Goal: Task Accomplishment & Management: Use online tool/utility

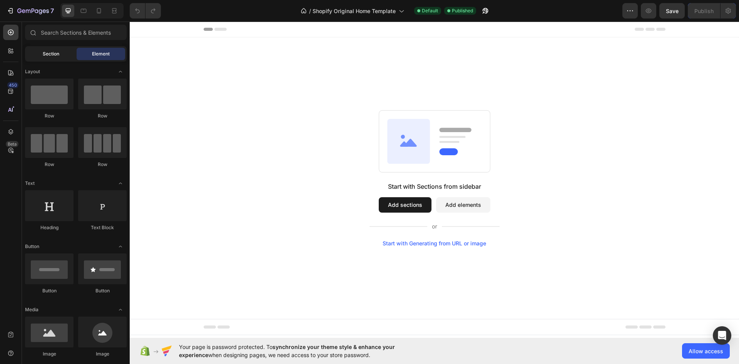
click at [54, 57] on div "Section" at bounding box center [51, 54] width 49 height 12
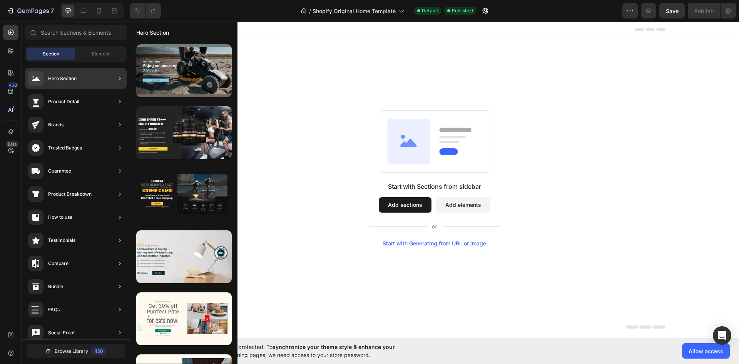
click at [65, 80] on div "Hero Section" at bounding box center [62, 79] width 28 height 8
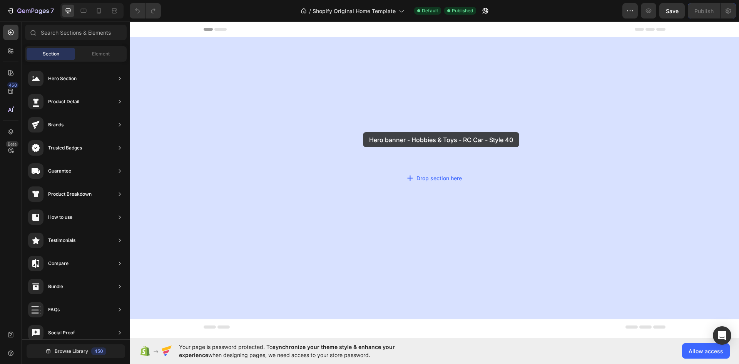
drag, startPoint x: 304, startPoint y: 95, endPoint x: 364, endPoint y: 133, distance: 70.5
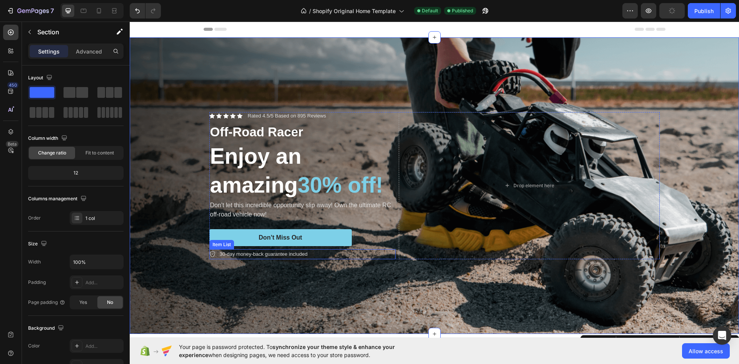
click at [265, 254] on p "30-day money-back guarantee included" at bounding box center [264, 254] width 88 height 8
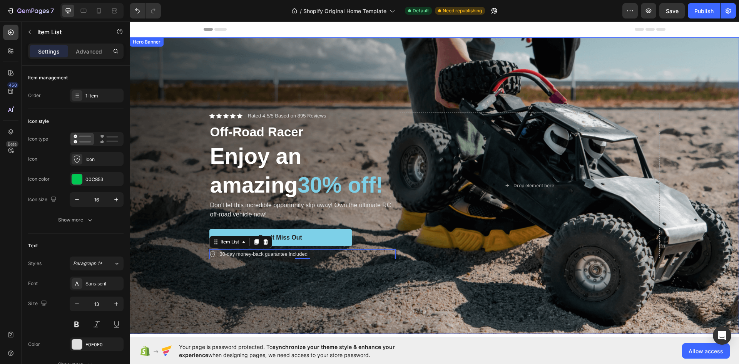
click at [367, 92] on div "Background Image" at bounding box center [435, 185] width 610 height 297
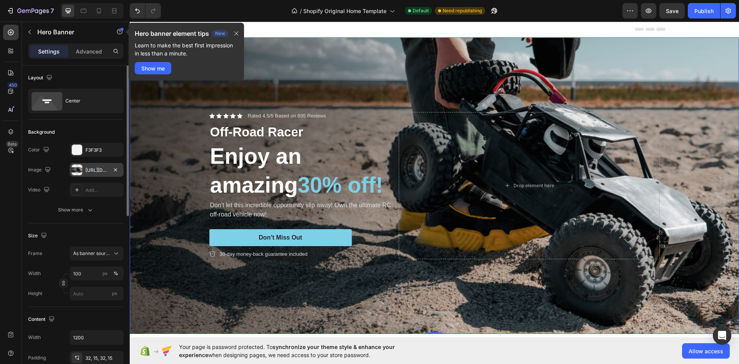
click at [96, 170] on div "[URL][DOMAIN_NAME]" at bounding box center [96, 170] width 22 height 7
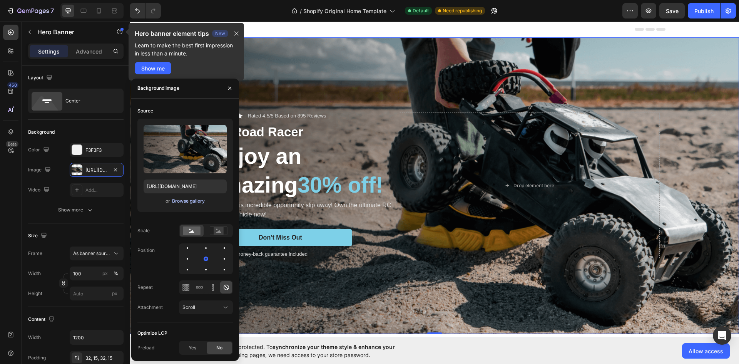
click at [191, 201] on div "Browse gallery" at bounding box center [188, 201] width 33 height 7
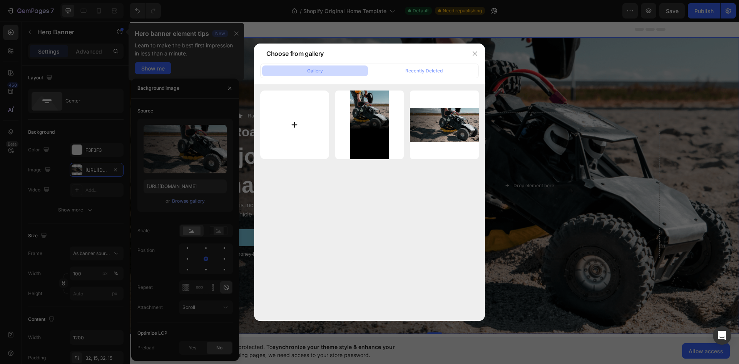
click at [299, 132] on input "file" at bounding box center [294, 124] width 69 height 69
type input "C:\fakepath\51ecd0fa-af9f-4ee7-af20-e71771a40ec0.avif"
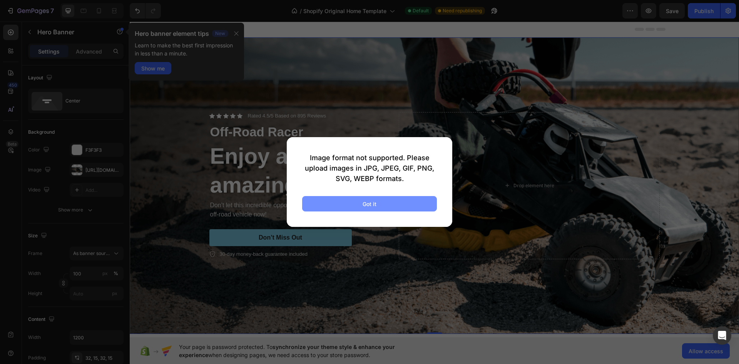
click at [359, 205] on button "Got it" at bounding box center [369, 203] width 135 height 15
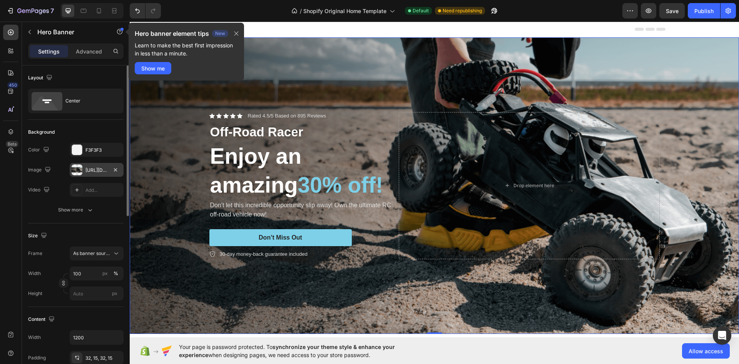
click at [88, 171] on div "[URL][DOMAIN_NAME]" at bounding box center [96, 170] width 22 height 7
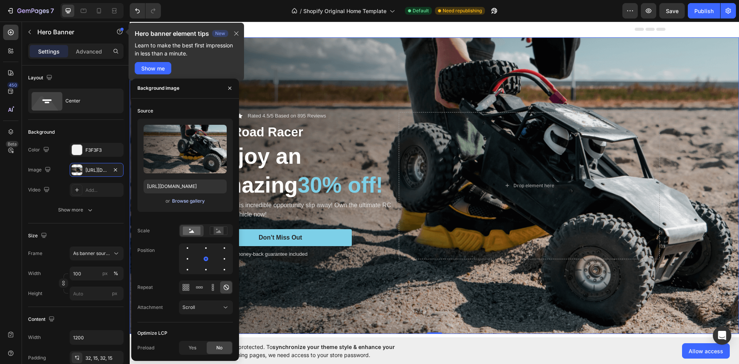
click at [185, 203] on div "Browse gallery" at bounding box center [188, 201] width 33 height 7
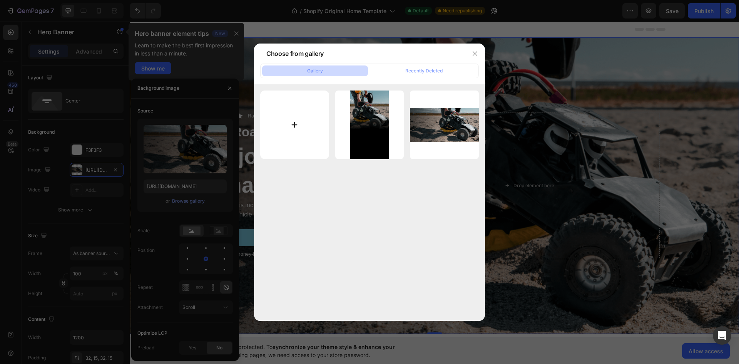
click at [298, 125] on input "file" at bounding box center [294, 124] width 69 height 69
type input "C:\fakepath\download.png"
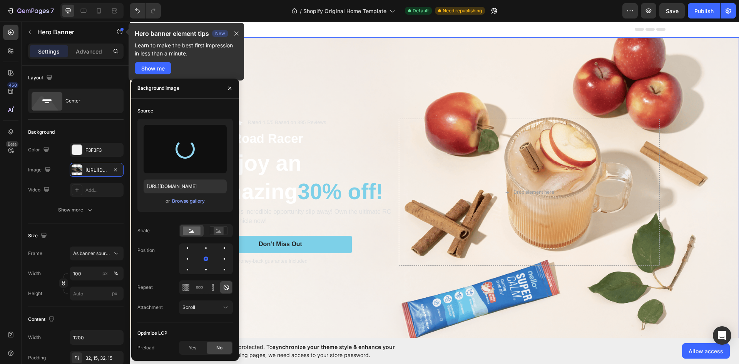
type input "[URL][DOMAIN_NAME]"
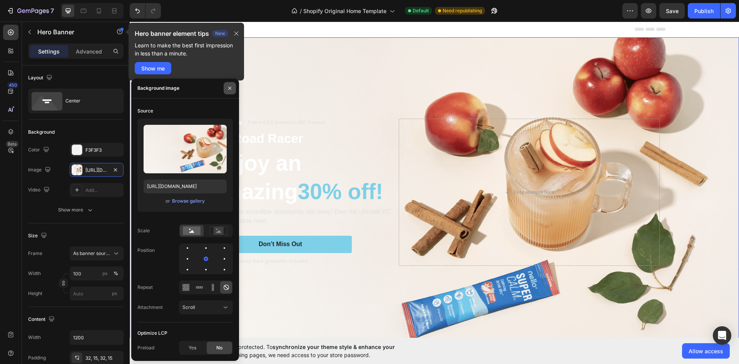
click at [229, 88] on icon "button" at bounding box center [230, 88] width 6 height 6
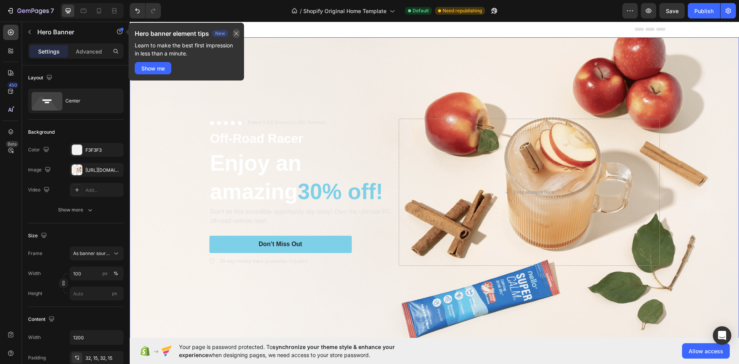
click at [237, 32] on icon "button" at bounding box center [236, 33] width 6 height 6
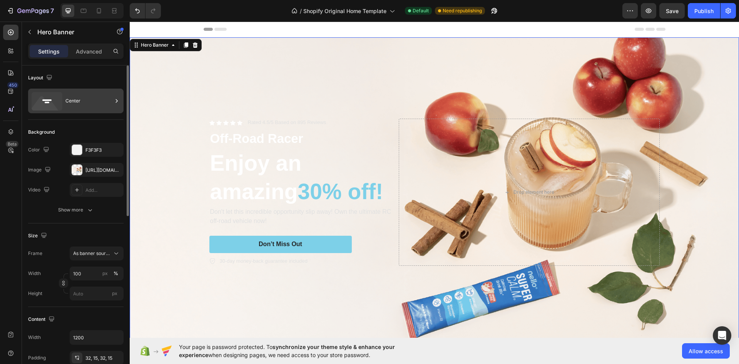
click at [92, 105] on div "Center" at bounding box center [88, 101] width 47 height 18
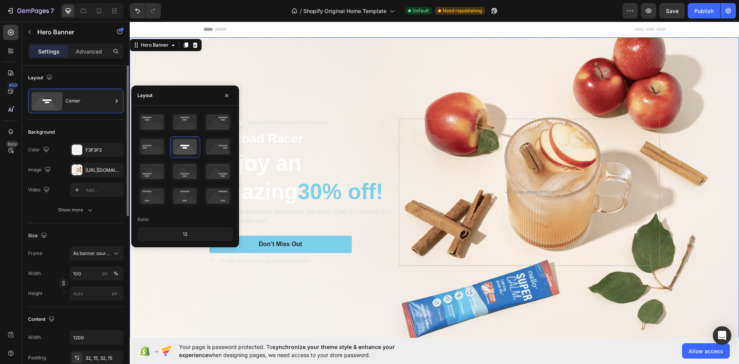
click at [105, 81] on div "Layout" at bounding box center [76, 78] width 96 height 12
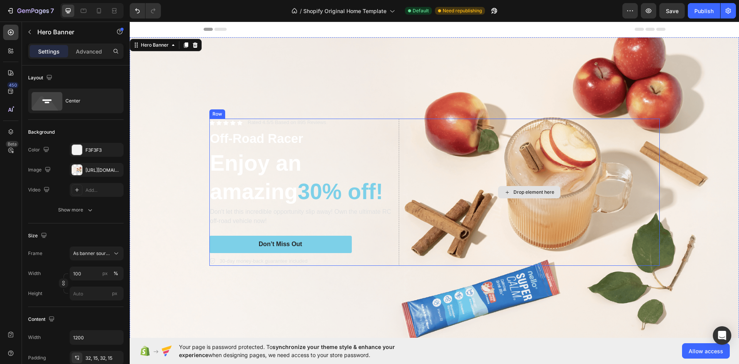
click at [465, 189] on div "Drop element here" at bounding box center [529, 192] width 261 height 147
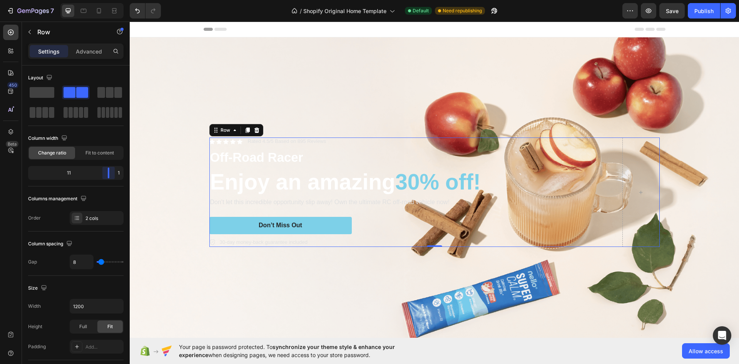
drag, startPoint x: 72, startPoint y: 175, endPoint x: 114, endPoint y: 169, distance: 42.0
click at [114, 0] on body "7 / Shopify Original Home Template Default Need republishing Preview Save Publi…" at bounding box center [369, 0] width 739 height 0
click at [43, 92] on span at bounding box center [42, 92] width 25 height 11
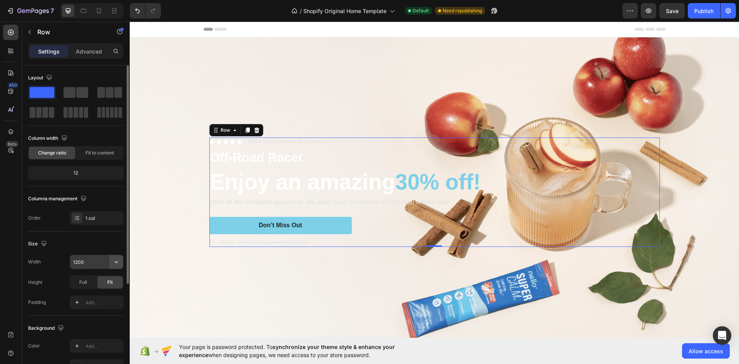
click at [117, 265] on icon "button" at bounding box center [116, 262] width 8 height 8
click at [99, 241] on div "Size" at bounding box center [76, 244] width 96 height 12
click at [80, 171] on div "12" at bounding box center [76, 173] width 92 height 11
click at [88, 151] on span "Fit to content" at bounding box center [99, 152] width 28 height 7
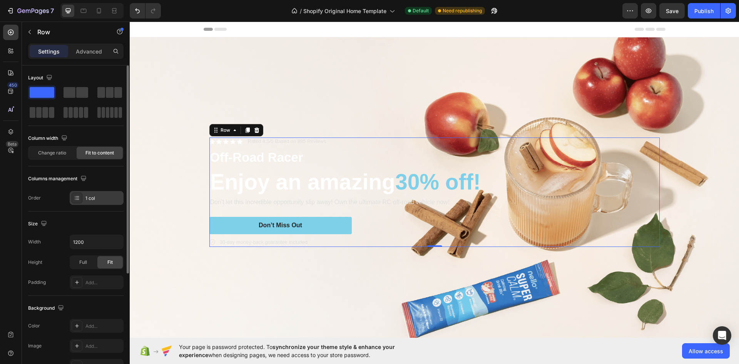
click at [100, 199] on div "1 col" at bounding box center [103, 198] width 36 height 7
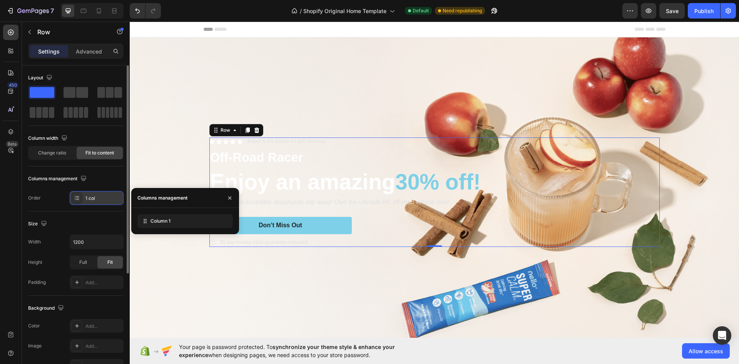
click at [100, 199] on div "1 col" at bounding box center [103, 198] width 36 height 7
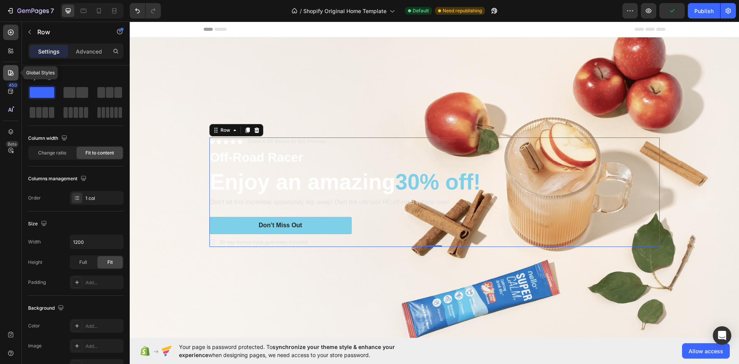
click at [6, 74] on div at bounding box center [10, 72] width 15 height 15
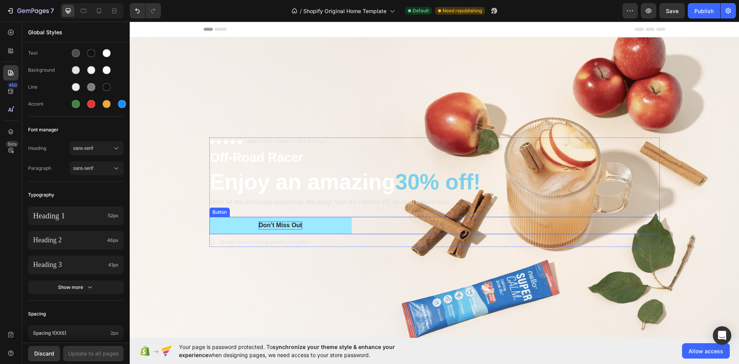
scroll to position [83, 0]
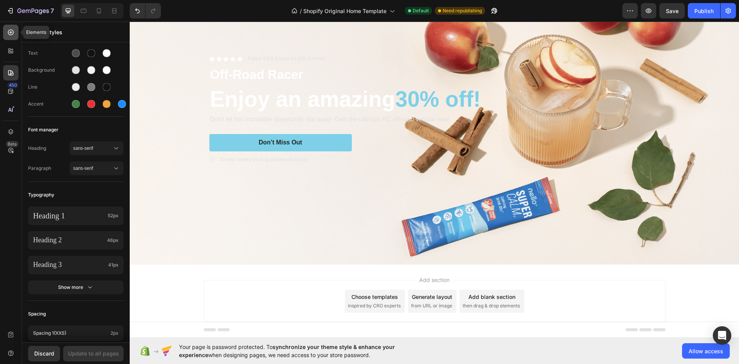
click at [12, 34] on icon at bounding box center [11, 32] width 8 height 8
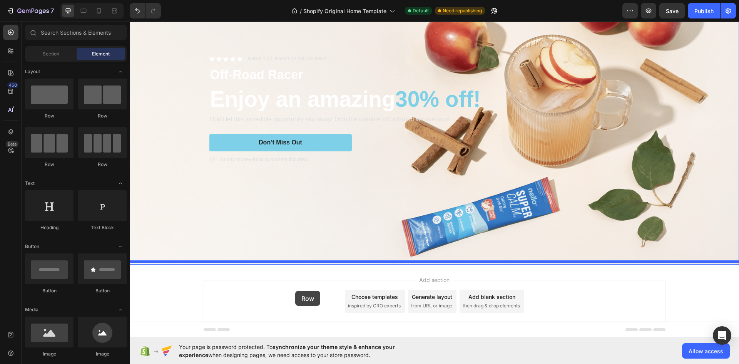
drag, startPoint x: 180, startPoint y: 122, endPoint x: 295, endPoint y: 291, distance: 204.5
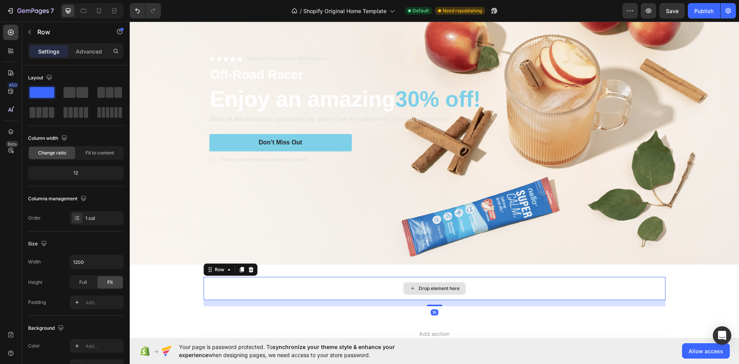
scroll to position [153, 0]
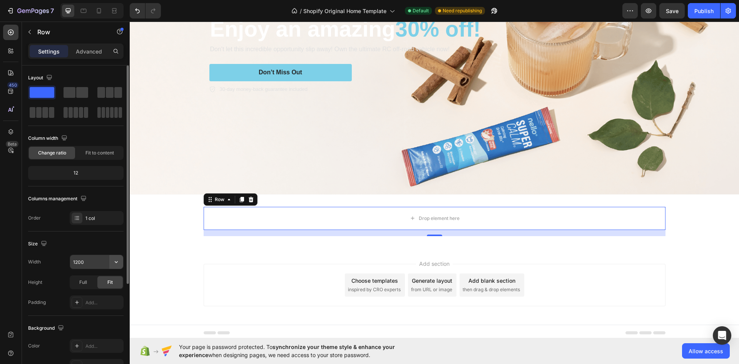
click at [117, 262] on icon "button" at bounding box center [116, 262] width 8 height 8
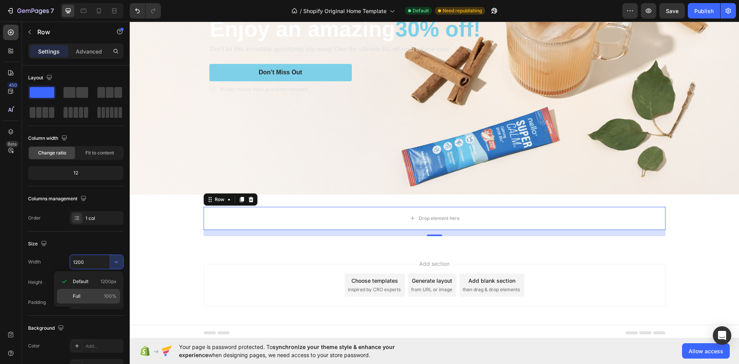
click at [99, 294] on p "Full 100%" at bounding box center [95, 296] width 44 height 7
type input "100%"
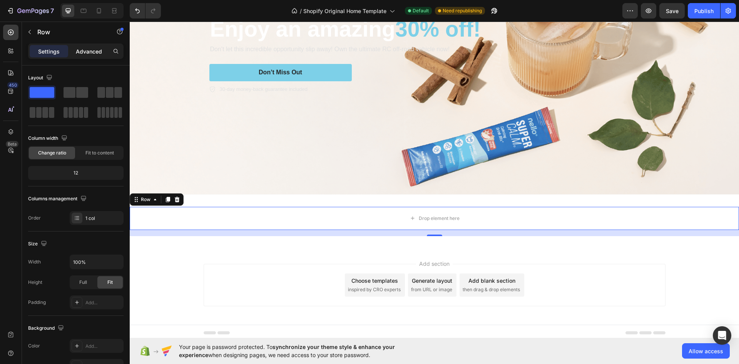
click at [83, 51] on p "Advanced" at bounding box center [89, 51] width 26 height 8
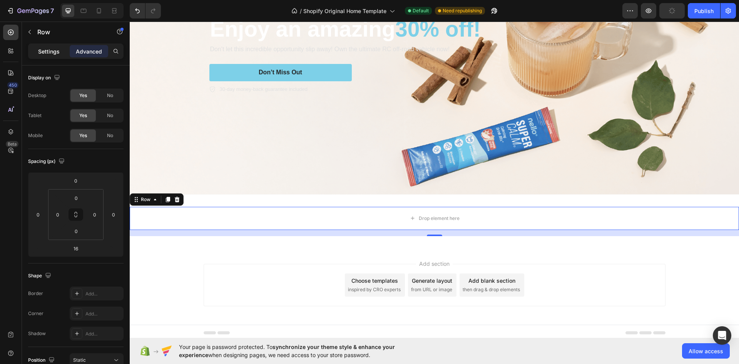
click at [50, 57] on div "Settings" at bounding box center [49, 51] width 39 height 12
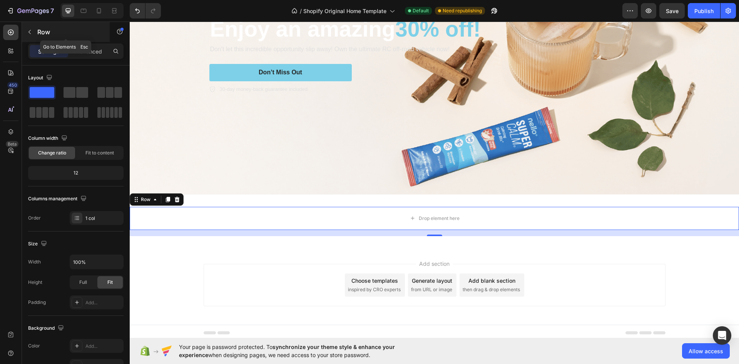
click at [32, 30] on icon "button" at bounding box center [30, 32] width 6 height 6
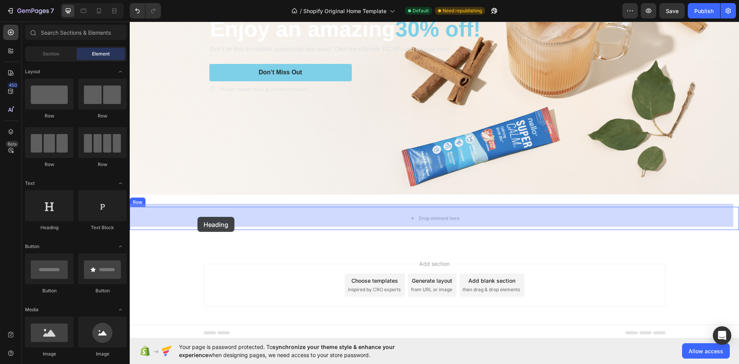
drag, startPoint x: 179, startPoint y: 230, endPoint x: 199, endPoint y: 215, distance: 24.7
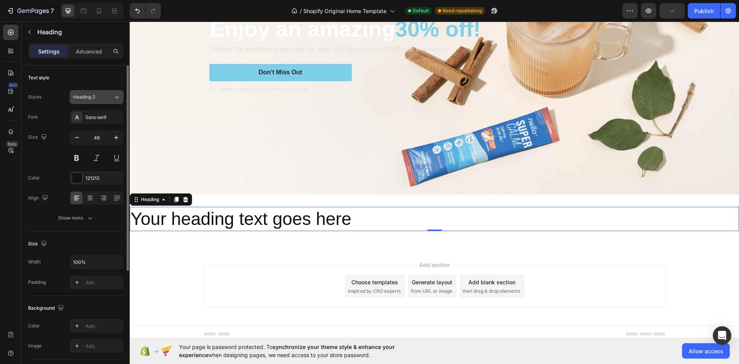
click at [114, 96] on icon at bounding box center [117, 97] width 7 height 8
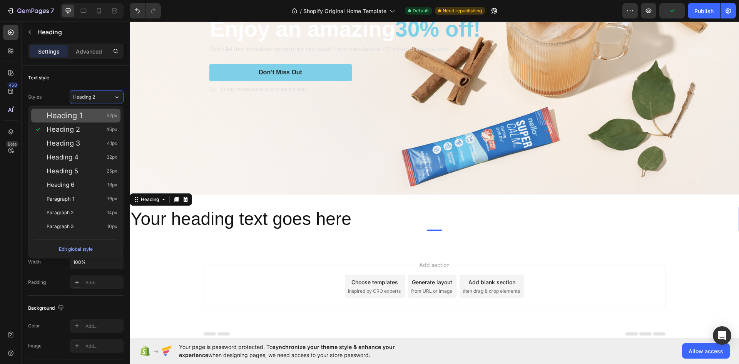
click at [93, 114] on div "Heading 1 52px" at bounding box center [82, 116] width 71 height 8
type input "52"
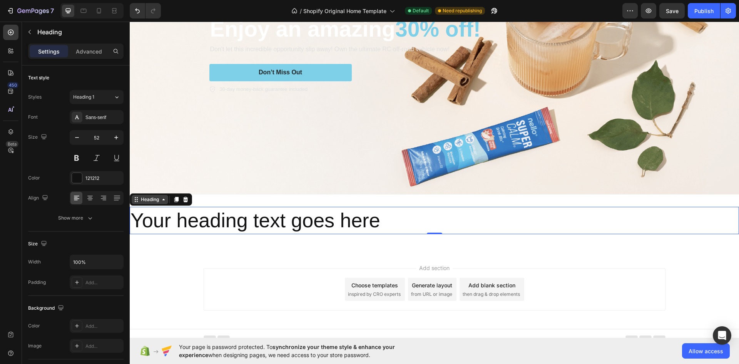
click at [138, 196] on icon at bounding box center [136, 199] width 6 height 6
click at [430, 227] on h2 "Your heading text goes here" at bounding box center [435, 221] width 610 height 28
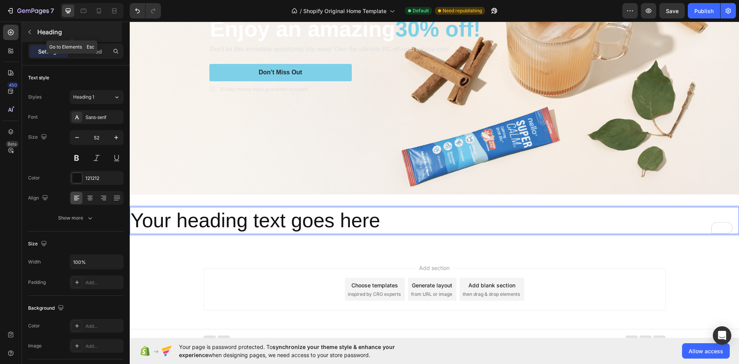
click at [25, 34] on button "button" at bounding box center [29, 32] width 12 height 12
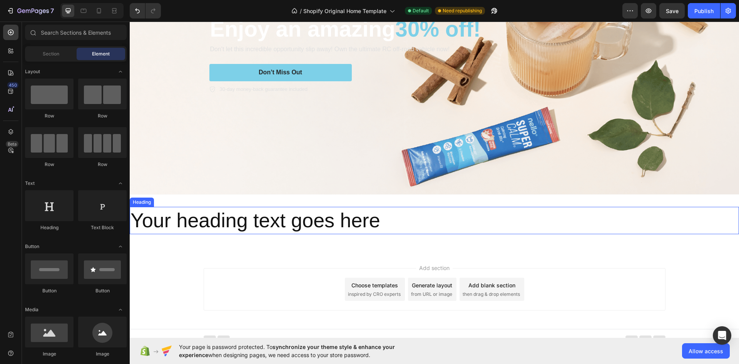
click at [240, 214] on p "Your heading text goes here" at bounding box center [435, 221] width 608 height 26
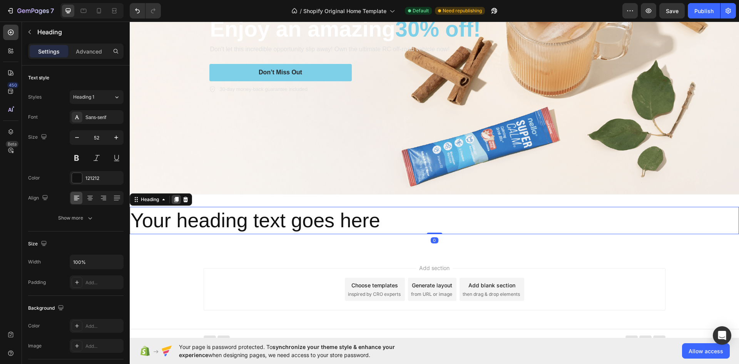
click at [178, 198] on icon at bounding box center [176, 199] width 4 height 5
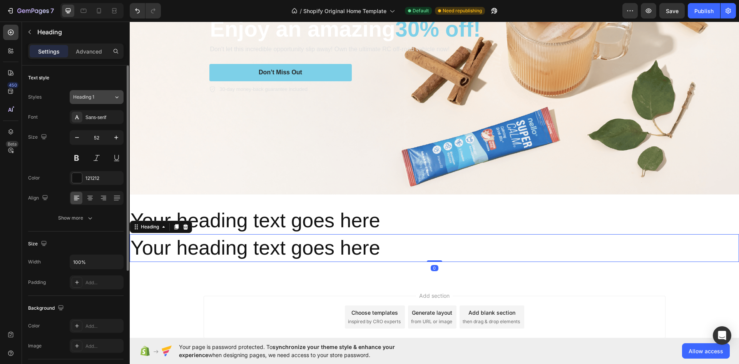
click at [106, 100] on div "Heading 1" at bounding box center [93, 97] width 40 height 7
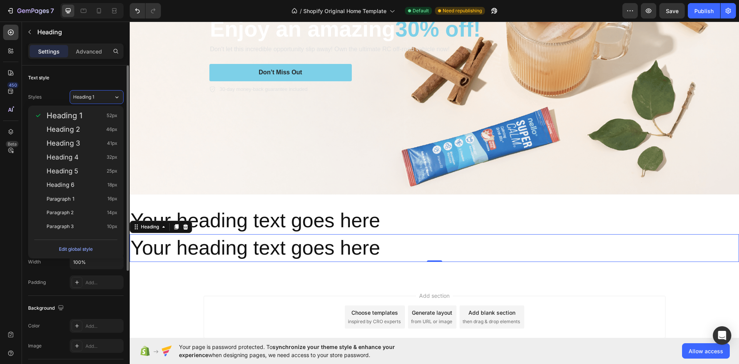
click at [96, 79] on div "Text style" at bounding box center [76, 78] width 96 height 12
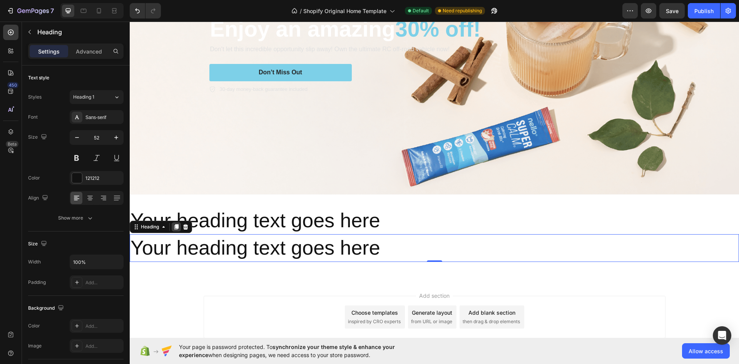
click at [177, 224] on icon at bounding box center [176, 226] width 4 height 5
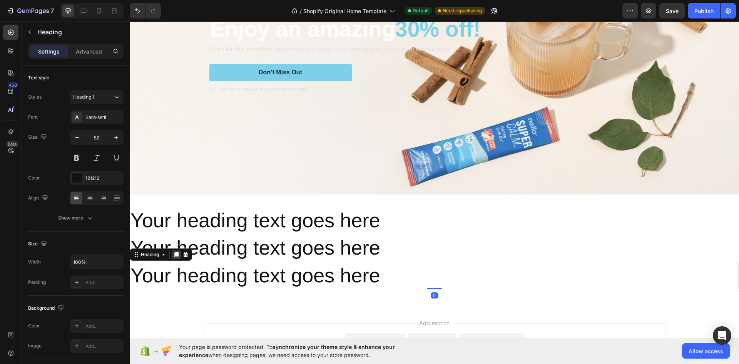
click at [178, 252] on icon at bounding box center [176, 254] width 4 height 5
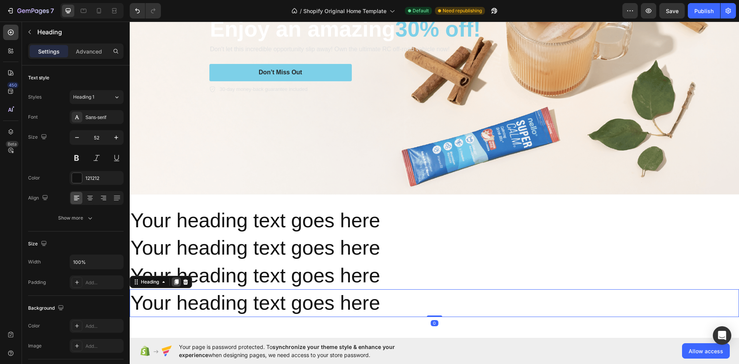
click at [177, 280] on icon at bounding box center [176, 282] width 4 height 5
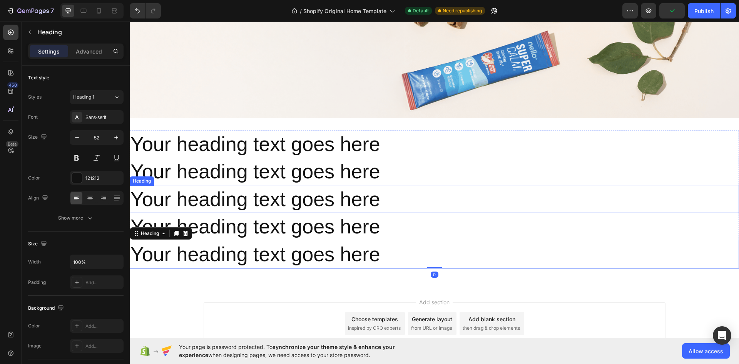
scroll to position [230, 0]
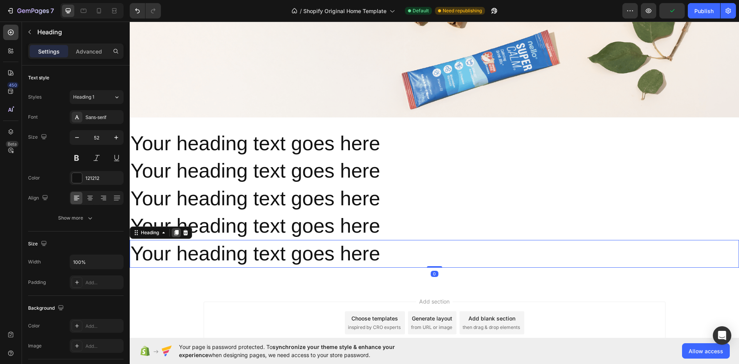
click at [175, 230] on icon at bounding box center [176, 233] width 6 height 6
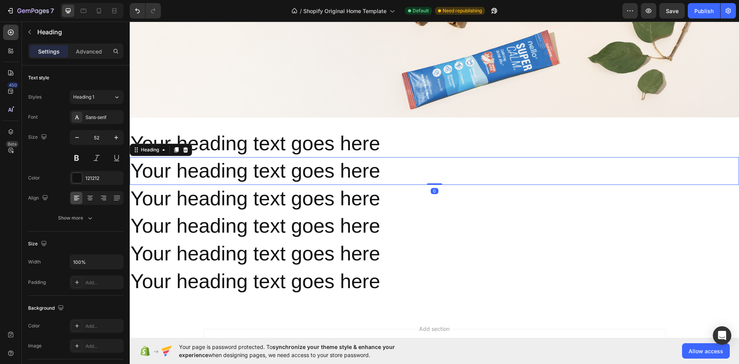
click at [258, 177] on h2 "Your heading text goes here" at bounding box center [435, 171] width 610 height 28
click at [94, 101] on button "Heading 1" at bounding box center [97, 97] width 54 height 14
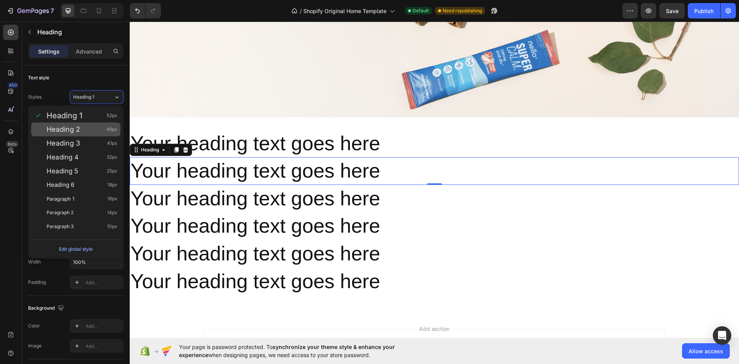
click at [92, 129] on div "Heading 2 46px" at bounding box center [82, 130] width 71 height 8
type input "46"
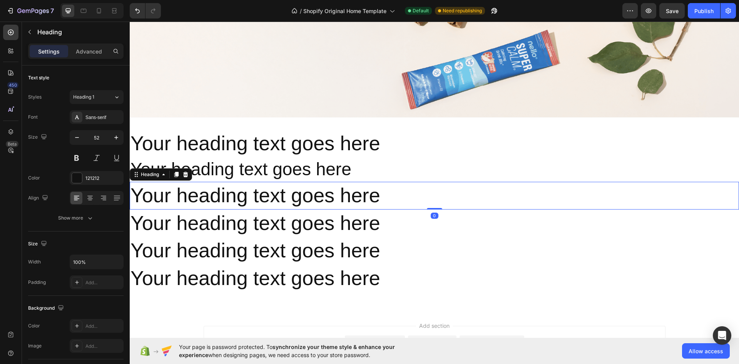
click at [190, 193] on h2 "Your heading text goes here" at bounding box center [435, 196] width 610 height 28
click at [101, 98] on div "Heading 1" at bounding box center [88, 97] width 31 height 7
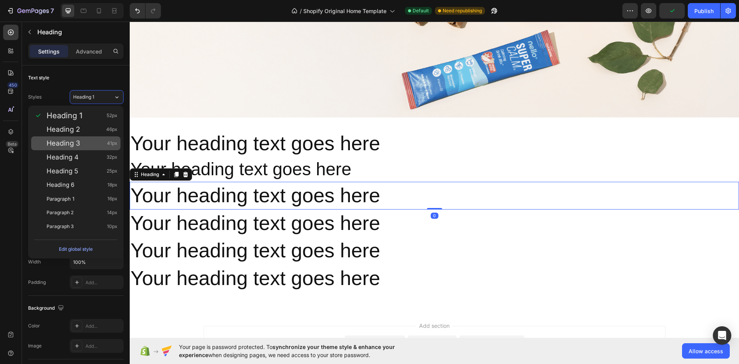
click at [96, 137] on div "Heading 3 41px" at bounding box center [75, 143] width 89 height 14
type input "41"
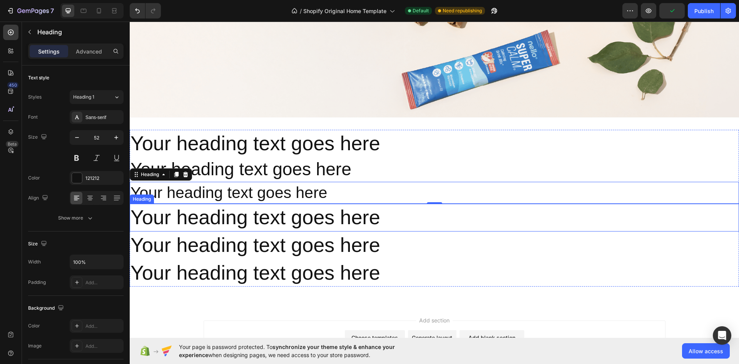
click at [202, 214] on h2 "Your heading text goes here" at bounding box center [435, 218] width 610 height 28
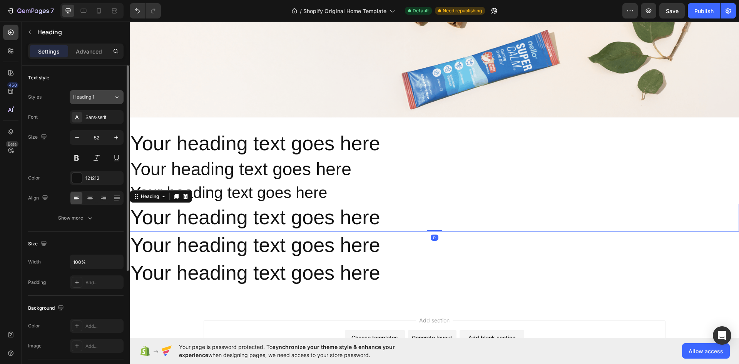
click at [101, 101] on button "Heading 1" at bounding box center [97, 97] width 54 height 14
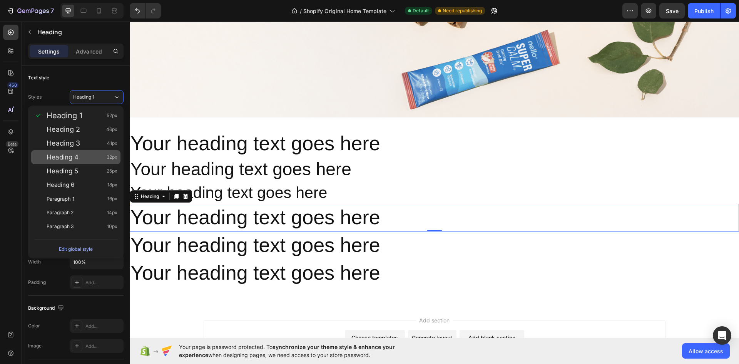
click at [94, 157] on div "Heading 4 32px" at bounding box center [82, 157] width 71 height 8
type input "32"
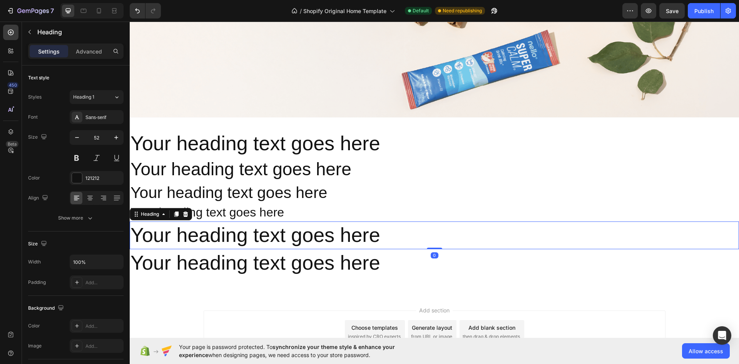
click at [213, 233] on h2 "Your heading text goes here" at bounding box center [435, 235] width 610 height 28
click at [98, 100] on div "Heading 1" at bounding box center [88, 97] width 31 height 7
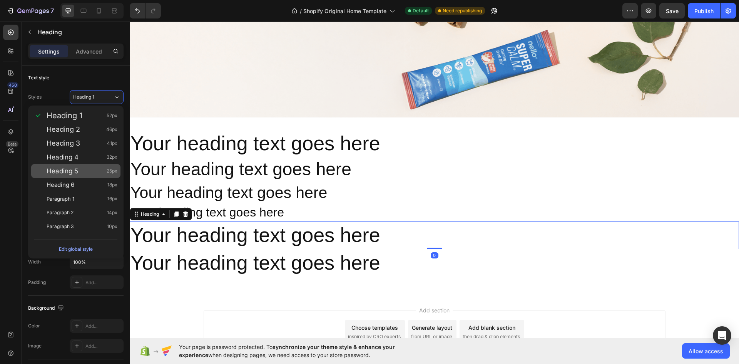
click at [79, 170] on div "Heading 5 25px" at bounding box center [82, 171] width 71 height 8
type input "25"
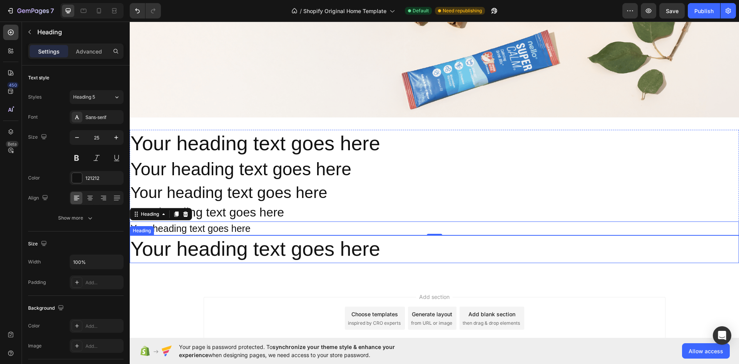
click at [209, 241] on h2 "Your heading text goes here" at bounding box center [435, 249] width 610 height 28
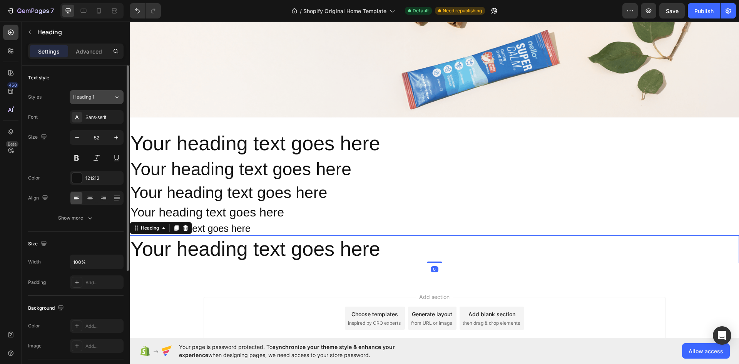
click at [101, 101] on button "Heading 1" at bounding box center [97, 97] width 54 height 14
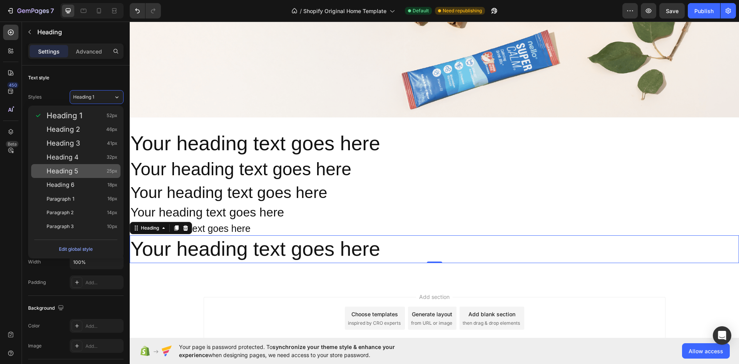
click at [93, 173] on div "Heading 5 25px" at bounding box center [82, 171] width 71 height 8
type input "25"
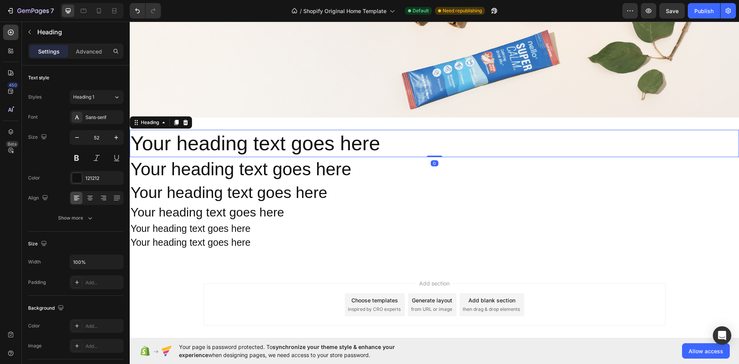
click at [380, 139] on p "Your heading text goes here" at bounding box center [435, 144] width 608 height 26
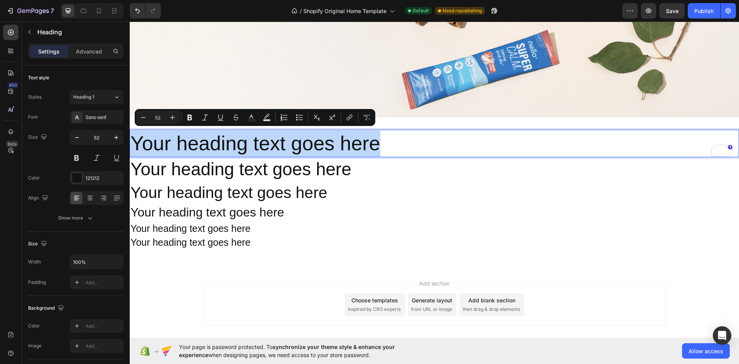
copy p "Your heading text goes here"
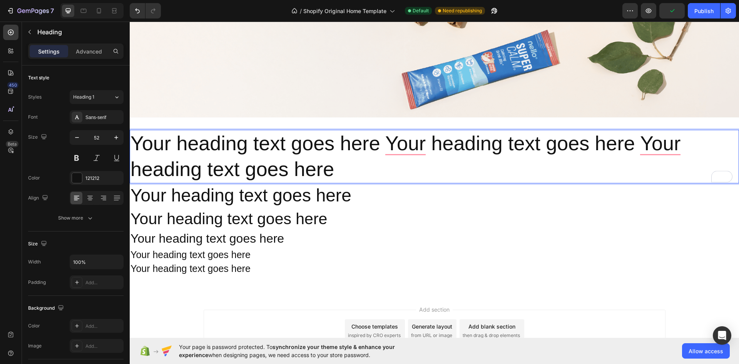
click at [333, 168] on p "Your heading text goes here Your heading text goes here Your heading text goes …" at bounding box center [435, 157] width 608 height 52
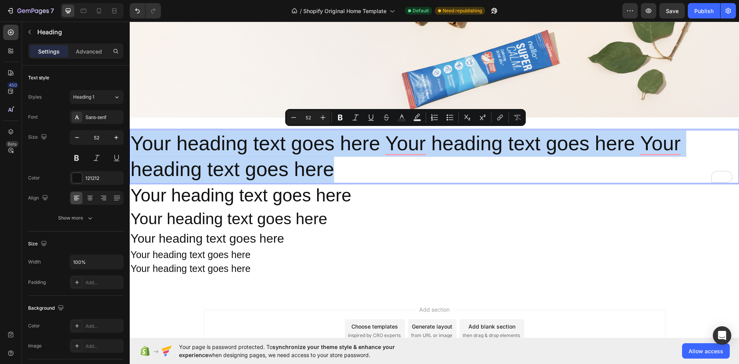
drag, startPoint x: 333, startPoint y: 168, endPoint x: 251, endPoint y: 162, distance: 81.9
click at [130, 141] on html "Icon Icon Icon Icon Icon Icon List Rated 4.5/5 Based on 895 Reviews Text Block …" at bounding box center [435, 89] width 610 height 595
copy p "Your heading text goes here Your heading text goes here Your heading text goes …"
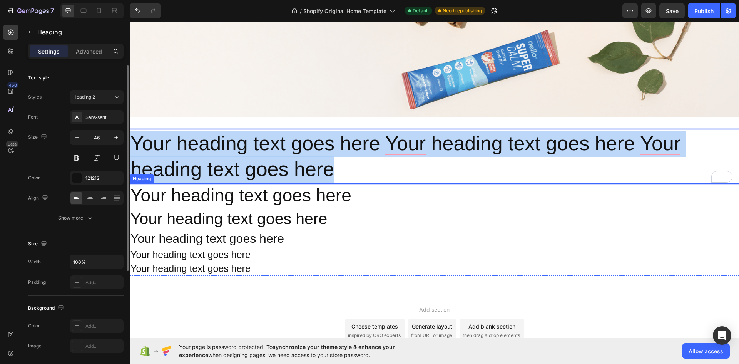
click at [349, 191] on h2 "Your heading text goes here" at bounding box center [435, 195] width 610 height 25
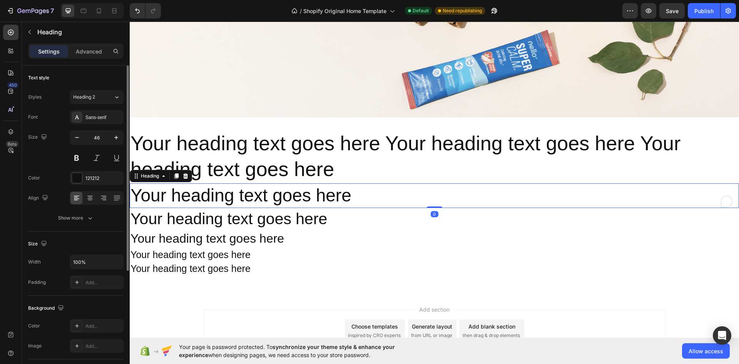
click at [351, 192] on h2 "Your heading text goes here" at bounding box center [435, 195] width 610 height 25
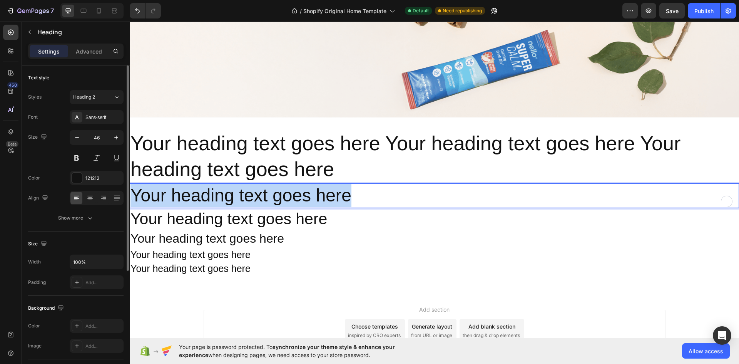
drag, startPoint x: 351, startPoint y: 192, endPoint x: 134, endPoint y: 188, distance: 217.6
click at [134, 188] on p "Your heading text goes here" at bounding box center [435, 195] width 608 height 23
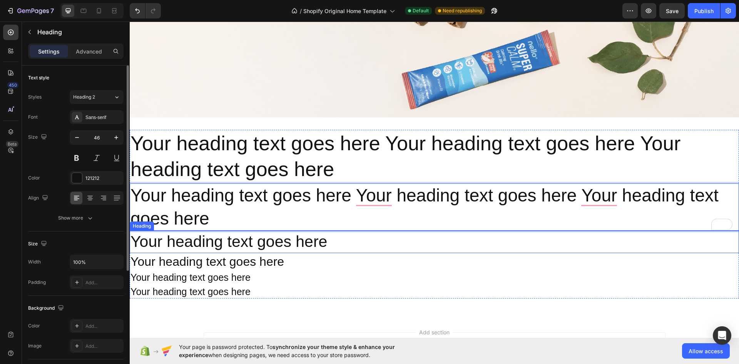
click at [328, 239] on h2 "Your heading text goes here" at bounding box center [435, 242] width 610 height 22
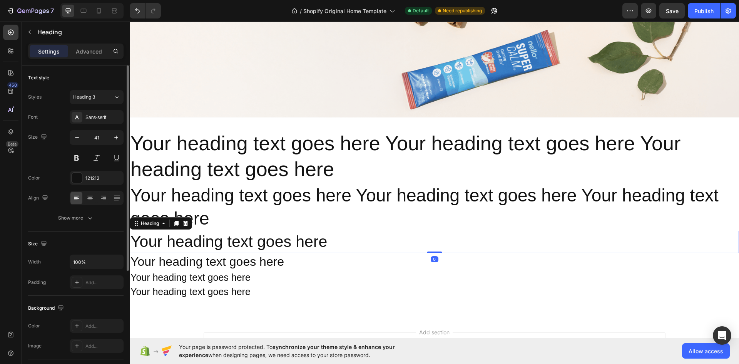
click at [328, 239] on h2 "Your heading text goes here" at bounding box center [435, 242] width 610 height 22
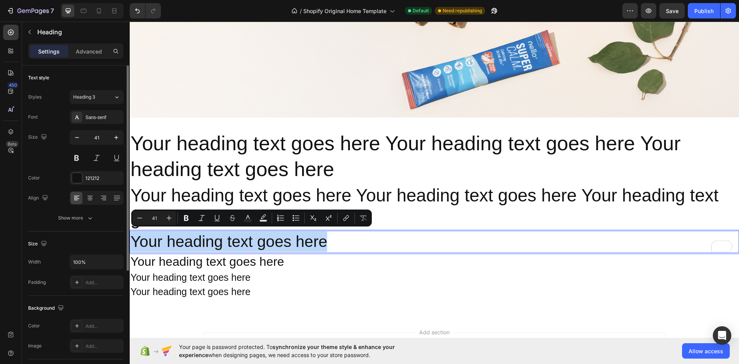
drag, startPoint x: 328, startPoint y: 239, endPoint x: 134, endPoint y: 235, distance: 194.1
click at [134, 235] on p "Your heading text goes here" at bounding box center [435, 241] width 608 height 20
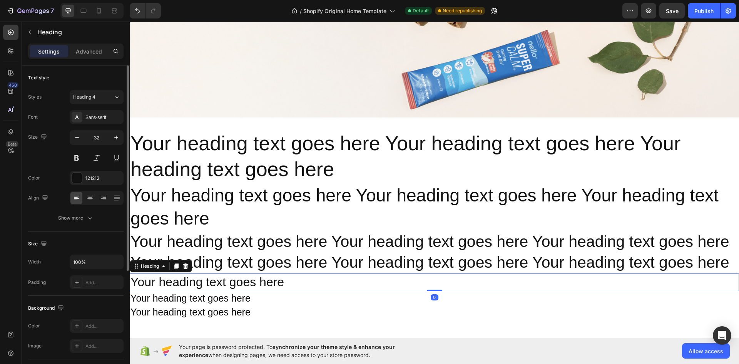
click at [232, 283] on h2 "Your heading text goes here" at bounding box center [435, 282] width 610 height 18
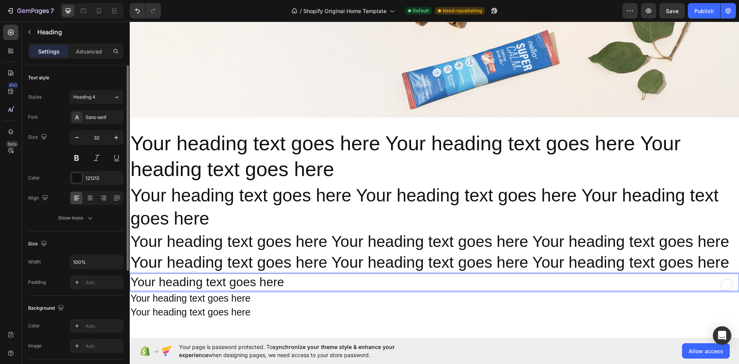
click at [287, 280] on h2 "Your heading text goes here" at bounding box center [435, 282] width 610 height 18
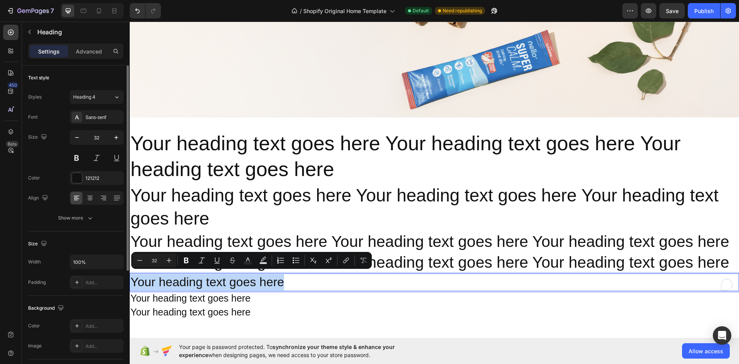
drag, startPoint x: 287, startPoint y: 280, endPoint x: 132, endPoint y: 277, distance: 154.8
click at [132, 277] on p "Your heading text goes here" at bounding box center [435, 282] width 608 height 16
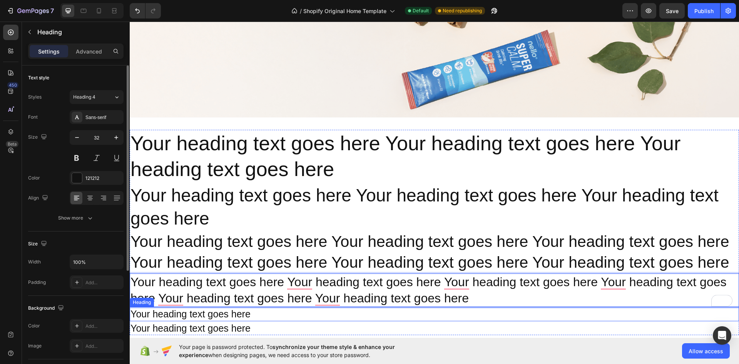
click at [240, 313] on h2 "Your heading text goes here" at bounding box center [435, 314] width 610 height 14
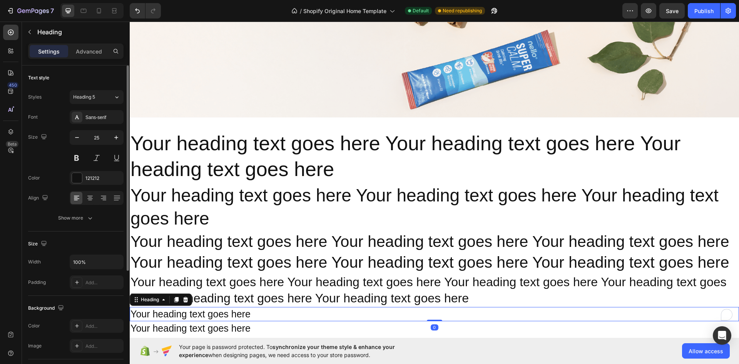
click at [251, 312] on h2 "Your heading text goes here" at bounding box center [435, 314] width 610 height 14
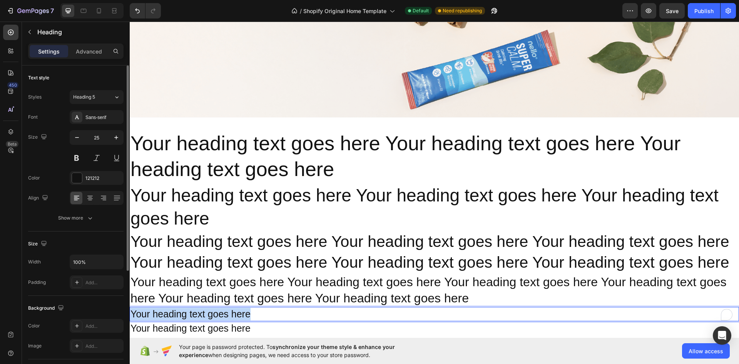
drag, startPoint x: 251, startPoint y: 312, endPoint x: 251, endPoint y: 333, distance: 21.2
click at [130, 312] on html "Icon Icon Icon Icon Icon Icon List Rated 4.5/5 Based on 895 Reviews Text Block …" at bounding box center [435, 119] width 610 height 654
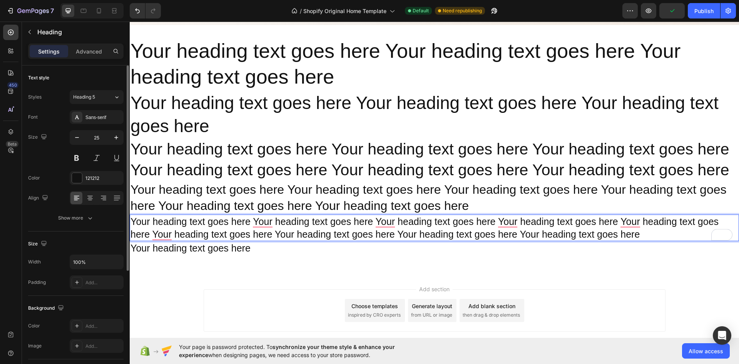
scroll to position [348, 0]
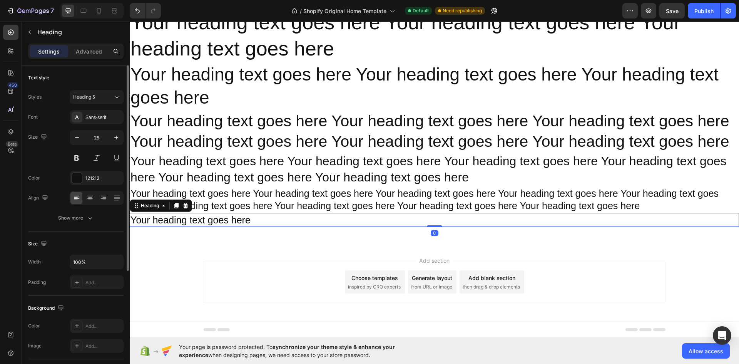
click at [224, 221] on h2 "Your heading text goes here" at bounding box center [435, 220] width 610 height 14
click at [250, 221] on h2 "Your heading text goes here" at bounding box center [435, 220] width 610 height 14
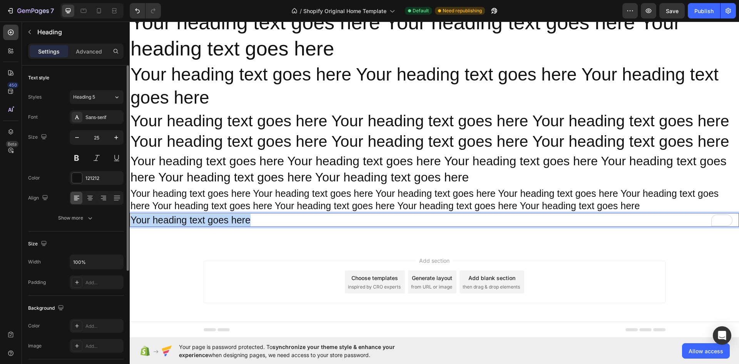
drag, startPoint x: 250, startPoint y: 221, endPoint x: 258, endPoint y: 248, distance: 27.8
click at [130, 226] on h2 "Your heading text goes here" at bounding box center [435, 220] width 610 height 14
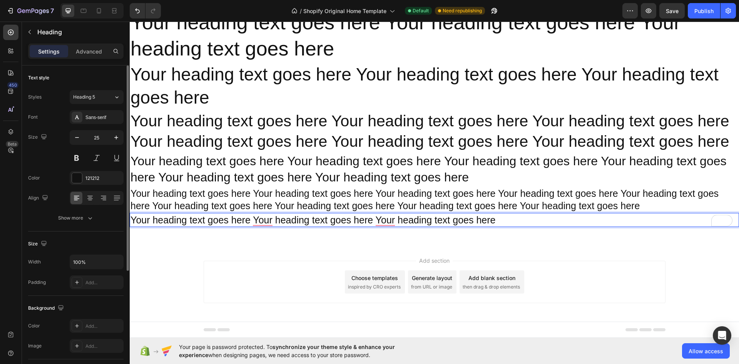
click at [199, 220] on p "Your heading text goes here Your heading text goes here Your heading text goes …" at bounding box center [435, 220] width 608 height 13
click at [200, 204] on p "Your heading text goes here Your heading text goes here Your heading text goes …" at bounding box center [435, 199] width 608 height 25
click at [207, 221] on p "Your heading text goes here Your heading text goes here Your heading text goes …" at bounding box center [435, 220] width 608 height 13
click at [109, 99] on div "Heading 5" at bounding box center [93, 97] width 40 height 7
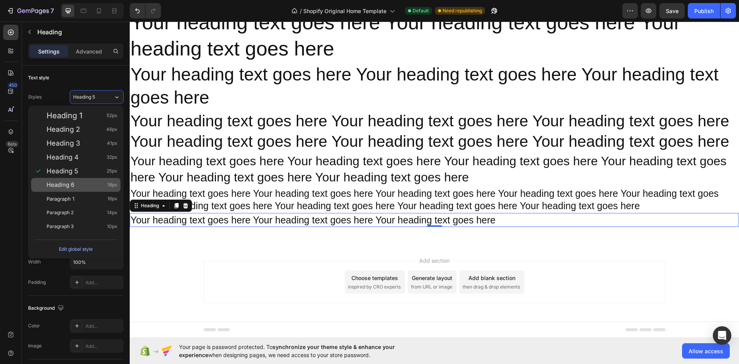
click at [96, 182] on div "Heading 6 18px" at bounding box center [82, 185] width 71 height 8
type input "18"
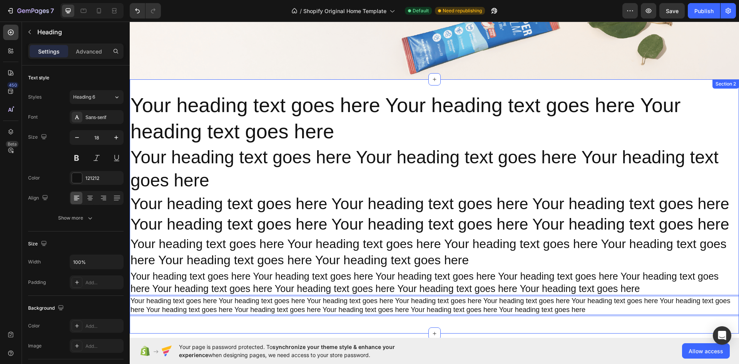
scroll to position [306, 0]
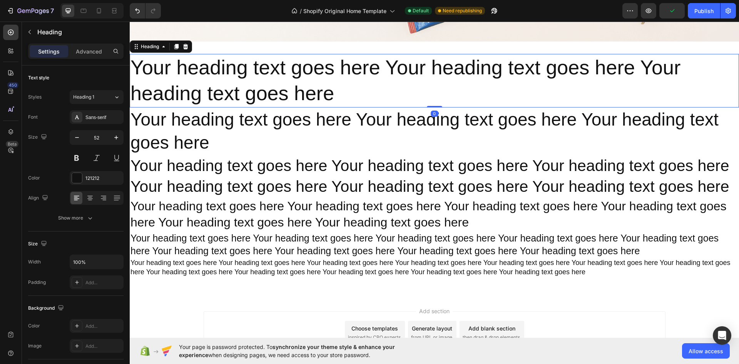
click at [308, 79] on p "Your heading text goes here Your heading text goes here Your heading text goes …" at bounding box center [435, 81] width 608 height 52
click at [105, 117] on div "Sans-serif" at bounding box center [103, 117] width 36 height 7
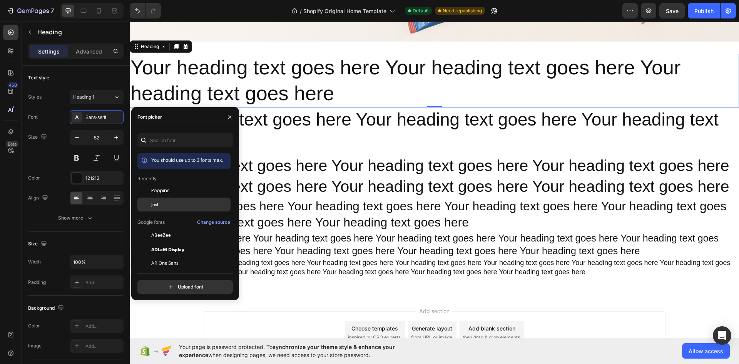
scroll to position [77, 0]
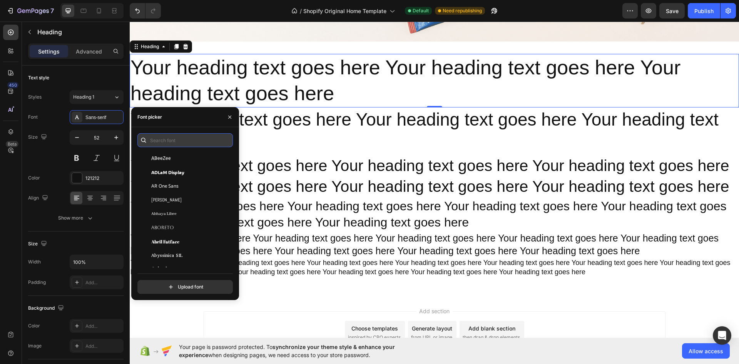
click at [183, 140] on input "text" at bounding box center [185, 140] width 96 height 14
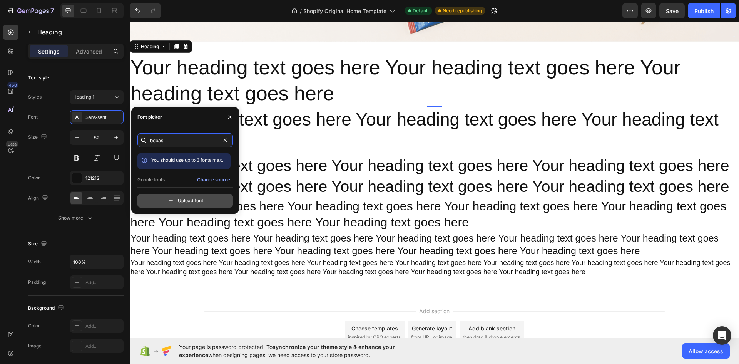
type input "bebas"
click at [203, 197] on input "file" at bounding box center [202, 200] width 193 height 13
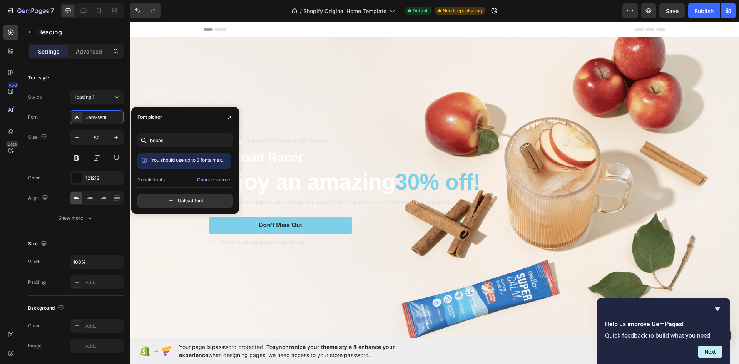
scroll to position [306, 0]
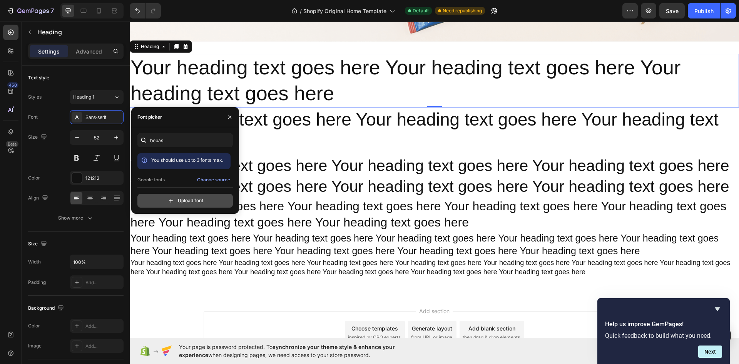
click at [174, 196] on input "file" at bounding box center [202, 200] width 193 height 13
click at [198, 198] on input "file" at bounding box center [202, 200] width 193 height 13
type input "C:\fakepath\BebasNeue-Regular.ttf"
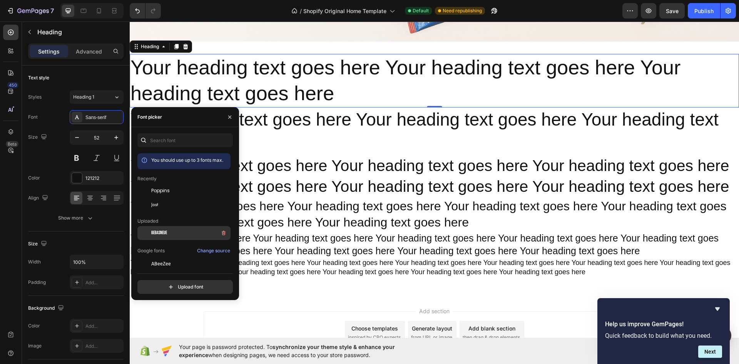
click at [172, 234] on div "BebasNeue" at bounding box center [190, 232] width 78 height 9
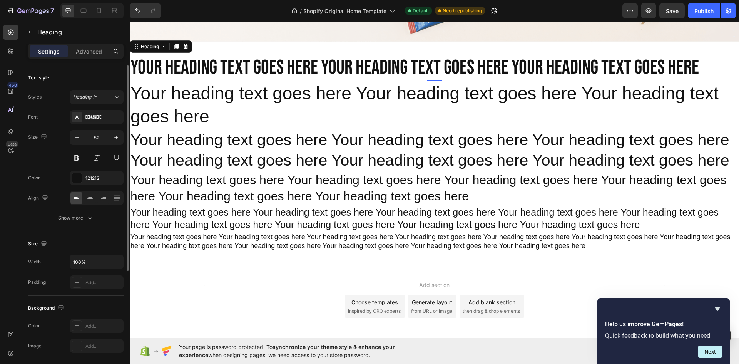
click at [98, 106] on div "Styles Heading 1* Font BebasNeue Size 52 Color 121212 Align Show more" at bounding box center [76, 157] width 96 height 135
click at [117, 157] on button at bounding box center [117, 158] width 14 height 14
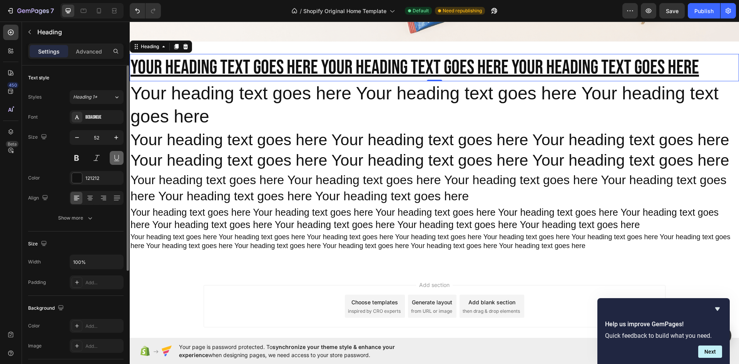
click at [117, 157] on button at bounding box center [117, 158] width 14 height 14
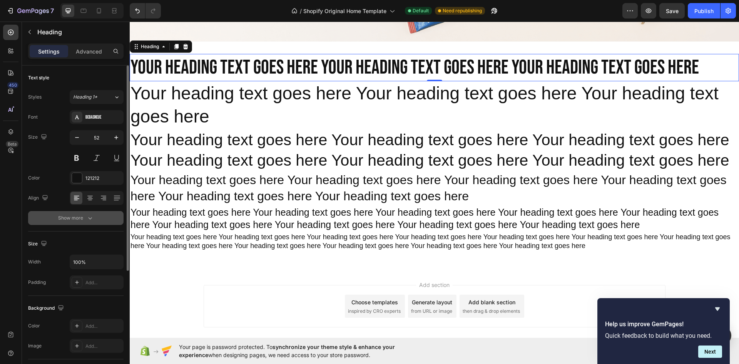
click at [82, 223] on button "Show more" at bounding box center [76, 218] width 96 height 14
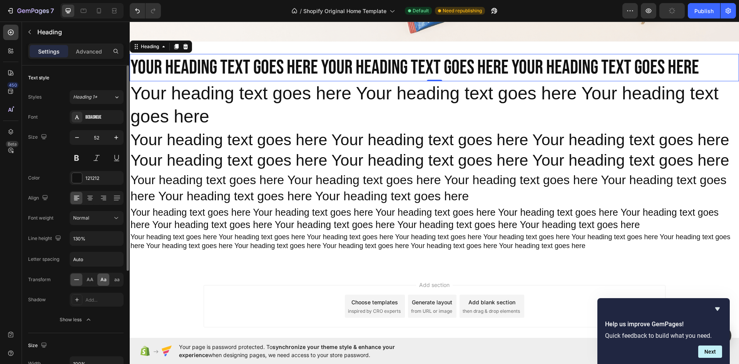
click at [103, 283] on span "Aa" at bounding box center [104, 279] width 6 height 7
click at [112, 280] on div "aa" at bounding box center [117, 279] width 12 height 12
click at [99, 137] on input "52" at bounding box center [96, 138] width 25 height 14
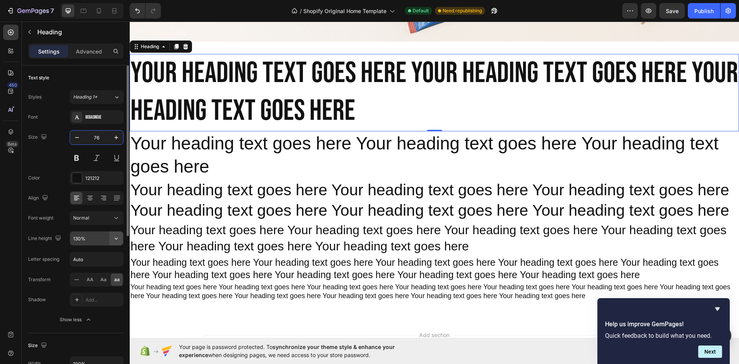
type input "76"
click at [113, 239] on icon "button" at bounding box center [116, 239] width 8 height 8
click at [96, 238] on input "130%" at bounding box center [96, 238] width 53 height 14
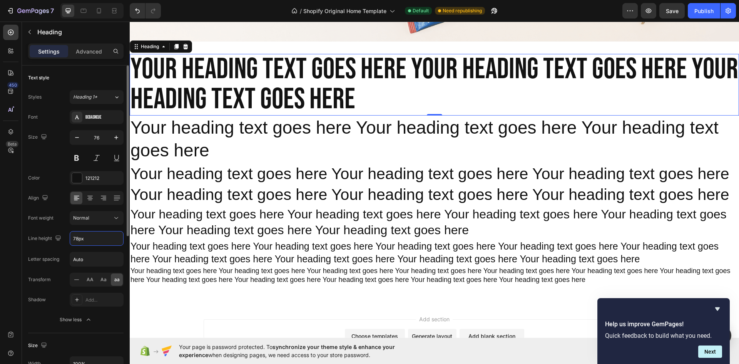
type input "78"
click at [26, 172] on div "Text style Styles Heading 1* Font BebasNeue Size 76 Color 121212 Align Font wei…" at bounding box center [76, 366] width 108 height 602
click at [251, 127] on p "Your heading text goes here Your heading text goes here Your heading text goes …" at bounding box center [435, 139] width 608 height 46
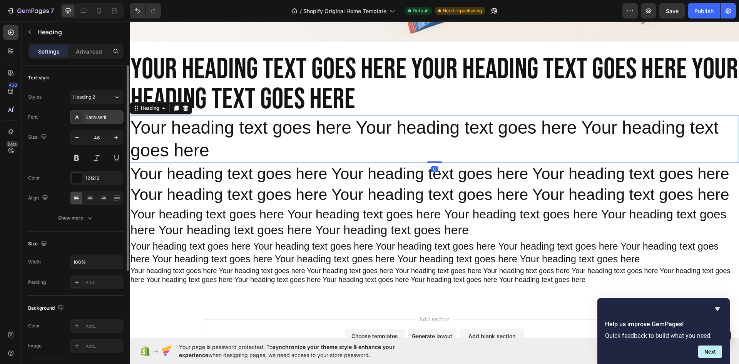
click at [100, 116] on div "Sans-serif" at bounding box center [103, 117] width 36 height 7
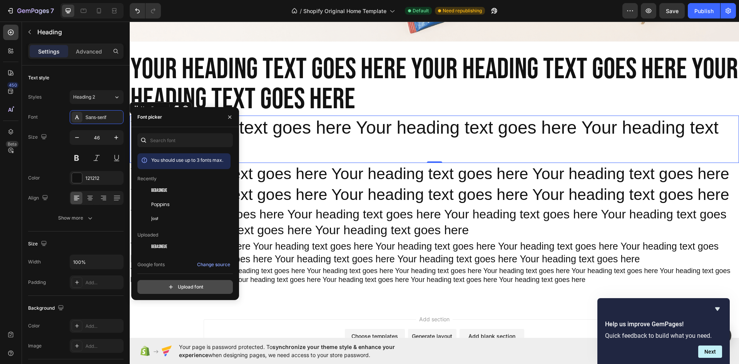
click at [188, 284] on input "file" at bounding box center [202, 286] width 193 height 13
type input "C:\fakepath\AntonSC-Regular.ttf"
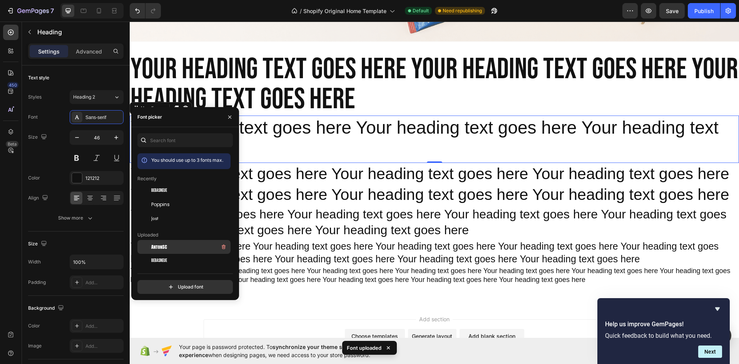
click at [166, 249] on span "AntonSC" at bounding box center [159, 246] width 16 height 7
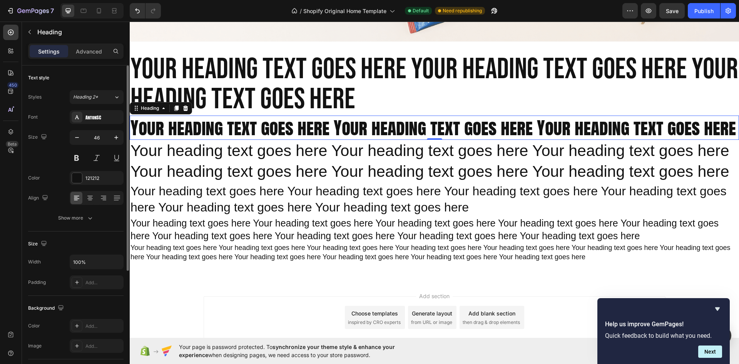
click at [97, 76] on div "Text style" at bounding box center [76, 78] width 96 height 12
click at [98, 151] on div "46" at bounding box center [97, 147] width 54 height 35
click at [97, 155] on button at bounding box center [97, 158] width 14 height 14
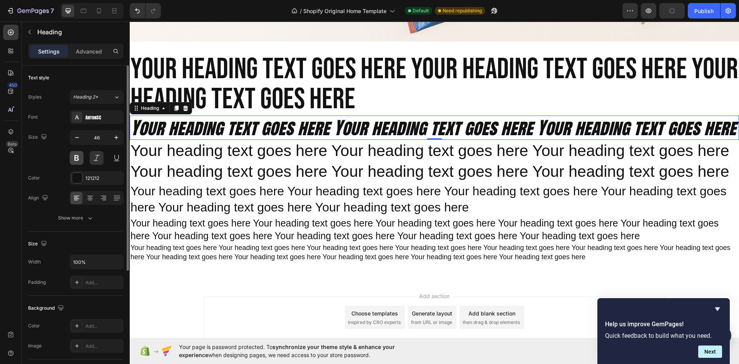
click at [80, 156] on button at bounding box center [77, 158] width 14 height 14
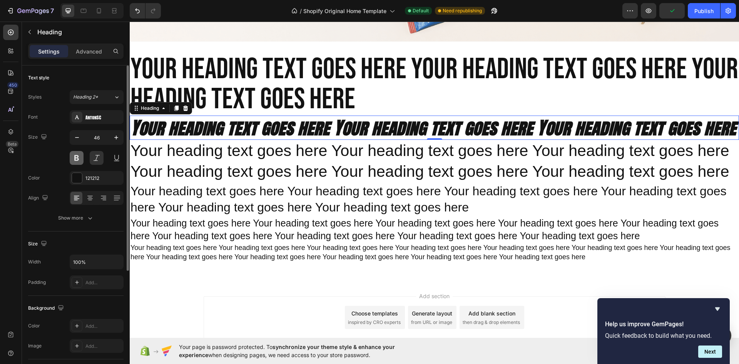
click at [80, 156] on button at bounding box center [77, 158] width 14 height 14
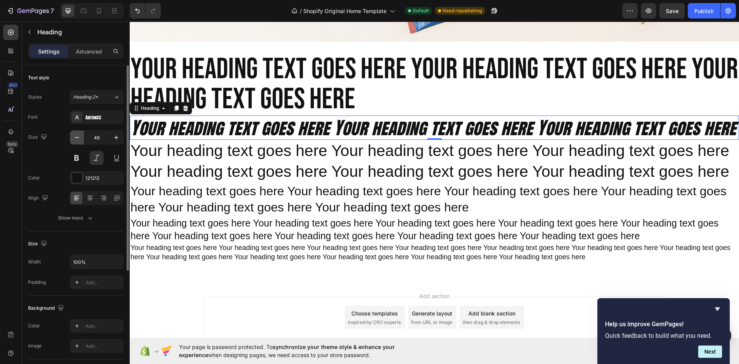
click at [77, 140] on icon "button" at bounding box center [77, 138] width 8 height 8
type input "45"
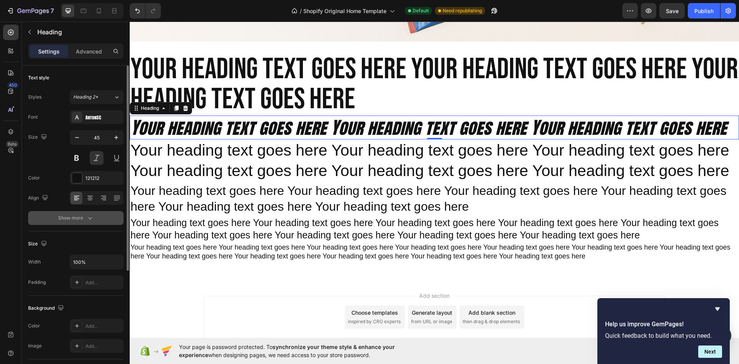
click at [90, 216] on icon "button" at bounding box center [90, 218] width 8 height 8
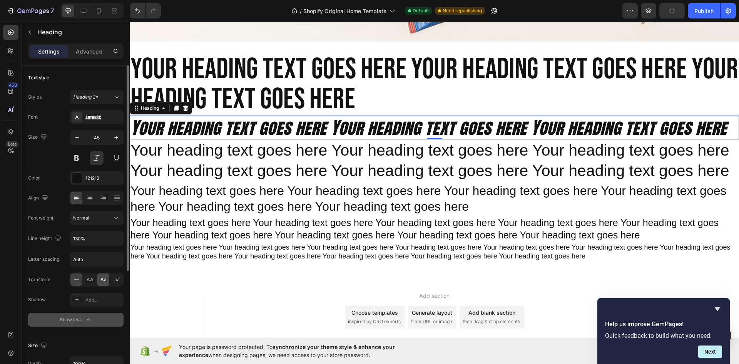
click at [103, 280] on span "Aa" at bounding box center [104, 279] width 6 height 7
click at [104, 278] on span "Aa" at bounding box center [104, 279] width 6 height 7
click at [90, 276] on span "AA" at bounding box center [90, 279] width 7 height 7
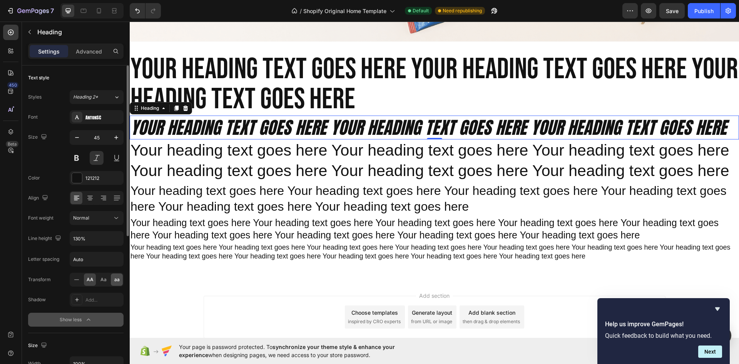
click at [117, 277] on span "aa" at bounding box center [116, 279] width 5 height 7
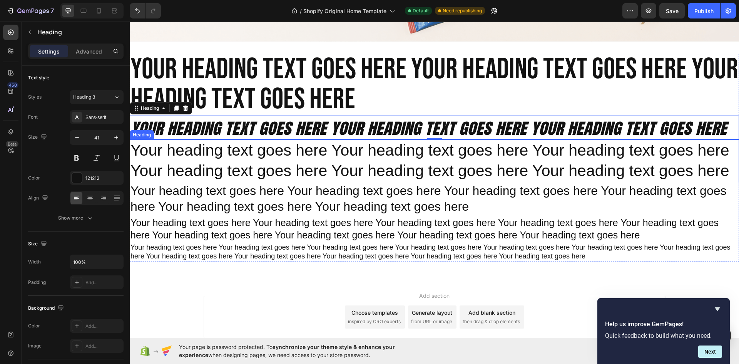
click at [240, 147] on p "Your heading text goes here Your heading text goes here Your heading text goes …" at bounding box center [435, 160] width 608 height 41
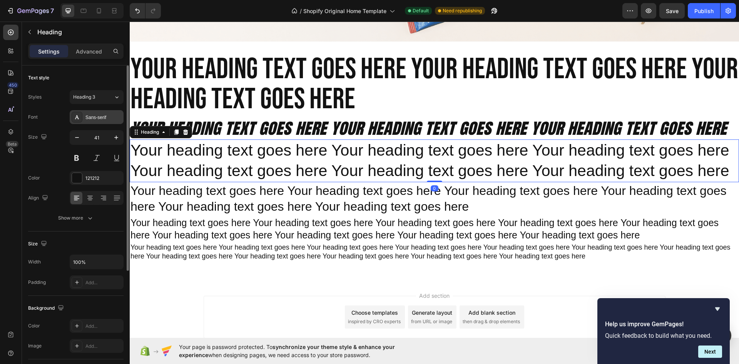
click at [96, 114] on div "Sans-serif" at bounding box center [103, 117] width 36 height 7
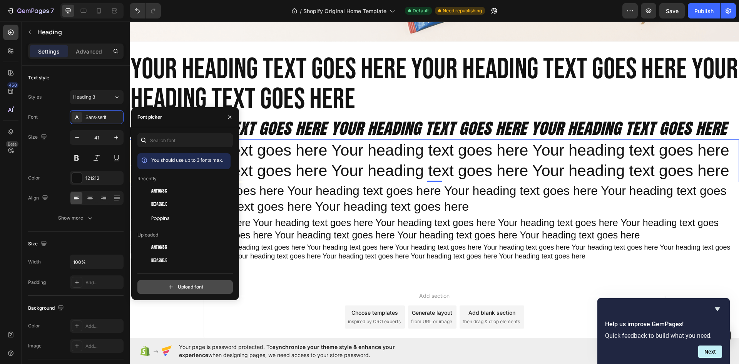
click at [188, 284] on input "file" at bounding box center [202, 286] width 193 height 13
type input "C:\fakepath\JosefinSans-VariableFont_wght.ttf"
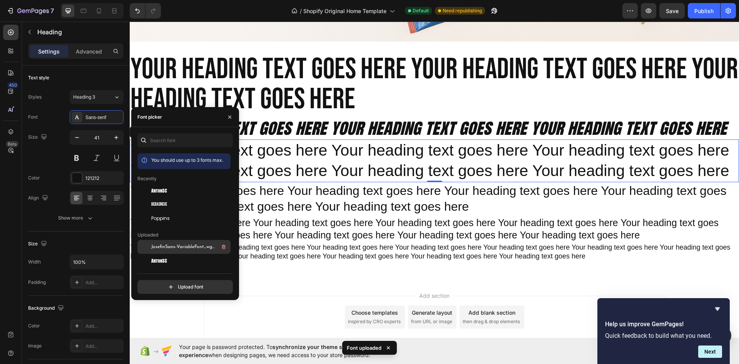
click at [177, 247] on span "JosefinSans-VariableFont_wght" at bounding box center [183, 246] width 64 height 7
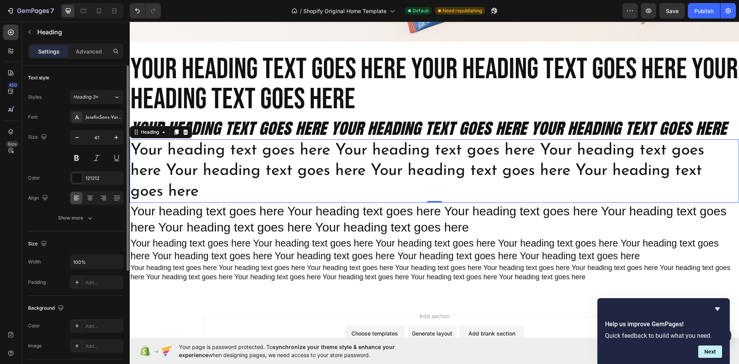
click at [109, 230] on div "Text style Styles Heading 3* Font JosefinSans-VariableFont_wght Size 41 Color 1…" at bounding box center [76, 148] width 96 height 166
click at [77, 158] on button at bounding box center [77, 158] width 14 height 14
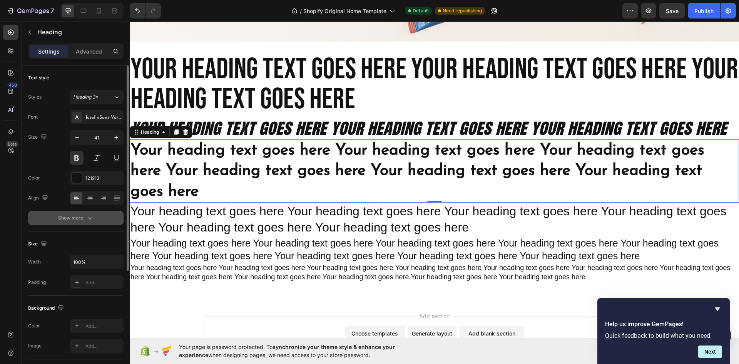
click at [86, 215] on icon "button" at bounding box center [90, 218] width 8 height 8
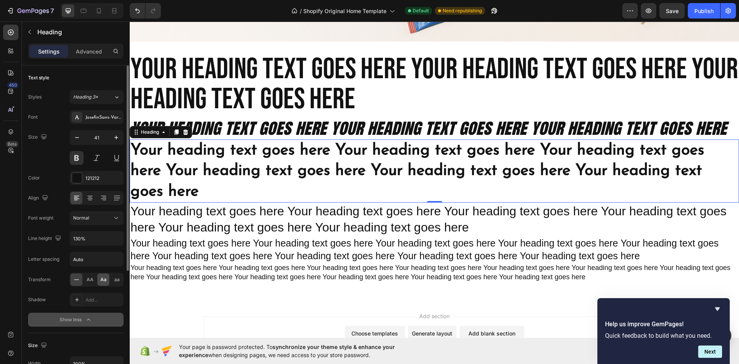
click at [103, 279] on span "Aa" at bounding box center [104, 279] width 6 height 7
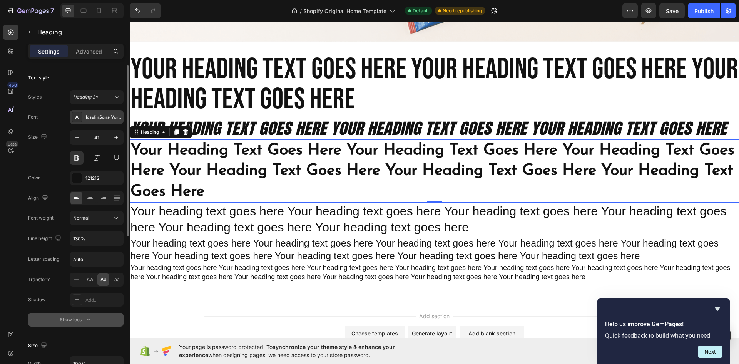
click at [105, 119] on div "JosefinSans-VariableFont_wght" at bounding box center [103, 117] width 36 height 7
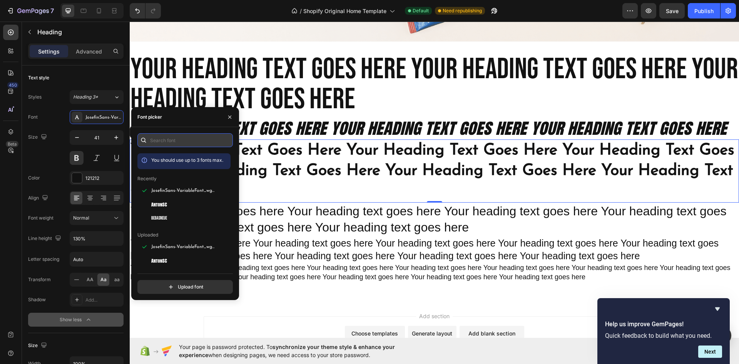
click at [180, 146] on input "text" at bounding box center [185, 140] width 96 height 14
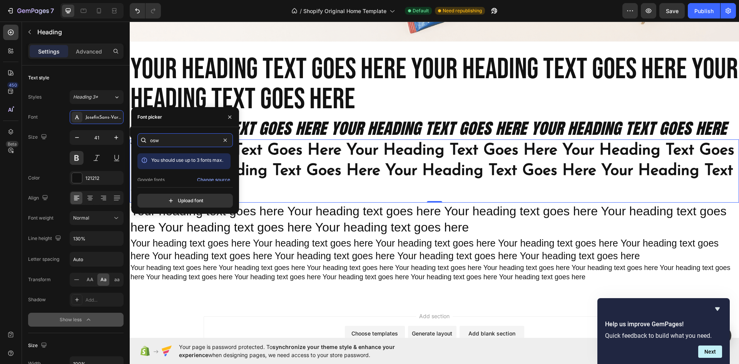
scroll to position [19, 0]
type input "osw"
click at [177, 174] on div "Oswald" at bounding box center [190, 174] width 78 height 7
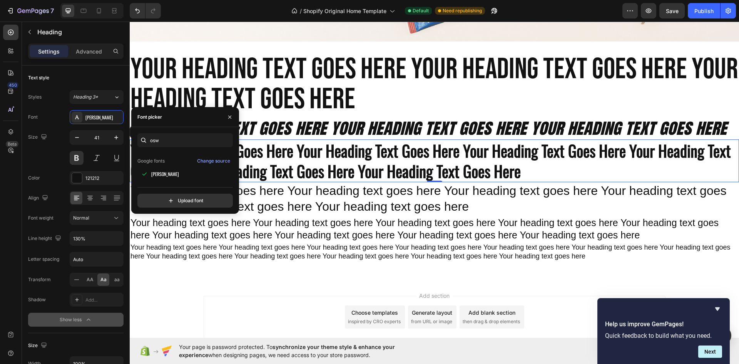
click at [564, 170] on h2 "your heading text goes here your heading text goes here your heading text goes …" at bounding box center [435, 160] width 610 height 43
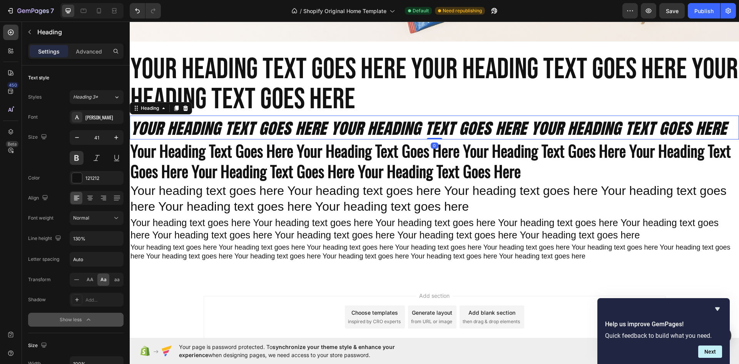
click at [248, 122] on h2 "Your heading text goes here Your heading text goes here Your heading text goes …" at bounding box center [435, 128] width 610 height 24
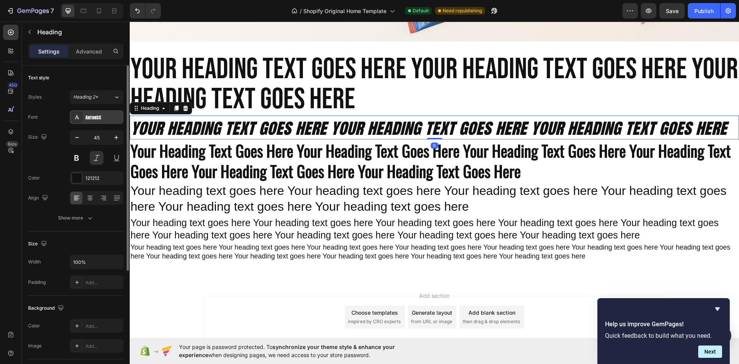
click at [99, 120] on div "AntonSC" at bounding box center [103, 117] width 36 height 7
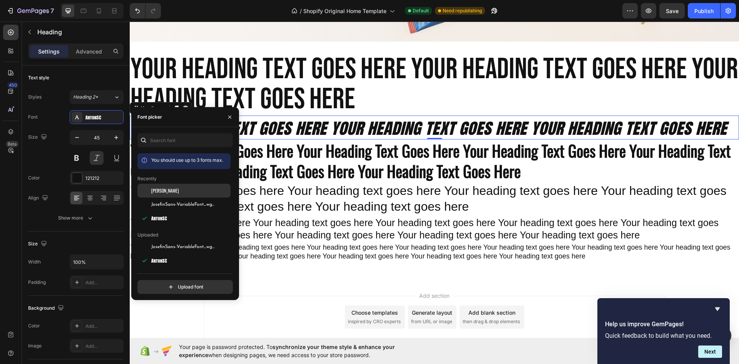
click at [179, 188] on div "Oswald" at bounding box center [190, 190] width 78 height 7
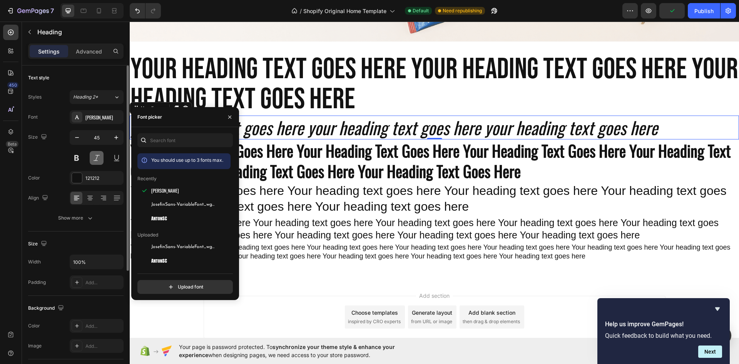
click at [96, 159] on button at bounding box center [97, 158] width 14 height 14
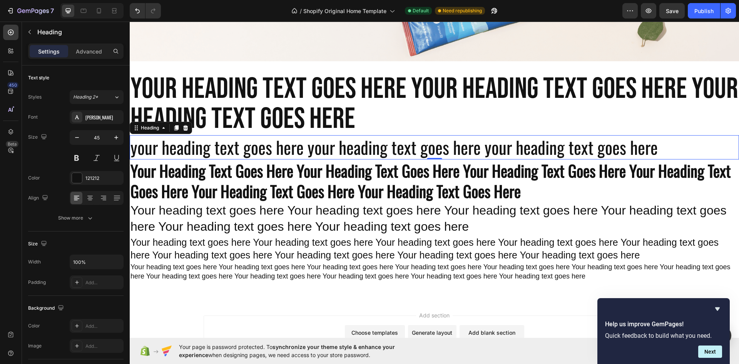
scroll to position [222, 0]
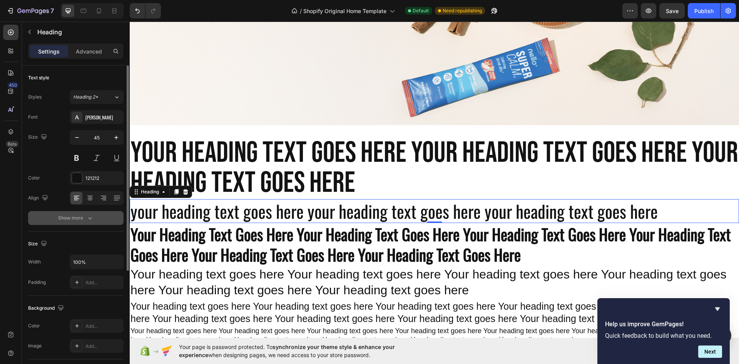
click at [90, 219] on icon "button" at bounding box center [90, 218] width 4 height 2
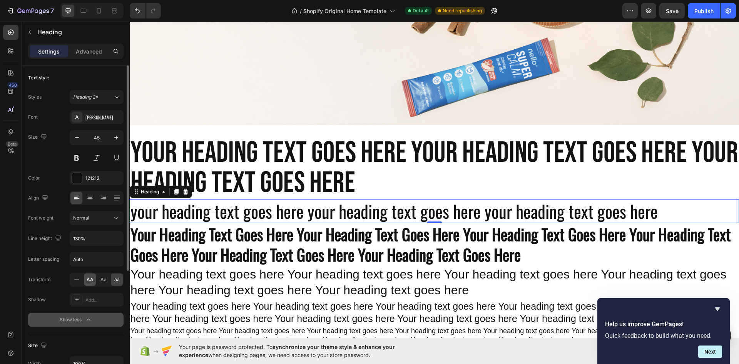
click at [90, 280] on span "AA" at bounding box center [90, 279] width 7 height 7
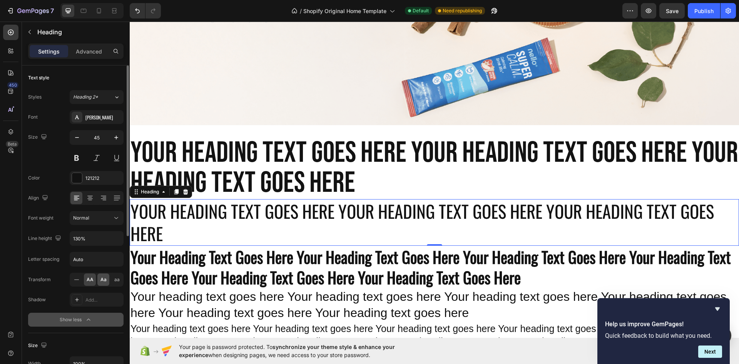
click at [99, 279] on div "Aa" at bounding box center [103, 279] width 12 height 12
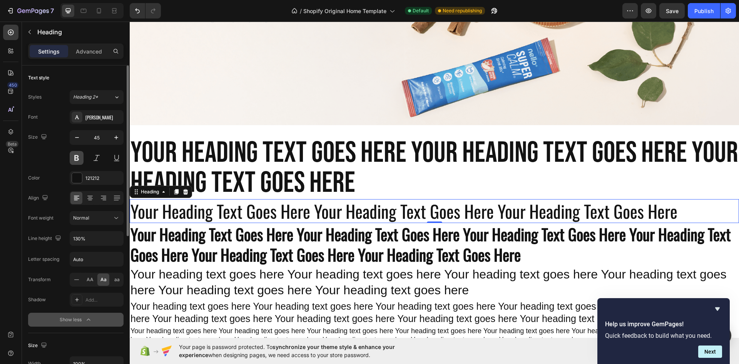
click at [77, 158] on button at bounding box center [77, 158] width 14 height 14
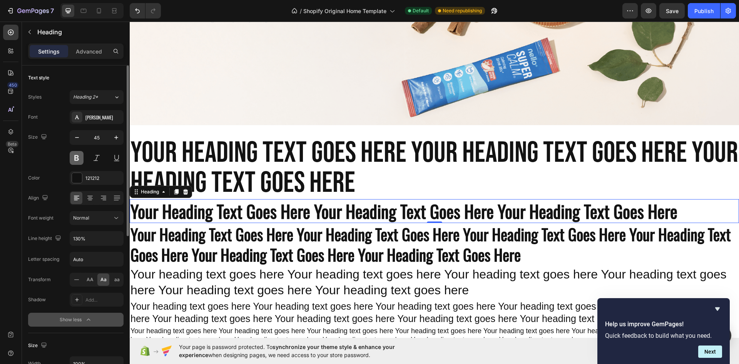
click at [77, 158] on button at bounding box center [77, 158] width 14 height 14
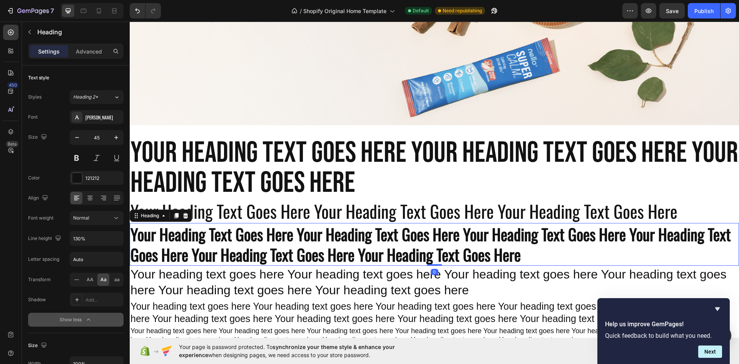
click at [197, 243] on p "your heading text goes here your heading text goes here your heading text goes …" at bounding box center [435, 244] width 608 height 41
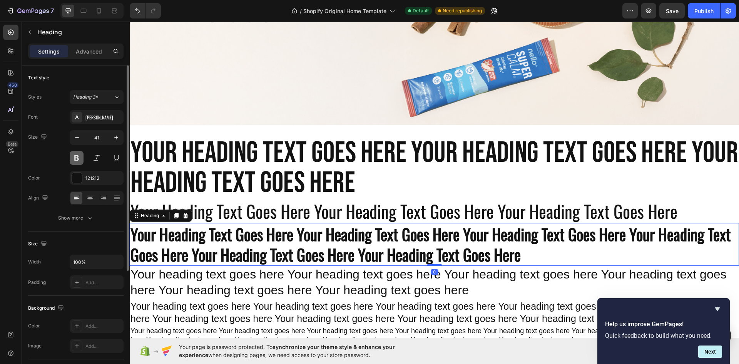
click at [80, 160] on button at bounding box center [77, 158] width 14 height 14
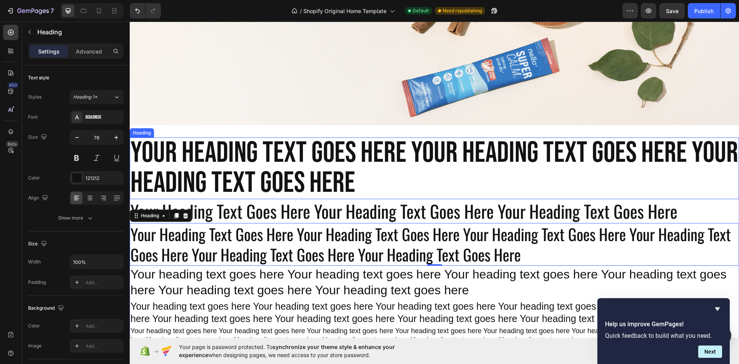
click at [281, 162] on h2 "Your heading text goes here Your heading text goes here Your heading text goes …" at bounding box center [435, 168] width 610 height 62
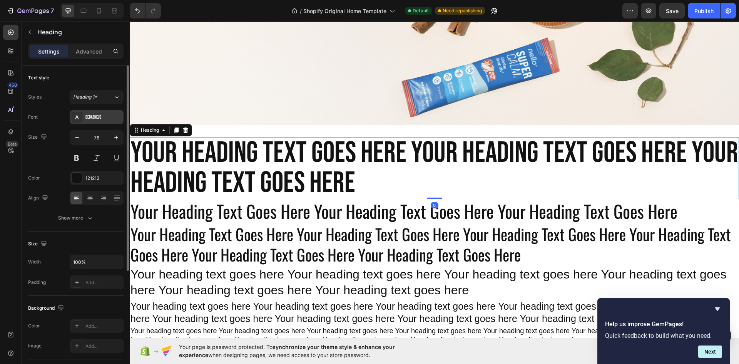
click at [103, 115] on div "BebasNeue" at bounding box center [103, 117] width 36 height 7
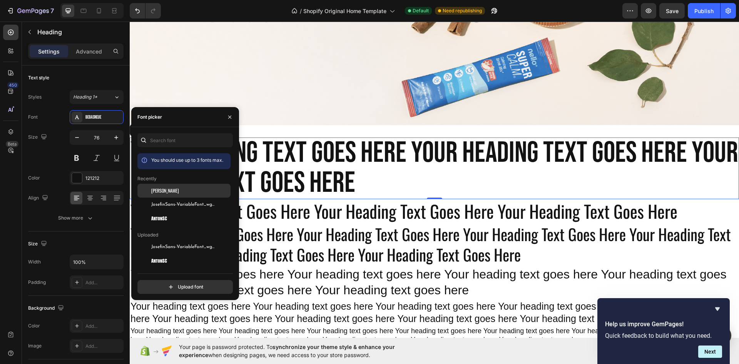
click at [165, 191] on div "Oswald" at bounding box center [190, 190] width 78 height 7
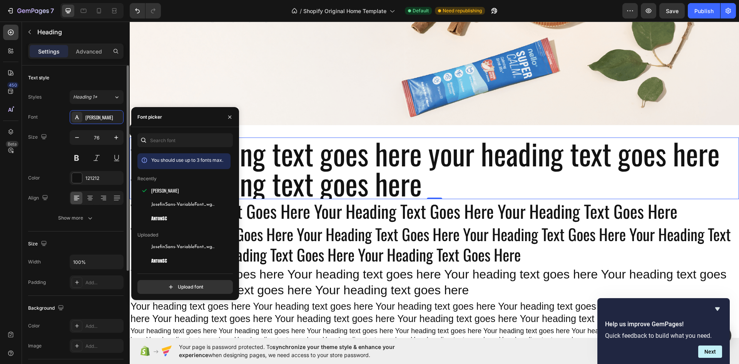
click at [60, 149] on div "Size 76" at bounding box center [76, 147] width 96 height 35
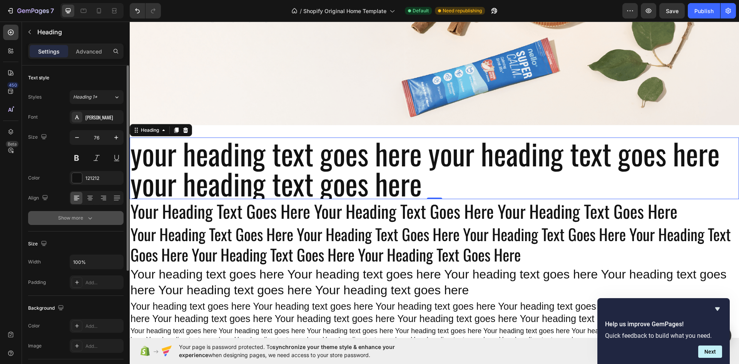
click at [90, 218] on icon "button" at bounding box center [90, 218] width 8 height 8
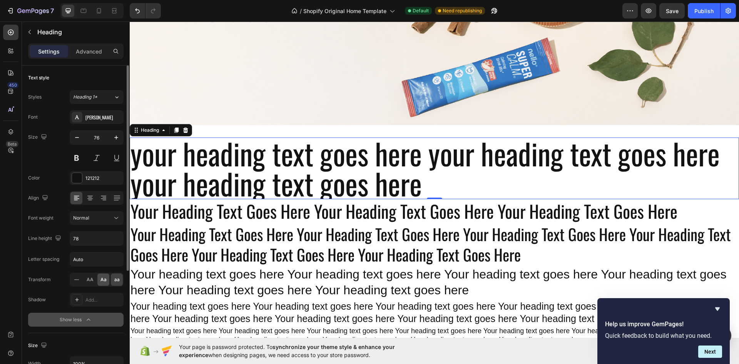
click at [106, 279] on span "Aa" at bounding box center [104, 279] width 6 height 7
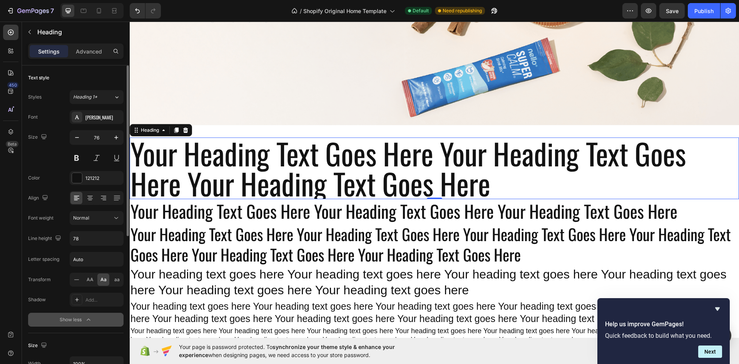
click at [53, 162] on div "Size 76" at bounding box center [76, 147] width 96 height 35
click at [116, 238] on icon "button" at bounding box center [116, 239] width 8 height 8
click at [118, 238] on icon "button" at bounding box center [116, 239] width 8 height 8
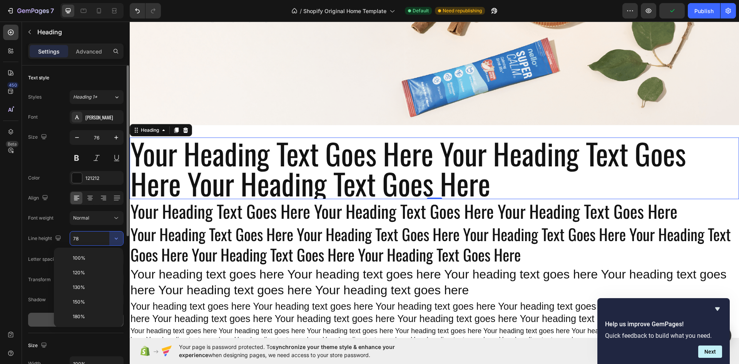
click at [94, 259] on p "100%" at bounding box center [95, 258] width 44 height 7
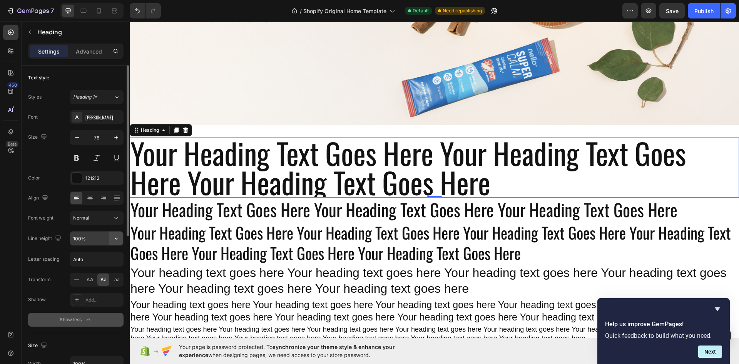
click at [115, 239] on icon "button" at bounding box center [116, 239] width 8 height 8
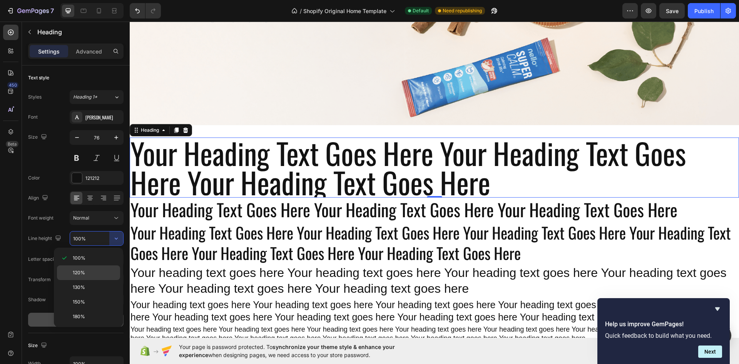
click at [97, 271] on p "120%" at bounding box center [95, 272] width 44 height 7
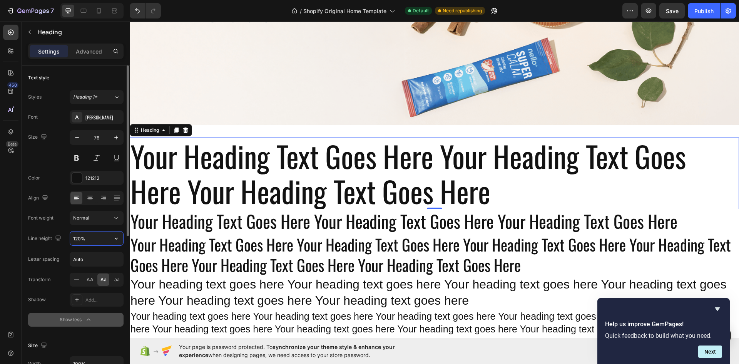
click at [99, 237] on input "120%" at bounding box center [96, 238] width 53 height 14
type input "%"
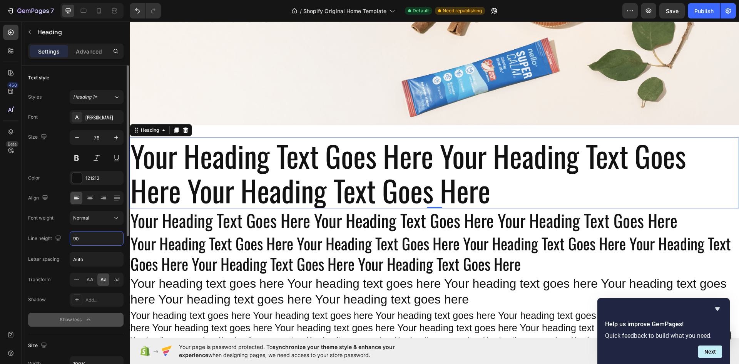
type input "90"
click at [57, 205] on div "Font Oswald Size 76 Color 121212 Align Font weight Normal Line height 90 Letter…" at bounding box center [76, 218] width 96 height 216
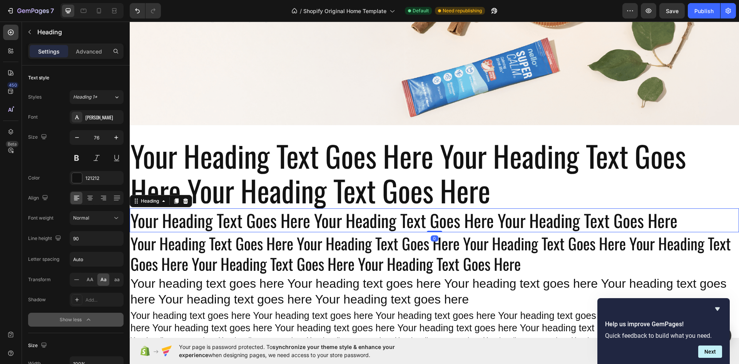
click at [311, 218] on h2 "your heading text goes here your heading text goes here your heading text goes …" at bounding box center [435, 220] width 610 height 24
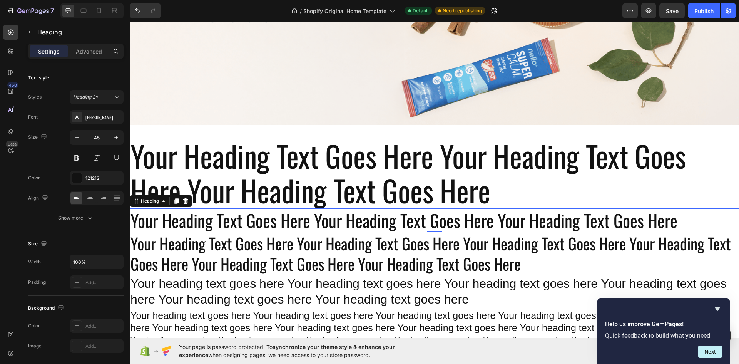
click at [677, 218] on h2 "your heading text goes here your heading text goes here your heading text goes …" at bounding box center [435, 220] width 610 height 24
click at [677, 218] on p "your heading text goes here your heading text goes here your heading text goes …" at bounding box center [435, 220] width 608 height 23
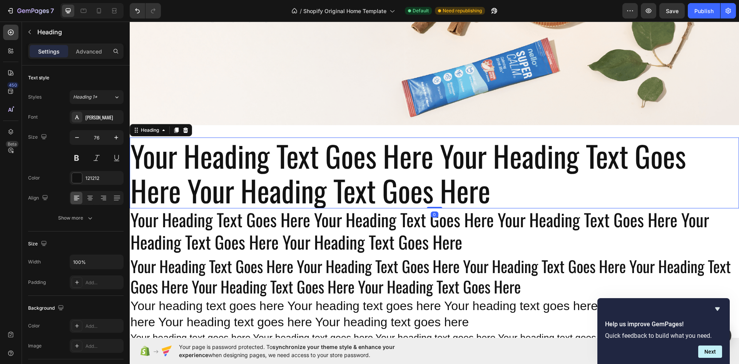
click at [496, 182] on h2 "your heading text goes here your heading text goes here your heading text goes …" at bounding box center [435, 172] width 610 height 71
click at [91, 216] on icon "button" at bounding box center [90, 218] width 8 height 8
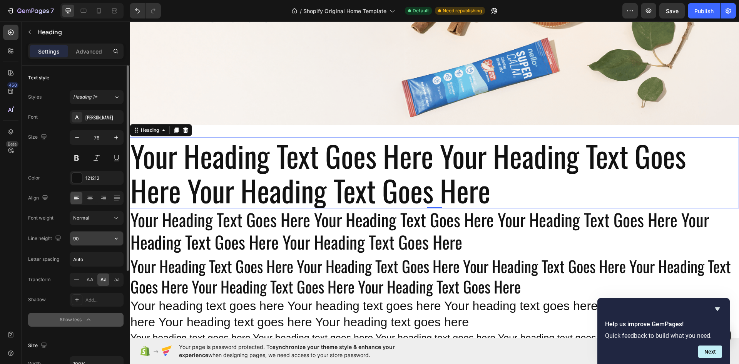
click at [80, 240] on input "90" at bounding box center [96, 238] width 53 height 14
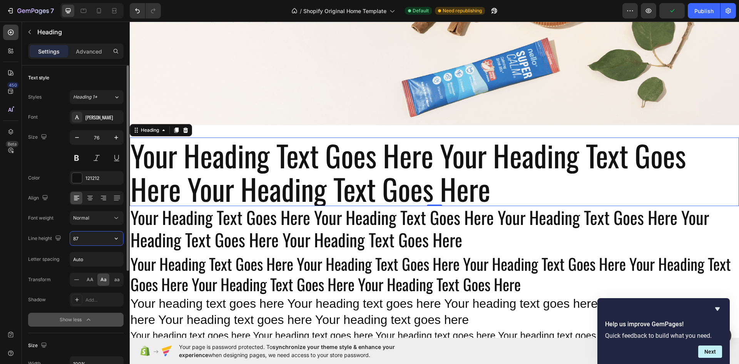
type input "86"
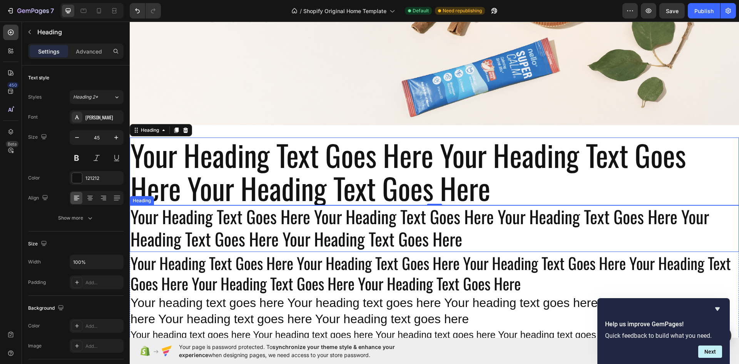
click at [248, 226] on p "your heading text goes here your heading text goes here your heading text goes …" at bounding box center [435, 227] width 608 height 45
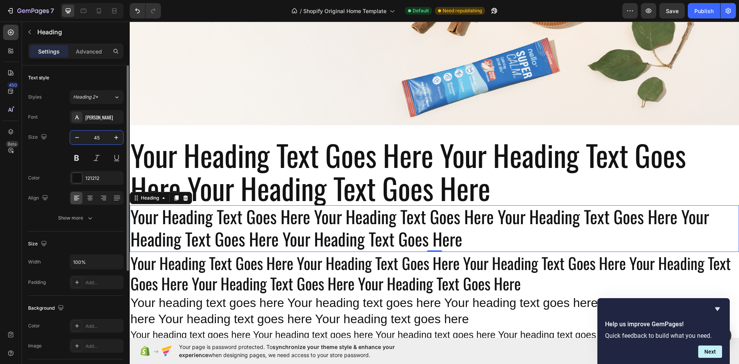
click at [106, 139] on input "45" at bounding box center [96, 138] width 25 height 14
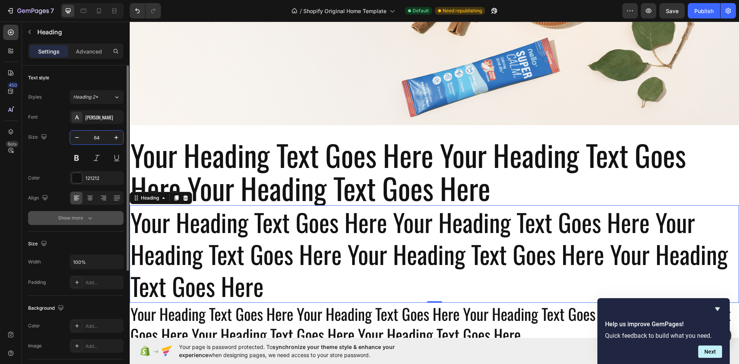
type input "64"
click at [87, 216] on icon "button" at bounding box center [90, 218] width 8 height 8
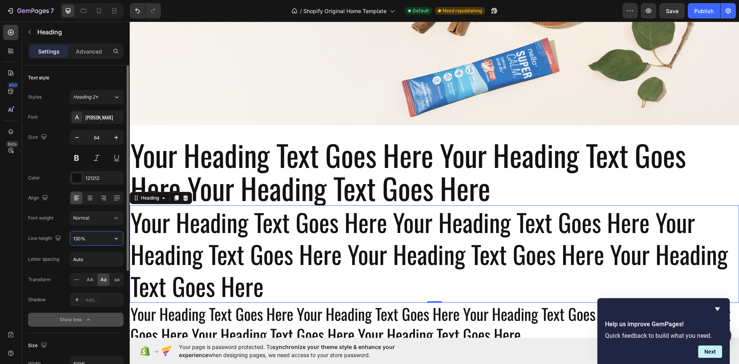
click at [94, 238] on input "130%" at bounding box center [96, 238] width 53 height 14
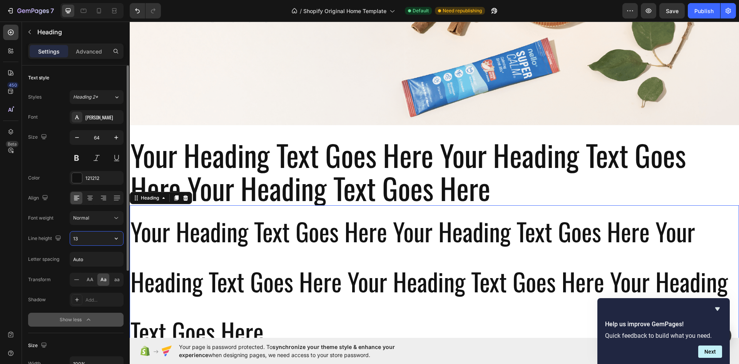
type input "1"
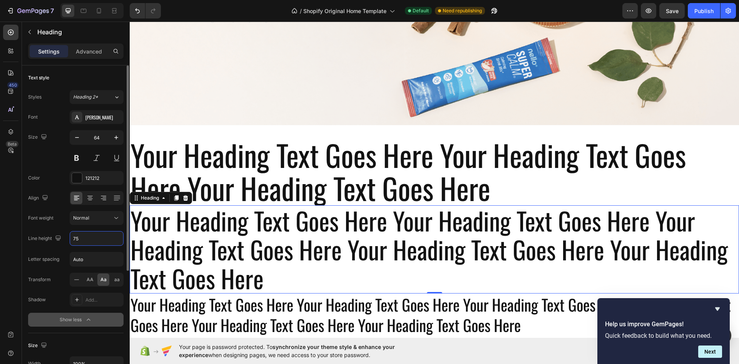
type input "75"
click at [45, 229] on div "Font Oswald Size 64 Color 121212 Align Font weight Normal Line height 75 Letter…" at bounding box center [76, 218] width 96 height 216
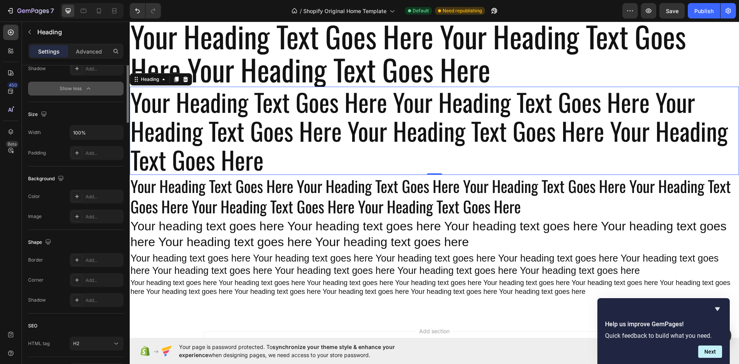
scroll to position [39, 0]
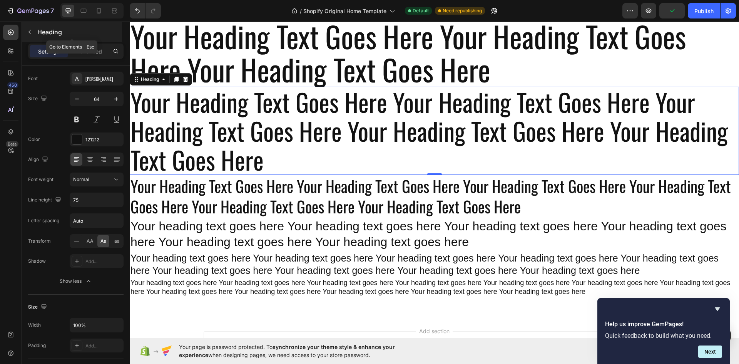
click at [26, 34] on button "button" at bounding box center [29, 32] width 12 height 12
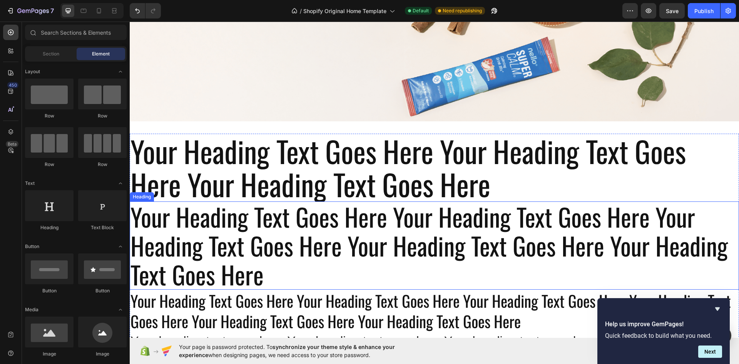
scroll to position [222, 0]
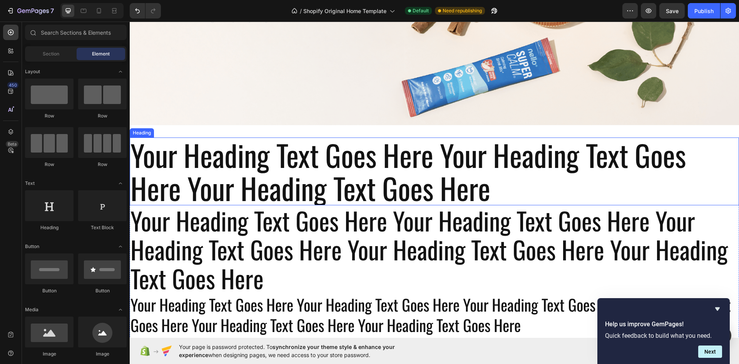
click at [205, 159] on h2 "your heading text goes here your heading text goes here your heading text goes …" at bounding box center [435, 171] width 610 height 68
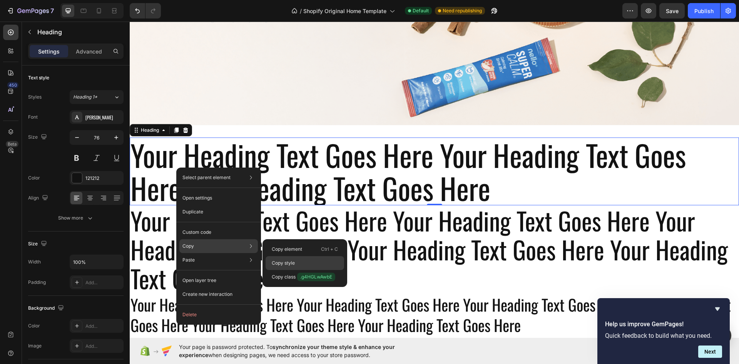
drag, startPoint x: 283, startPoint y: 263, endPoint x: 153, endPoint y: 241, distance: 131.6
click at [283, 263] on p "Copy style" at bounding box center [283, 263] width 23 height 7
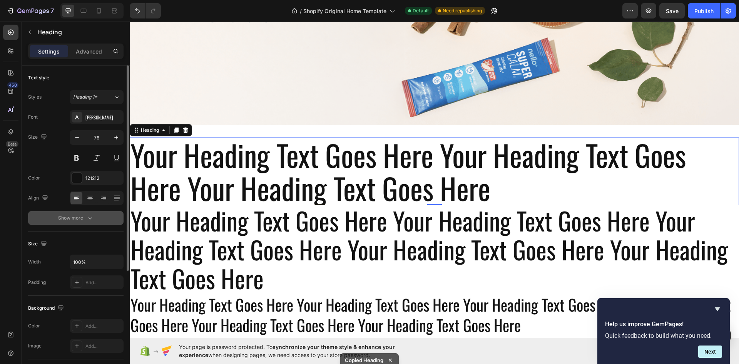
click at [92, 214] on button "Show more" at bounding box center [76, 218] width 96 height 14
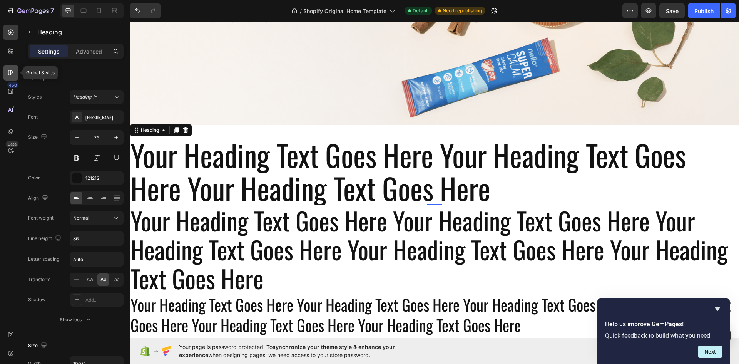
click at [14, 72] on icon at bounding box center [11, 73] width 8 height 8
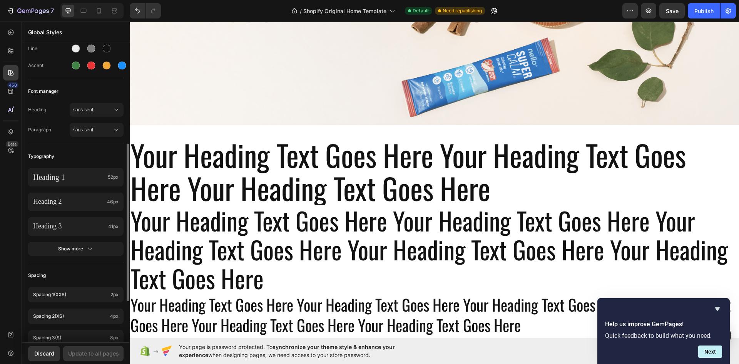
scroll to position [116, 0]
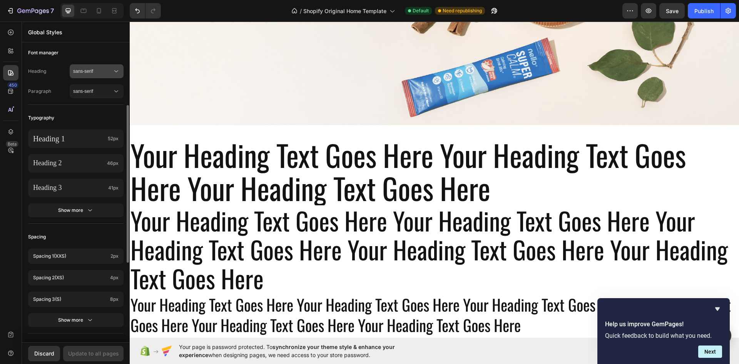
click at [113, 72] on icon at bounding box center [116, 71] width 8 height 8
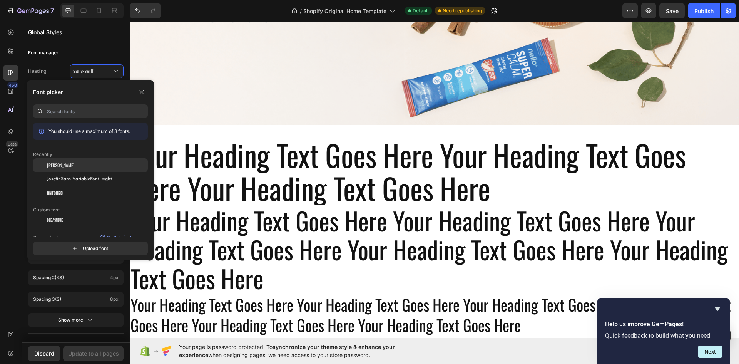
click at [75, 166] on div "Oswald" at bounding box center [97, 165] width 101 height 7
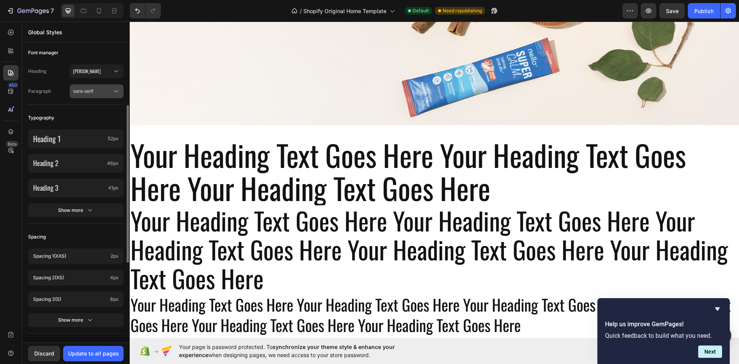
click at [100, 87] on button "sans-serif" at bounding box center [97, 91] width 54 height 14
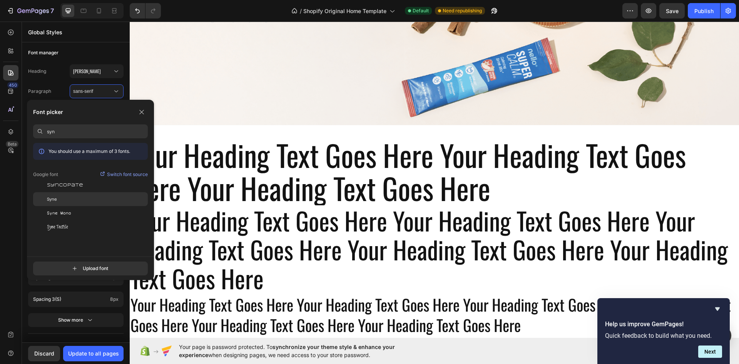
type input "syn"
click at [53, 198] on span "Syne" at bounding box center [52, 199] width 10 height 7
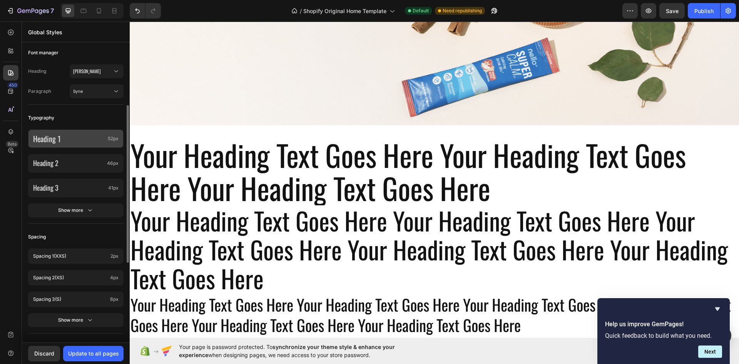
click at [84, 146] on div "Heading 1 52px" at bounding box center [76, 138] width 96 height 18
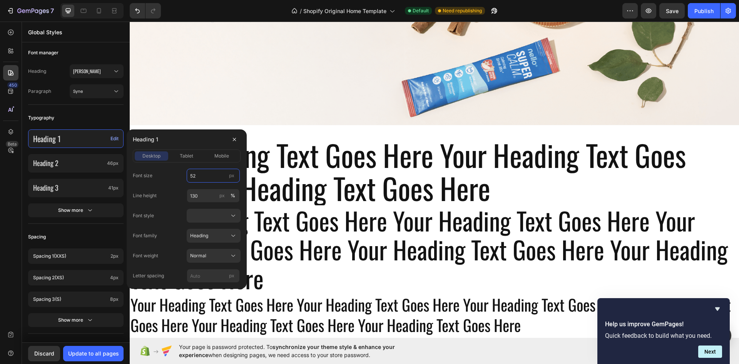
click at [208, 176] on input "52" at bounding box center [213, 176] width 53 height 14
type input "76"
click at [208, 197] on input "130" at bounding box center [213, 196] width 53 height 14
type input "86"
click at [219, 234] on div "Heading" at bounding box center [209, 235] width 38 height 7
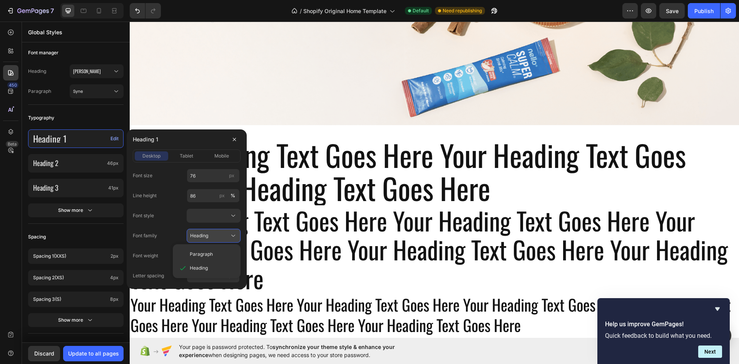
click at [219, 239] on div "Heading" at bounding box center [209, 235] width 38 height 7
click at [214, 257] on div "Normal" at bounding box center [209, 255] width 38 height 7
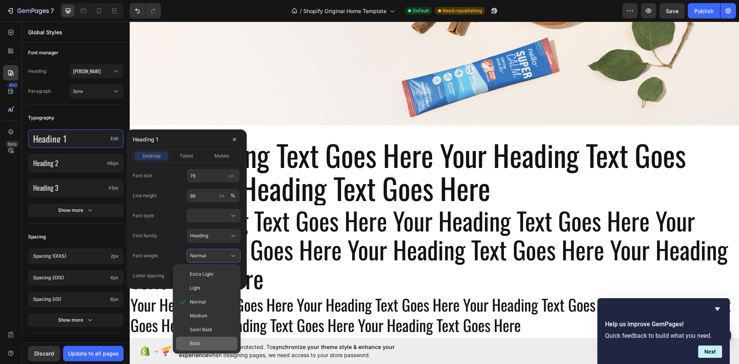
click at [211, 340] on div "Bold" at bounding box center [207, 344] width 62 height 14
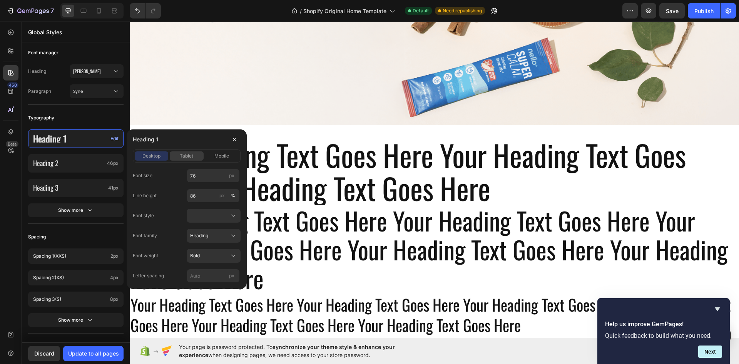
click at [185, 160] on button "tablet" at bounding box center [187, 155] width 34 height 9
click at [203, 194] on input "86" at bounding box center [213, 196] width 53 height 14
type input "60"
click at [201, 172] on input "52" at bounding box center [213, 176] width 53 height 14
type input "45"
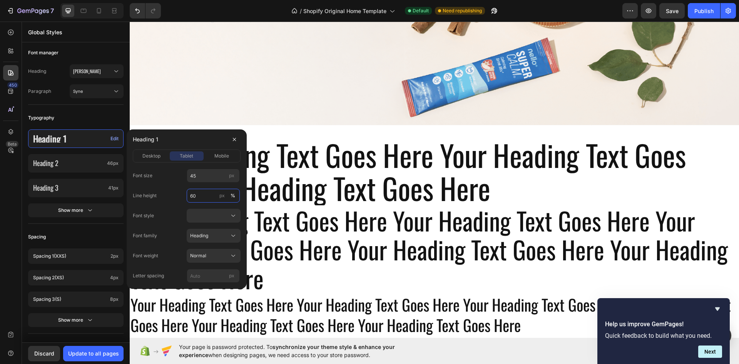
click at [201, 194] on input "60" at bounding box center [213, 196] width 53 height 14
type input "55"
click at [216, 235] on div "Heading" at bounding box center [209, 235] width 38 height 7
click at [216, 237] on div "Heading" at bounding box center [209, 235] width 38 height 7
click at [215, 252] on div "Normal" at bounding box center [209, 255] width 38 height 7
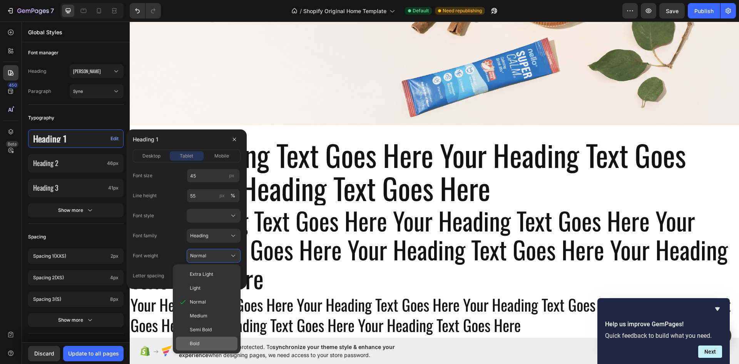
click at [211, 340] on div "Bold" at bounding box center [207, 344] width 62 height 14
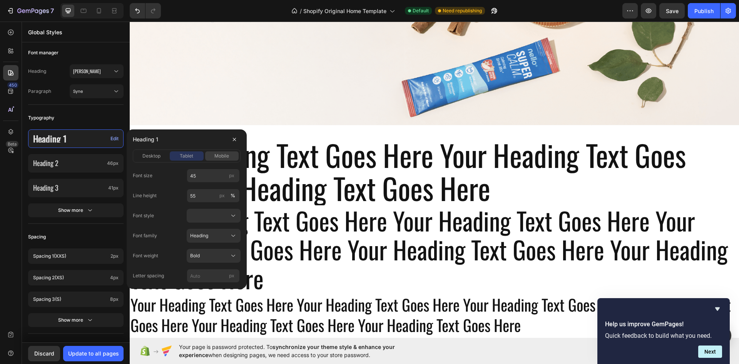
click at [220, 157] on span "mobile" at bounding box center [221, 155] width 15 height 7
click at [178, 154] on div "tablet" at bounding box center [187, 155] width 34 height 7
click at [207, 174] on input "45" at bounding box center [213, 176] width 53 height 14
type input "55"
click at [192, 196] on input "55" at bounding box center [213, 196] width 53 height 14
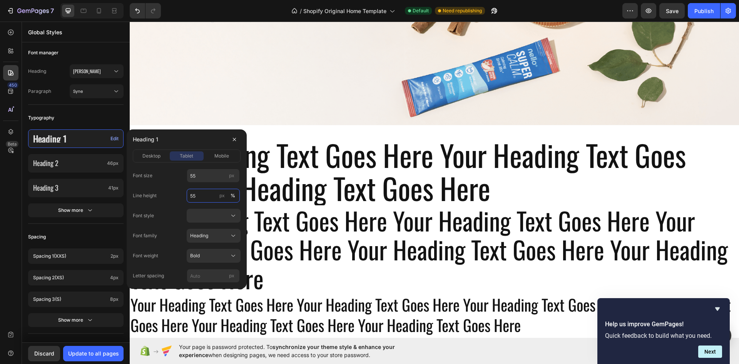
click at [193, 196] on input "55" at bounding box center [213, 196] width 53 height 14
type input "65"
click at [218, 157] on span "mobile" at bounding box center [221, 155] width 15 height 7
click at [201, 198] on input "65" at bounding box center [213, 196] width 53 height 14
type input "55"
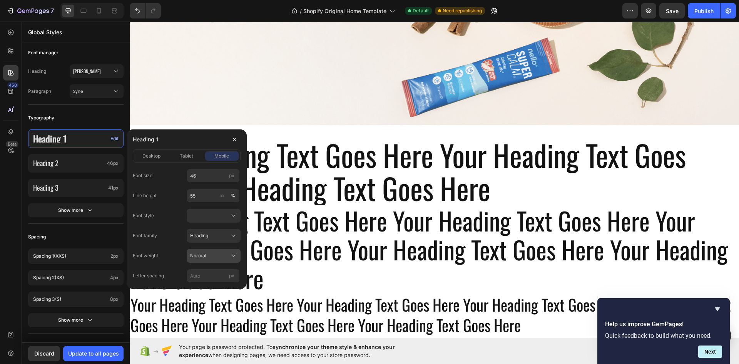
click at [223, 256] on div "Normal" at bounding box center [209, 255] width 38 height 7
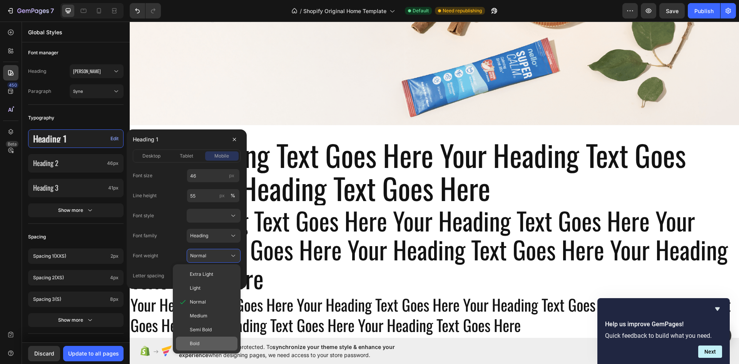
click at [216, 344] on div "Bold" at bounding box center [212, 343] width 45 height 7
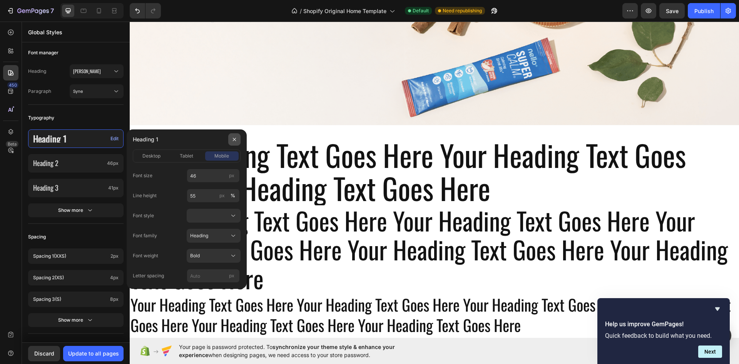
click at [232, 139] on icon "button" at bounding box center [234, 139] width 6 height 6
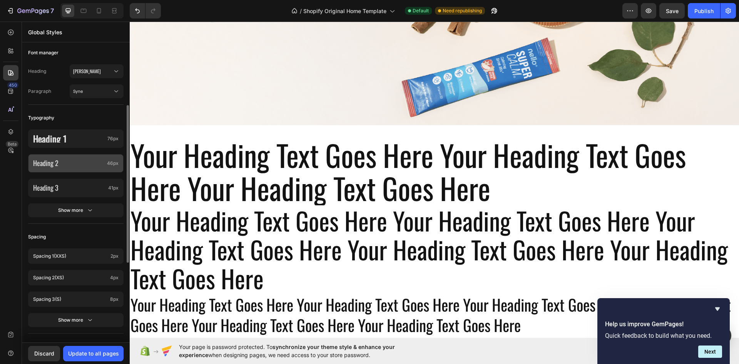
click at [65, 163] on p "Heading 2" at bounding box center [68, 163] width 71 height 9
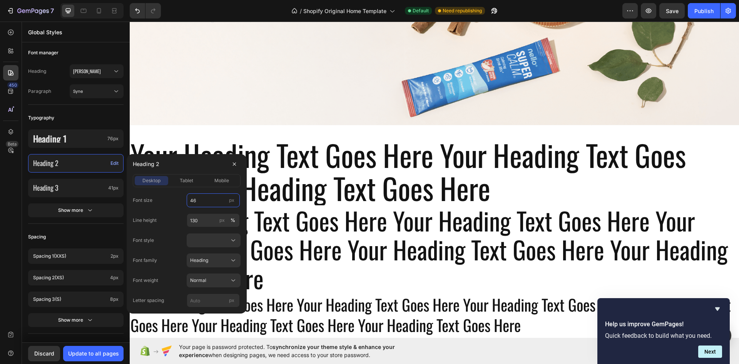
click at [205, 199] on input "46" at bounding box center [213, 200] width 53 height 14
type input "64"
click at [202, 225] on input "130" at bounding box center [213, 220] width 53 height 14
click at [225, 220] on button "px" at bounding box center [222, 220] width 9 height 9
click at [199, 221] on input "130" at bounding box center [213, 220] width 53 height 14
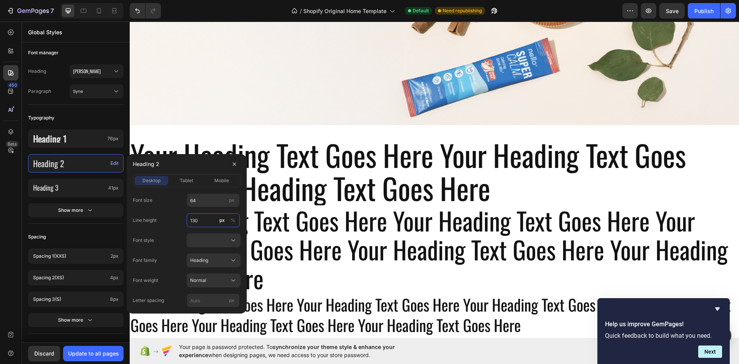
click at [196, 218] on input "130" at bounding box center [213, 220] width 53 height 14
type input "74"
click at [213, 279] on div "Normal" at bounding box center [209, 280] width 38 height 7
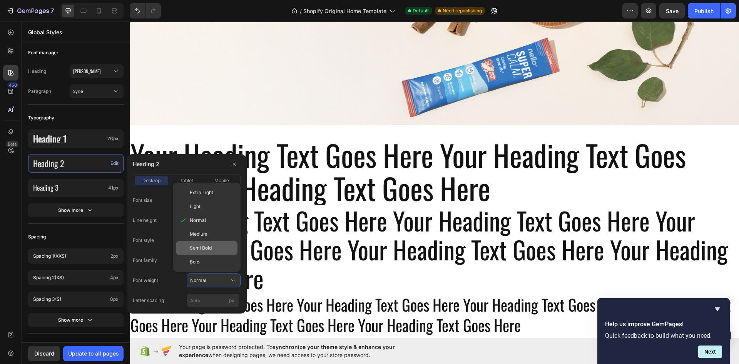
click at [209, 251] on span "Semi Bold" at bounding box center [201, 248] width 22 height 7
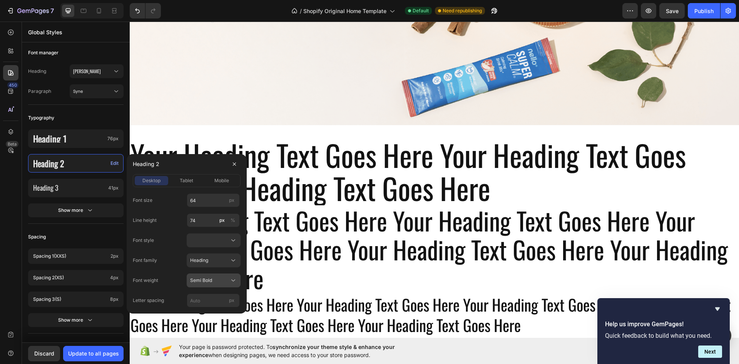
click at [224, 280] on div "Semi Bold" at bounding box center [209, 280] width 38 height 7
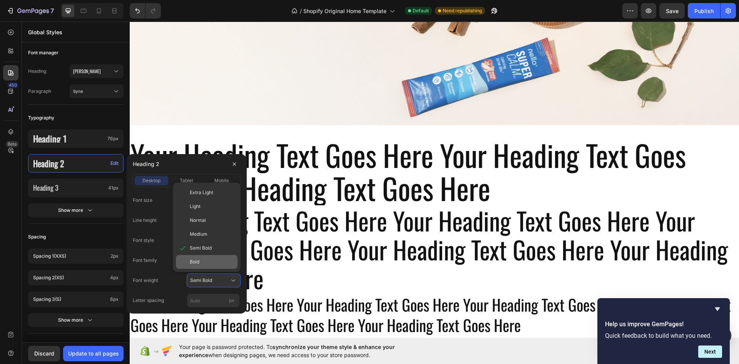
click at [217, 263] on div "Bold" at bounding box center [212, 261] width 45 height 7
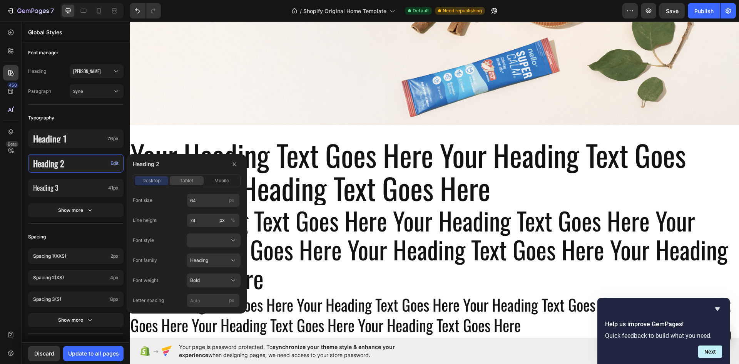
click at [189, 180] on span "tablet" at bounding box center [186, 180] width 13 height 7
click at [209, 219] on input "74" at bounding box center [213, 220] width 53 height 14
type input "55"
click at [220, 282] on div "Normal" at bounding box center [209, 280] width 38 height 7
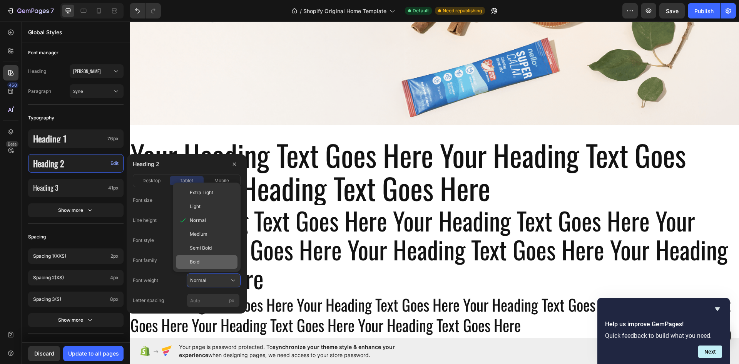
click at [213, 266] on div "Bold" at bounding box center [207, 262] width 62 height 14
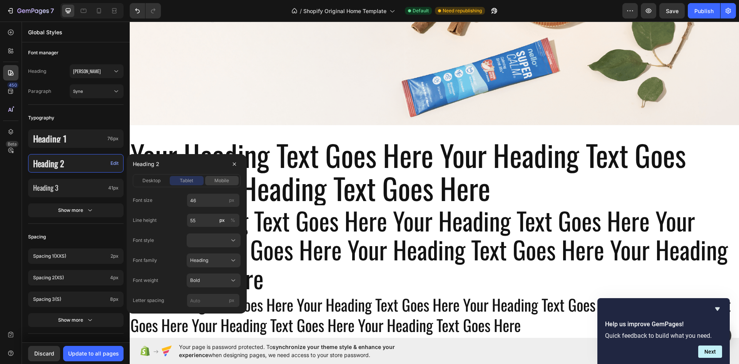
click at [219, 182] on span "mobile" at bounding box center [221, 180] width 15 height 7
click at [201, 201] on input "41" at bounding box center [213, 200] width 53 height 14
type input "35"
click at [199, 222] on input "55" at bounding box center [213, 220] width 53 height 14
type input "45"
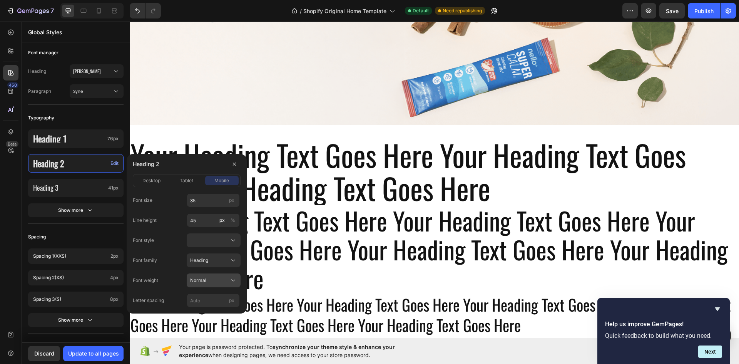
click at [215, 282] on div "Normal" at bounding box center [209, 280] width 38 height 7
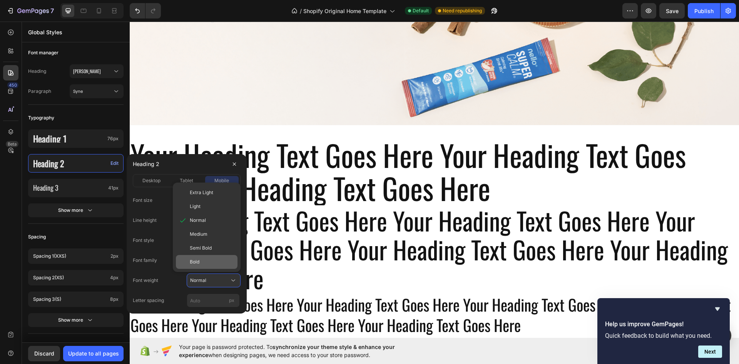
click at [218, 264] on div "Bold" at bounding box center [212, 261] width 45 height 7
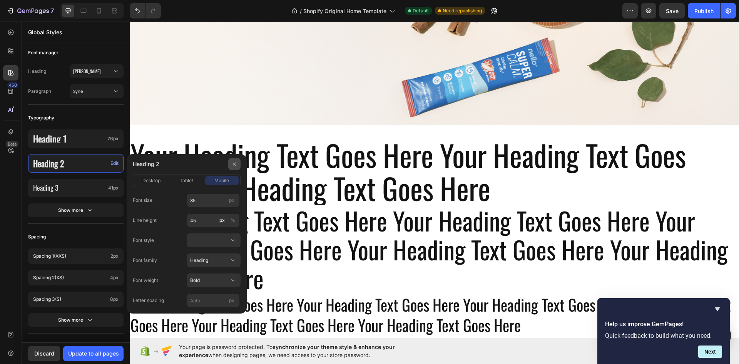
click at [231, 165] on icon "button" at bounding box center [234, 164] width 6 height 6
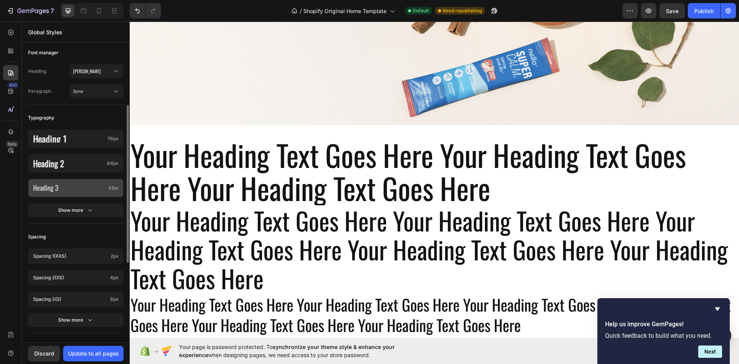
click at [76, 189] on p "Heading 3" at bounding box center [69, 187] width 72 height 9
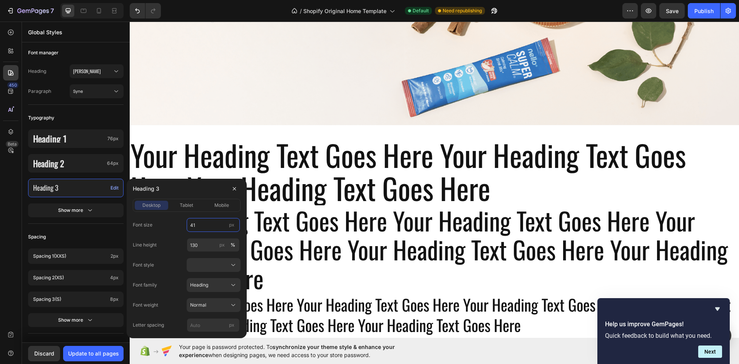
click at [208, 226] on input "41" at bounding box center [213, 225] width 53 height 14
type input "40"
click at [207, 246] on input "130" at bounding box center [213, 245] width 53 height 14
type input "50"
click at [221, 305] on div "Normal" at bounding box center [209, 305] width 38 height 7
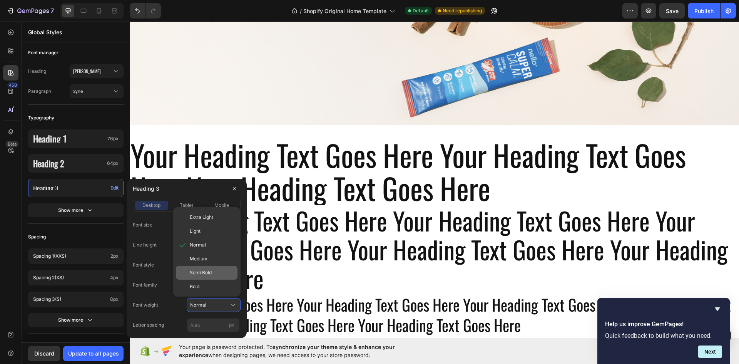
click at [216, 268] on div "Semi Bold" at bounding box center [207, 273] width 62 height 14
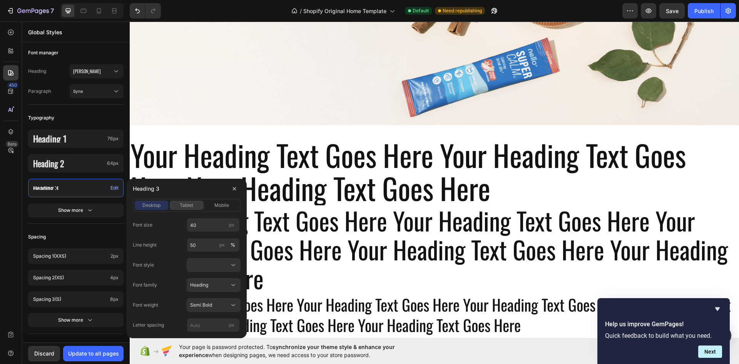
click at [189, 204] on span "tablet" at bounding box center [186, 205] width 13 height 7
click at [156, 204] on span "desktop" at bounding box center [151, 205] width 18 height 7
click at [203, 246] on input "50" at bounding box center [213, 245] width 53 height 14
type input "48"
click at [189, 203] on span "tablet" at bounding box center [186, 205] width 13 height 7
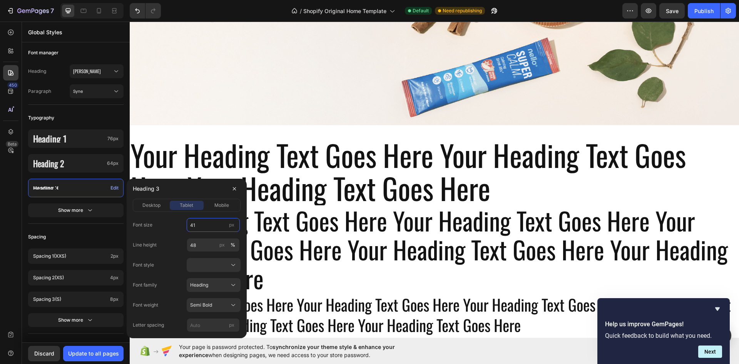
click at [199, 223] on input "41" at bounding box center [213, 225] width 53 height 14
type input "30"
click at [201, 247] on input "48" at bounding box center [213, 245] width 53 height 14
type input "38"
click at [214, 305] on div "Semi Bold" at bounding box center [209, 305] width 38 height 7
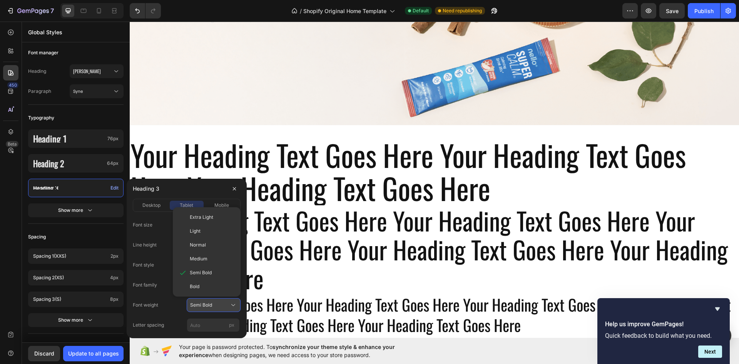
click at [214, 305] on div "Semi Bold" at bounding box center [209, 305] width 38 height 7
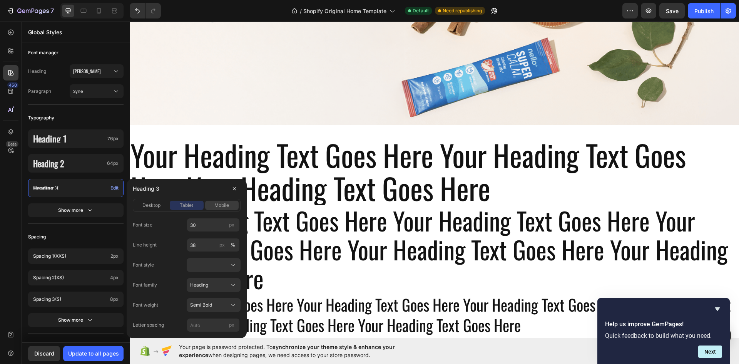
click at [216, 206] on span "mobile" at bounding box center [221, 205] width 15 height 7
click at [208, 228] on input "36" at bounding box center [213, 225] width 53 height 14
type input "24"
click at [207, 248] on input "38" at bounding box center [213, 245] width 53 height 14
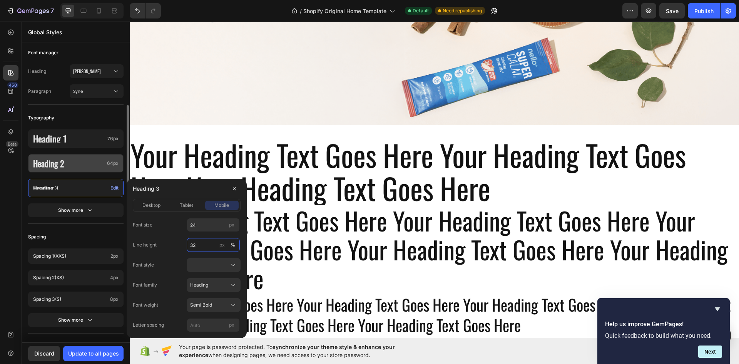
type input "32"
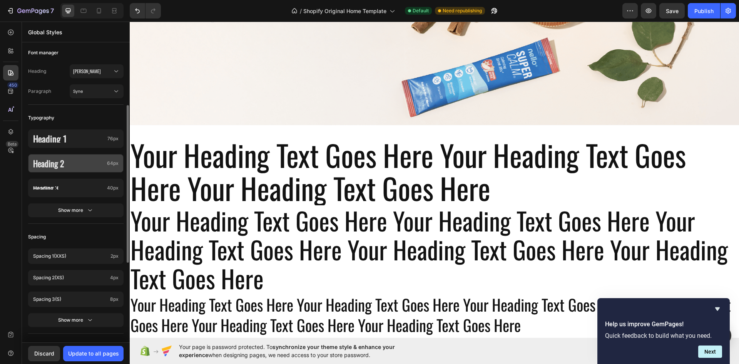
click at [88, 176] on p "Heading 2" at bounding box center [68, 163] width 71 height 28
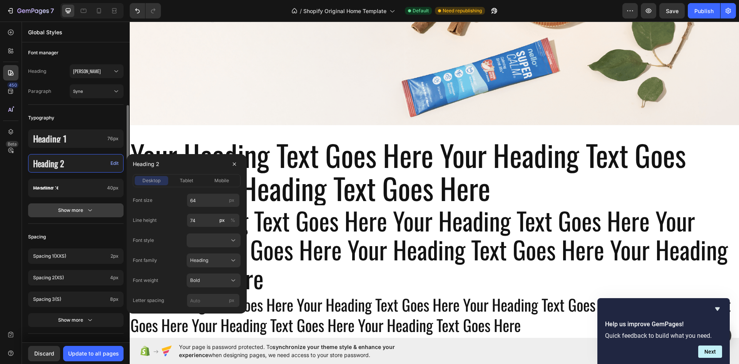
click at [99, 211] on button "Show more" at bounding box center [76, 210] width 96 height 14
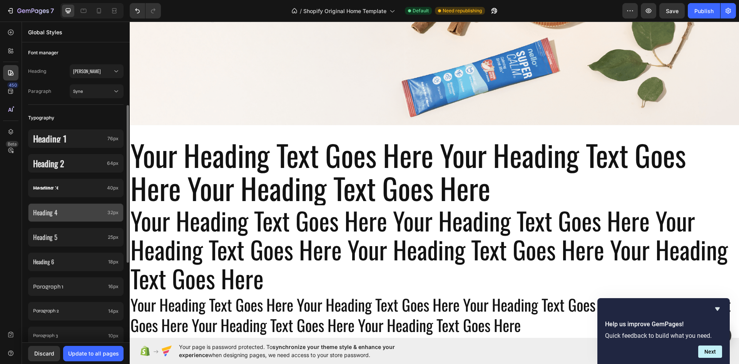
click at [87, 212] on p "Heading 4" at bounding box center [68, 212] width 71 height 8
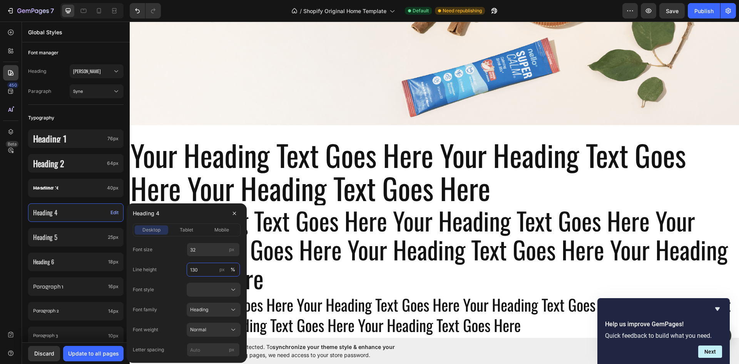
click at [209, 271] on input "130" at bounding box center [213, 270] width 53 height 14
type input "38"
click at [218, 327] on div "Normal" at bounding box center [209, 329] width 38 height 7
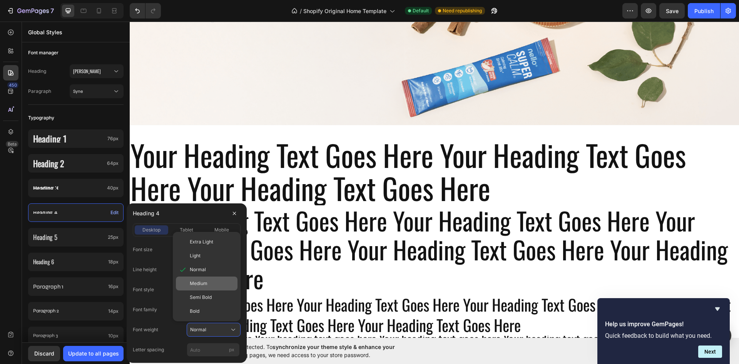
click at [215, 283] on div "Medium" at bounding box center [212, 283] width 45 height 7
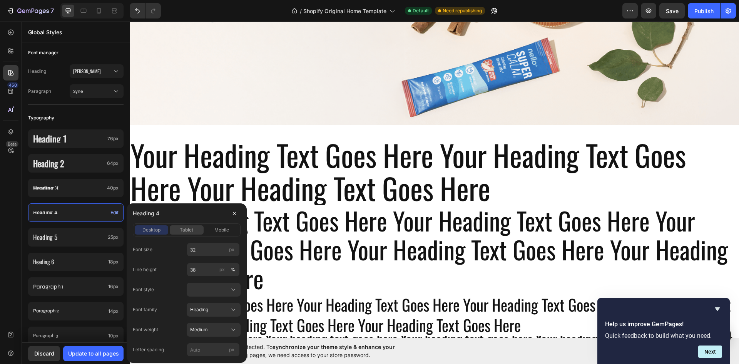
click at [187, 231] on span "tablet" at bounding box center [186, 229] width 13 height 7
click at [201, 251] on input "32" at bounding box center [213, 250] width 53 height 14
type input "28"
click at [201, 271] on input "38" at bounding box center [213, 270] width 53 height 14
type input "35"
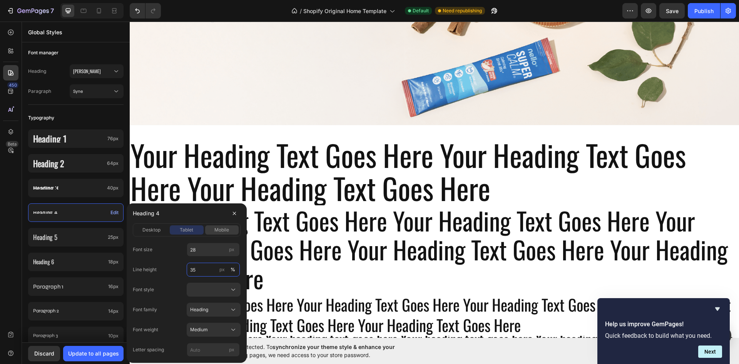
click at [216, 231] on span "mobile" at bounding box center [221, 229] width 15 height 7
click at [207, 252] on input "29" at bounding box center [213, 250] width 53 height 14
type input "20"
click at [200, 268] on input "35" at bounding box center [213, 270] width 53 height 14
type input "28"
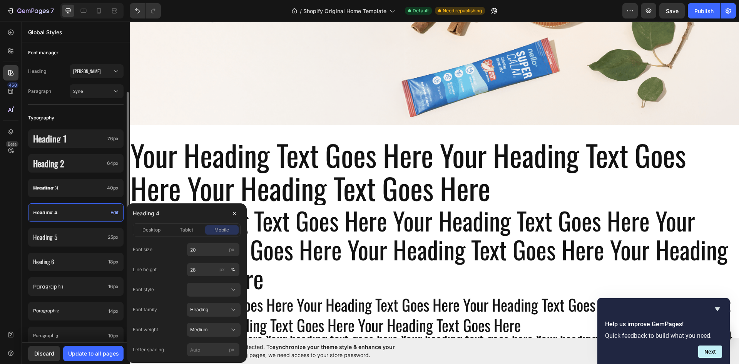
click at [94, 201] on div "Heading 1 76px Heading 2 64px Heading 3 40px Heading 4 Edit Heading 5 25px Head…" at bounding box center [76, 248] width 96 height 246
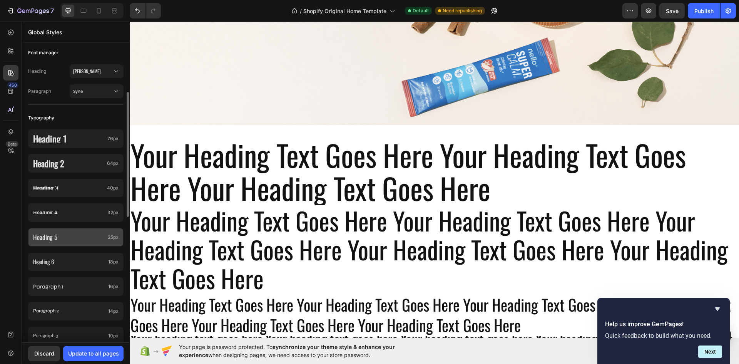
click at [87, 234] on p "Heading 5" at bounding box center [69, 237] width 72 height 8
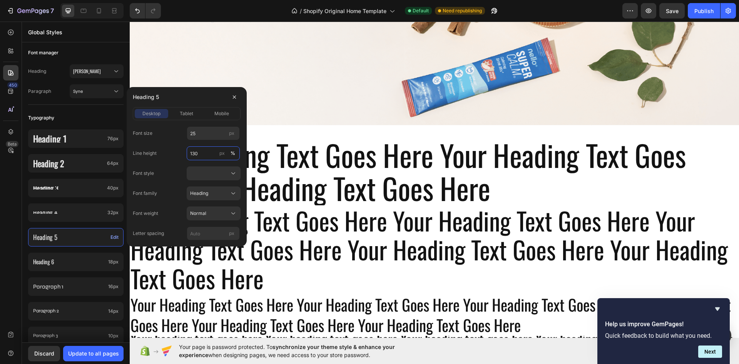
click at [203, 156] on input "130" at bounding box center [213, 153] width 53 height 14
type input "32"
click at [218, 211] on div "Normal" at bounding box center [209, 213] width 38 height 7
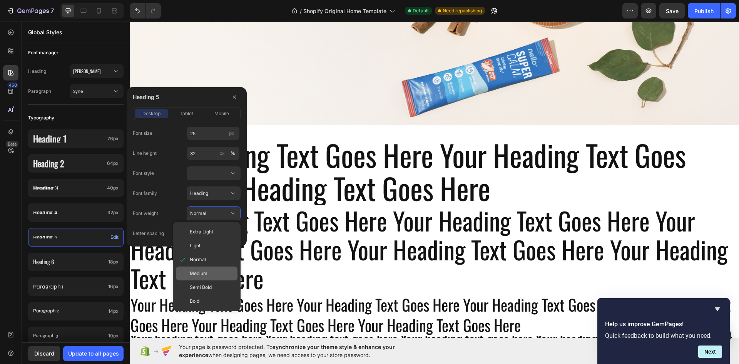
click at [216, 268] on div "Medium" at bounding box center [207, 273] width 62 height 14
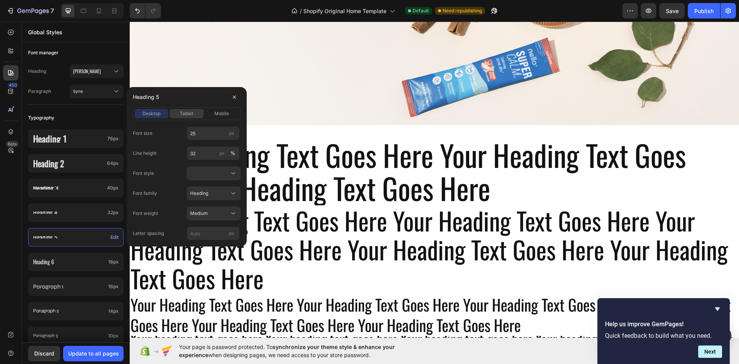
click at [193, 113] on span "tablet" at bounding box center [186, 113] width 13 height 7
click at [202, 135] on input "25" at bounding box center [213, 133] width 53 height 14
type input "22"
click at [201, 154] on input "32" at bounding box center [213, 153] width 53 height 14
type input "28"
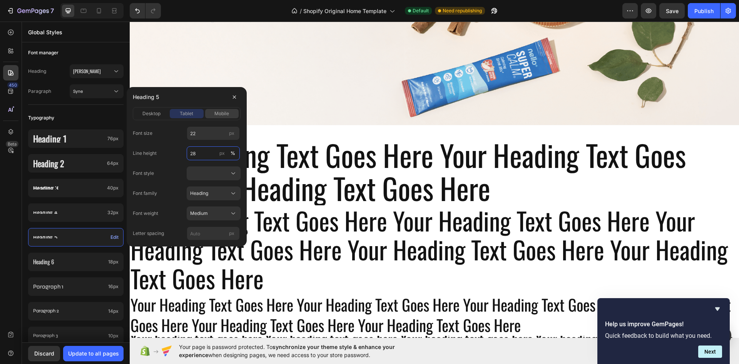
click at [218, 116] on span "mobile" at bounding box center [221, 113] width 15 height 7
click at [210, 132] on input "23" at bounding box center [213, 133] width 53 height 14
type input "18"
click at [204, 151] on input "28" at bounding box center [213, 153] width 53 height 14
type input "26"
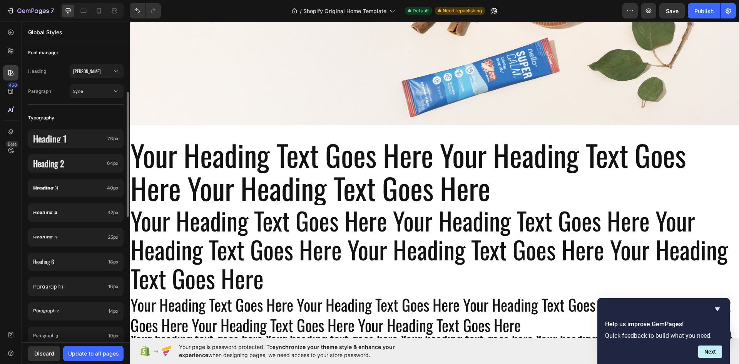
click at [105, 223] on div "Heading 1 76px Heading 2 64px Heading 3 40px Heading 4 32px Heading 5 25px Head…" at bounding box center [76, 248] width 96 height 246
click at [94, 261] on p "Heading 6" at bounding box center [69, 262] width 72 height 8
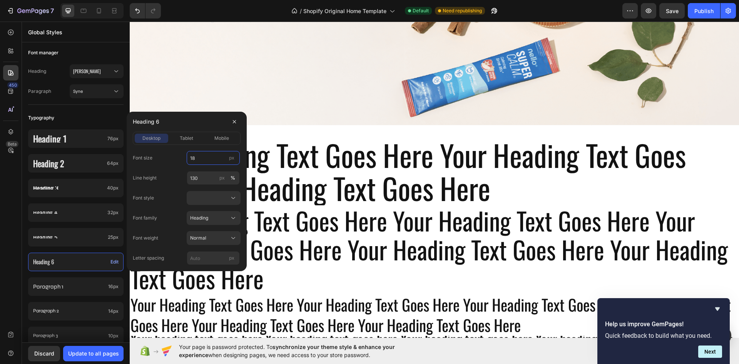
click at [199, 157] on input "18" at bounding box center [213, 158] width 53 height 14
type input "22"
click at [203, 176] on input "130" at bounding box center [213, 178] width 53 height 14
type input "28"
click at [213, 236] on div "Normal" at bounding box center [209, 238] width 38 height 7
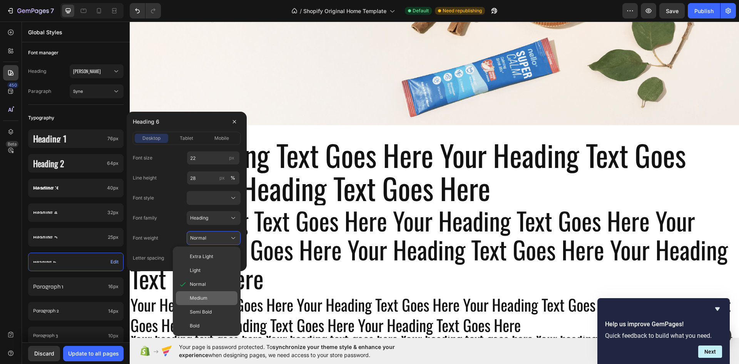
click at [208, 292] on div "Medium" at bounding box center [207, 298] width 62 height 14
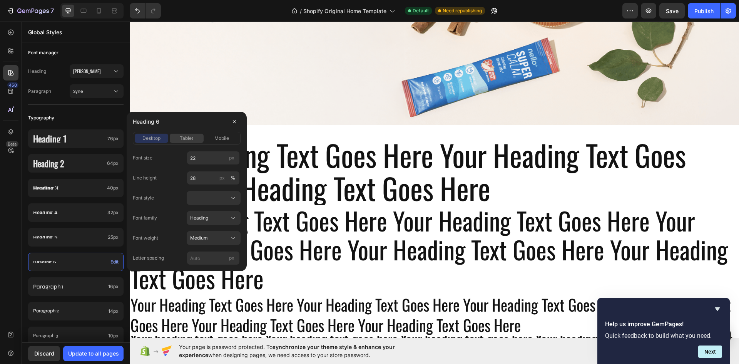
click at [188, 137] on span "tablet" at bounding box center [186, 138] width 13 height 7
click at [204, 177] on input "28" at bounding box center [213, 178] width 53 height 14
type input "25"
click at [217, 139] on span "mobile" at bounding box center [221, 138] width 15 height 7
click at [203, 180] on input "25" at bounding box center [213, 178] width 53 height 14
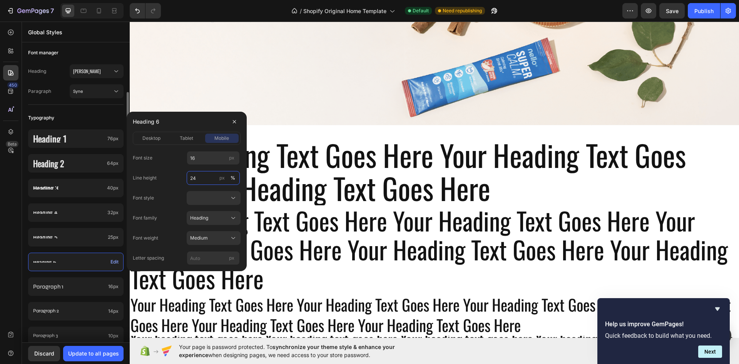
type input "24"
click at [116, 121] on div "Typography" at bounding box center [76, 118] width 96 height 14
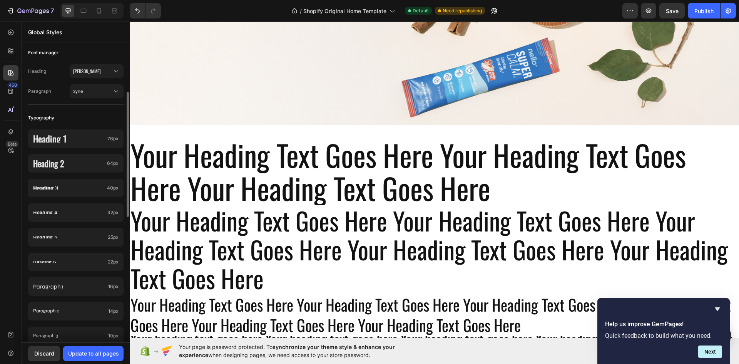
scroll to position [193, 0]
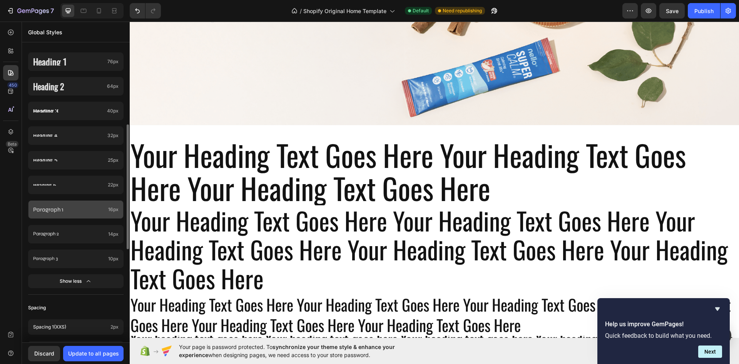
click at [85, 213] on p "Paragraph 1" at bounding box center [69, 209] width 72 height 10
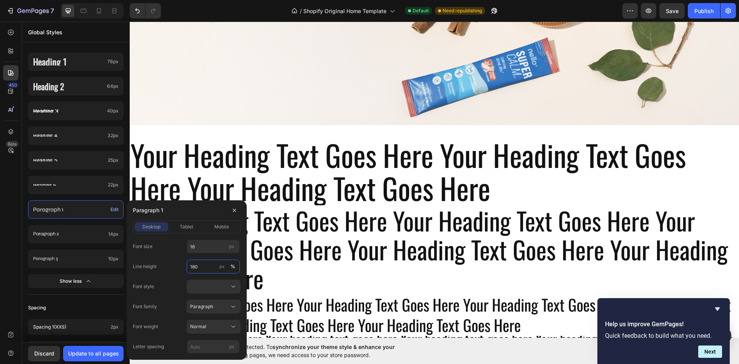
click at [201, 265] on input "180" at bounding box center [213, 267] width 53 height 14
type input "24"
click at [190, 230] on span "tablet" at bounding box center [186, 226] width 13 height 7
click at [199, 246] on input "16" at bounding box center [213, 247] width 53 height 14
click at [205, 267] on input "180" at bounding box center [213, 267] width 53 height 14
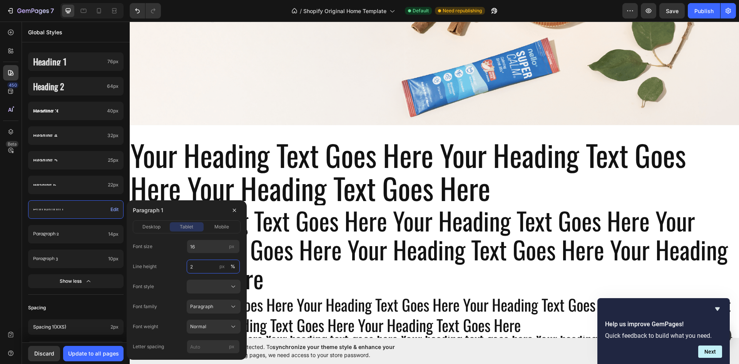
type input "24"
click at [218, 226] on span "mobile" at bounding box center [221, 226] width 15 height 7
click at [204, 265] on input "24" at bounding box center [213, 267] width 53 height 14
type input "22"
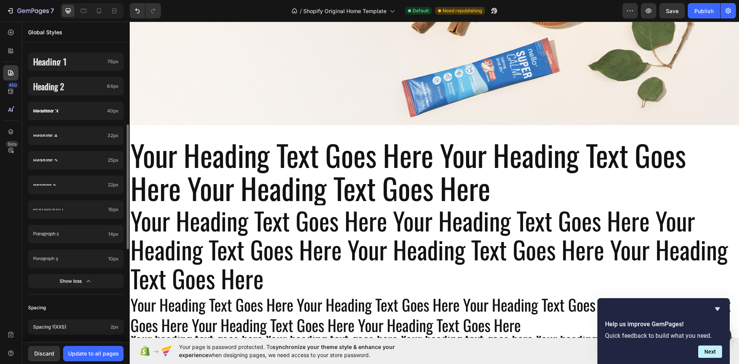
click at [120, 197] on div "Heading 1 76px Heading 2 64px Heading 3 40px Heading 4 32px Heading 5 25px Head…" at bounding box center [76, 171] width 96 height 246
click at [86, 233] on p "Paragraph 2" at bounding box center [69, 234] width 72 height 9
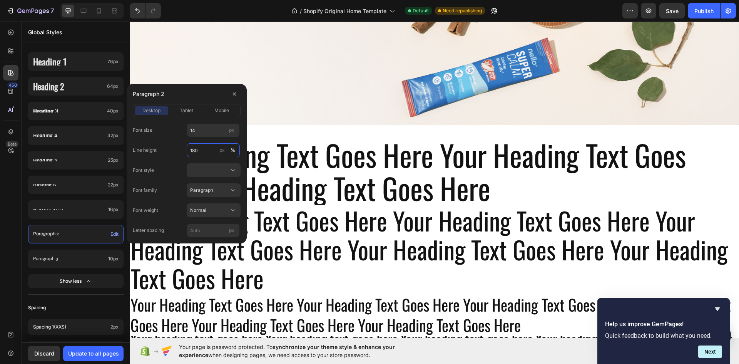
click at [201, 152] on input "180" at bounding box center [213, 150] width 53 height 14
type input "20"
click at [182, 108] on span "tablet" at bounding box center [186, 110] width 13 height 7
click at [217, 107] on span "mobile" at bounding box center [221, 110] width 15 height 7
click at [199, 151] on input "20" at bounding box center [213, 150] width 53 height 14
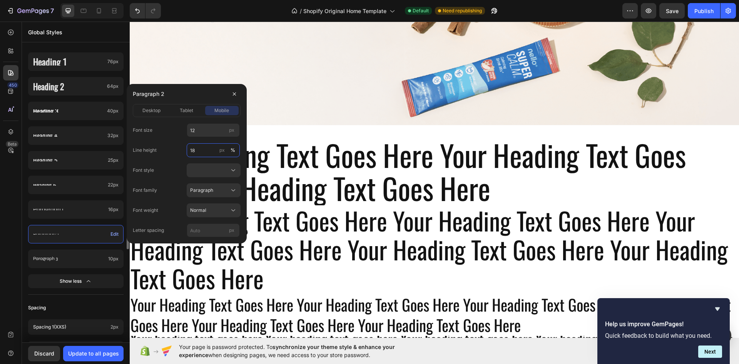
type input "18"
click at [106, 220] on div "Heading 1 76px Heading 2 64px Heading 3 40px Heading 4 32px Heading 5 25px Head…" at bounding box center [76, 171] width 96 height 246
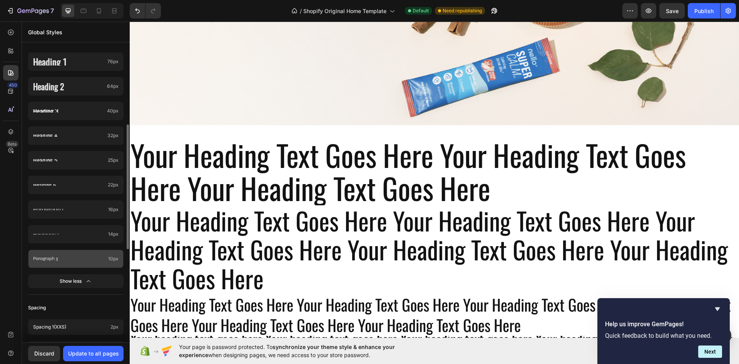
click at [94, 260] on p "Paragraph 3" at bounding box center [69, 259] width 72 height 8
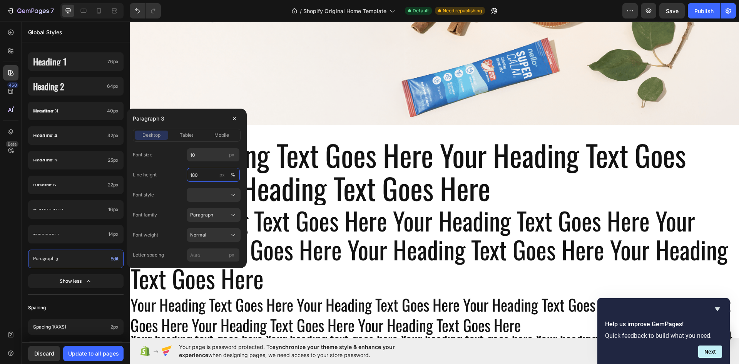
click at [201, 173] on input "180" at bounding box center [213, 175] width 53 height 14
type input "16"
click at [186, 135] on span "tablet" at bounding box center [186, 135] width 13 height 7
click at [217, 133] on span "mobile" at bounding box center [221, 135] width 15 height 7
click at [199, 174] on input "16" at bounding box center [213, 175] width 53 height 14
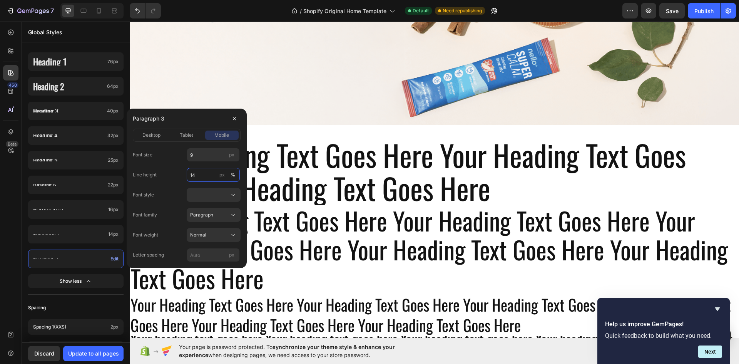
type input "14"
click at [121, 148] on div "Heading 1 76px Heading 2 64px Heading 3 40px Heading 4 32px Heading 5 25px Head…" at bounding box center [76, 171] width 96 height 246
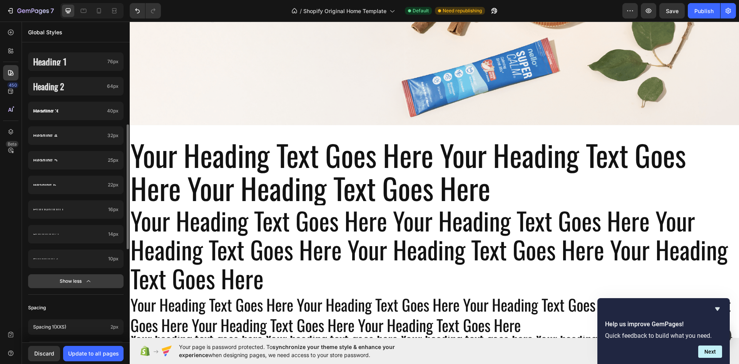
click at [98, 282] on button "Show less" at bounding box center [76, 281] width 96 height 14
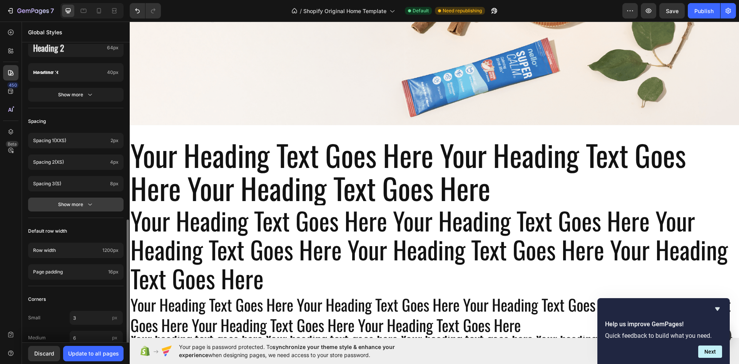
scroll to position [266, 0]
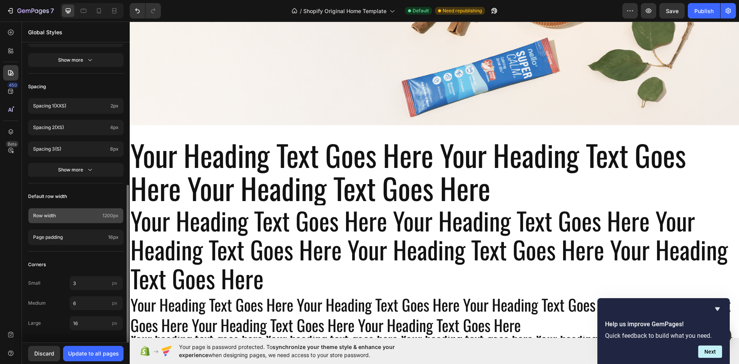
click at [92, 216] on p "Row width" at bounding box center [66, 215] width 66 height 7
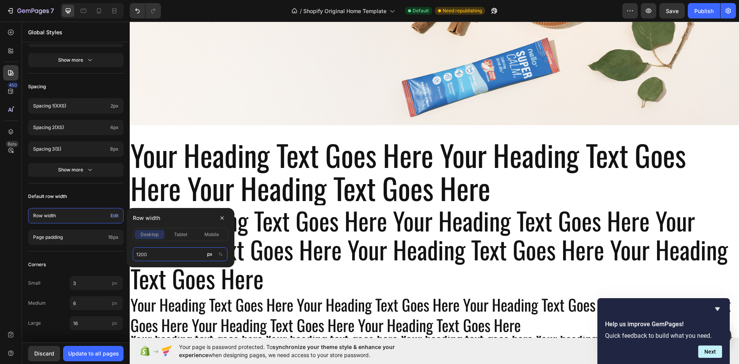
click at [140, 253] on input "1200" at bounding box center [180, 254] width 95 height 14
click at [141, 255] on input "1200" at bounding box center [180, 254] width 95 height 14
type input "1400"
click at [185, 233] on span "tablet" at bounding box center [180, 234] width 13 height 7
click at [214, 233] on span "mobile" at bounding box center [211, 234] width 15 height 7
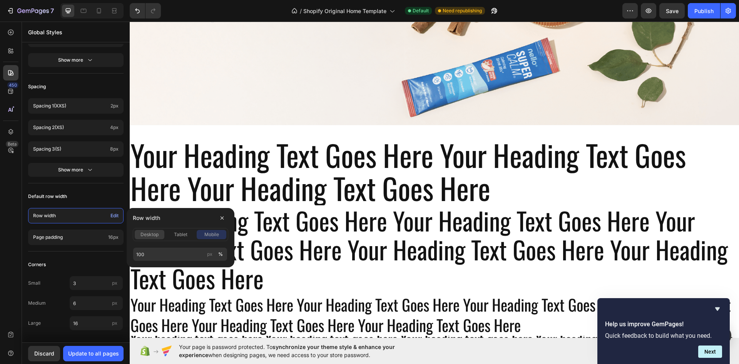
click at [153, 235] on span "desktop" at bounding box center [150, 234] width 18 height 7
click at [222, 220] on icon "button" at bounding box center [222, 218] width 6 height 6
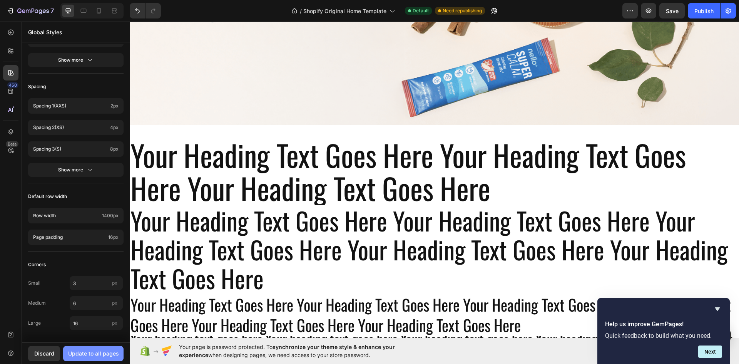
click at [94, 349] on button "Update to all pages" at bounding box center [93, 353] width 60 height 15
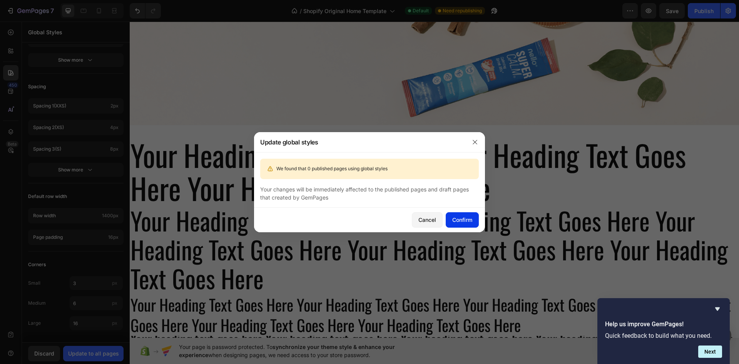
click at [463, 221] on div "Confirm" at bounding box center [462, 220] width 20 height 8
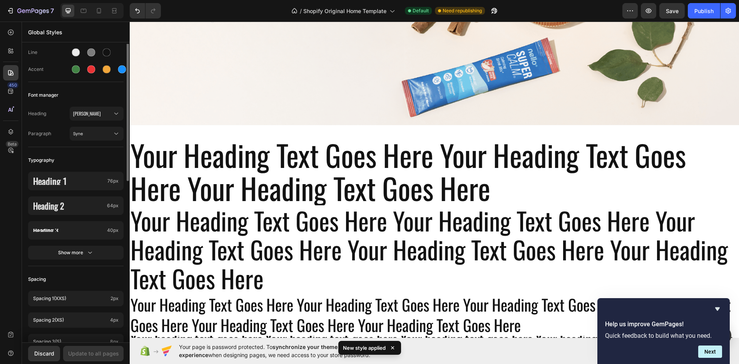
scroll to position [0, 0]
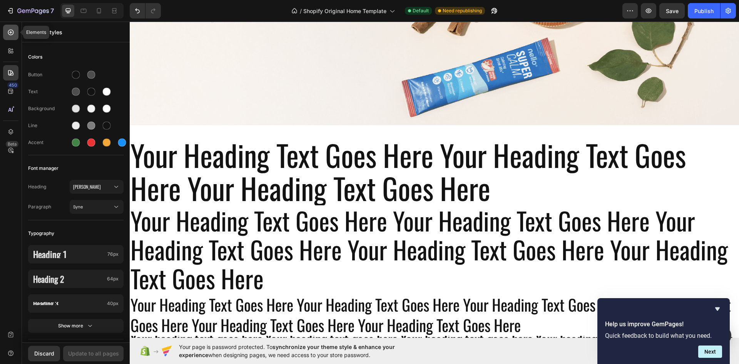
click at [14, 28] on div at bounding box center [10, 32] width 15 height 15
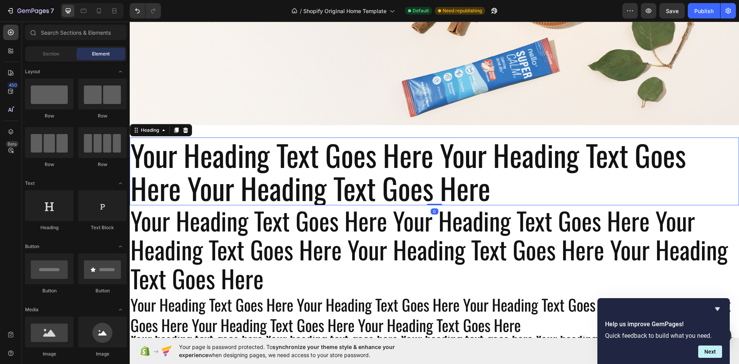
click at [248, 151] on h2 "your heading text goes here your heading text goes here your heading text goes …" at bounding box center [435, 171] width 610 height 68
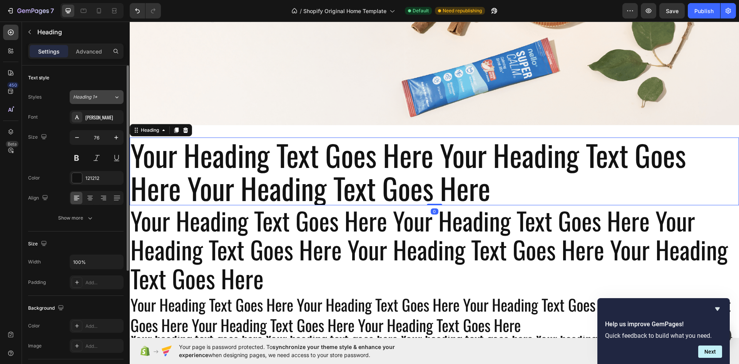
click at [108, 98] on div "Heading 1*" at bounding box center [93, 97] width 40 height 7
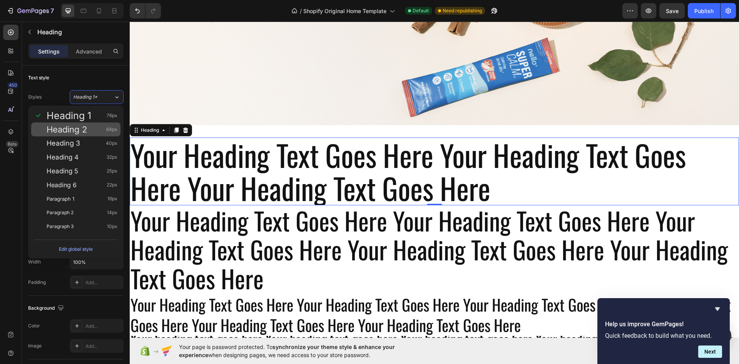
click at [102, 130] on div "Heading 2 64px" at bounding box center [82, 130] width 71 height 8
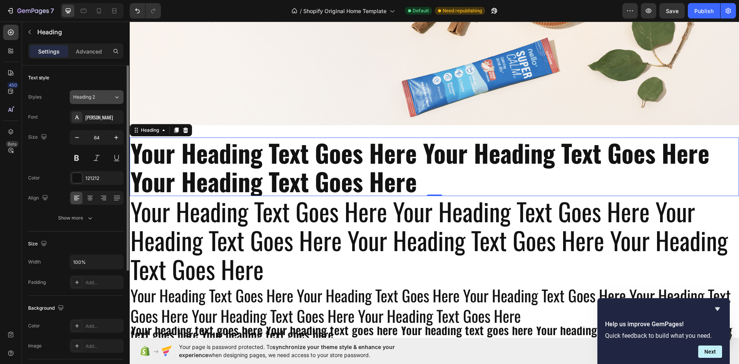
click at [107, 98] on div "Heading 2" at bounding box center [93, 97] width 40 height 7
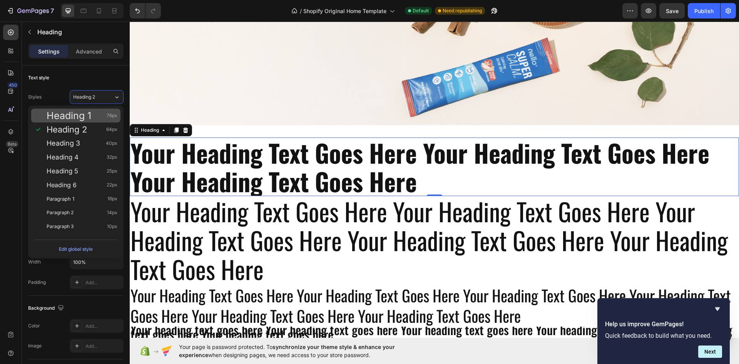
click at [93, 113] on div "Heading 1 76px" at bounding box center [82, 116] width 71 height 8
type input "76"
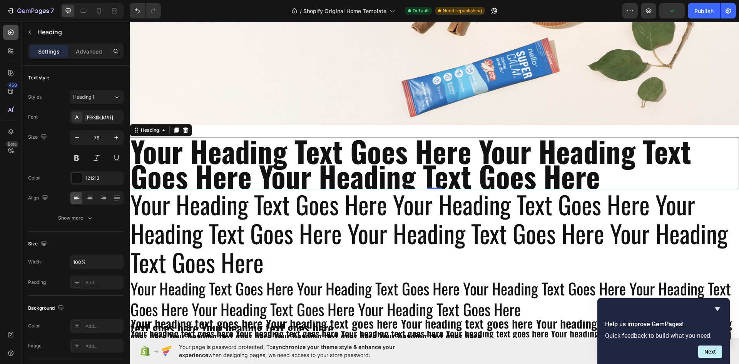
click at [6, 33] on div at bounding box center [10, 32] width 15 height 15
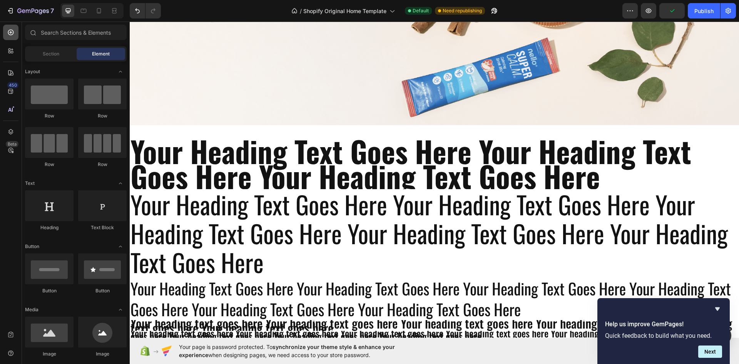
click at [6, 33] on div at bounding box center [10, 32] width 15 height 15
click at [9, 72] on icon at bounding box center [11, 73] width 8 height 8
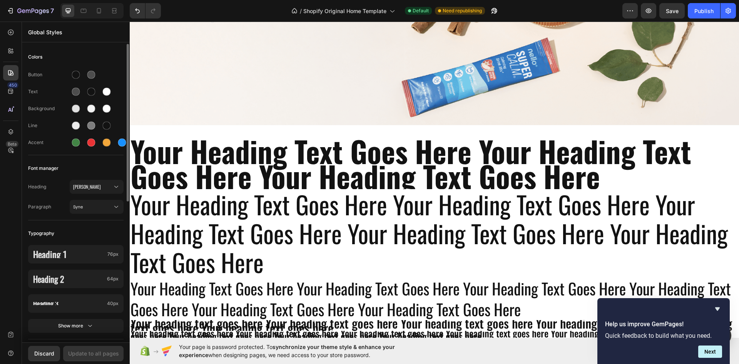
scroll to position [77, 0]
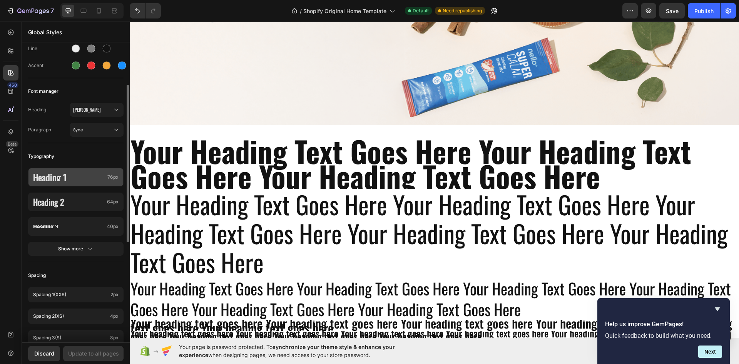
click at [96, 177] on p "Heading 1" at bounding box center [68, 177] width 71 height 8
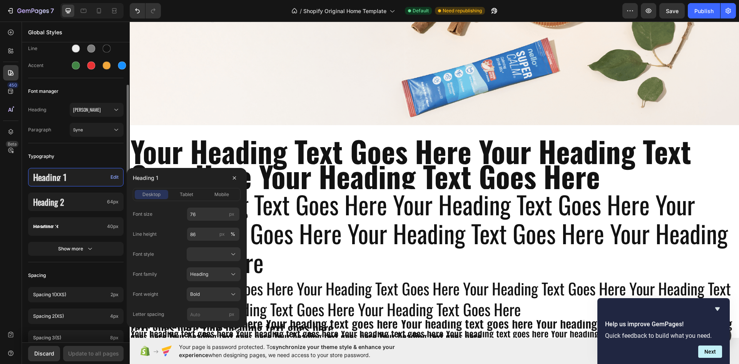
click at [82, 152] on div "Typography" at bounding box center [76, 156] width 96 height 14
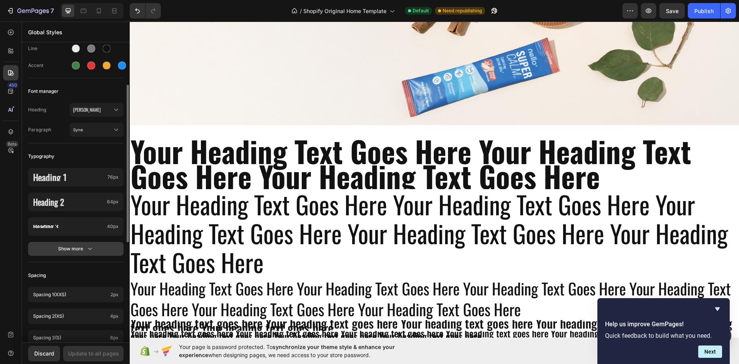
click at [90, 250] on icon "button" at bounding box center [90, 249] width 8 height 8
click at [67, 168] on div "Heading 1 76px Heading 2 64px Heading 3 40px Heading 4 32px Heading 5 25px Head…" at bounding box center [76, 286] width 96 height 246
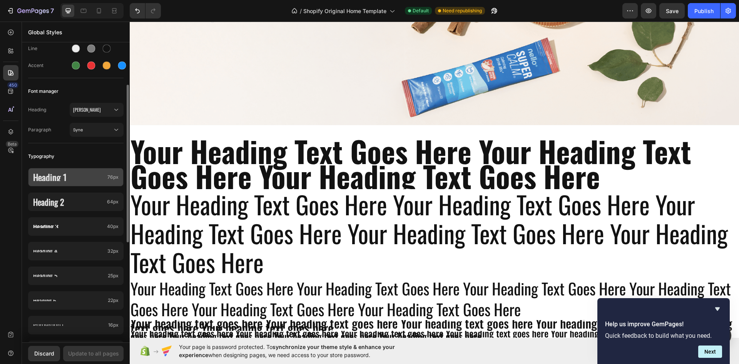
click at [70, 176] on p "Heading 1" at bounding box center [68, 177] width 71 height 8
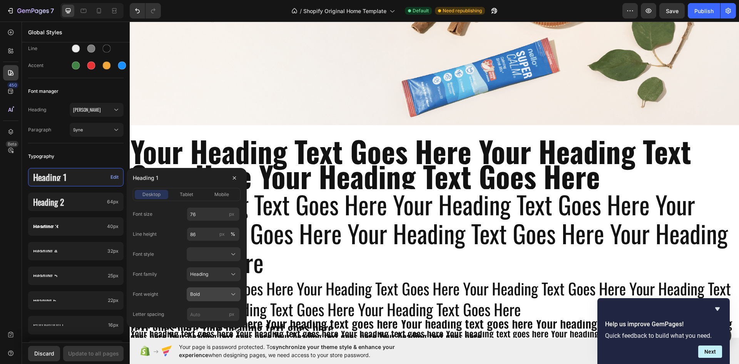
click at [206, 289] on button "Bold" at bounding box center [214, 294] width 54 height 14
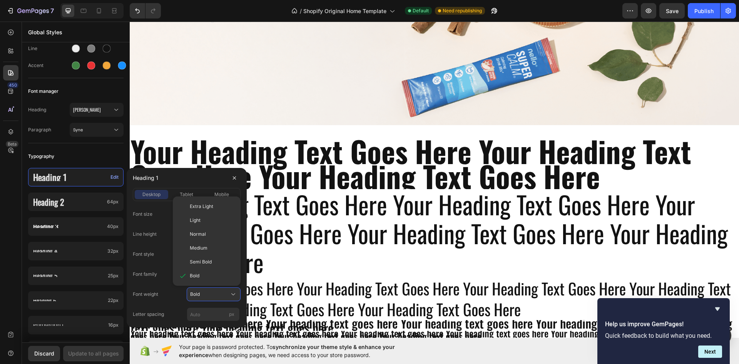
click at [212, 262] on div "Semi Bold" at bounding box center [212, 261] width 45 height 7
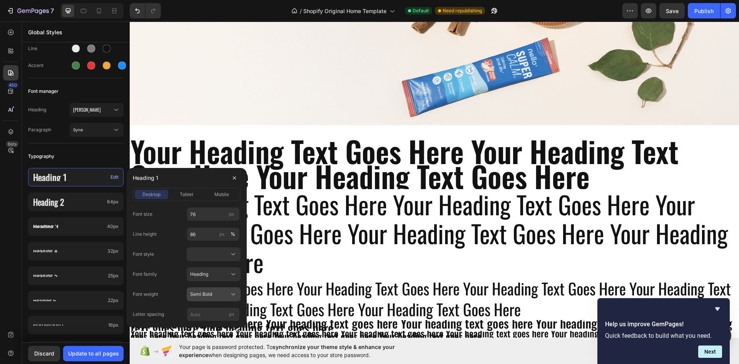
click at [221, 293] on div "Semi Bold" at bounding box center [209, 294] width 38 height 7
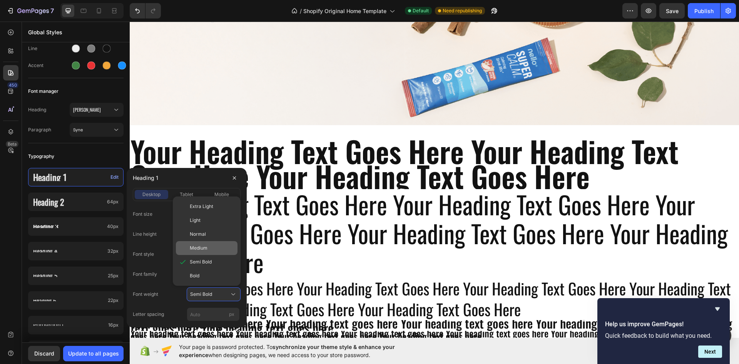
click at [213, 247] on div "Medium" at bounding box center [212, 248] width 45 height 7
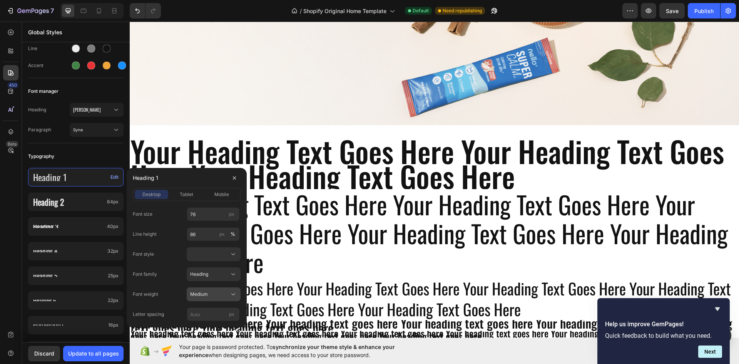
click at [219, 291] on div "Medium" at bounding box center [209, 294] width 38 height 7
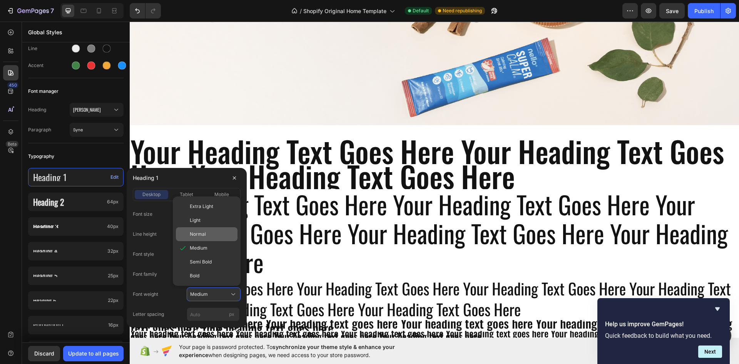
click at [208, 235] on div "Normal" at bounding box center [212, 234] width 45 height 7
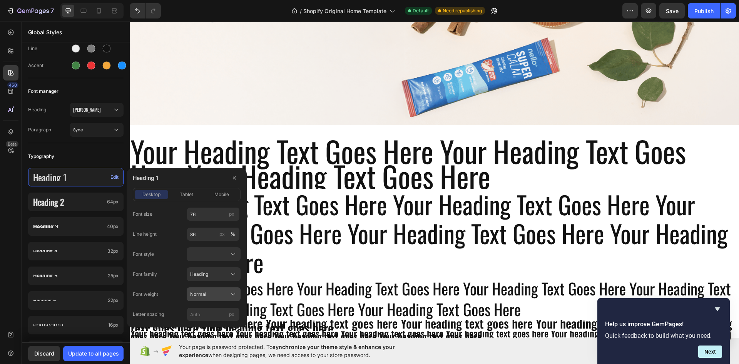
drag, startPoint x: 216, startPoint y: 286, endPoint x: 216, endPoint y: 292, distance: 6.2
click at [216, 288] on div "Font size 76 px Line height 86 px % Font style Font family Heading Font weight …" at bounding box center [187, 264] width 108 height 114
click at [216, 292] on div "Normal" at bounding box center [209, 294] width 38 height 7
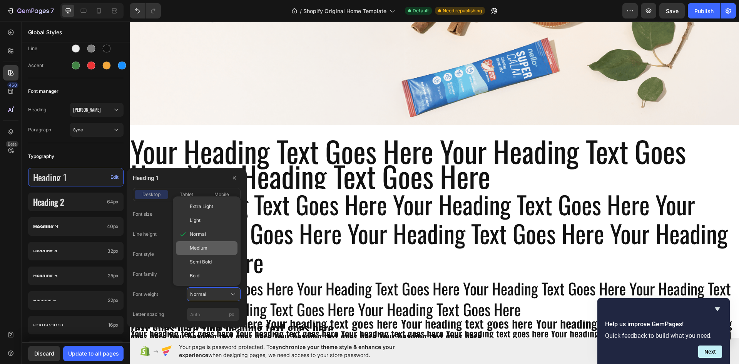
click at [208, 251] on div "Medium" at bounding box center [212, 248] width 45 height 7
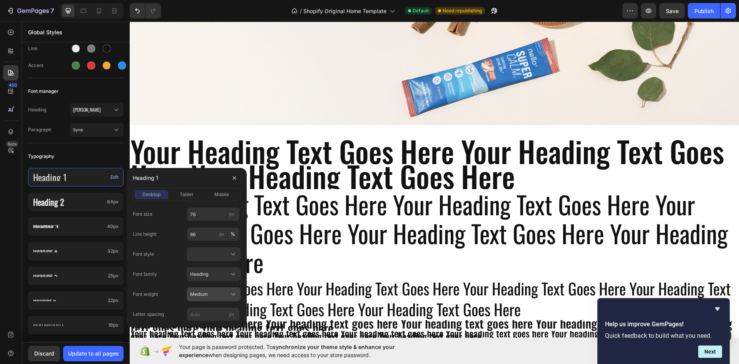
click at [213, 290] on div "Medium" at bounding box center [213, 294] width 47 height 8
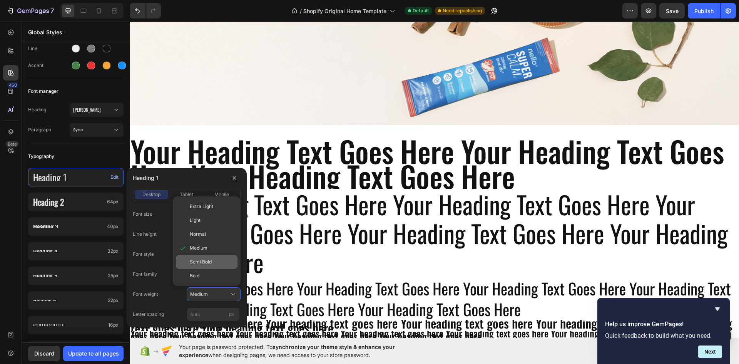
click at [213, 260] on div "Semi Bold" at bounding box center [212, 261] width 45 height 7
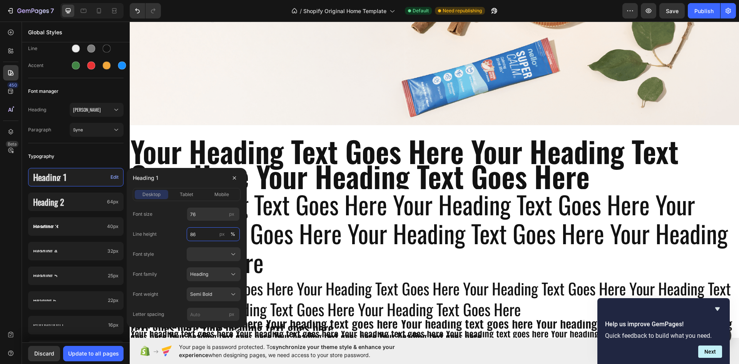
click at [207, 232] on input "86" at bounding box center [213, 234] width 53 height 14
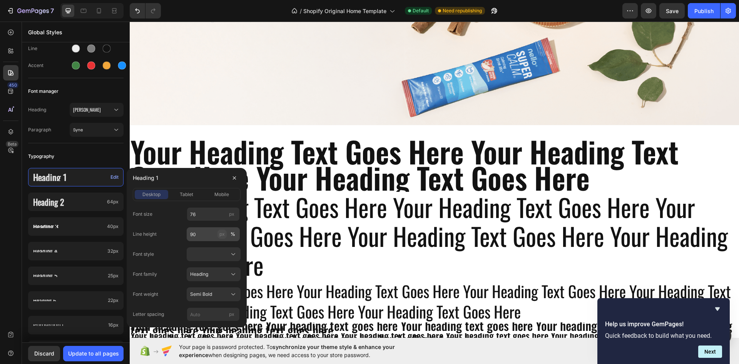
click at [221, 235] on div "px" at bounding box center [222, 234] width 5 height 7
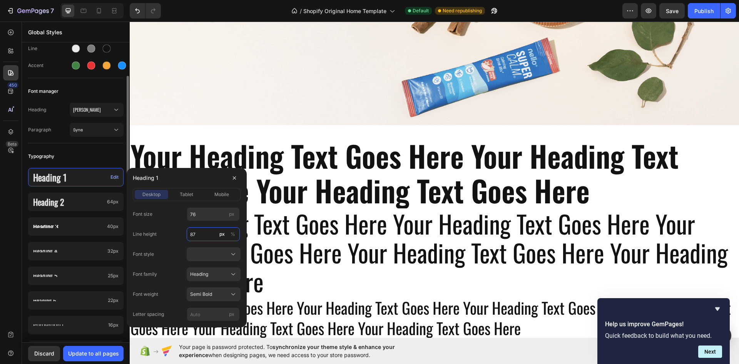
type input "88"
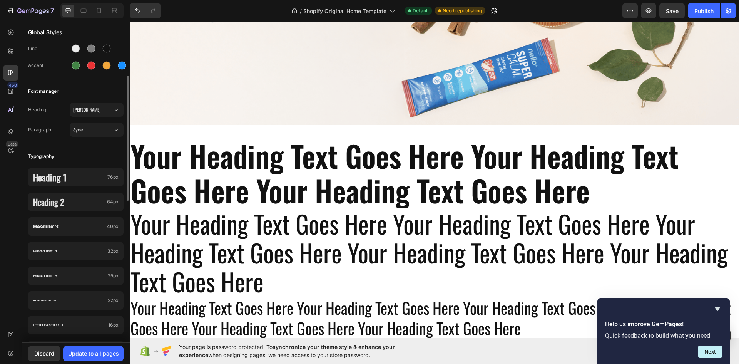
click at [117, 158] on div "Typography" at bounding box center [76, 156] width 96 height 14
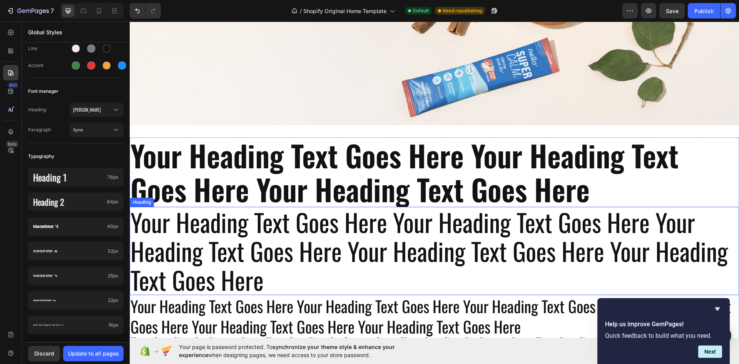
click at [312, 229] on p "your heading text goes here your heading text goes here your heading text goes …" at bounding box center [435, 251] width 608 height 87
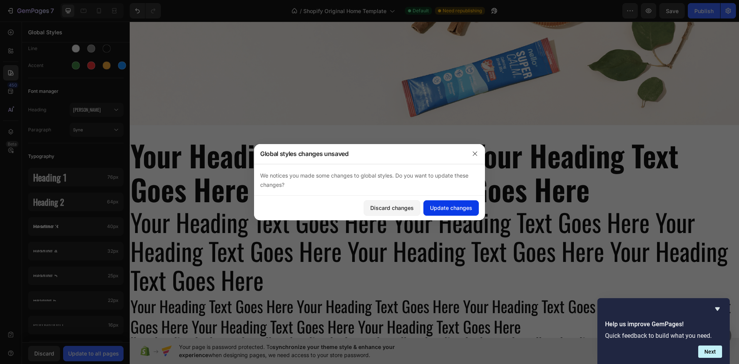
click at [444, 209] on div "Update changes" at bounding box center [451, 208] width 42 height 8
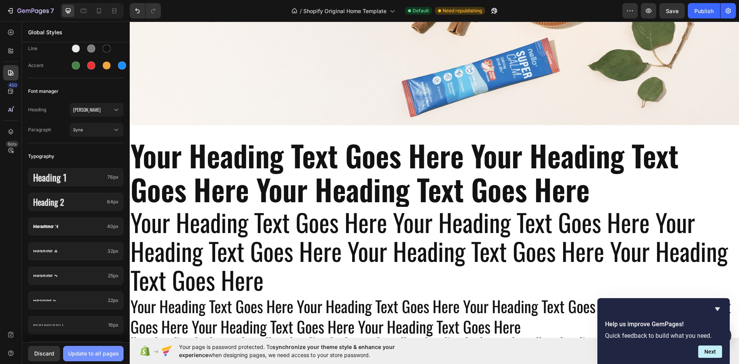
click at [109, 349] on button "Update to all pages" at bounding box center [93, 353] width 60 height 15
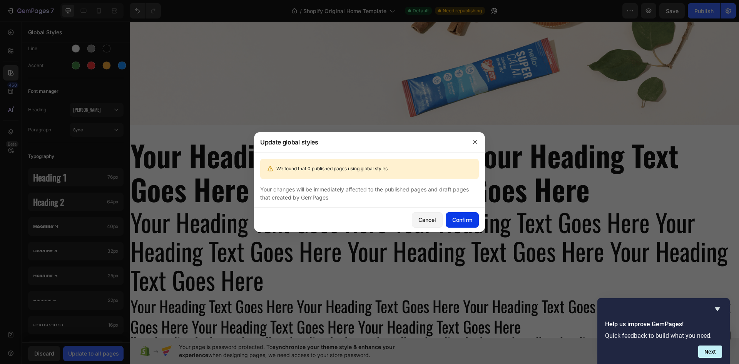
click at [453, 215] on button "Confirm" at bounding box center [462, 219] width 33 height 15
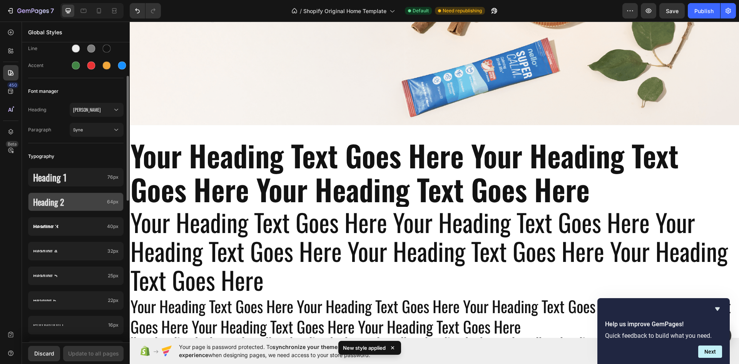
click at [83, 202] on p "Heading 2" at bounding box center [68, 202] width 71 height 28
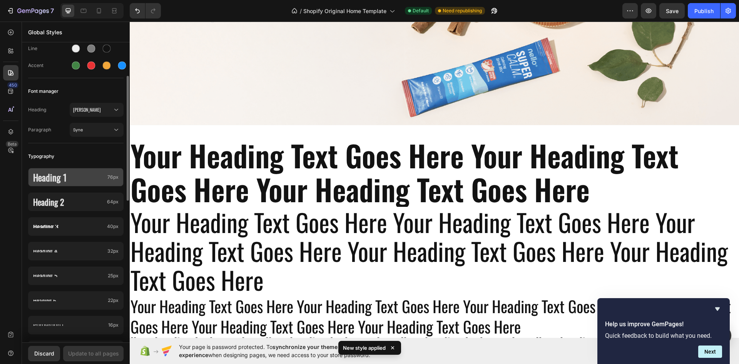
click at [84, 178] on p "Heading 1" at bounding box center [68, 177] width 71 height 34
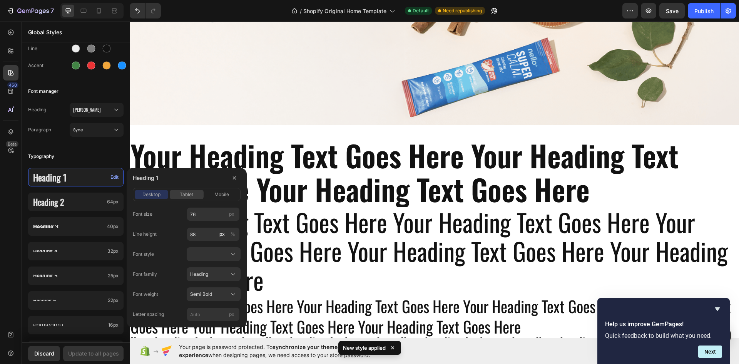
click at [189, 194] on span "tablet" at bounding box center [186, 194] width 13 height 7
click at [219, 295] on div "Bold" at bounding box center [209, 294] width 38 height 7
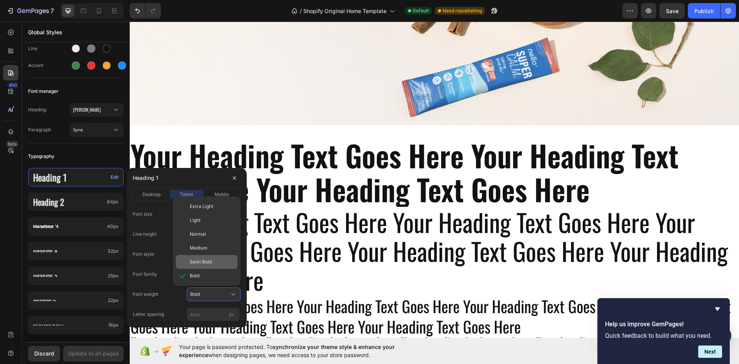
click at [213, 259] on div "Semi Bold" at bounding box center [212, 261] width 45 height 7
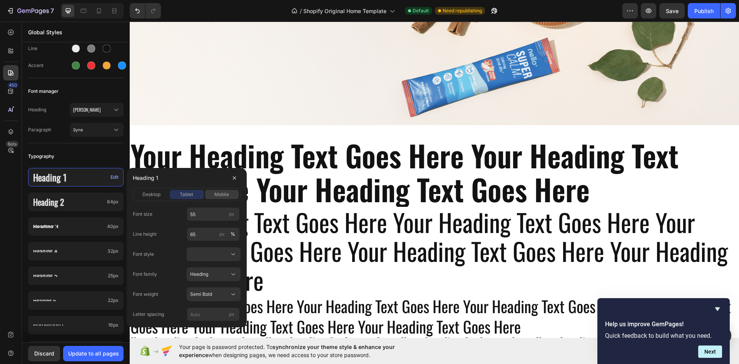
click at [225, 193] on span "mobile" at bounding box center [221, 194] width 15 height 7
click at [203, 296] on div "Bold" at bounding box center [209, 294] width 38 height 7
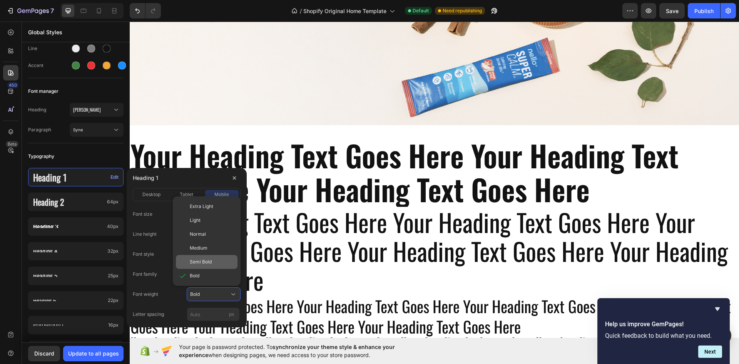
click at [215, 259] on div "Semi Bold" at bounding box center [212, 261] width 45 height 7
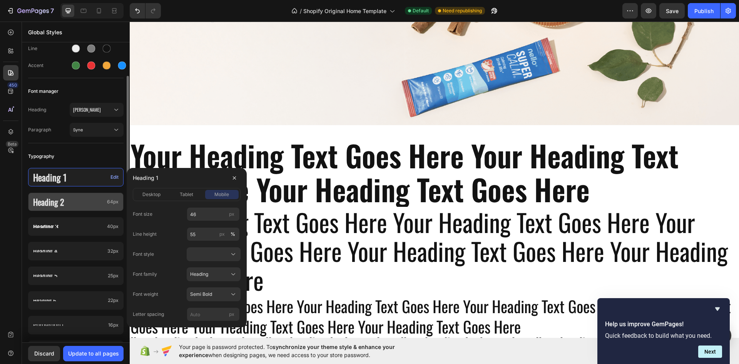
click at [85, 200] on p "Heading 2" at bounding box center [68, 202] width 71 height 28
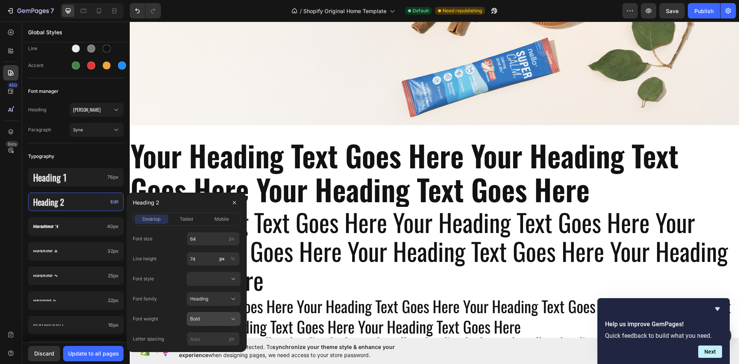
click at [207, 320] on div "Bold" at bounding box center [209, 318] width 38 height 7
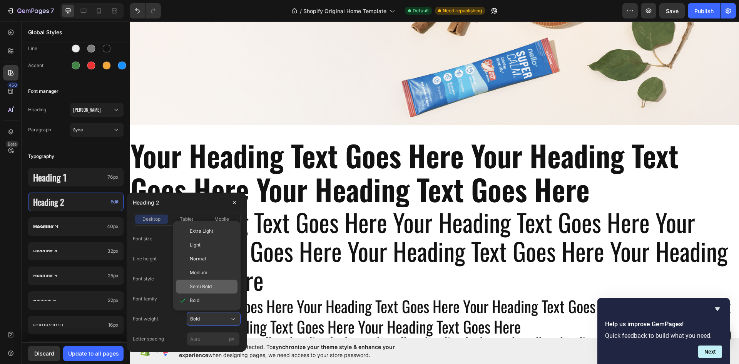
click at [203, 282] on div "Semi Bold" at bounding box center [207, 287] width 62 height 14
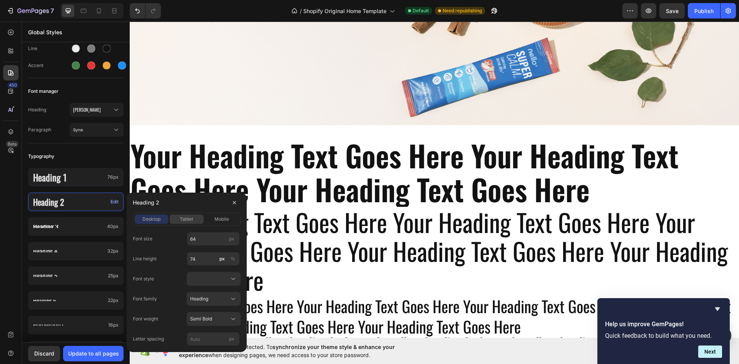
click at [180, 216] on span "tablet" at bounding box center [186, 219] width 13 height 7
click at [210, 322] on div "Bold" at bounding box center [209, 318] width 38 height 7
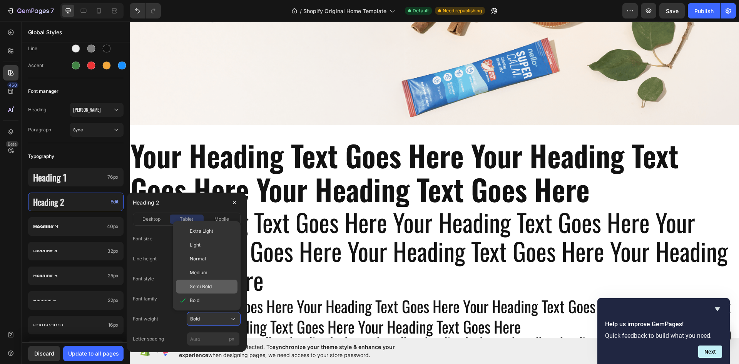
click at [205, 289] on span "Semi Bold" at bounding box center [201, 286] width 22 height 7
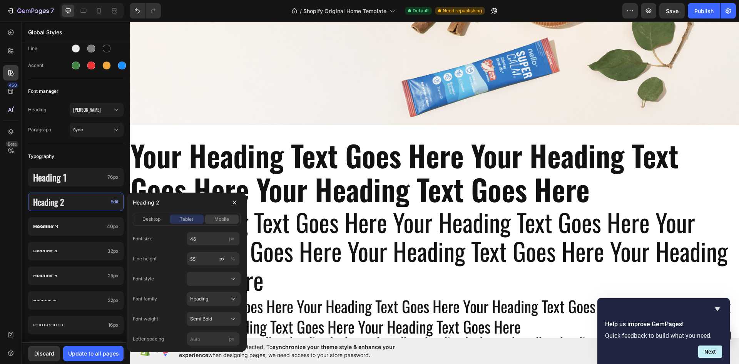
click at [220, 220] on span "mobile" at bounding box center [221, 219] width 15 height 7
click at [216, 315] on button "Bold" at bounding box center [214, 319] width 54 height 14
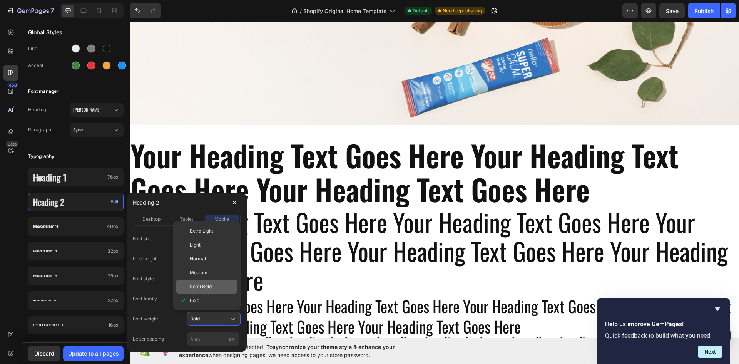
click at [211, 289] on span "Semi Bold" at bounding box center [201, 286] width 22 height 7
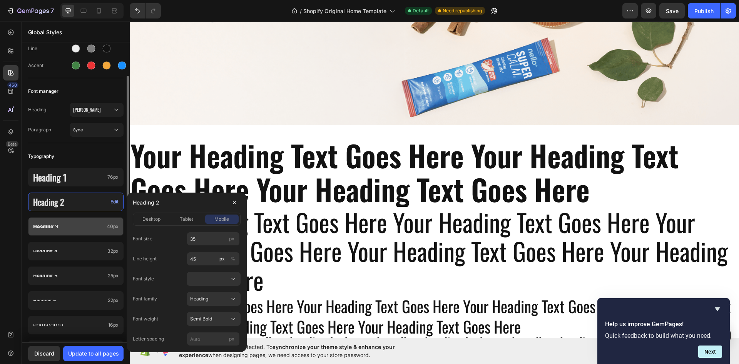
click at [76, 230] on div "Heading 3 40px" at bounding box center [76, 226] width 96 height 18
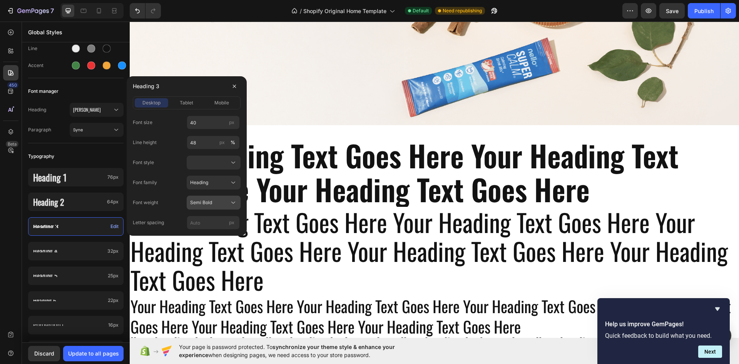
click at [223, 206] on div "Semi Bold" at bounding box center [209, 202] width 38 height 7
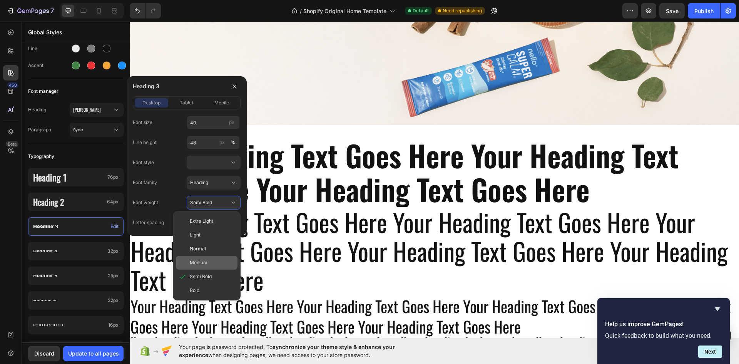
drag, startPoint x: 206, startPoint y: 265, endPoint x: 76, endPoint y: 243, distance: 132.0
click at [206, 265] on span "Medium" at bounding box center [199, 262] width 18 height 7
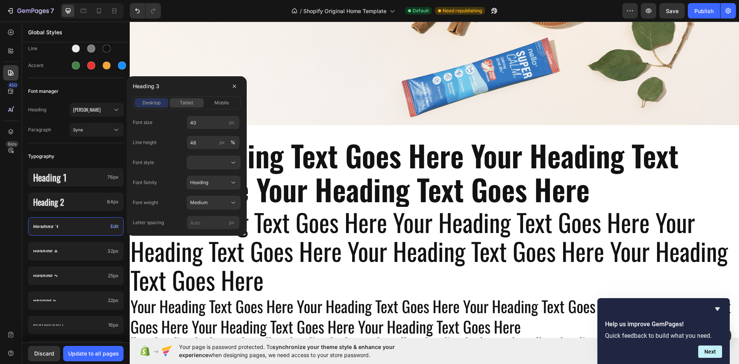
click at [186, 106] on span "tablet" at bounding box center [186, 102] width 13 height 7
click at [210, 203] on div "Medium" at bounding box center [209, 202] width 38 height 7
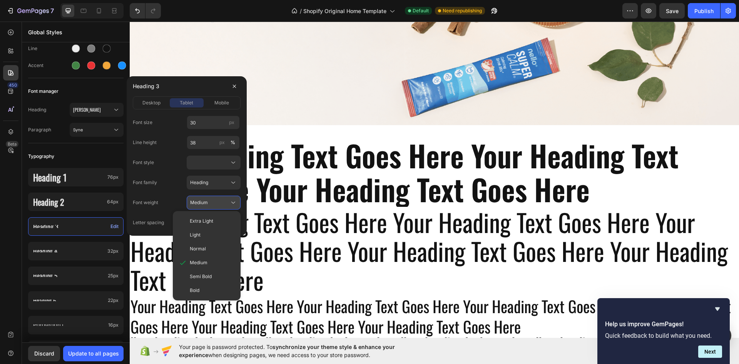
click at [210, 203] on div "Medium" at bounding box center [209, 202] width 38 height 7
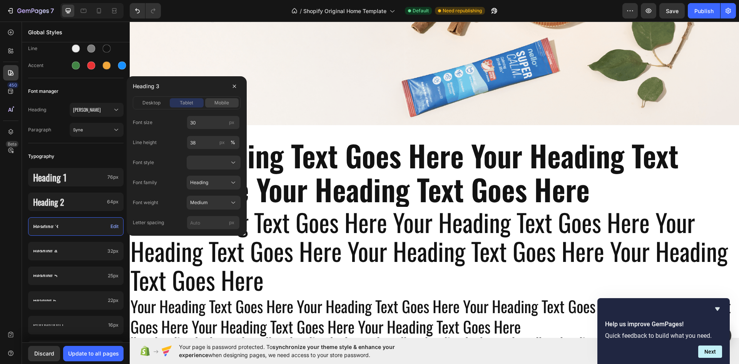
click at [214, 103] on div "mobile" at bounding box center [222, 102] width 34 height 7
click at [144, 103] on span "desktop" at bounding box center [151, 102] width 18 height 7
click at [88, 142] on div "Heading Oswald Paragraph Syne" at bounding box center [76, 120] width 96 height 45
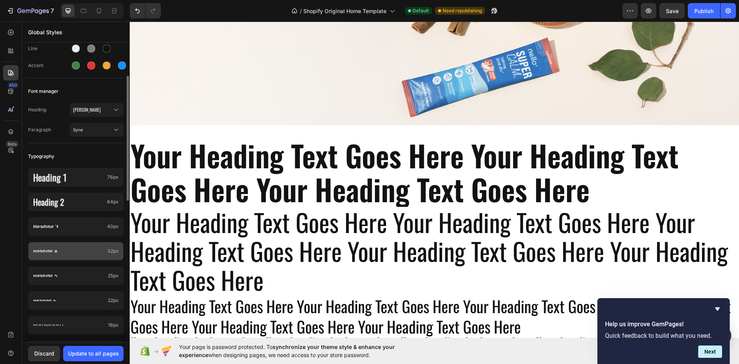
click at [56, 251] on p "Heading 4" at bounding box center [68, 251] width 71 height 2
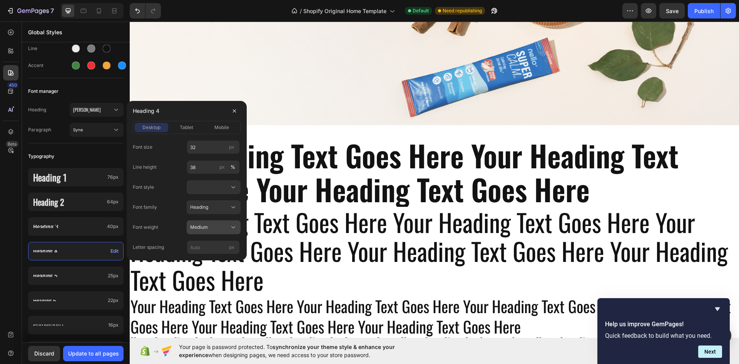
click at [217, 228] on div "Medium" at bounding box center [209, 227] width 38 height 7
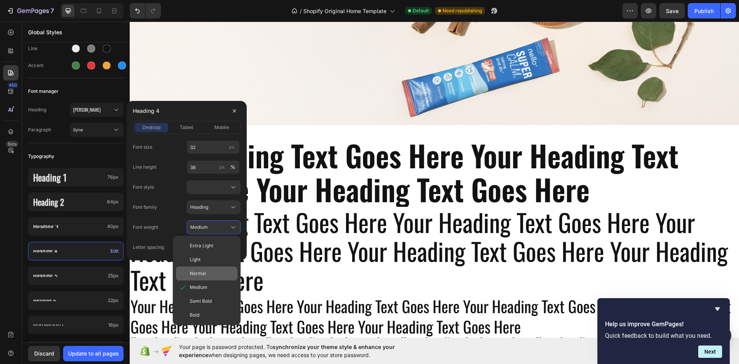
click at [202, 268] on div "Normal" at bounding box center [207, 273] width 62 height 14
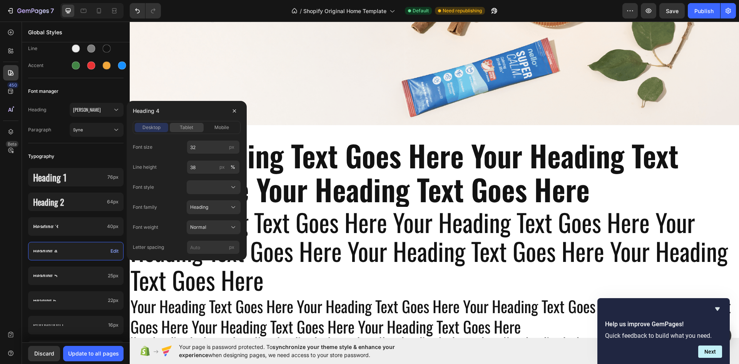
click at [184, 127] on span "tablet" at bounding box center [186, 127] width 13 height 7
click at [218, 129] on span "mobile" at bounding box center [221, 127] width 15 height 7
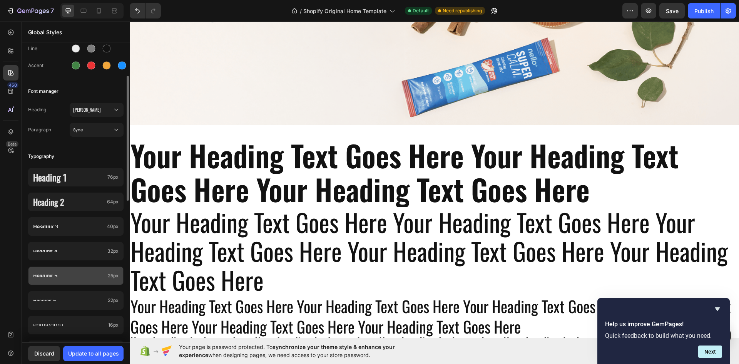
click at [82, 272] on div "Heading 5 25px" at bounding box center [76, 275] width 96 height 18
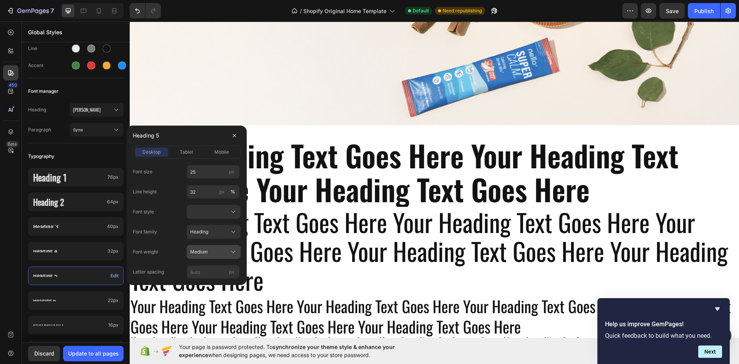
click at [225, 250] on div "Medium" at bounding box center [209, 251] width 38 height 7
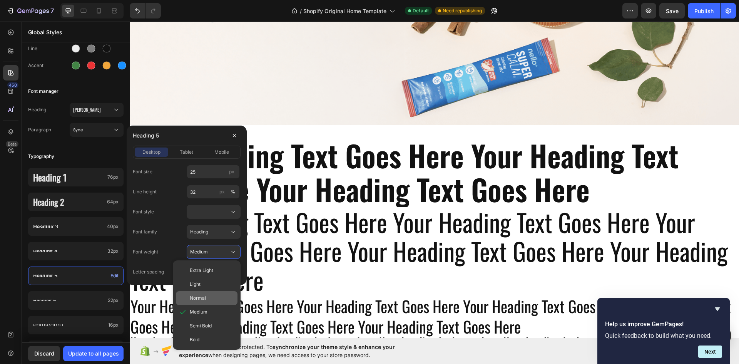
click at [209, 298] on div "Normal" at bounding box center [212, 298] width 45 height 7
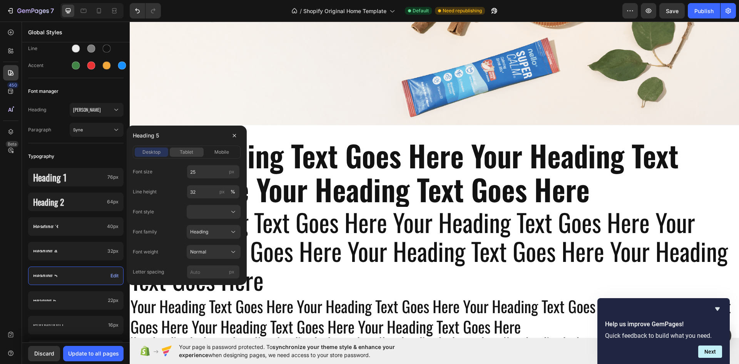
click at [183, 156] on button "tablet" at bounding box center [187, 151] width 34 height 9
click at [219, 152] on span "mobile" at bounding box center [221, 152] width 15 height 7
click at [70, 298] on div "Heading 6 22px" at bounding box center [76, 300] width 96 height 18
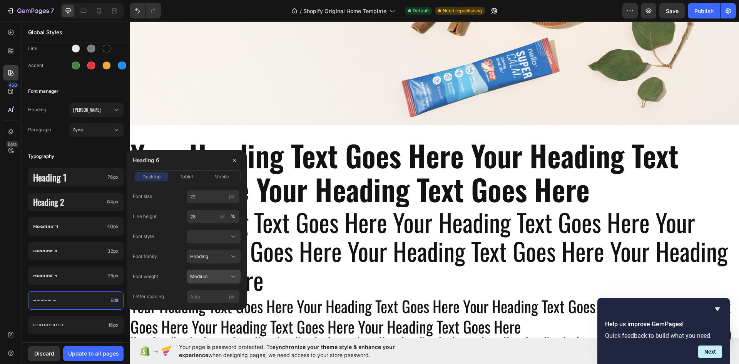
click at [204, 274] on span "Medium" at bounding box center [199, 276] width 18 height 7
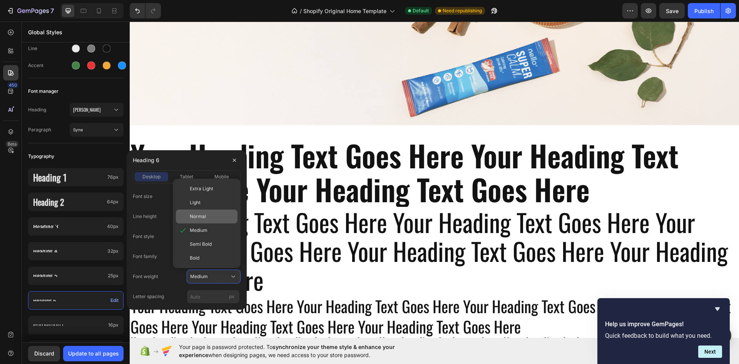
click at [207, 220] on div "Normal" at bounding box center [207, 216] width 62 height 14
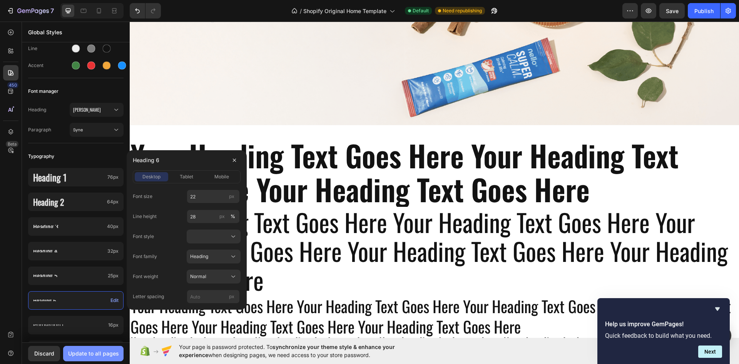
click at [109, 348] on button "Update to all pages" at bounding box center [93, 353] width 60 height 15
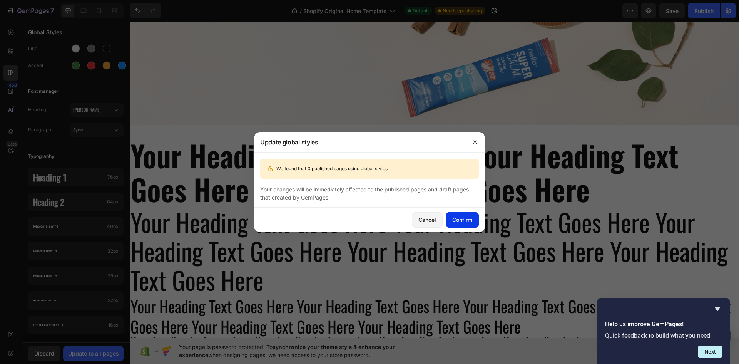
click at [447, 215] on button "Confirm" at bounding box center [462, 219] width 33 height 15
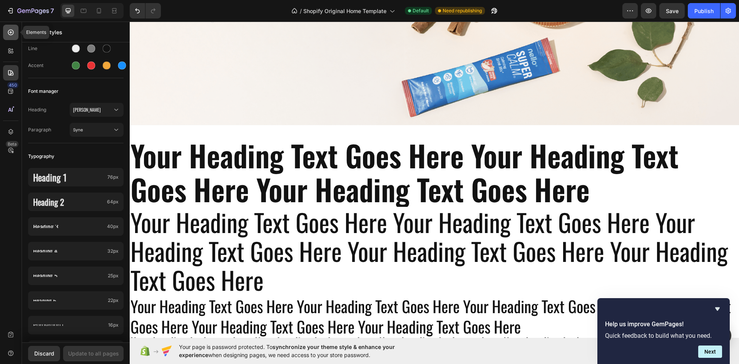
click at [12, 39] on div at bounding box center [10, 32] width 15 height 15
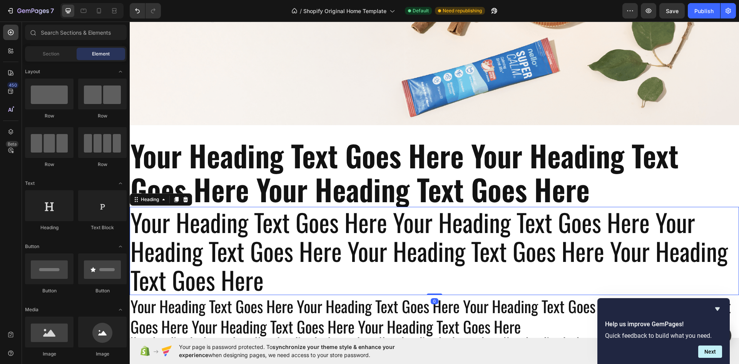
click at [263, 228] on p "your heading text goes here your heading text goes here your heading text goes …" at bounding box center [435, 251] width 608 height 87
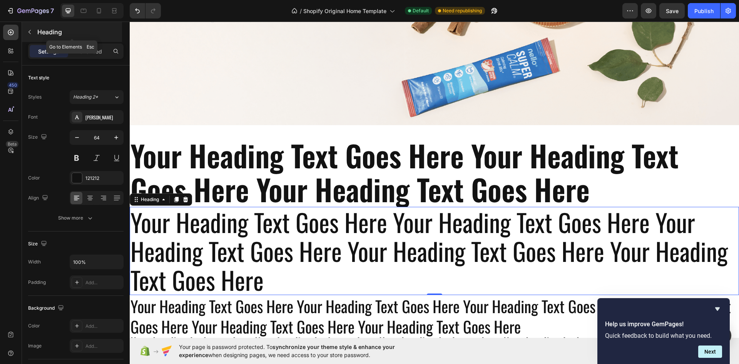
click at [28, 30] on icon "button" at bounding box center [30, 32] width 6 height 6
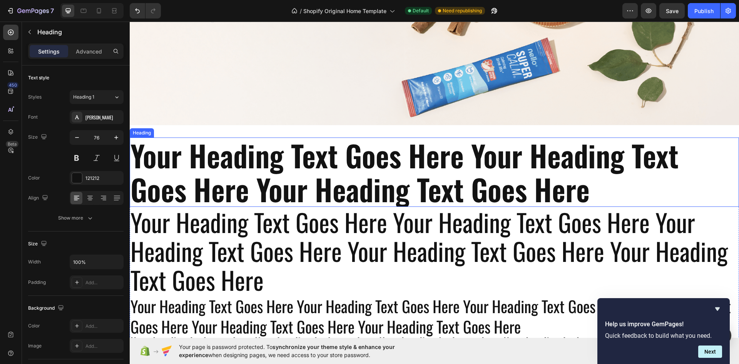
click at [235, 179] on h2 "your heading text goes here your heading text goes here your heading text goes …" at bounding box center [435, 171] width 610 height 69
click at [307, 231] on p "your heading text goes here your heading text goes here your heading text goes …" at bounding box center [435, 251] width 608 height 87
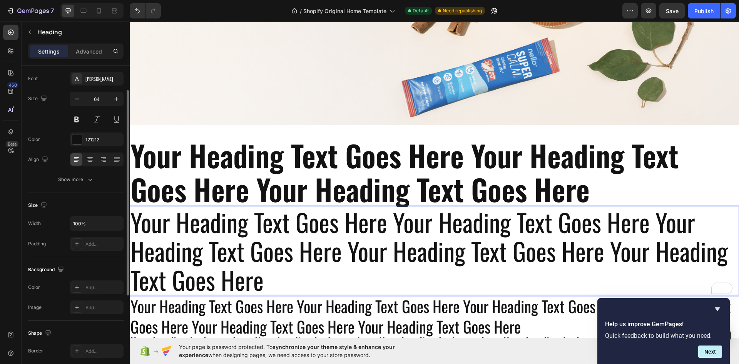
scroll to position [0, 0]
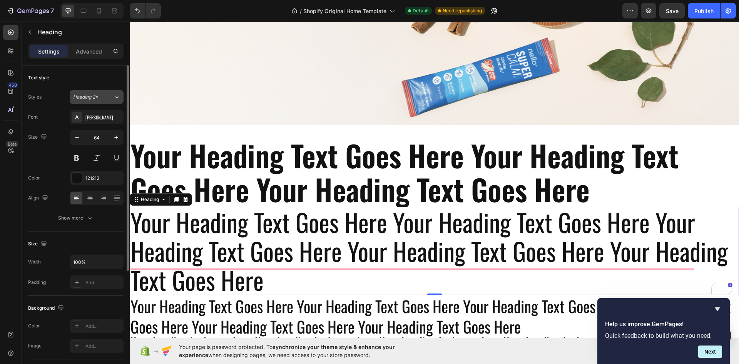
click at [107, 101] on button "Heading 2*" at bounding box center [97, 97] width 54 height 14
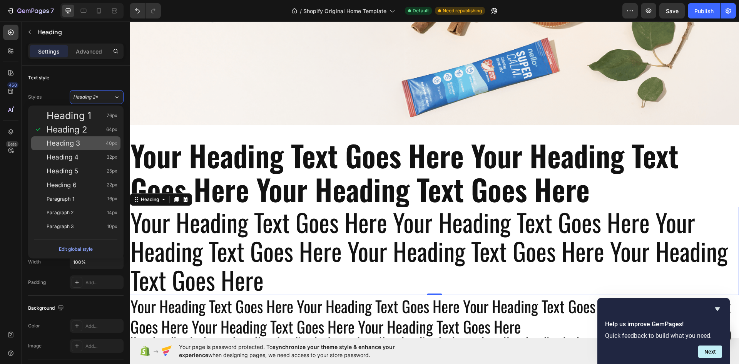
click at [89, 141] on div "Heading 3 40px" at bounding box center [82, 143] width 71 height 8
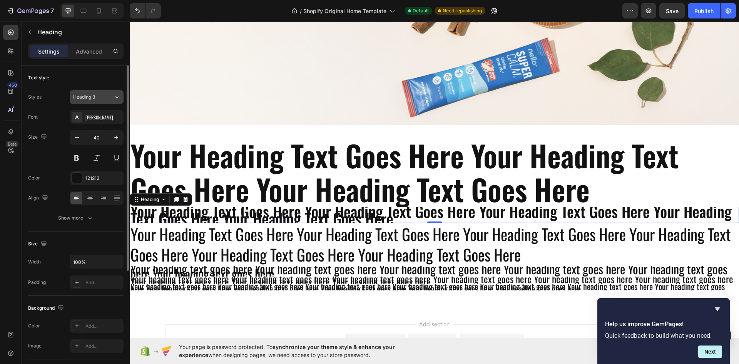
click at [105, 95] on div "Heading 3" at bounding box center [93, 97] width 40 height 7
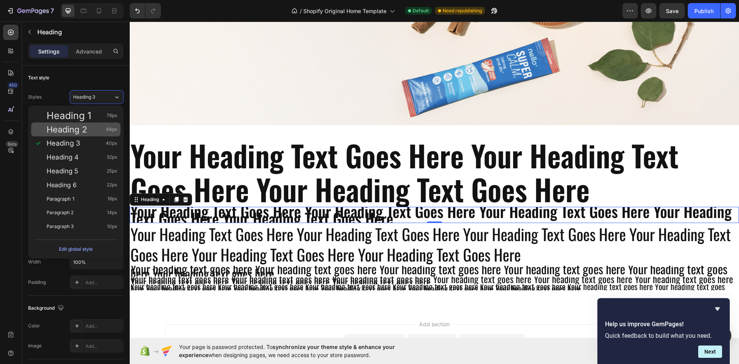
click at [98, 124] on div "Heading 2 64px" at bounding box center [75, 129] width 89 height 14
type input "64"
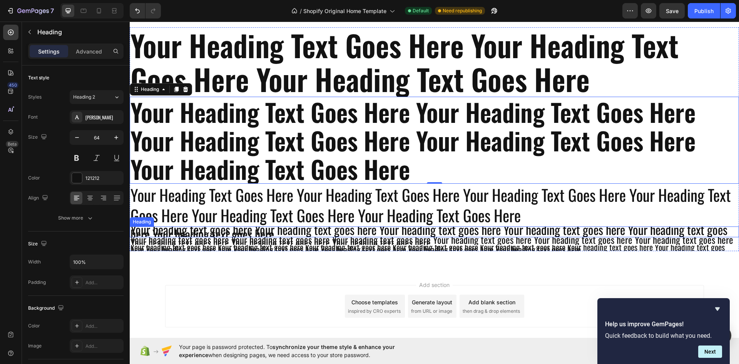
scroll to position [338, 0]
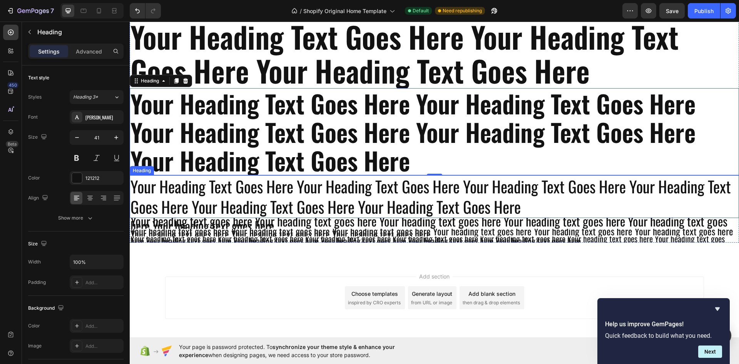
click at [274, 199] on p "your heading text goes here your heading text goes here your heading text goes …" at bounding box center [435, 196] width 608 height 41
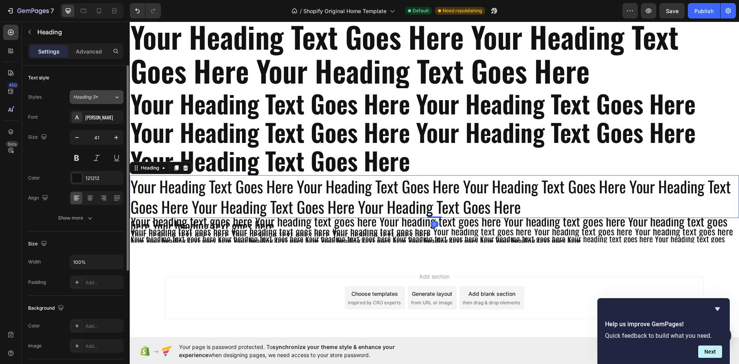
click at [105, 100] on div "Heading 3*" at bounding box center [93, 97] width 40 height 7
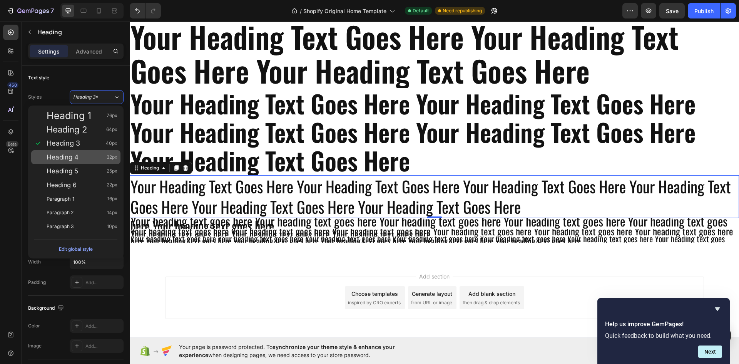
click at [97, 153] on div "Heading 4 32px" at bounding box center [82, 157] width 71 height 8
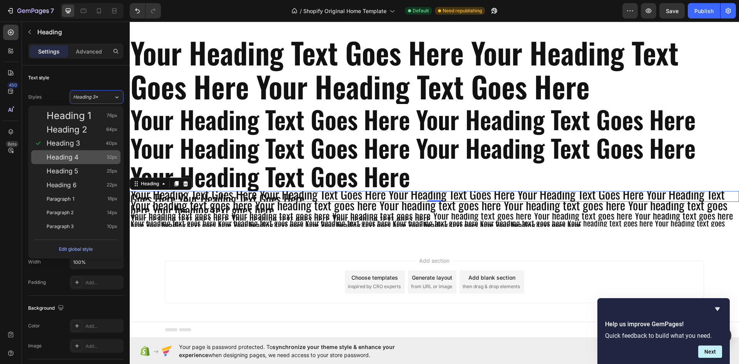
scroll to position [322, 0]
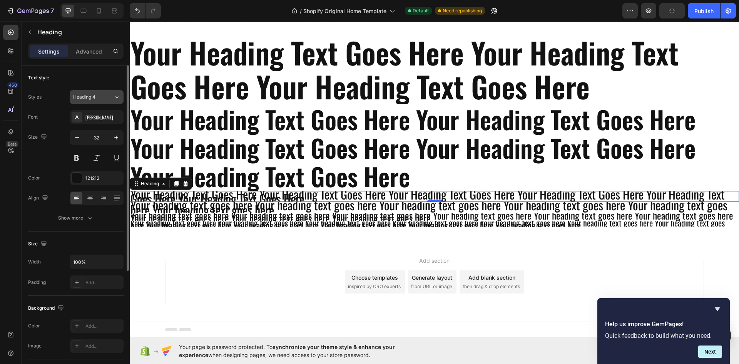
click at [102, 96] on div "Heading 4" at bounding box center [88, 97] width 31 height 7
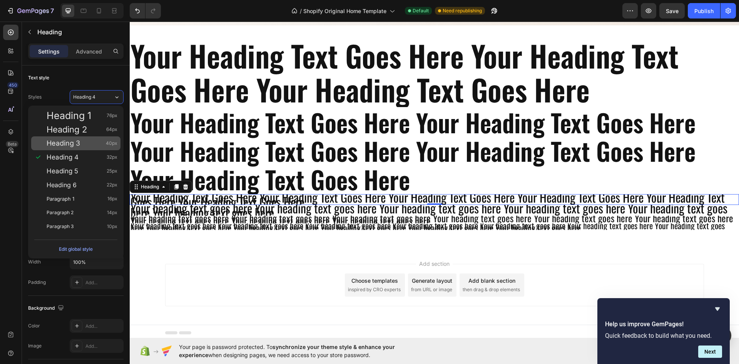
click at [94, 138] on div "Heading 3 40px" at bounding box center [75, 143] width 89 height 14
type input "40"
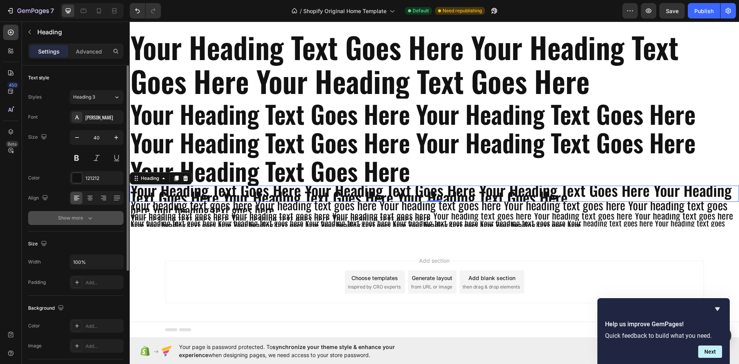
click at [89, 215] on icon "button" at bounding box center [90, 218] width 8 height 8
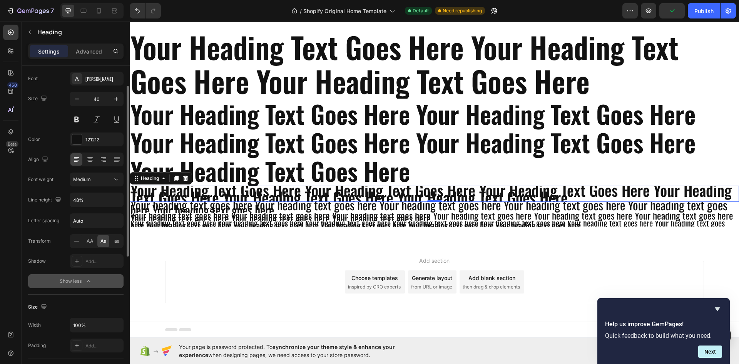
scroll to position [0, 0]
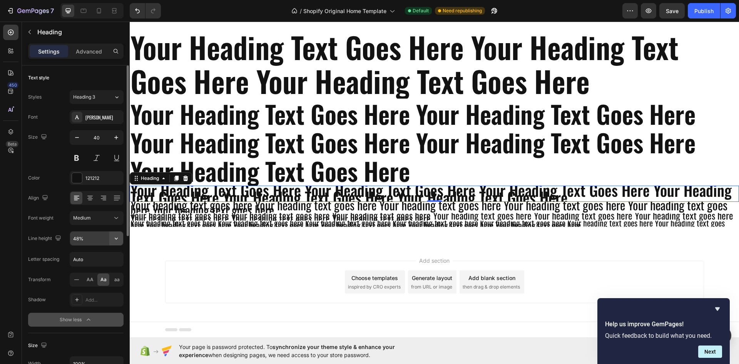
click at [115, 238] on icon "button" at bounding box center [116, 239] width 3 height 2
click at [65, 223] on div "Font weight Medium" at bounding box center [76, 218] width 96 height 14
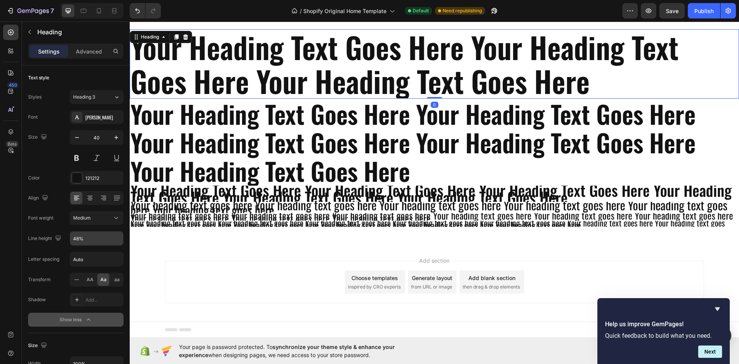
click at [590, 84] on h2 "your heading text goes here your heading text goes here your heading text goes …" at bounding box center [435, 63] width 610 height 69
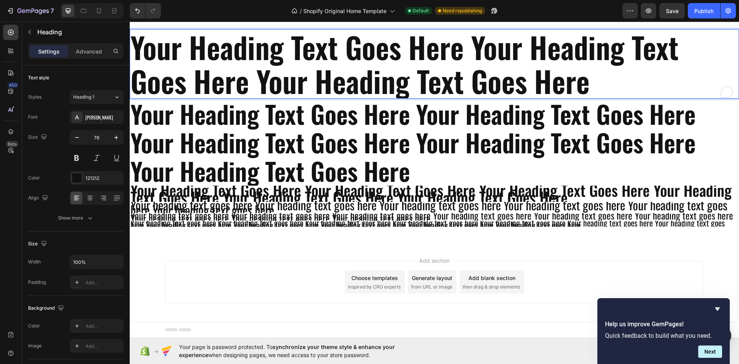
click at [588, 84] on h2 "your heading text goes here your heading text goes here your heading text goes …" at bounding box center [435, 63] width 610 height 69
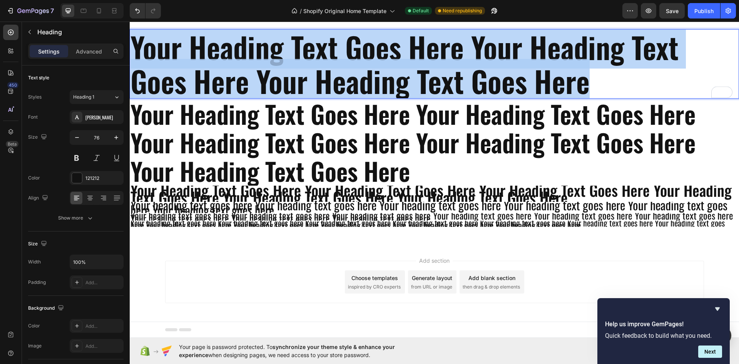
drag, startPoint x: 588, startPoint y: 84, endPoint x: 135, endPoint y: 53, distance: 453.5
click at [135, 53] on p "your heading text goes here your heading text goes here your heading text goes …" at bounding box center [435, 64] width 608 height 68
click at [298, 154] on p "your heading text goes here your heading text goes here your heading text goes …" at bounding box center [435, 141] width 608 height 85
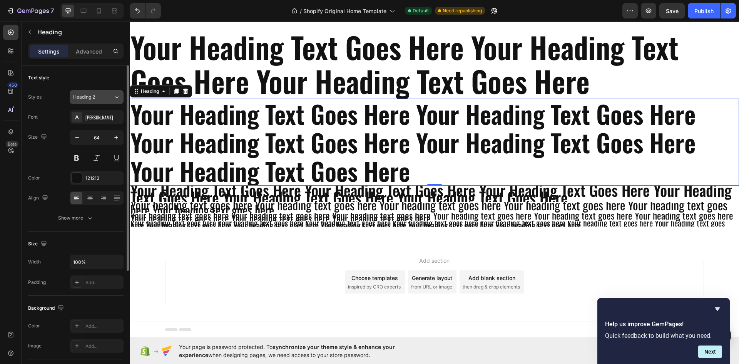
click at [111, 95] on div "Heading 2" at bounding box center [93, 97] width 40 height 7
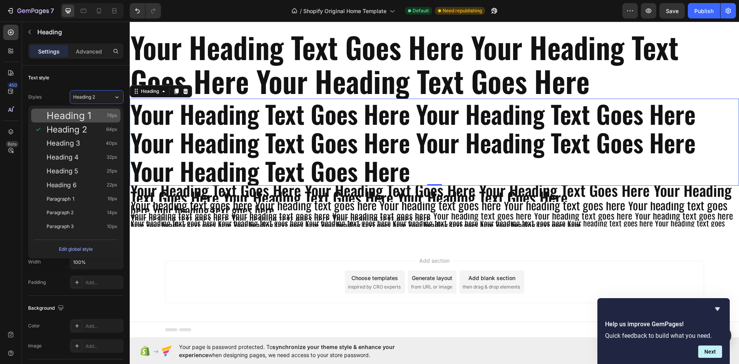
click at [102, 114] on div "Heading 1 76px" at bounding box center [82, 116] width 71 height 8
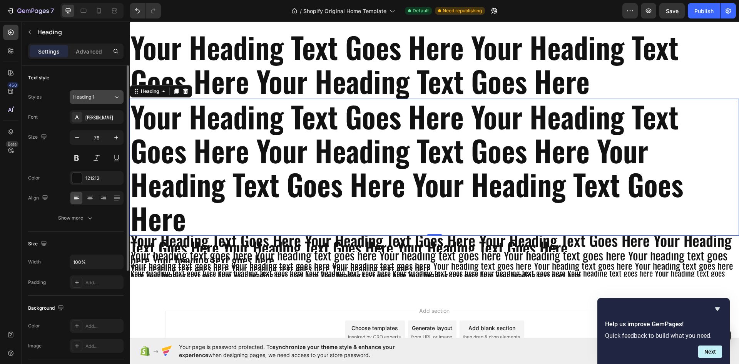
click at [95, 95] on div "Heading 1" at bounding box center [88, 97] width 31 height 7
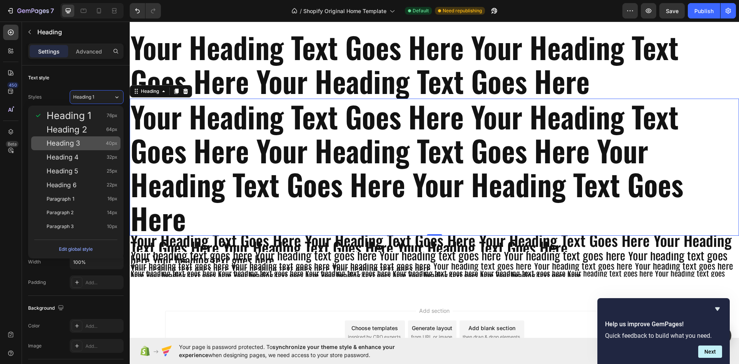
click at [87, 143] on div "Heading 3 40px" at bounding box center [82, 143] width 71 height 8
type input "40"
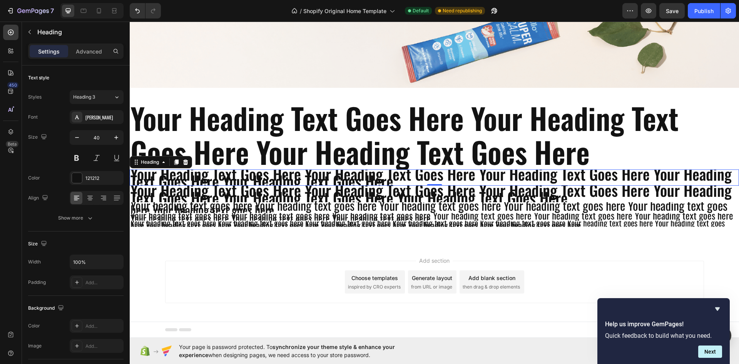
scroll to position [257, 0]
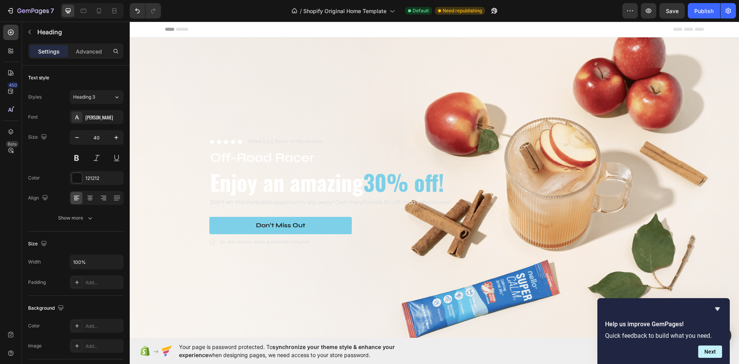
scroll to position [257, 0]
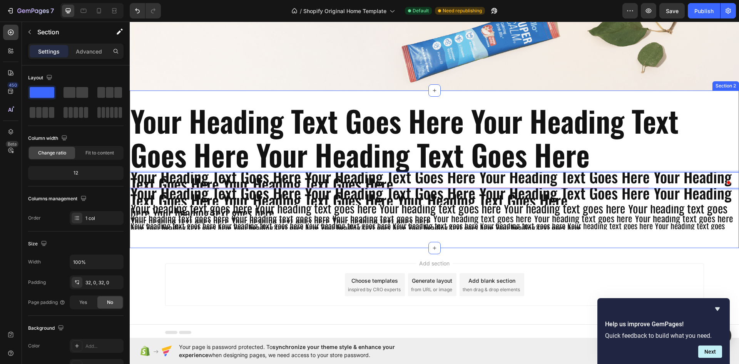
click at [231, 239] on div "your heading text goes here your heading text goes here your heading text goes …" at bounding box center [435, 169] width 610 height 158
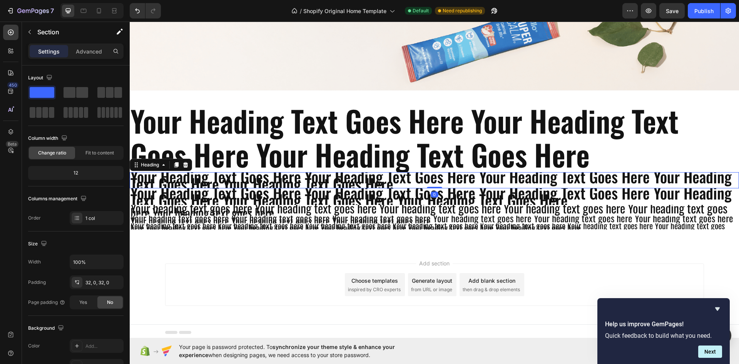
click at [338, 173] on p "your heading text goes here your heading text goes here your heading text goes …" at bounding box center [435, 180] width 608 height 15
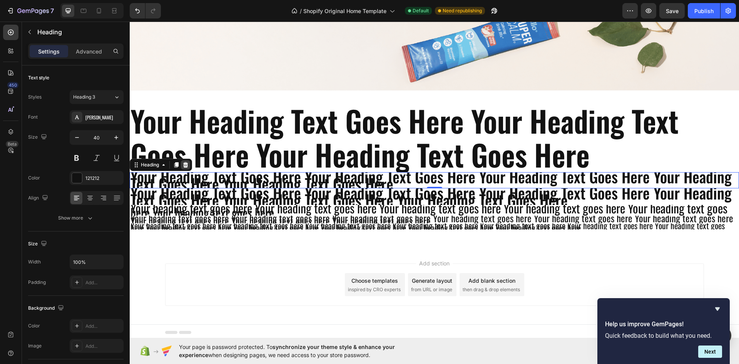
click at [187, 163] on icon at bounding box center [186, 165] width 6 height 6
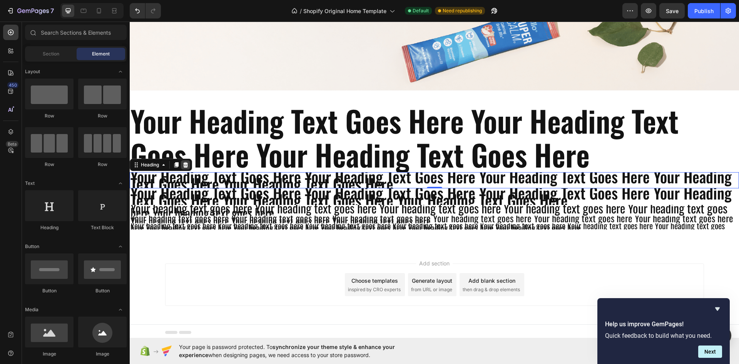
scroll to position [240, 0]
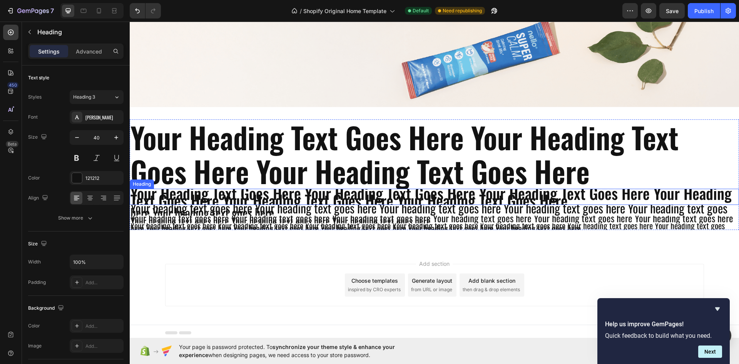
click at [303, 190] on p "your heading text goes here your heading text goes here your heading text goes …" at bounding box center [435, 196] width 608 height 15
click at [186, 179] on icon at bounding box center [185, 181] width 5 height 5
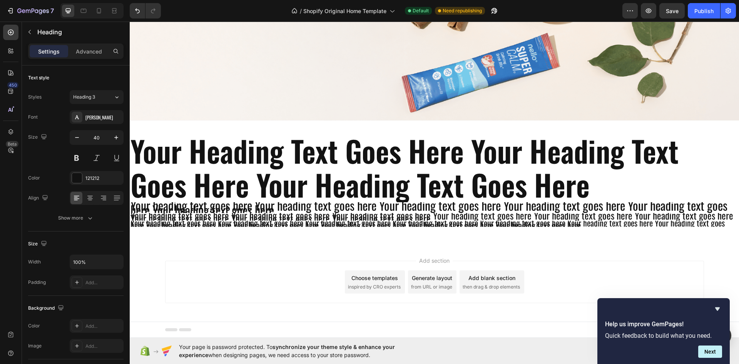
scroll to position [224, 0]
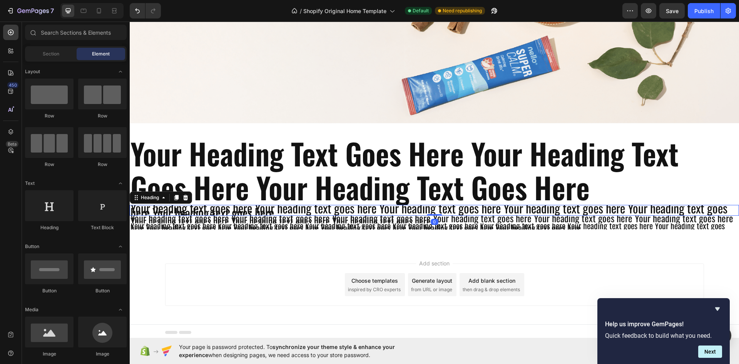
click at [276, 206] on p "Your heading text goes here Your heading text goes here Your heading text goes …" at bounding box center [435, 210] width 608 height 9
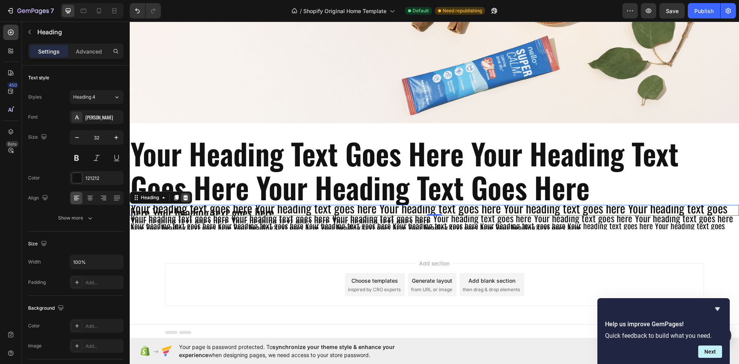
click at [189, 193] on div at bounding box center [185, 197] width 9 height 9
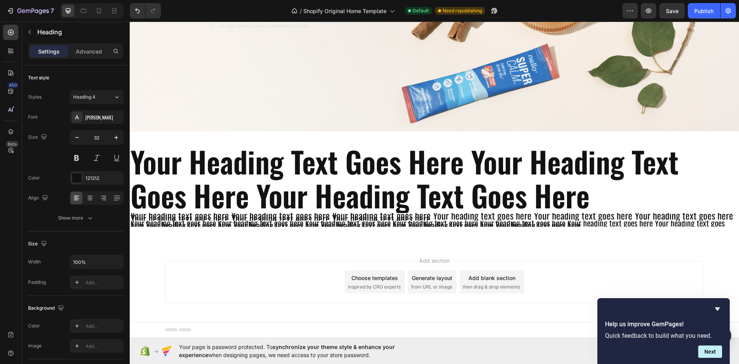
scroll to position [213, 0]
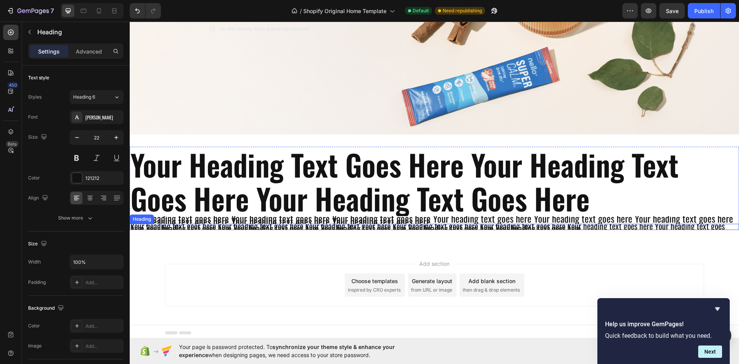
click at [265, 225] on p "Your heading text goes here Your heading text goes here Your heading text goes …" at bounding box center [435, 227] width 608 height 5
click at [188, 215] on icon at bounding box center [185, 216] width 5 height 5
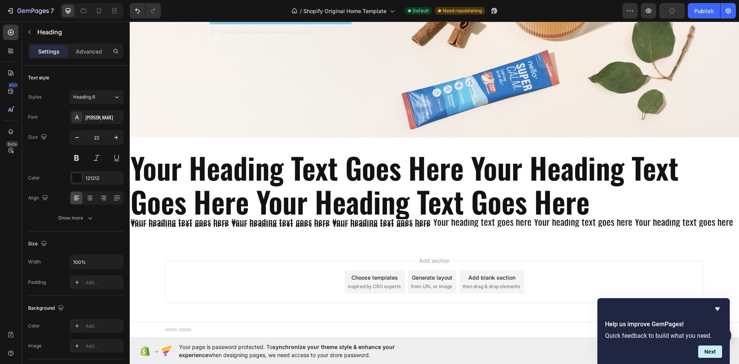
scroll to position [207, 0]
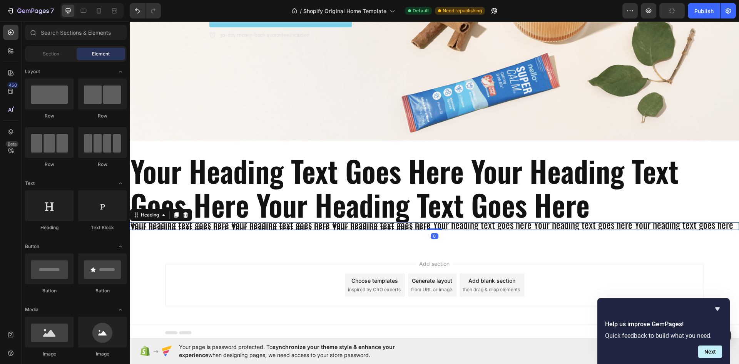
click at [257, 223] on p "Your heading text goes here Your heading text goes here Your heading text goes …" at bounding box center [435, 226] width 608 height 6
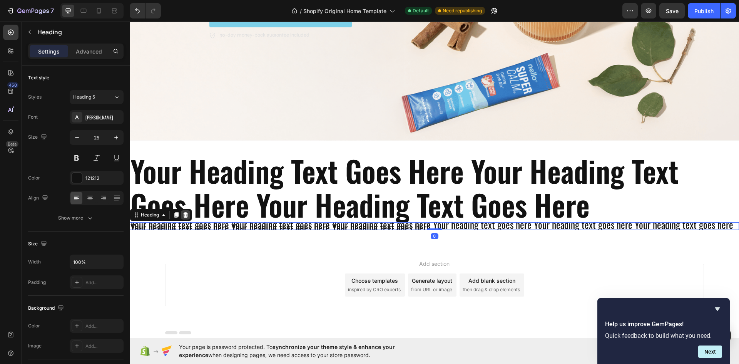
click at [184, 212] on icon at bounding box center [186, 215] width 6 height 6
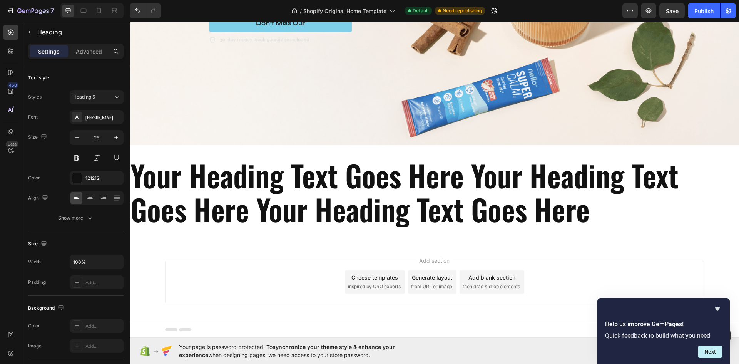
scroll to position [199, 0]
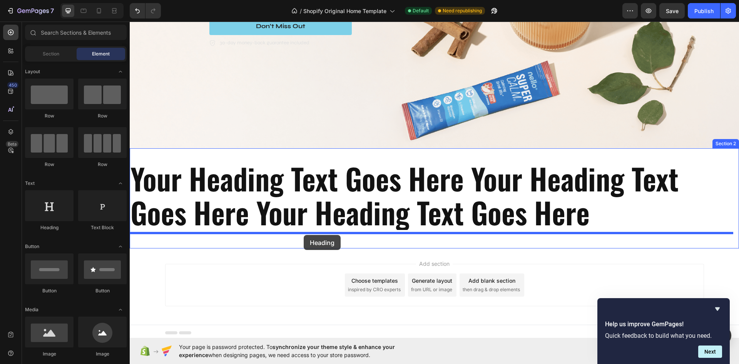
drag, startPoint x: 195, startPoint y: 230, endPoint x: 304, endPoint y: 235, distance: 108.7
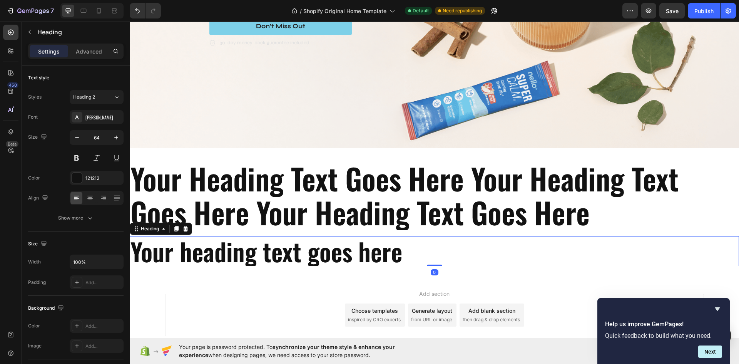
scroll to position [229, 0]
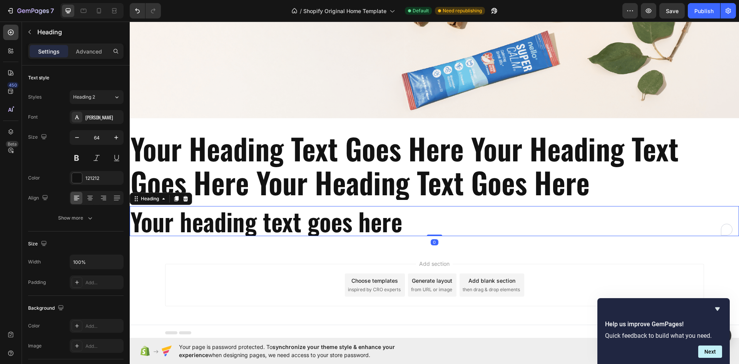
click at [405, 220] on h2 "Your heading text goes here" at bounding box center [435, 221] width 610 height 30
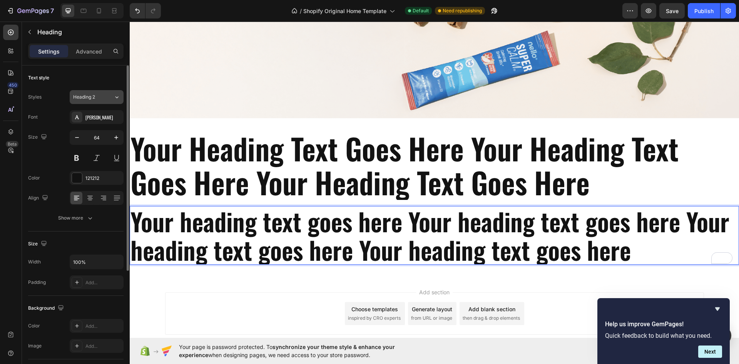
scroll to position [3, 0]
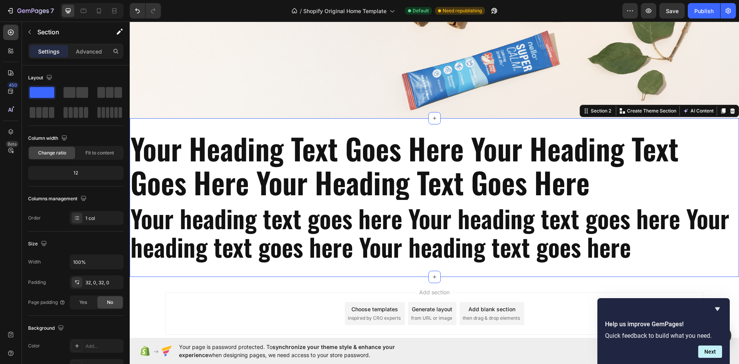
click at [335, 266] on div "your heading text goes here your heading text goes here your heading text goes …" at bounding box center [435, 197] width 610 height 159
click at [30, 30] on icon "button" at bounding box center [30, 32] width 6 height 6
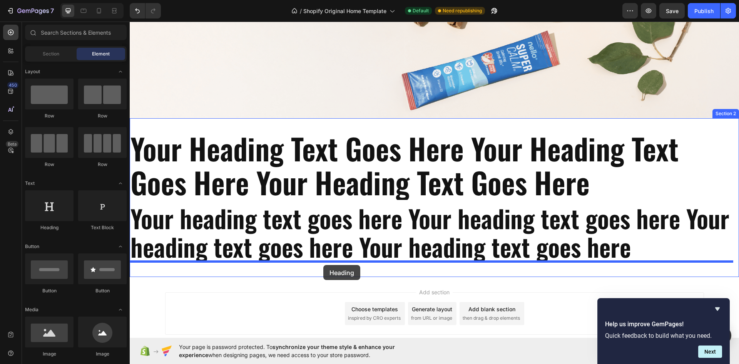
drag, startPoint x: 180, startPoint y: 229, endPoint x: 323, endPoint y: 265, distance: 148.0
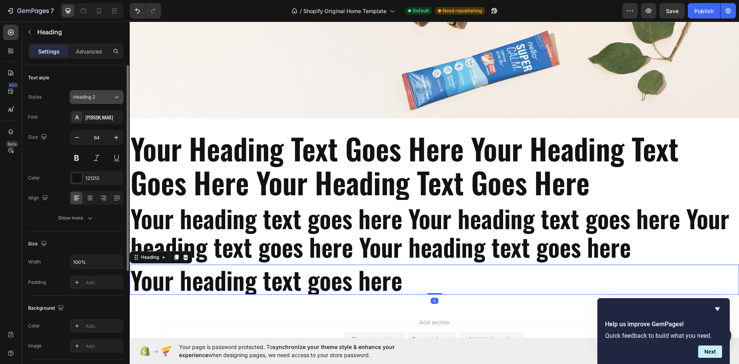
click at [102, 103] on button "Heading 2" at bounding box center [97, 97] width 54 height 14
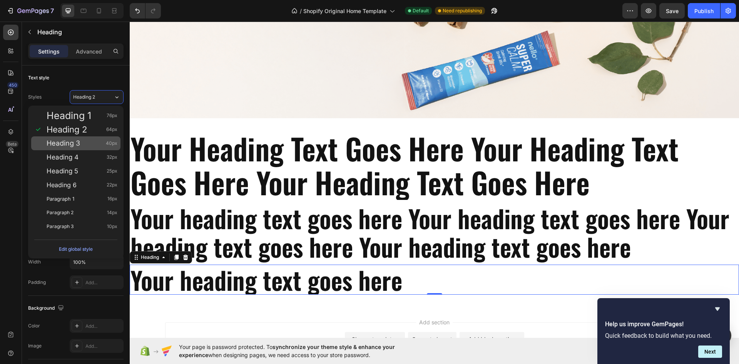
click at [82, 139] on div "Heading 3 40px" at bounding box center [75, 143] width 89 height 14
type input "40"
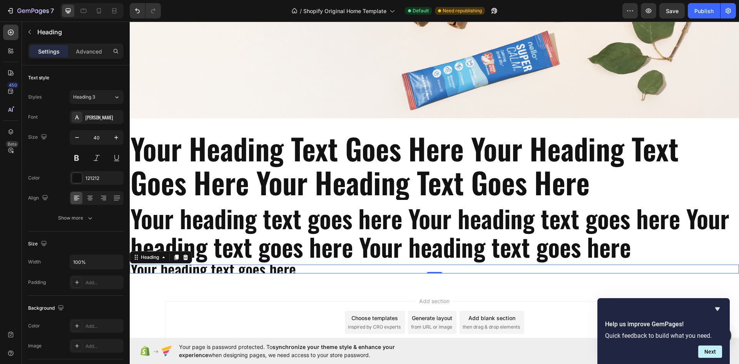
click at [301, 268] on h2 "Your heading text goes here" at bounding box center [435, 269] width 610 height 9
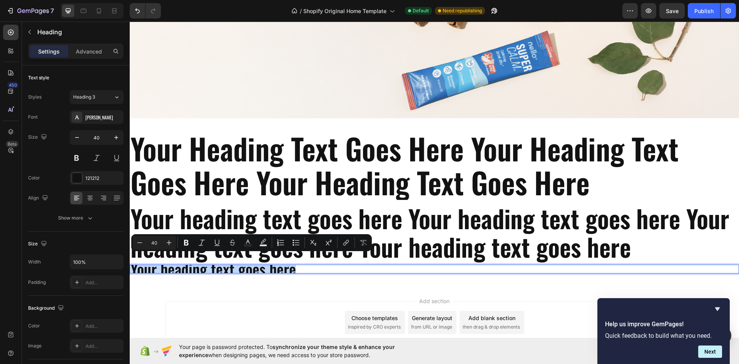
drag, startPoint x: 301, startPoint y: 268, endPoint x: 254, endPoint y: 284, distance: 50.2
click at [130, 262] on html "Icon Icon Icon Icon Icon Icon List Rated 4.5/5 Based on 895 Reviews Text Block …" at bounding box center [435, 85] width 610 height 586
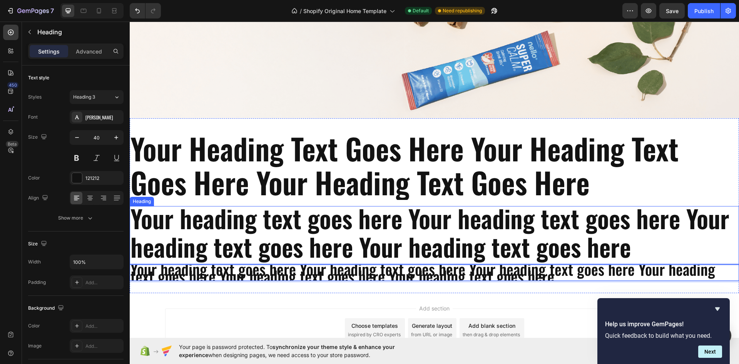
scroll to position [7, 0]
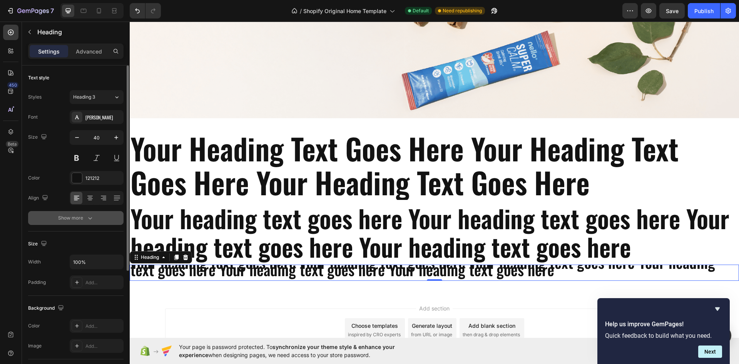
click at [84, 216] on div "Show more" at bounding box center [76, 218] width 36 height 8
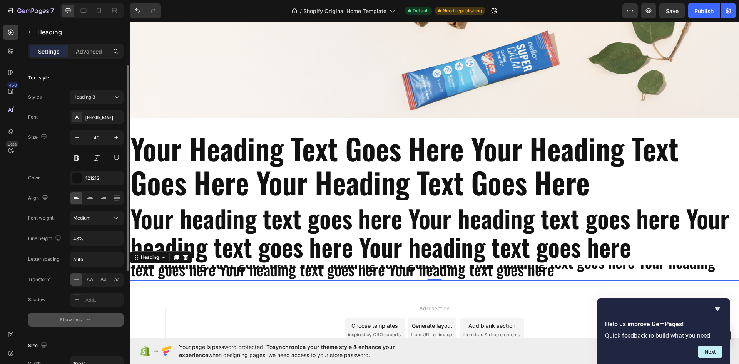
click at [84, 216] on span "Medium" at bounding box center [82, 218] width 18 height 6
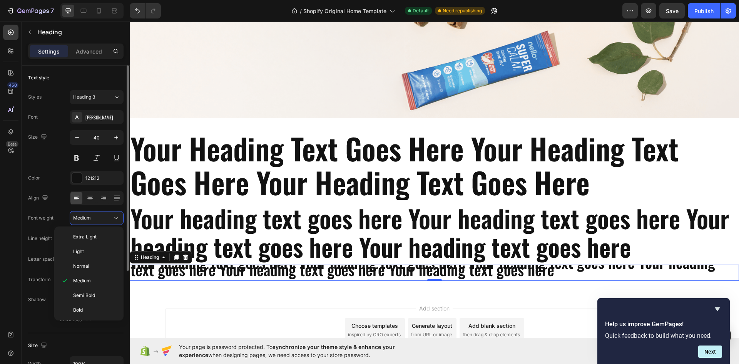
click at [52, 193] on div "Align" at bounding box center [76, 198] width 96 height 14
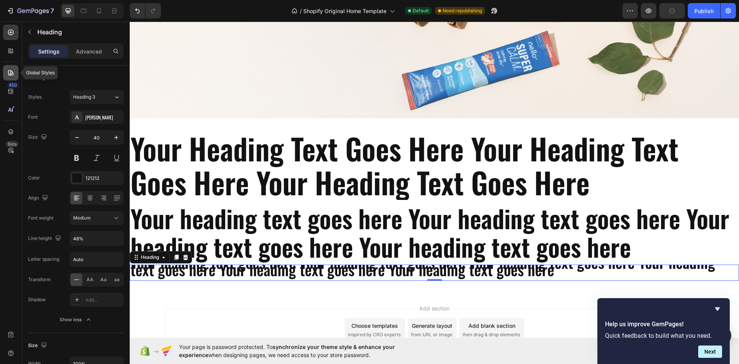
click at [10, 70] on icon at bounding box center [10, 72] width 5 height 5
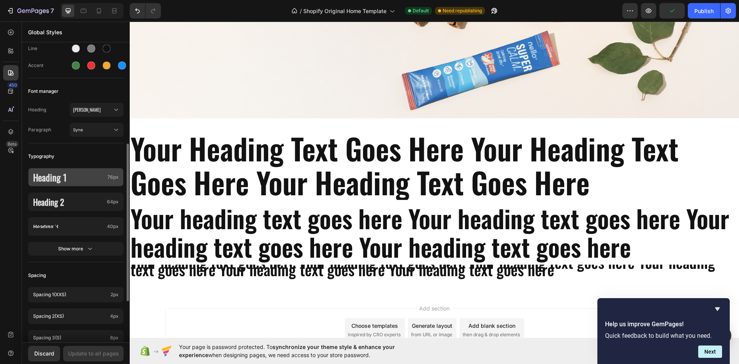
scroll to position [116, 0]
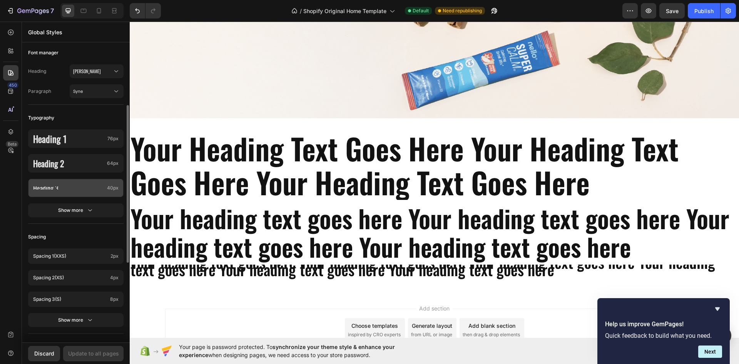
click at [97, 186] on div "Heading 3 40px" at bounding box center [76, 188] width 96 height 18
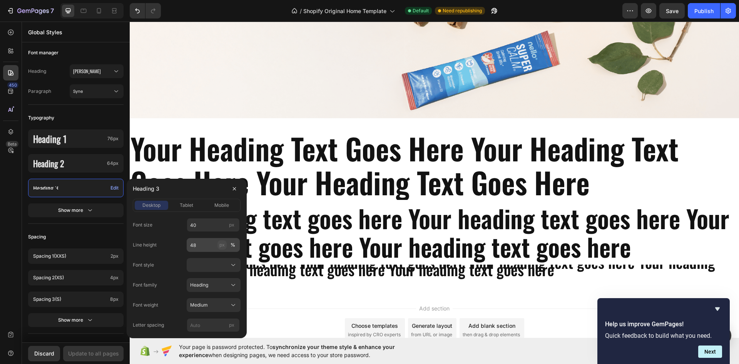
click at [225, 244] on div "px" at bounding box center [222, 244] width 5 height 7
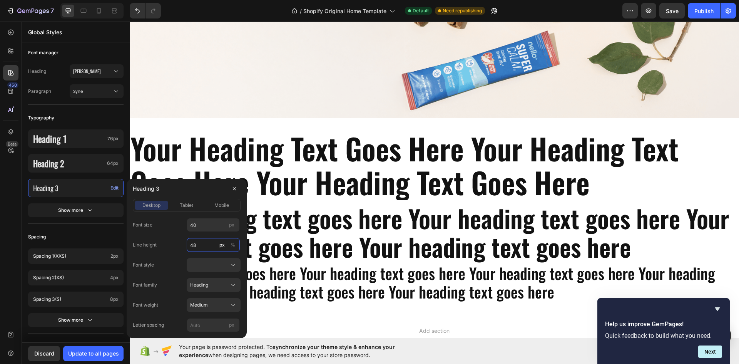
scroll to position [2, 0]
click at [91, 230] on div "Colors Button Text Background Line Accent Font manager Heading Oswald Paragraph…" at bounding box center [76, 210] width 108 height 564
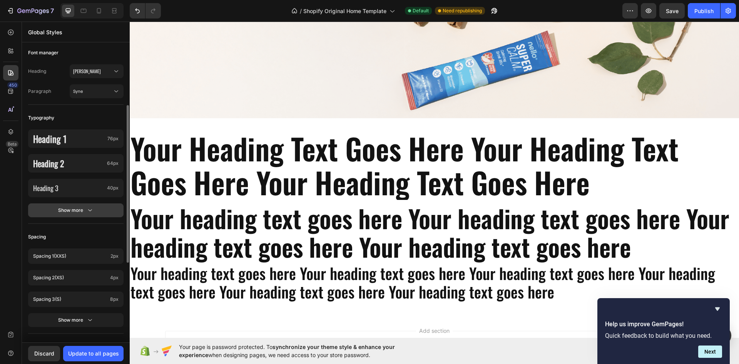
click at [85, 204] on button "Show more" at bounding box center [76, 210] width 96 height 14
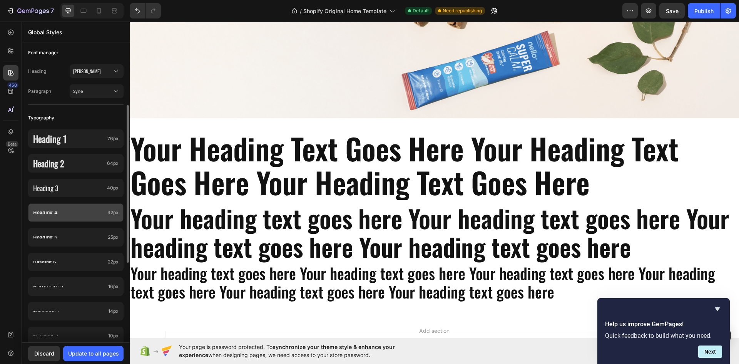
click at [84, 215] on div "Heading 4 32px" at bounding box center [76, 212] width 96 height 18
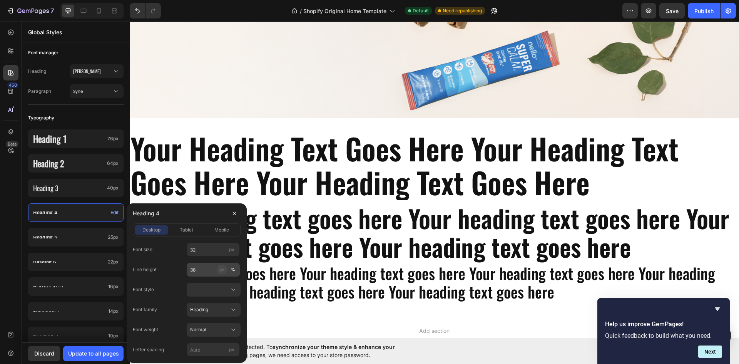
click at [222, 270] on div "px" at bounding box center [222, 269] width 5 height 7
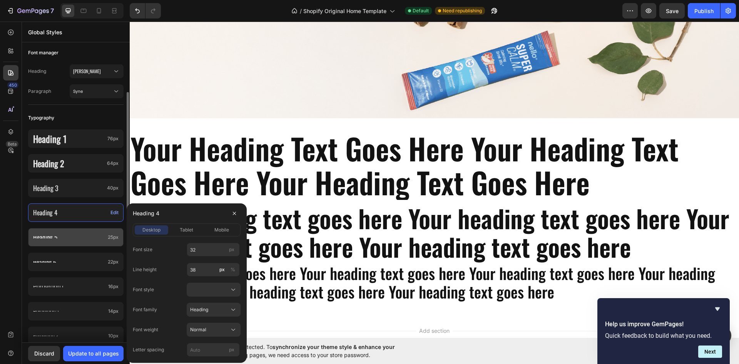
click at [87, 232] on div "Heading 5 25px" at bounding box center [76, 237] width 96 height 18
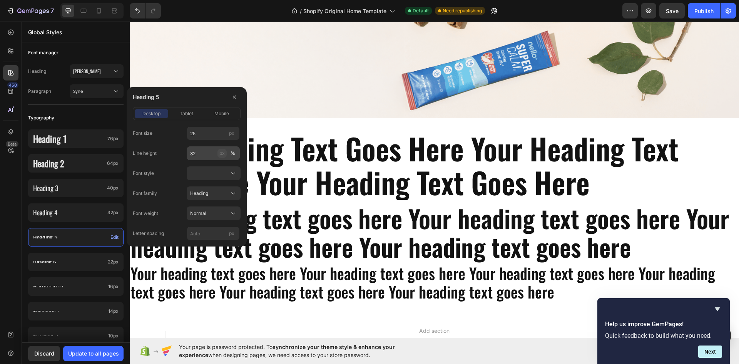
click at [223, 152] on div "px" at bounding box center [222, 153] width 5 height 7
click at [81, 261] on p "Heading 6" at bounding box center [69, 262] width 72 height 2
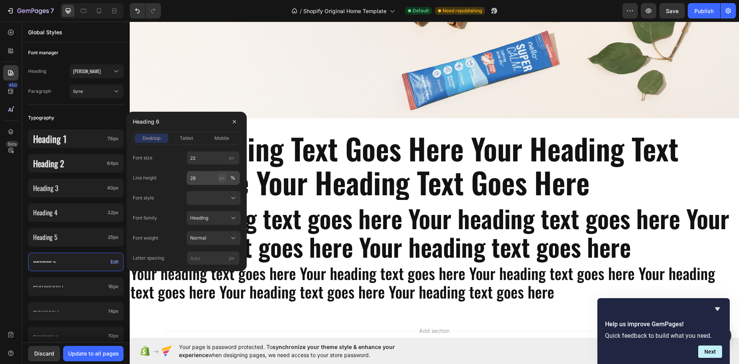
click at [223, 175] on div "px" at bounding box center [222, 177] width 5 height 7
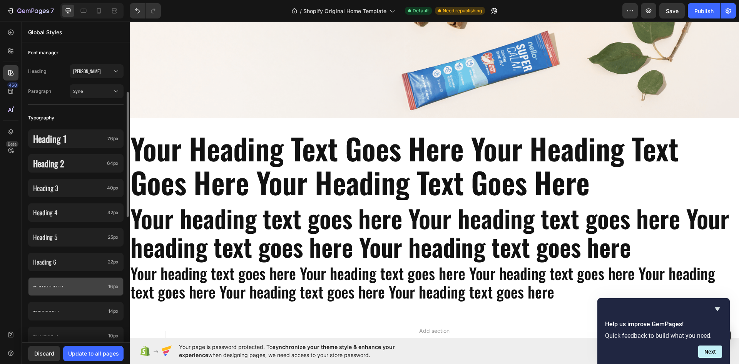
click at [65, 289] on div "Paragraph 1 16px" at bounding box center [76, 286] width 96 height 18
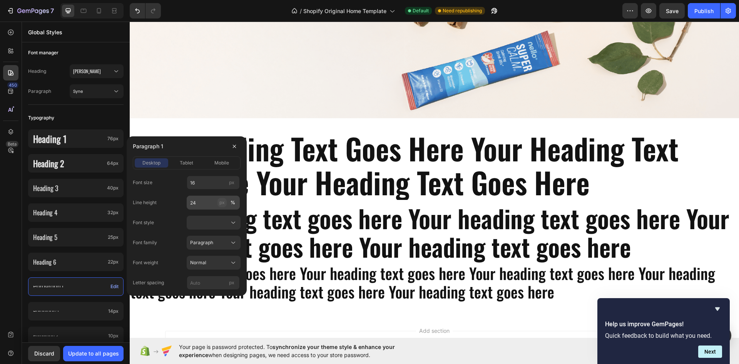
click at [223, 202] on div "px" at bounding box center [222, 202] width 5 height 7
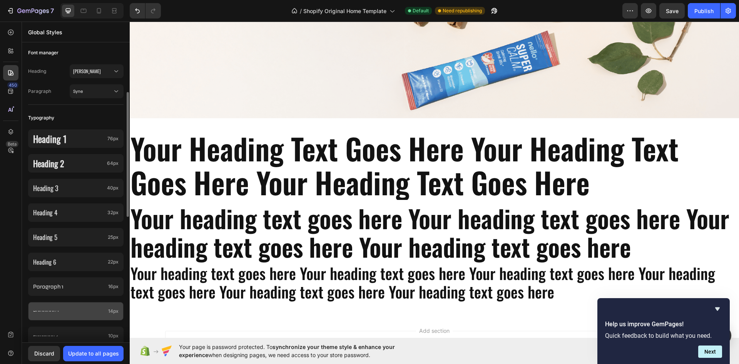
click at [95, 307] on div "Paragraph 2 14px" at bounding box center [76, 311] width 96 height 18
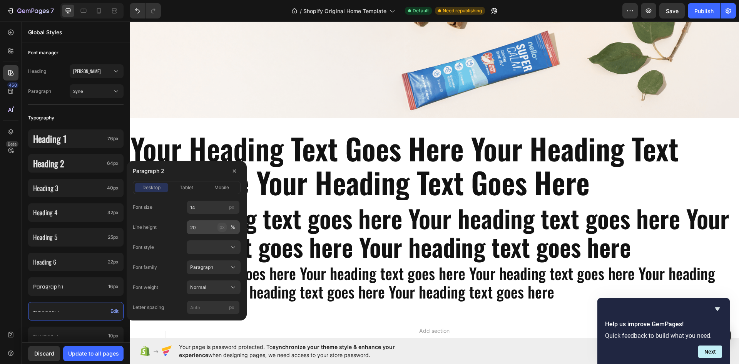
click at [221, 226] on div "px" at bounding box center [222, 227] width 5 height 7
click at [184, 184] on button "tablet" at bounding box center [187, 187] width 34 height 9
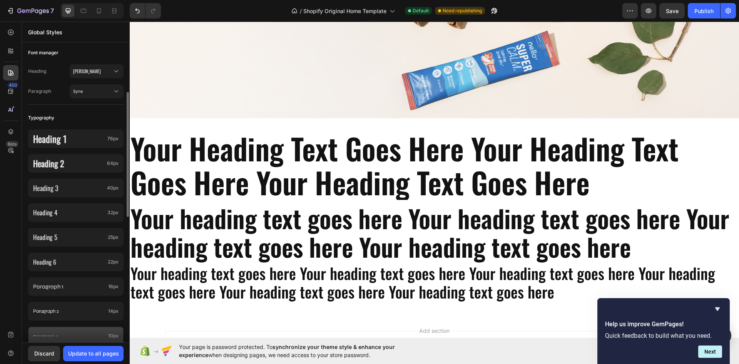
click at [90, 335] on p "Paragraph 3" at bounding box center [69, 335] width 72 height 1
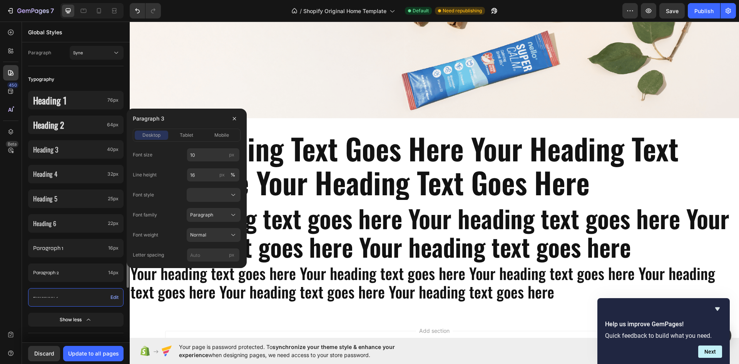
scroll to position [193, 0]
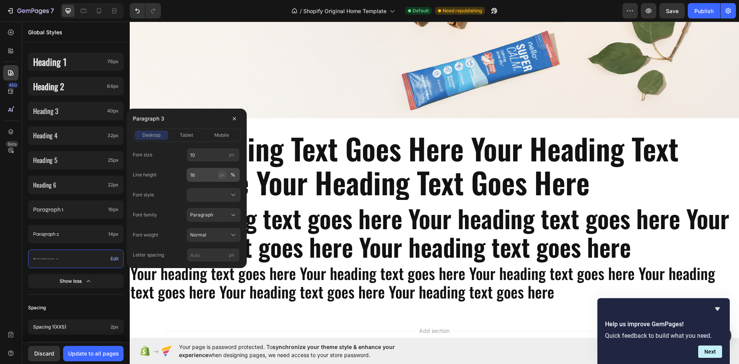
click at [218, 175] on button "px" at bounding box center [222, 174] width 9 height 9
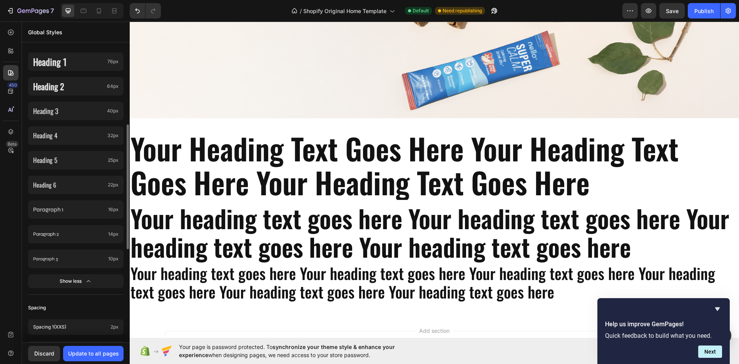
click at [108, 290] on div "Heading 1 76px Heading 2 64px Heading 3 40px Heading 4 32px Heading 5 25px Head…" at bounding box center [76, 171] width 96 height 246
click at [313, 294] on p "Your heading text goes here Your heading text goes here Your heading text goes …" at bounding box center [435, 282] width 608 height 37
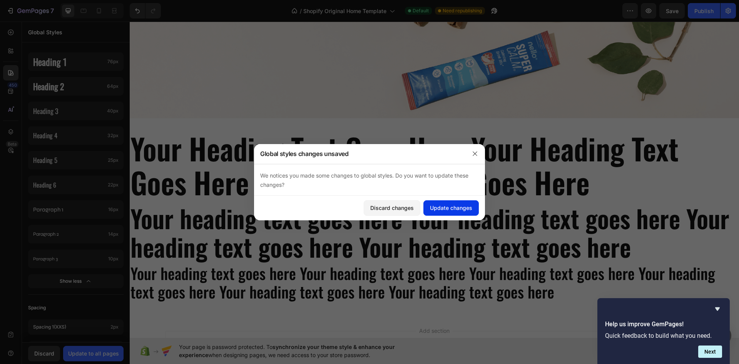
click at [444, 206] on div "Update changes" at bounding box center [451, 208] width 42 height 8
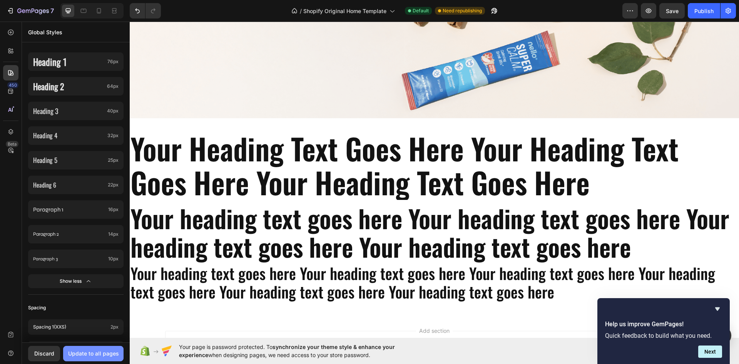
click at [114, 352] on div "Update to all pages" at bounding box center [93, 353] width 51 height 8
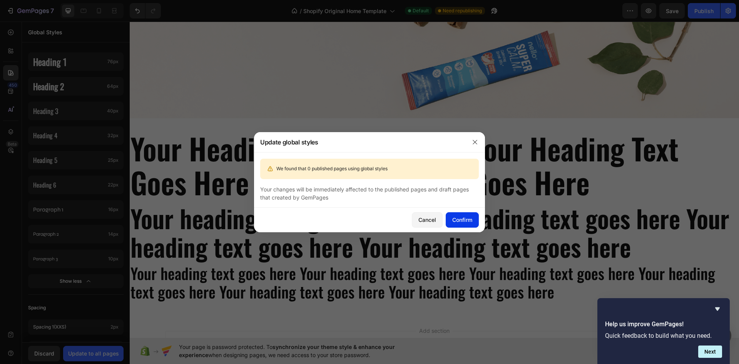
click at [476, 215] on button "Confirm" at bounding box center [462, 219] width 33 height 15
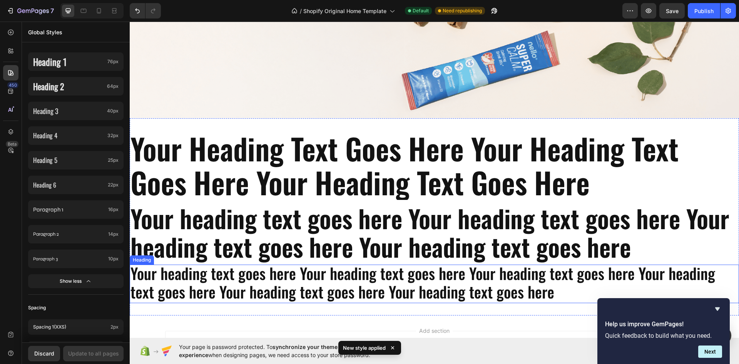
click at [479, 298] on p "Your heading text goes here Your heading text goes here Your heading text goes …" at bounding box center [435, 282] width 608 height 37
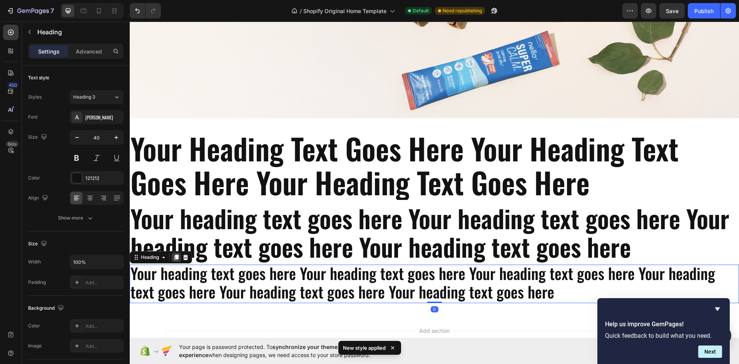
click at [176, 256] on icon at bounding box center [176, 257] width 4 height 5
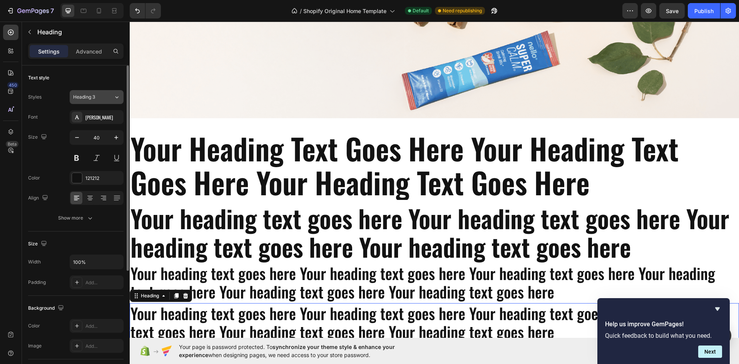
drag, startPoint x: 93, startPoint y: 97, endPoint x: 99, endPoint y: 99, distance: 6.0
click at [94, 97] on span "Heading 3" at bounding box center [84, 97] width 22 height 7
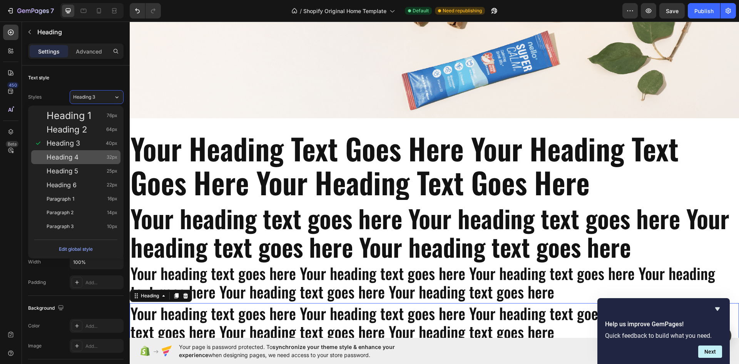
click at [80, 156] on div "Heading 4 32px" at bounding box center [82, 157] width 71 height 8
type input "32"
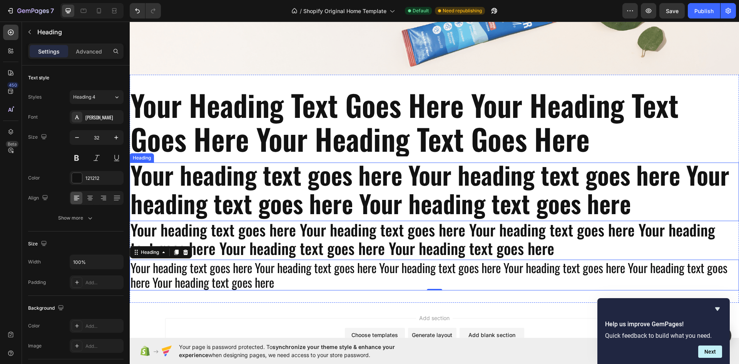
scroll to position [327, 0]
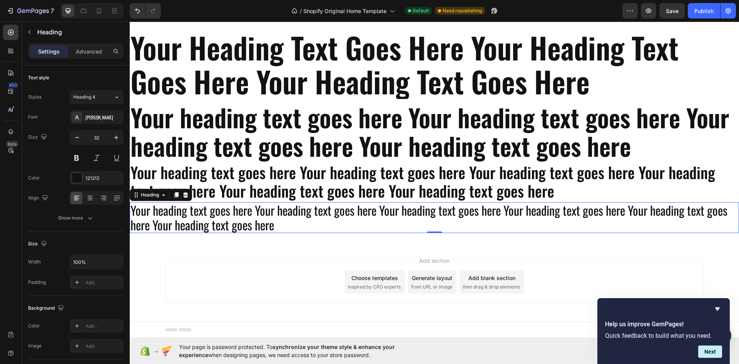
click at [175, 190] on div "Heading" at bounding box center [161, 195] width 62 height 12
click at [179, 194] on icon at bounding box center [176, 194] width 4 height 5
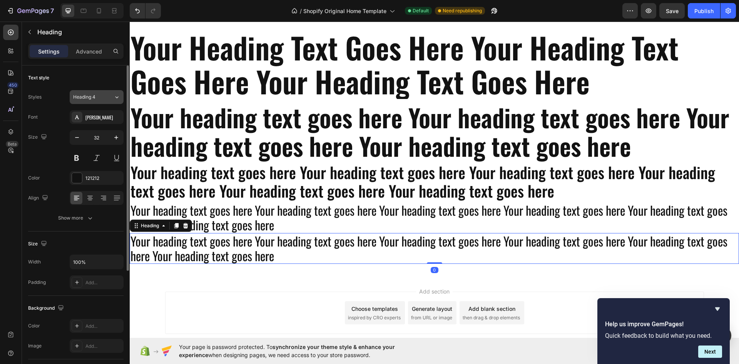
click at [110, 103] on button "Heading 4" at bounding box center [97, 97] width 54 height 14
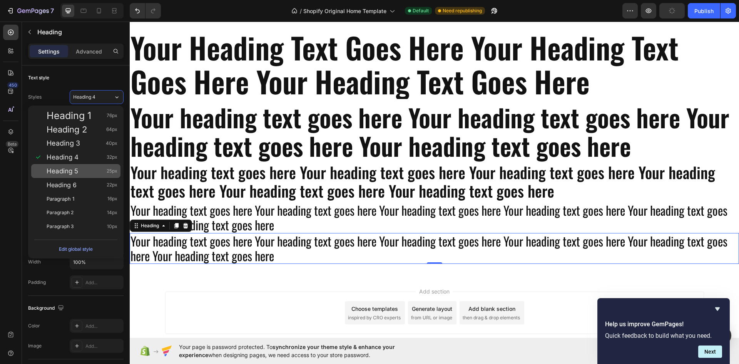
click at [88, 167] on div "Heading 5 25px" at bounding box center [82, 171] width 71 height 8
type input "25"
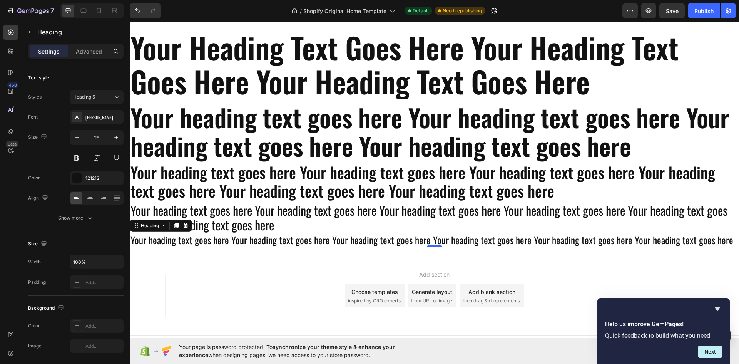
click at [721, 239] on h2 "Your heading text goes here Your heading text goes here Your heading text goes …" at bounding box center [435, 240] width 610 height 14
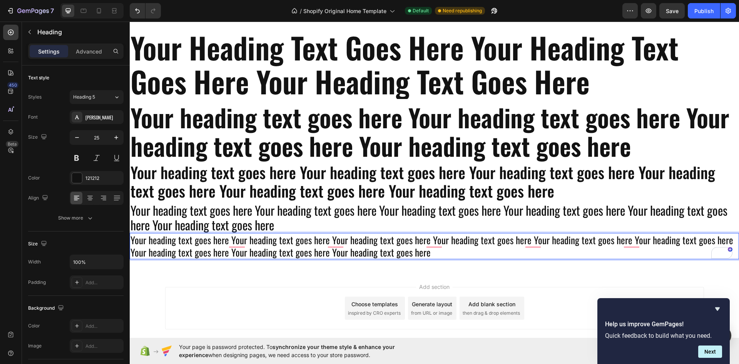
click at [230, 251] on p "Your heading text goes here Your heading text goes here Your heading text goes …" at bounding box center [435, 246] width 608 height 25
click at [218, 250] on p "Your heading text goes here Your heading text goes here Your heading text goes …" at bounding box center [435, 246] width 608 height 25
click at [448, 251] on p "Your heading text goes here Your heading text goes here Your heading text goes …" at bounding box center [435, 246] width 608 height 25
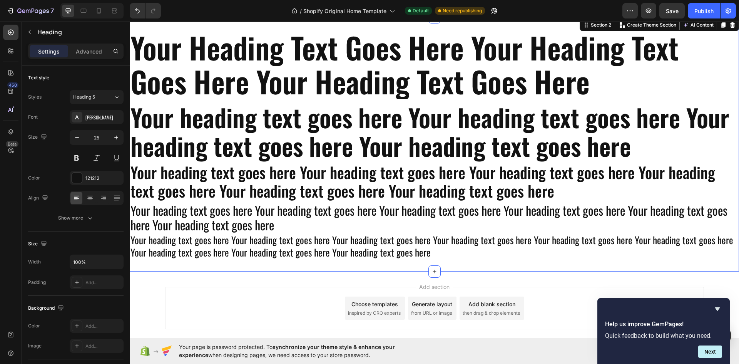
click at [478, 263] on div "your heading text goes here your heading text goes here your heading text goes …" at bounding box center [435, 144] width 610 height 254
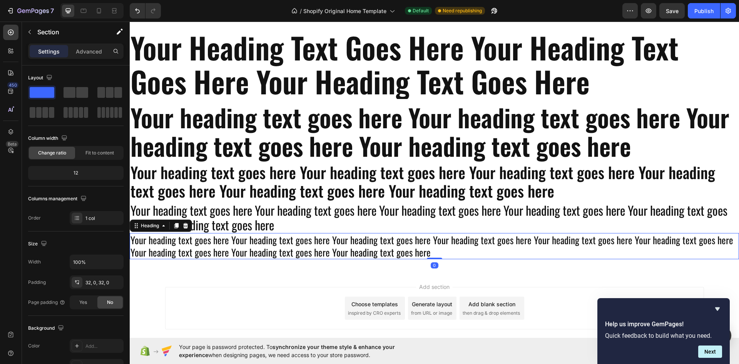
click at [469, 247] on p "Your heading text goes here Your heading text goes here Your heading text goes …" at bounding box center [435, 246] width 608 height 25
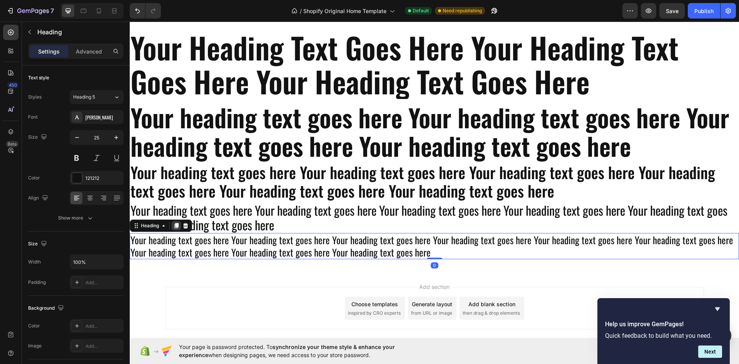
click at [177, 225] on icon at bounding box center [176, 225] width 4 height 5
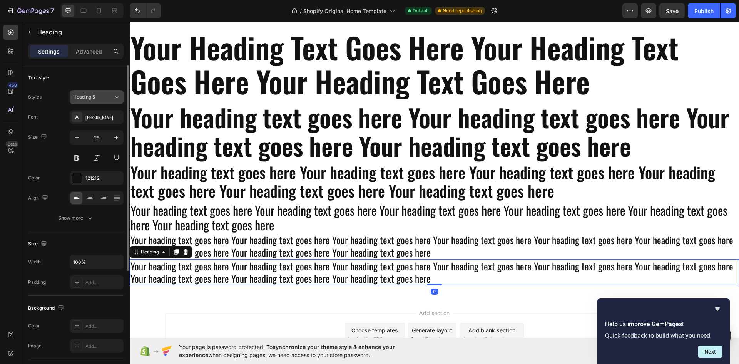
click at [106, 101] on button "Heading 5" at bounding box center [97, 97] width 54 height 14
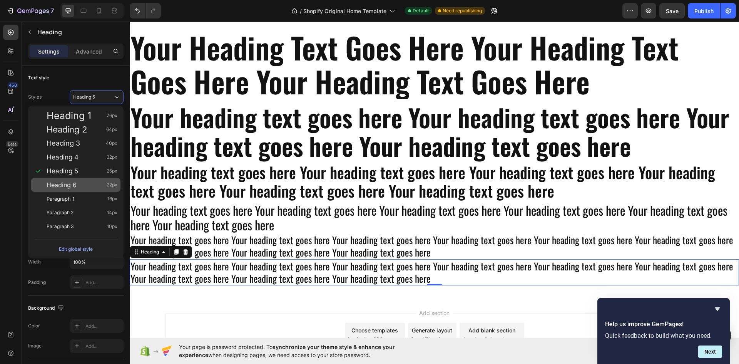
click at [99, 181] on div "Heading 6 22px" at bounding box center [82, 185] width 71 height 8
type input "22"
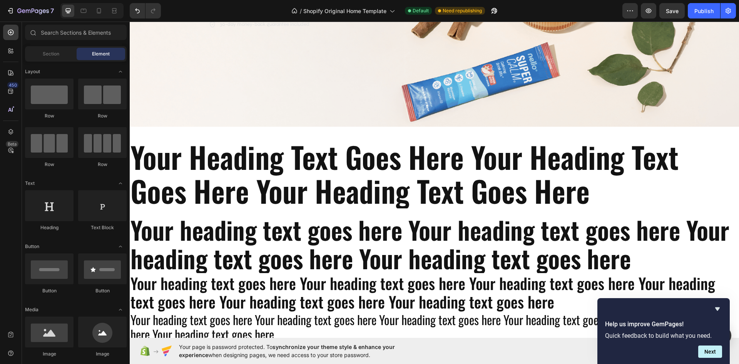
scroll to position [217, 0]
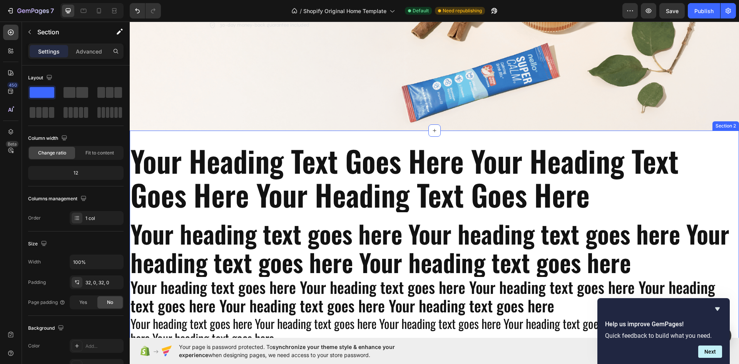
click at [237, 135] on div "your heading text goes here your heading text goes here your heading text goes …" at bounding box center [435, 269] width 610 height 277
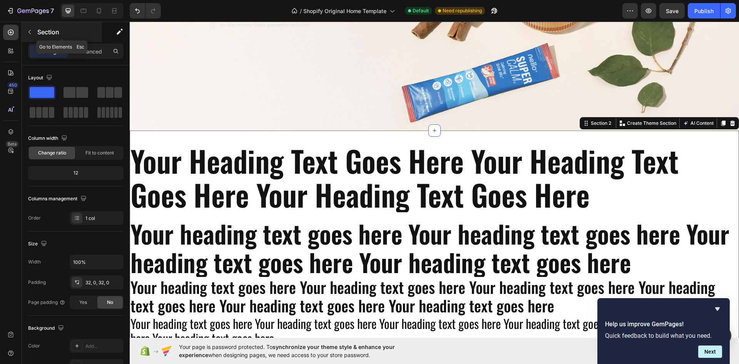
click at [32, 34] on icon "button" at bounding box center [30, 32] width 6 height 6
click at [497, 137] on div "your heading text goes here your heading text goes here your heading text goes …" at bounding box center [435, 269] width 610 height 277
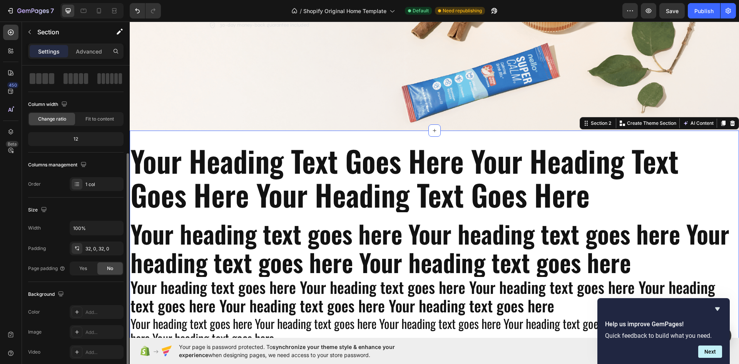
scroll to position [0, 0]
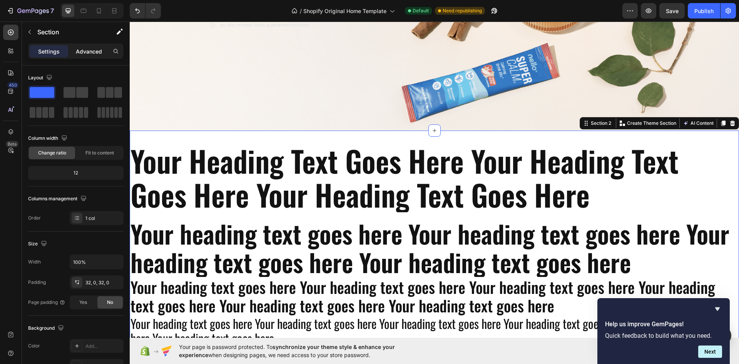
click at [96, 55] on div "Advanced" at bounding box center [89, 51] width 39 height 12
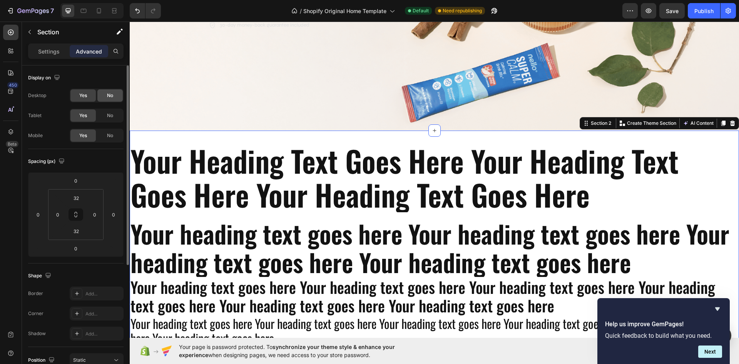
click at [113, 96] on span "No" at bounding box center [110, 95] width 6 height 7
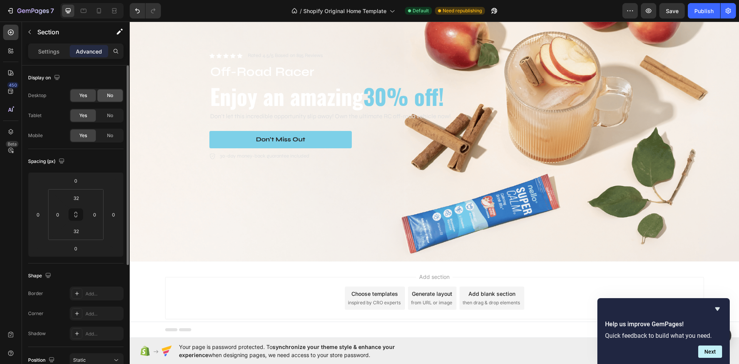
scroll to position [83, 0]
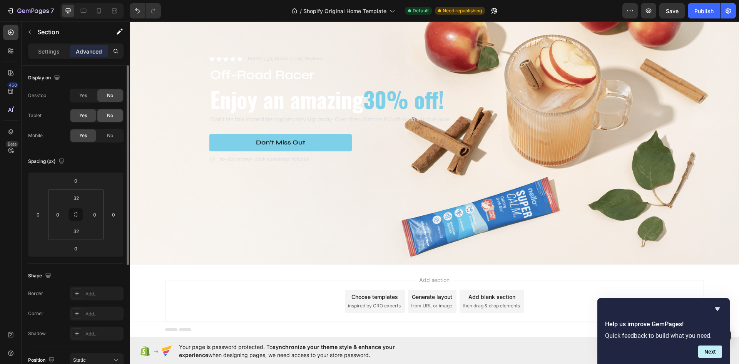
click at [110, 116] on span "No" at bounding box center [110, 115] width 6 height 7
drag, startPoint x: 107, startPoint y: 135, endPoint x: 300, endPoint y: 20, distance: 225.2
click at [107, 135] on span "No" at bounding box center [110, 135] width 6 height 7
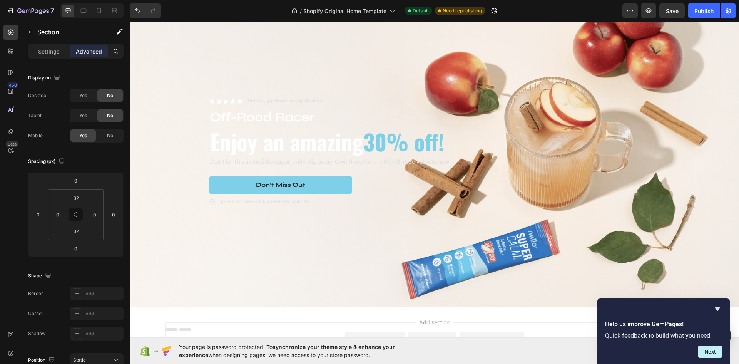
scroll to position [0, 0]
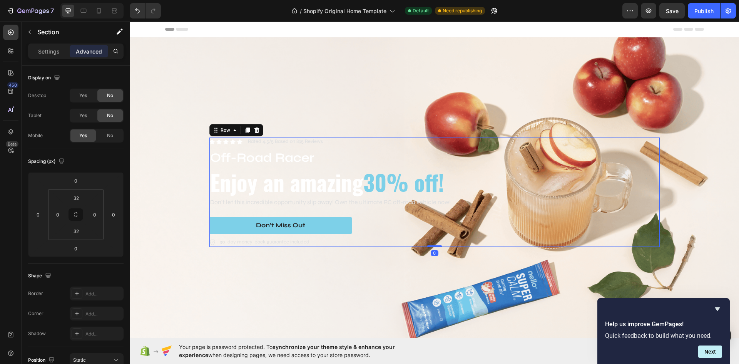
click at [397, 144] on div "Icon Icon Icon Icon Icon Icon List Rated 4.5/5 Based on 895 Reviews Text Block …" at bounding box center [434, 191] width 451 height 109
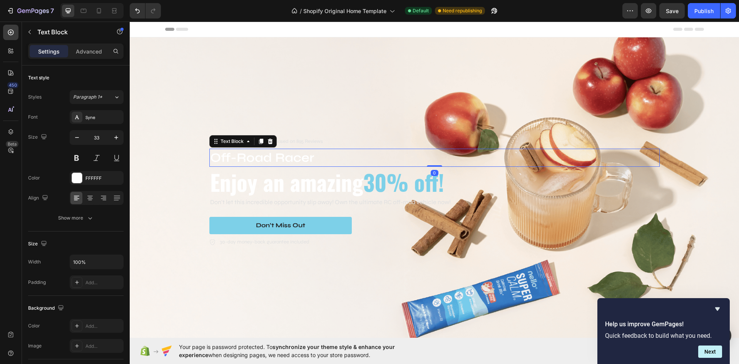
click at [312, 157] on p "Off-Road Racer" at bounding box center [434, 157] width 449 height 17
click at [268, 139] on icon at bounding box center [270, 141] width 5 height 5
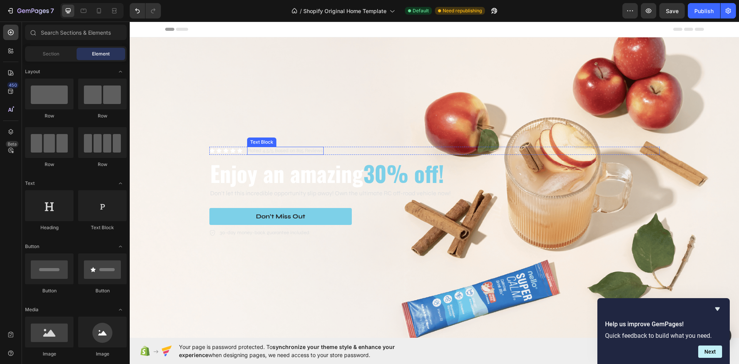
click at [285, 147] on p "Rated 4.5/5 Based on 895 Reviews" at bounding box center [285, 150] width 75 height 7
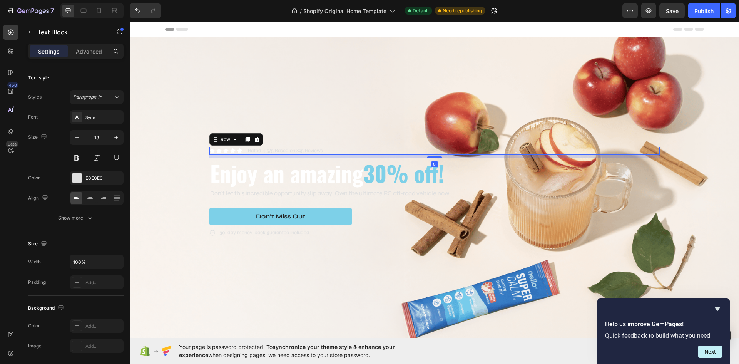
click at [330, 149] on div "Icon Icon Icon Icon Icon Icon List Rated 4.5/5 Based on 895 Reviews Text Block …" at bounding box center [434, 151] width 451 height 8
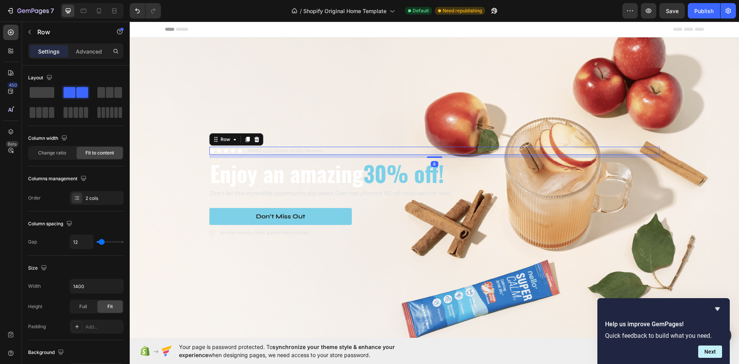
click at [254, 137] on icon at bounding box center [256, 139] width 5 height 5
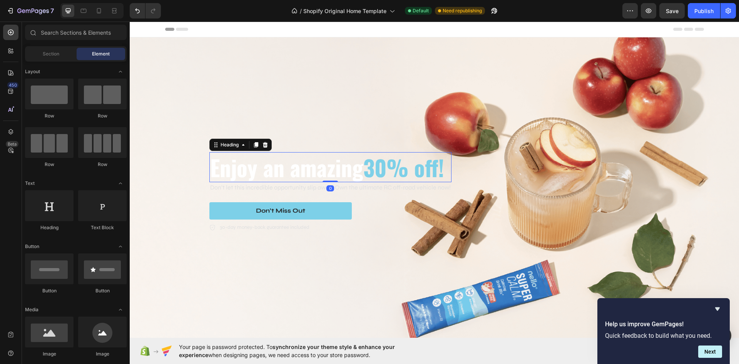
click at [279, 171] on h2 "Enjoy an amazing 30% off!" at bounding box center [330, 167] width 242 height 30
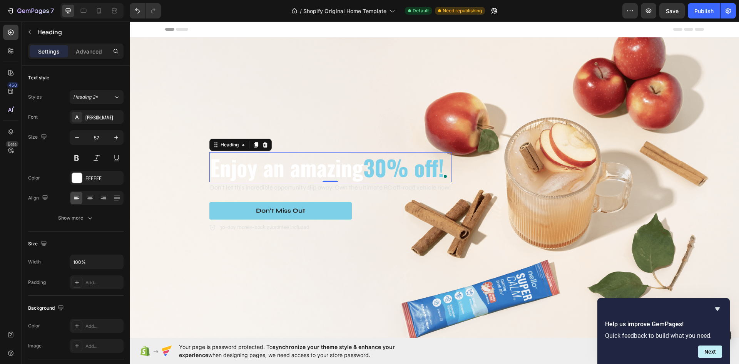
click at [446, 171] on span at bounding box center [445, 176] width 7 height 11
click at [443, 169] on span "30% off!" at bounding box center [404, 167] width 81 height 32
click at [444, 168] on span "30% off!" at bounding box center [404, 167] width 81 height 32
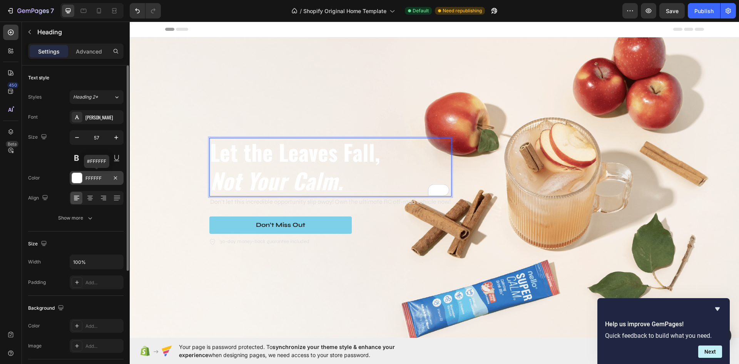
click at [87, 180] on div "FFFFFF" at bounding box center [96, 178] width 22 height 7
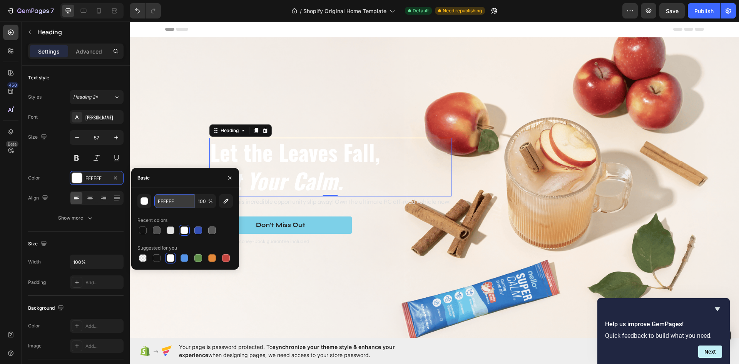
click at [179, 204] on input "FFFFFF" at bounding box center [174, 201] width 40 height 14
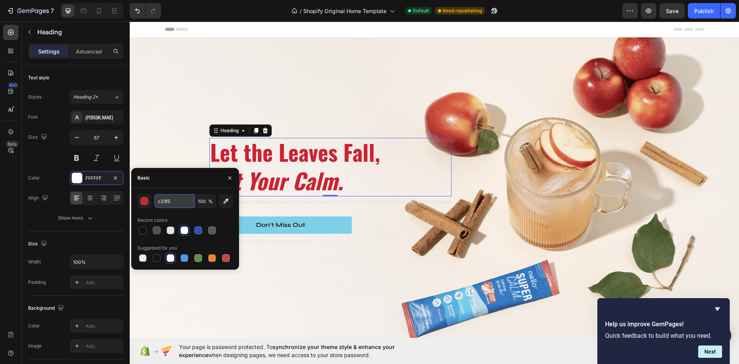
type input "c23f53"
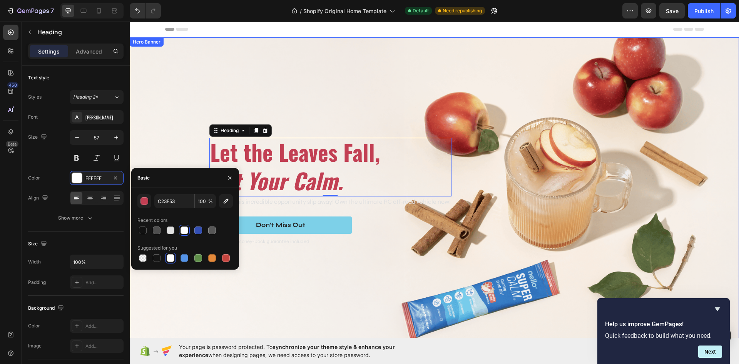
click at [184, 145] on div "Background Image" at bounding box center [435, 192] width 610 height 310
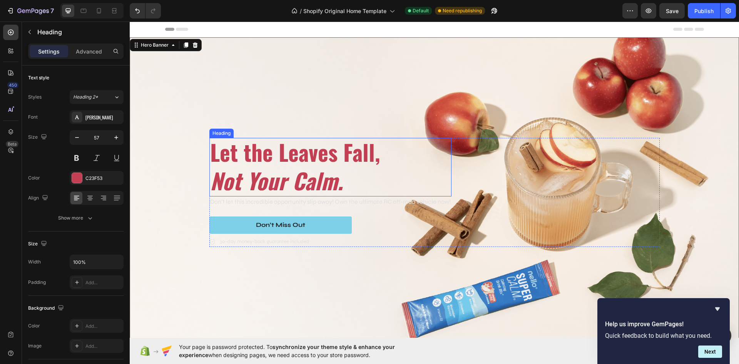
click at [335, 177] on icon "Not Your Calm." at bounding box center [276, 180] width 133 height 32
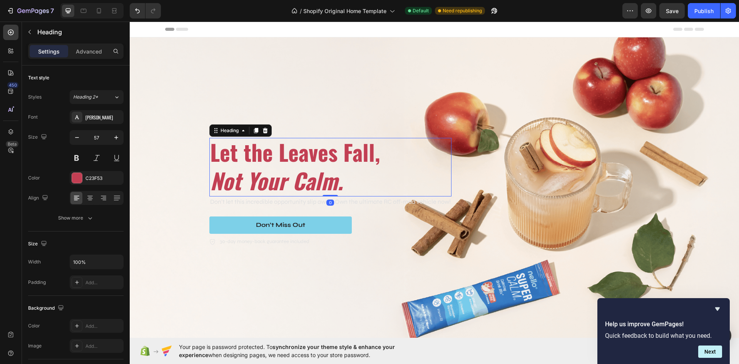
scroll to position [0, 0]
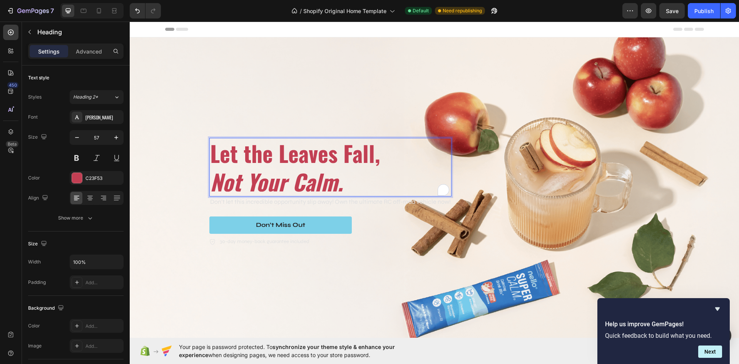
click at [336, 179] on icon "Not Your Calm." at bounding box center [276, 181] width 133 height 32
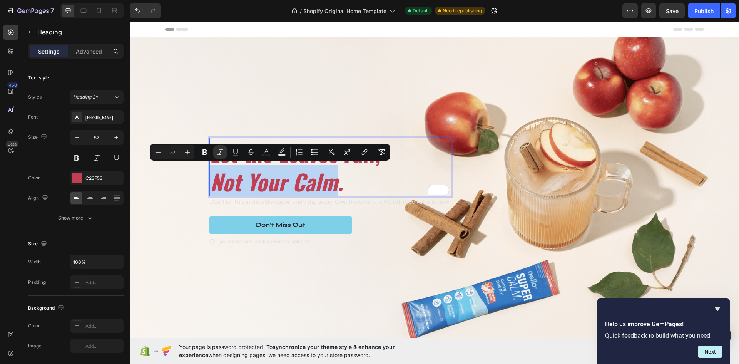
drag, startPoint x: 336, startPoint y: 179, endPoint x: 213, endPoint y: 181, distance: 122.9
click at [213, 181] on icon "Not Your Calm." at bounding box center [276, 181] width 133 height 32
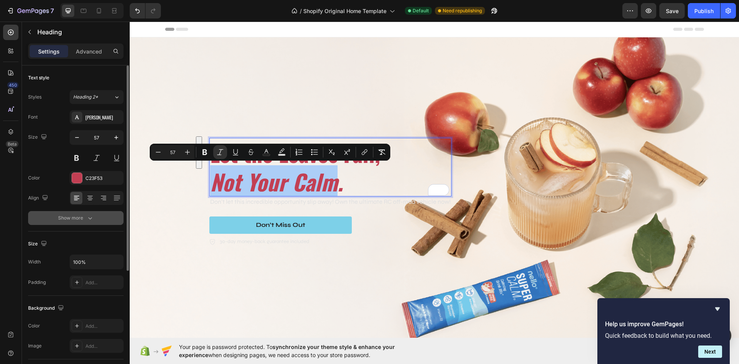
click at [92, 220] on icon "button" at bounding box center [90, 218] width 8 height 8
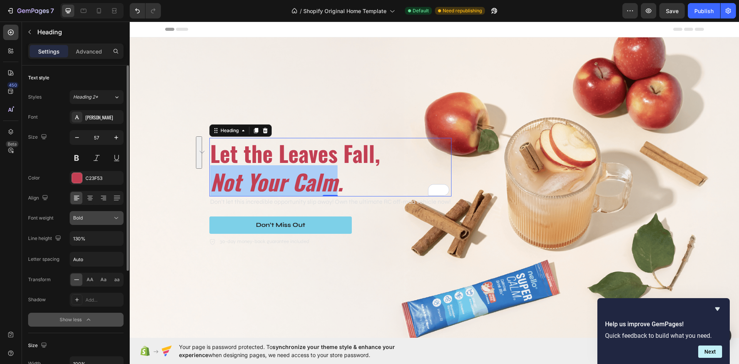
click at [101, 220] on div "Bold" at bounding box center [92, 217] width 39 height 7
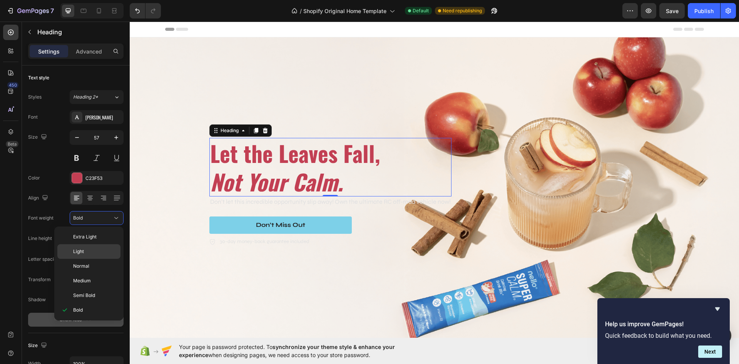
click at [100, 256] on div "Light" at bounding box center [88, 251] width 63 height 15
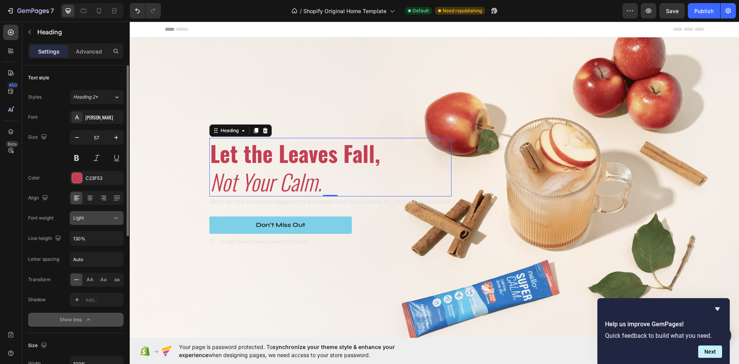
click at [102, 213] on button "Light" at bounding box center [97, 218] width 54 height 14
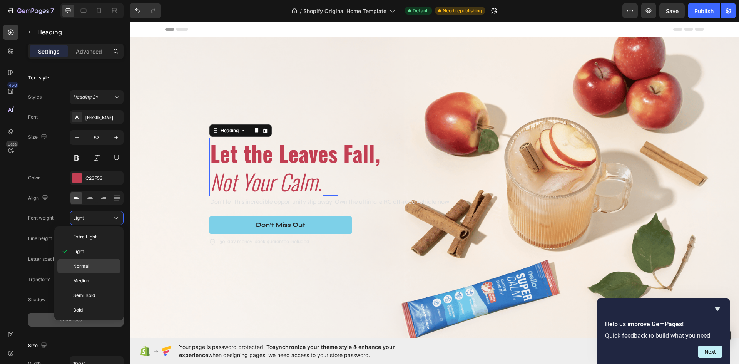
click at [101, 263] on p "Normal" at bounding box center [95, 266] width 44 height 7
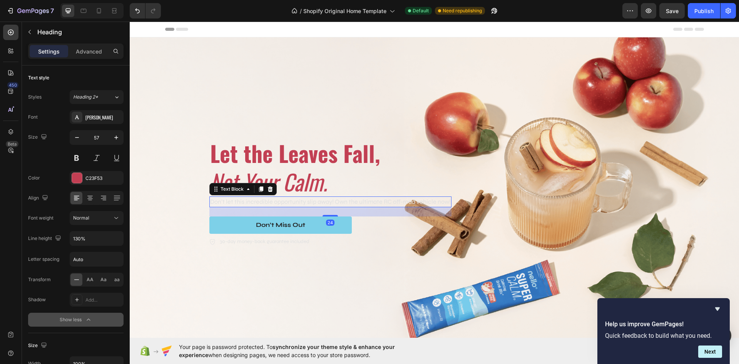
click at [271, 198] on p "Don't let this incredible opportunity slip away! Own the ultimate RC off-road v…" at bounding box center [330, 201] width 241 height 9
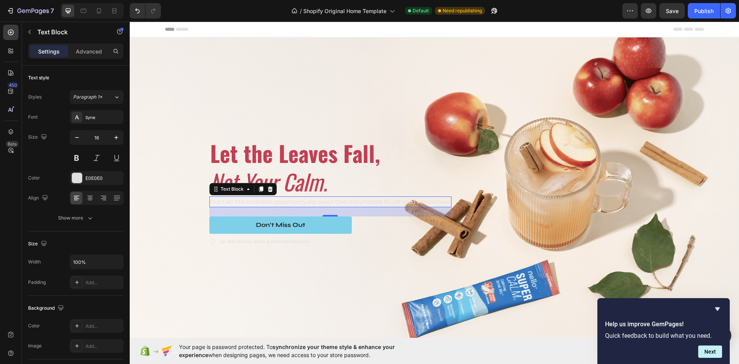
click at [413, 198] on p "Don't let this incredible opportunity slip away! Own the ultimate RC off-road v…" at bounding box center [330, 201] width 241 height 9
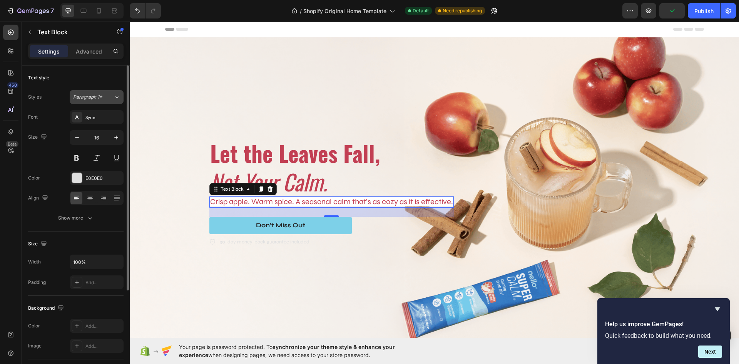
click at [107, 102] on button "Paragraph 1*" at bounding box center [97, 97] width 54 height 14
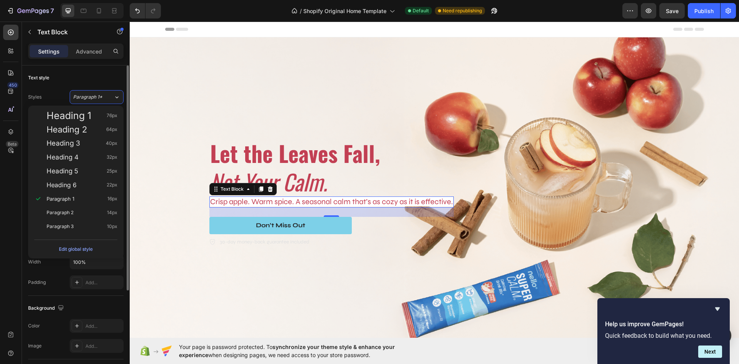
click at [94, 79] on div "Text style" at bounding box center [76, 78] width 96 height 12
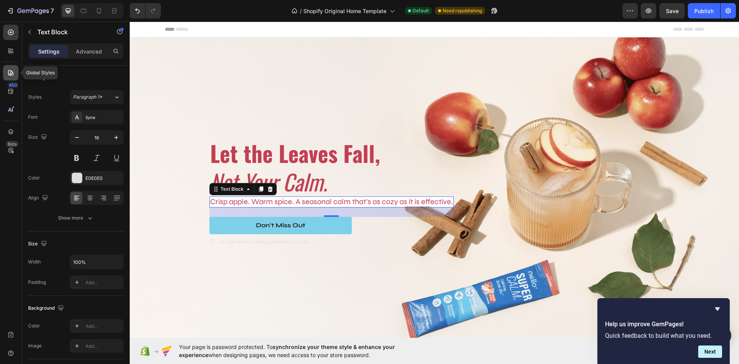
click at [6, 71] on div at bounding box center [10, 72] width 15 height 15
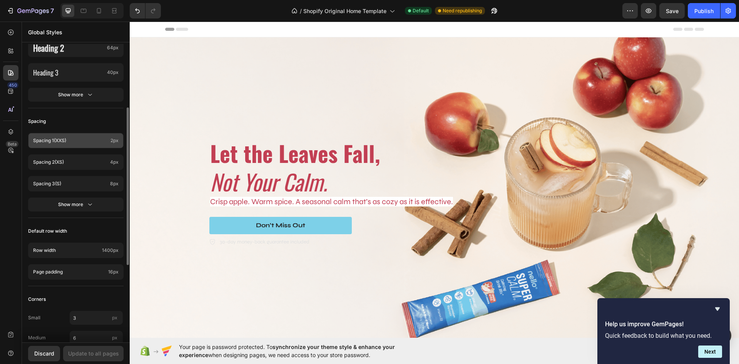
scroll to position [154, 0]
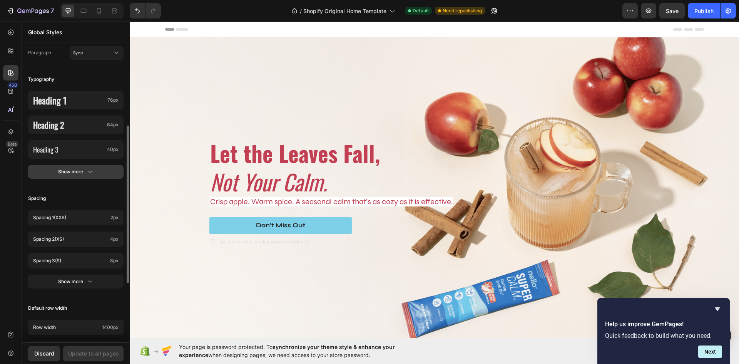
click at [86, 171] on icon "button" at bounding box center [90, 172] width 8 height 8
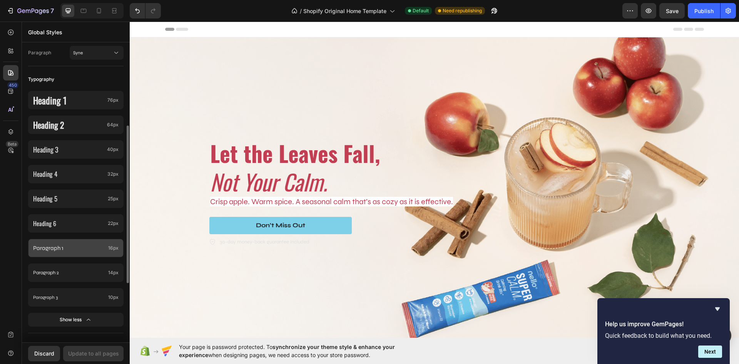
click at [83, 248] on p "Paragraph 1" at bounding box center [69, 247] width 72 height 9
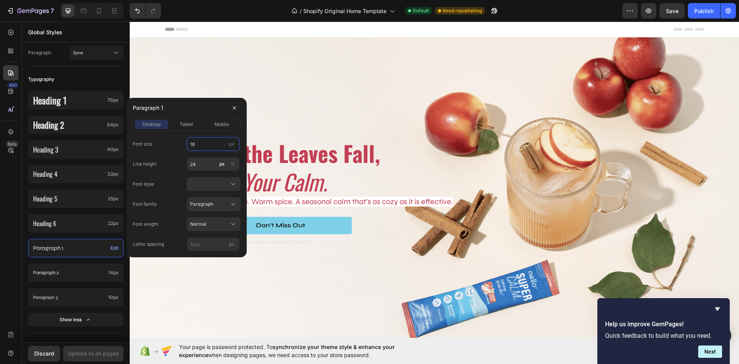
click at [202, 144] on input "16" at bounding box center [213, 144] width 53 height 14
type input "20"
click at [204, 163] on input "24" at bounding box center [213, 164] width 53 height 14
type input "30"
click at [186, 122] on span "tablet" at bounding box center [186, 124] width 13 height 7
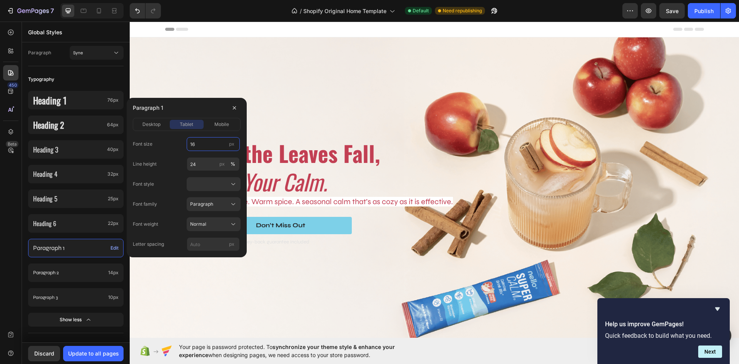
click at [202, 144] on input "16" at bounding box center [213, 144] width 53 height 14
type input "18"
click at [228, 122] on span "mobile" at bounding box center [221, 124] width 15 height 7
click at [204, 141] on input "14" at bounding box center [213, 144] width 53 height 14
type input "16"
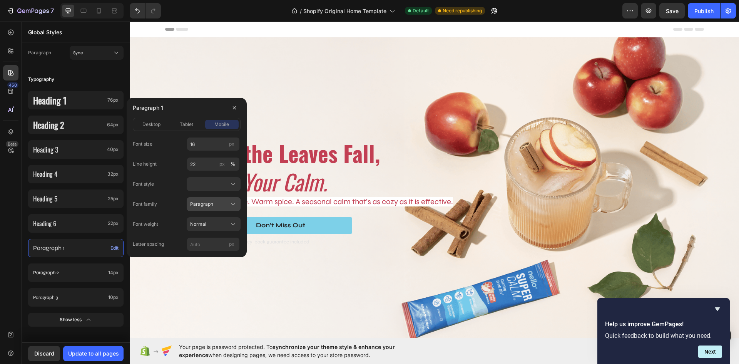
click at [208, 201] on span "Paragraph" at bounding box center [201, 204] width 23 height 7
click at [203, 206] on span "Paragraph" at bounding box center [201, 204] width 23 height 7
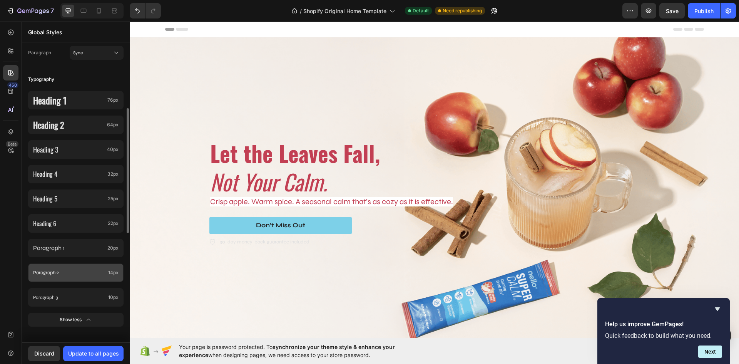
click at [80, 275] on p "Paragraph 2" at bounding box center [69, 273] width 72 height 8
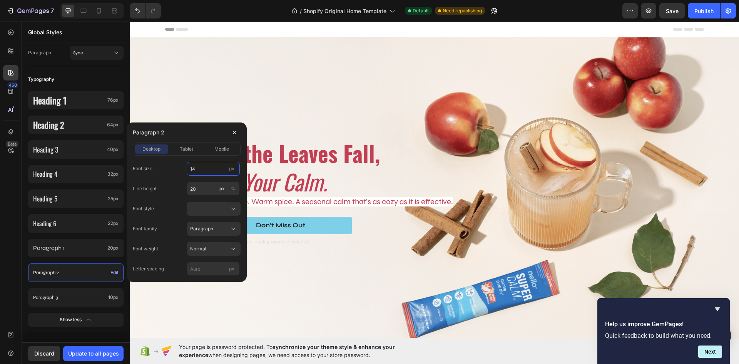
click at [207, 167] on input "14" at bounding box center [213, 169] width 53 height 14
type input "16"
click at [204, 193] on input "20" at bounding box center [213, 189] width 53 height 14
type input "24"
click at [187, 148] on span "tablet" at bounding box center [186, 149] width 13 height 7
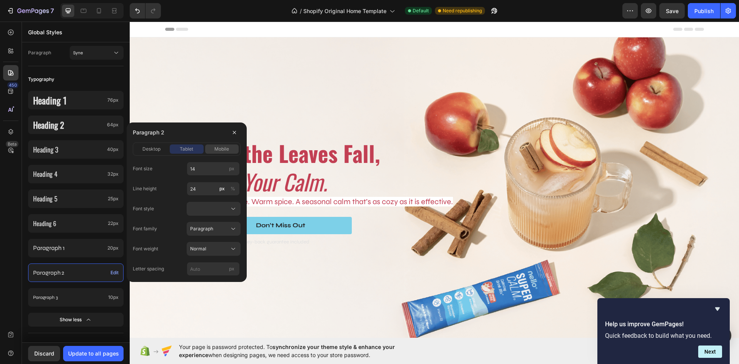
click at [224, 148] on span "mobile" at bounding box center [221, 149] width 15 height 7
click at [187, 150] on span "tablet" at bounding box center [186, 149] width 13 height 7
click at [141, 151] on div "desktop" at bounding box center [152, 149] width 34 height 7
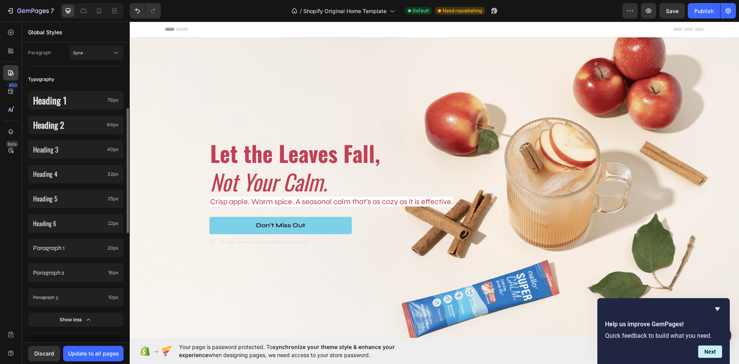
click at [99, 260] on div "Heading 1 76px Heading 2 64px Heading 3 40px Heading 4 32px Heading 5 25px Head…" at bounding box center [76, 209] width 96 height 246
click at [97, 349] on div "Update to all pages" at bounding box center [93, 353] width 51 height 8
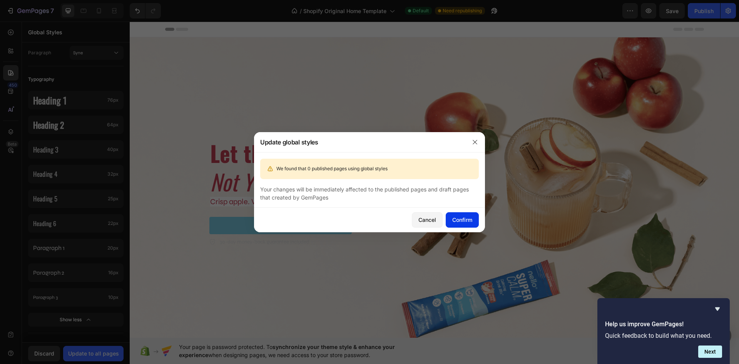
click at [469, 221] on div "Confirm" at bounding box center [462, 220] width 20 height 8
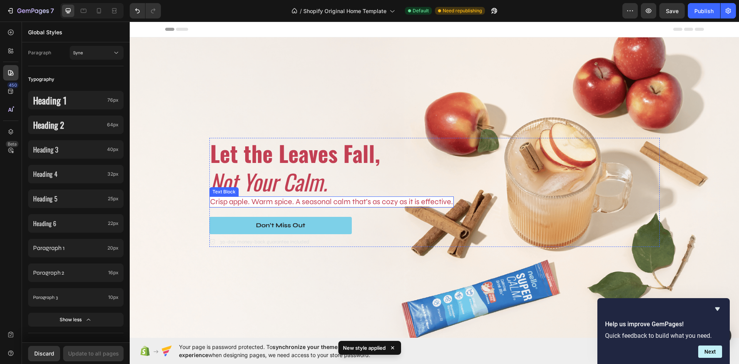
click at [439, 198] on span "Crisp apple. Warm spice. A seasonal calm that’s as cozy as it is effective." at bounding box center [331, 202] width 243 height 10
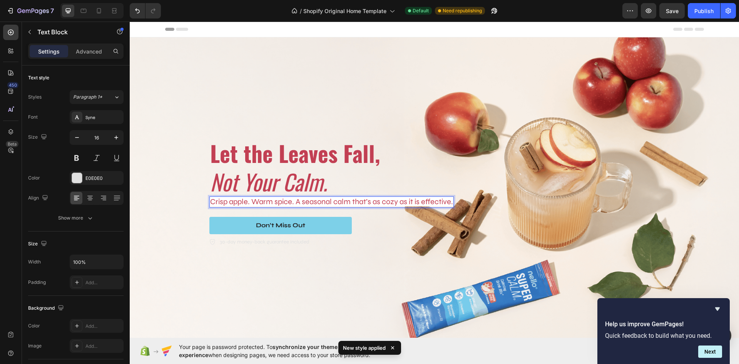
click at [449, 200] on span "Crisp apple. Warm spice. A seasonal calm that’s as cozy as it is effective." at bounding box center [331, 202] width 243 height 10
click at [451, 199] on p "Crisp apple. Warm spice. A seasonal calm that’s as cozy as it is effective." at bounding box center [331, 202] width 243 height 10
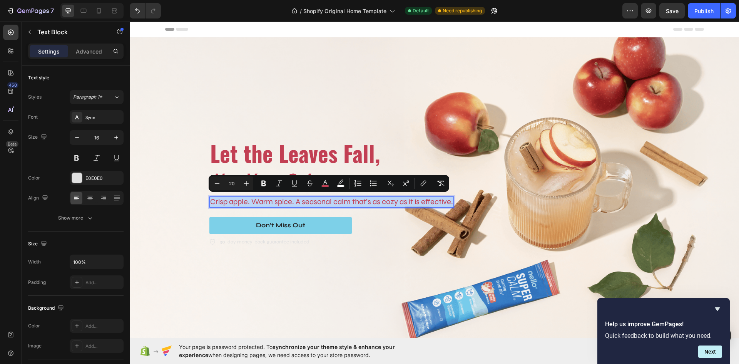
drag, startPoint x: 451, startPoint y: 199, endPoint x: 209, endPoint y: 201, distance: 242.2
click at [210, 201] on p "Crisp apple. Warm spice. A seasonal calm that’s as cozy as it is effective." at bounding box center [331, 202] width 243 height 10
copy span "Crisp apple. Warm spice. A seasonal calm that’s as cozy as it is effective."
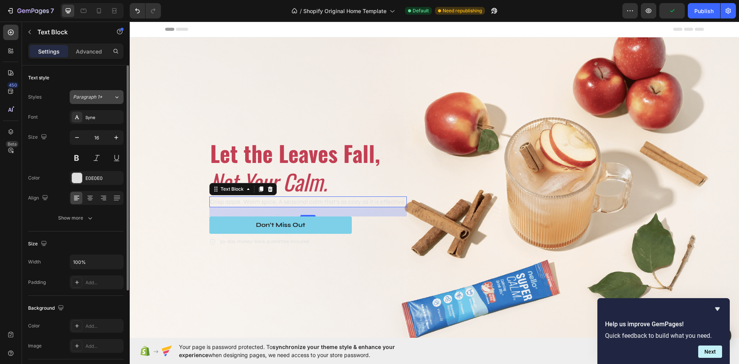
click at [108, 99] on div "Paragraph 1*" at bounding box center [93, 97] width 40 height 7
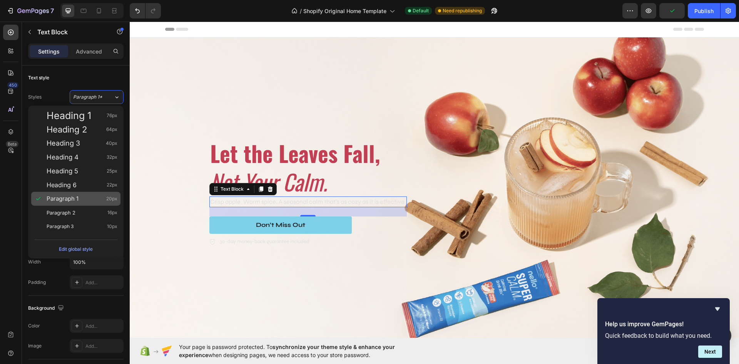
click at [81, 201] on div "Paragraph 1 20px" at bounding box center [82, 199] width 71 height 8
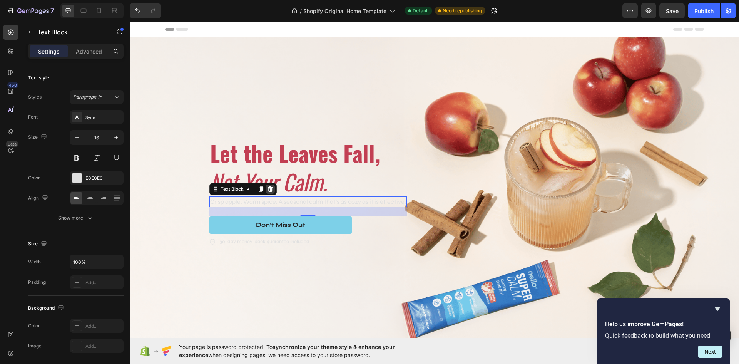
click at [268, 186] on icon at bounding box center [270, 188] width 5 height 5
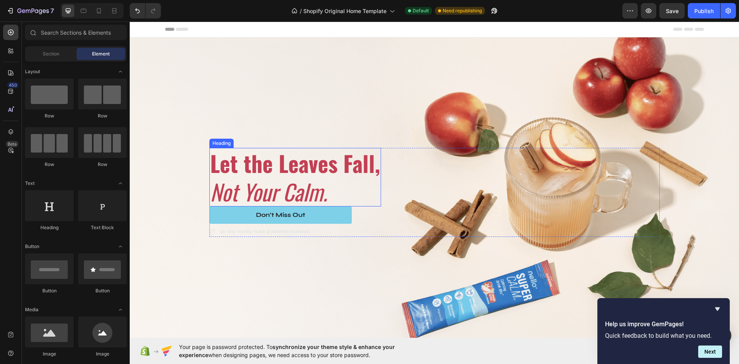
click at [333, 193] on p "⁠⁠⁠⁠⁠⁠⁠ Let the Leaves Fall, Not Your Calm." at bounding box center [295, 177] width 170 height 57
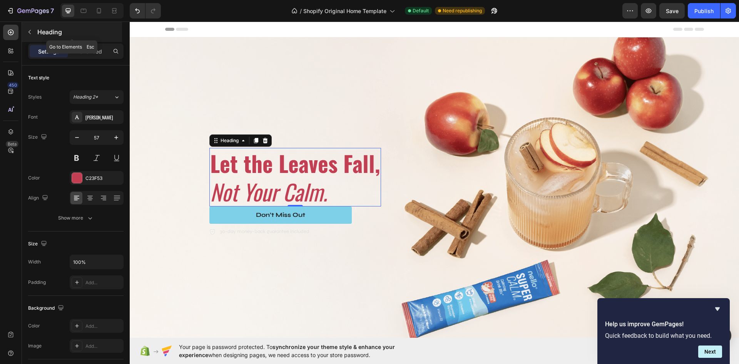
click at [32, 30] on icon "button" at bounding box center [30, 32] width 6 height 6
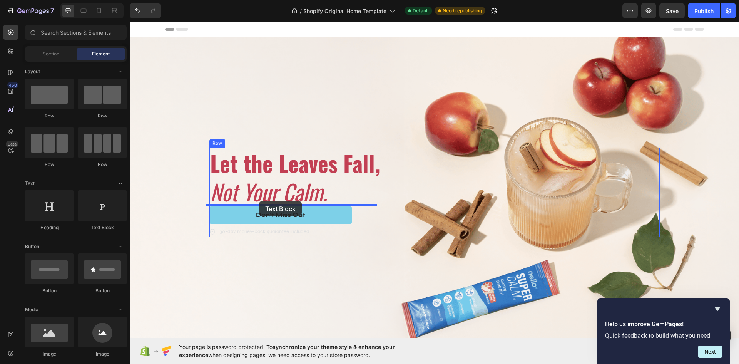
drag, startPoint x: 224, startPoint y: 236, endPoint x: 259, endPoint y: 201, distance: 49.8
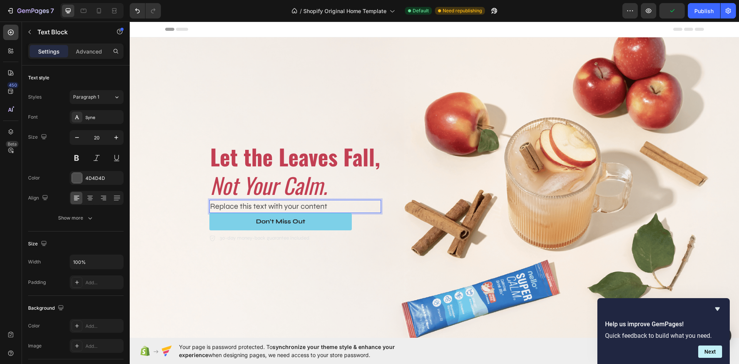
click at [332, 203] on div "Replace this text with your content" at bounding box center [295, 206] width 172 height 13
drag, startPoint x: 330, startPoint y: 202, endPoint x: 209, endPoint y: 201, distance: 120.9
click at [210, 201] on p "Replace this text with your content" at bounding box center [295, 207] width 170 height 12
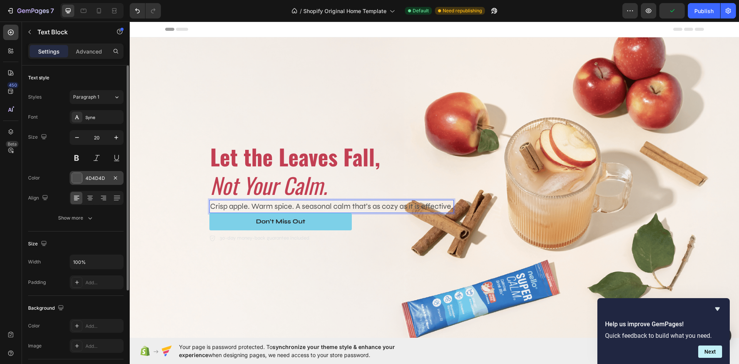
click at [88, 178] on div "4D4D4D" at bounding box center [96, 178] width 22 height 7
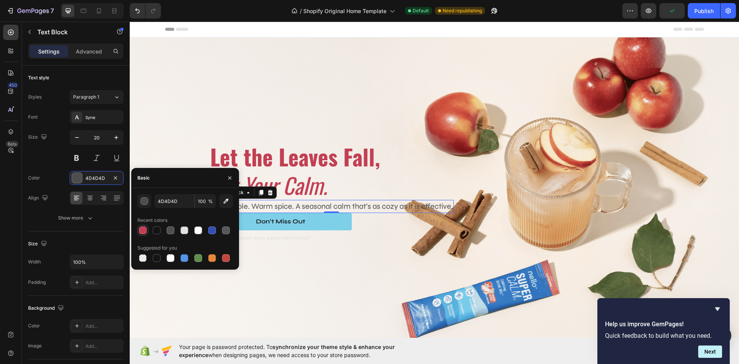
click at [146, 228] on div at bounding box center [143, 230] width 8 height 8
type input "C23F53"
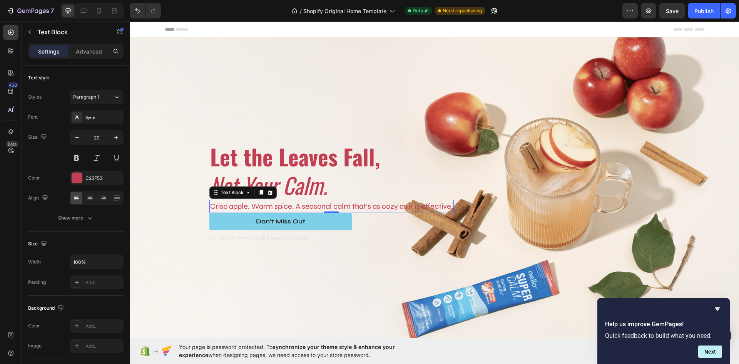
click at [97, 236] on div "Size Width 100% Padding Add..." at bounding box center [76, 263] width 96 height 64
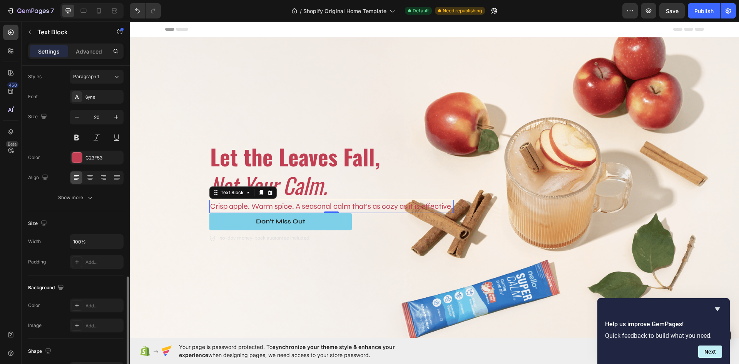
scroll to position [0, 0]
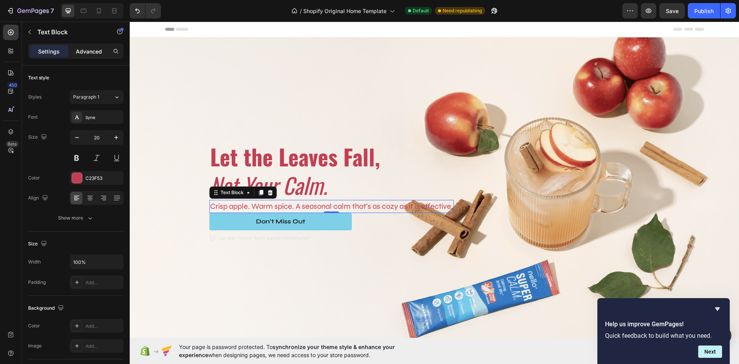
click at [87, 51] on p "Advanced" at bounding box center [89, 51] width 26 height 8
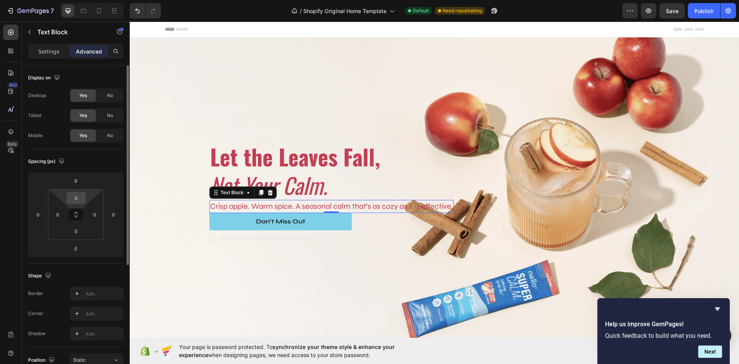
click at [78, 198] on input "0" at bounding box center [76, 198] width 15 height 12
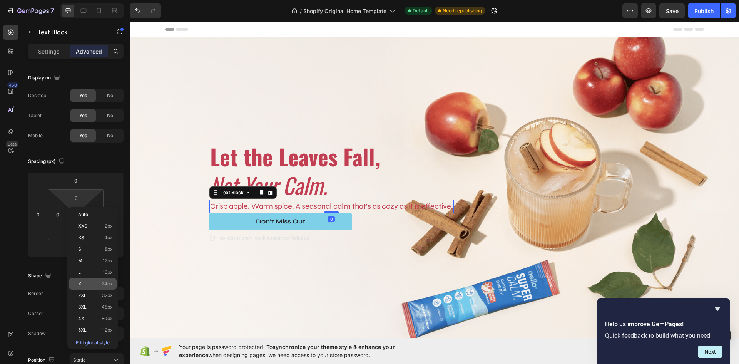
click at [101, 284] on p "XL 24px" at bounding box center [95, 283] width 35 height 5
type input "24"
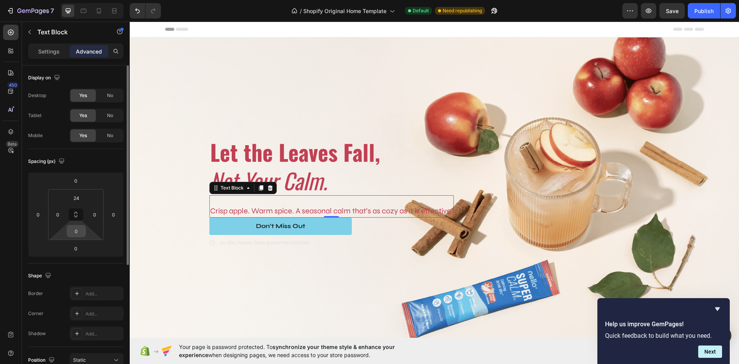
click at [80, 233] on input "0" at bounding box center [76, 231] width 15 height 12
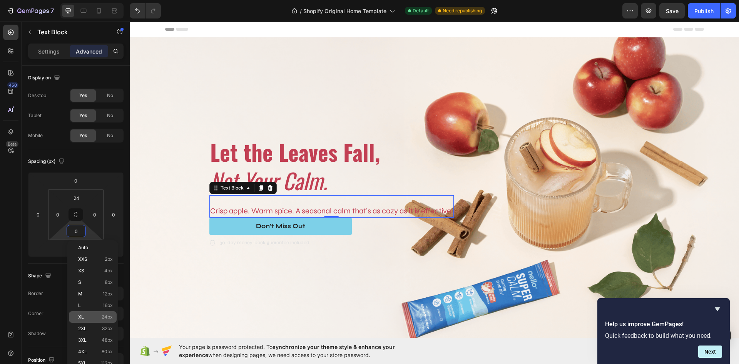
click at [95, 314] on div "XL 24px" at bounding box center [93, 317] width 48 height 12
type input "24"
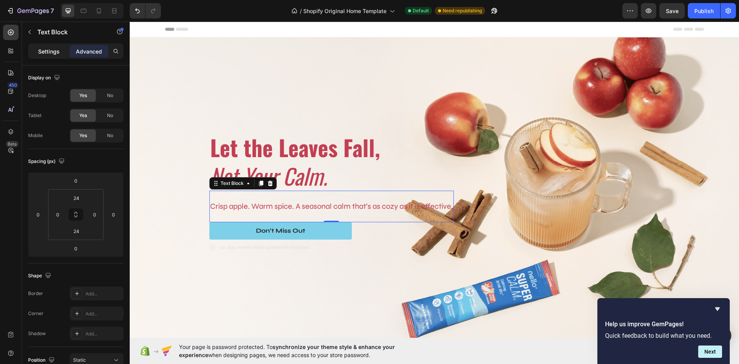
click at [54, 56] on div "Settings" at bounding box center [49, 51] width 39 height 12
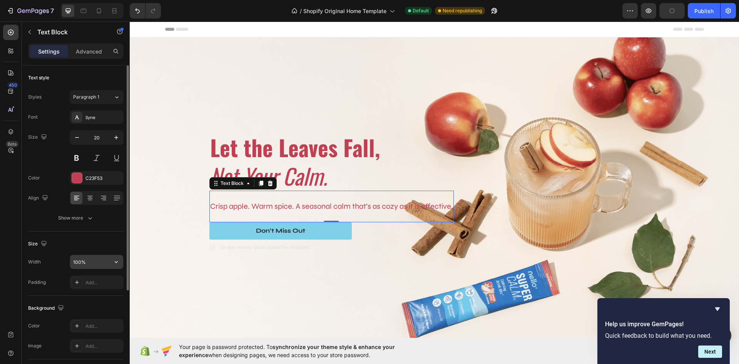
click at [107, 263] on input "100%" at bounding box center [96, 262] width 53 height 14
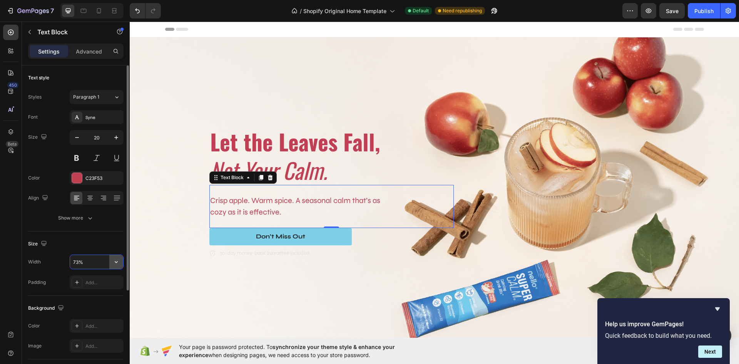
type input "72%"
click at [358, 238] on div "Don’t Miss Out Button" at bounding box center [331, 236] width 245 height 17
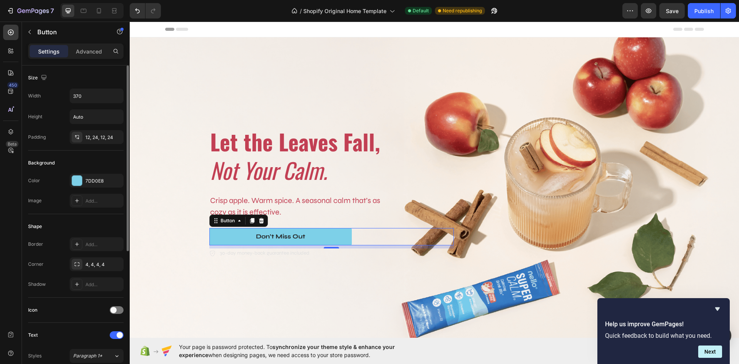
click at [355, 233] on div "Don’t Miss Out Button 8" at bounding box center [331, 236] width 245 height 17
click at [101, 137] on div "12, 24, 12, 24" at bounding box center [96, 137] width 22 height 7
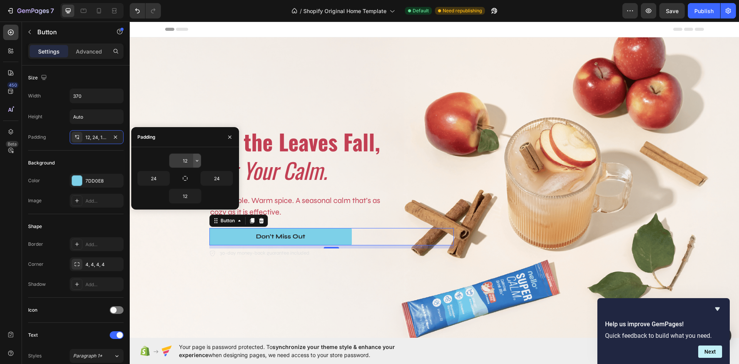
click at [194, 161] on icon "button" at bounding box center [197, 161] width 6 height 6
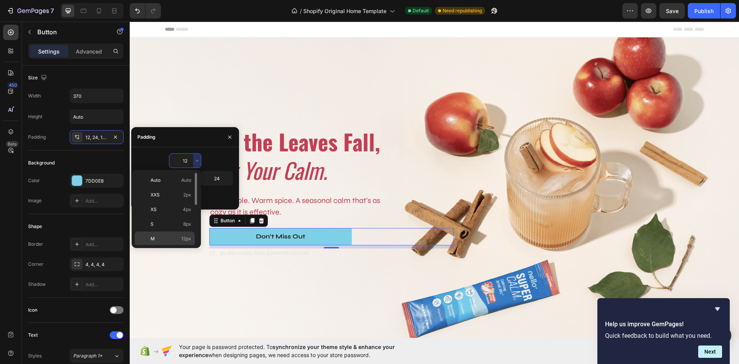
scroll to position [39, 0]
click at [180, 215] on p "L 16px" at bounding box center [171, 214] width 41 height 7
type input "16"
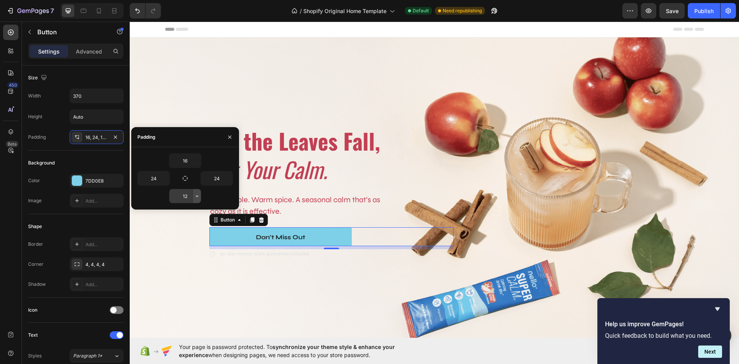
click at [196, 194] on icon "button" at bounding box center [197, 196] width 6 height 6
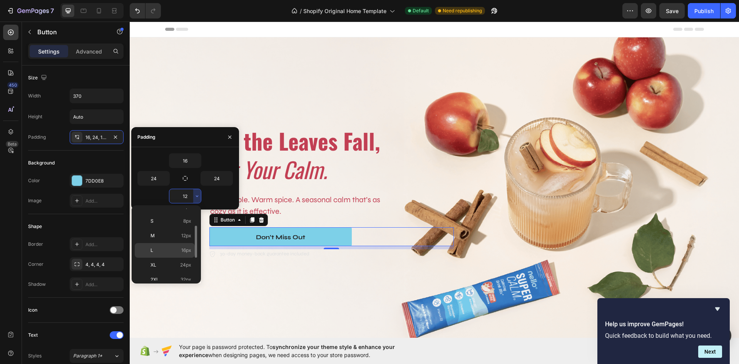
click at [168, 251] on p "L 16px" at bounding box center [171, 250] width 41 height 7
type input "16"
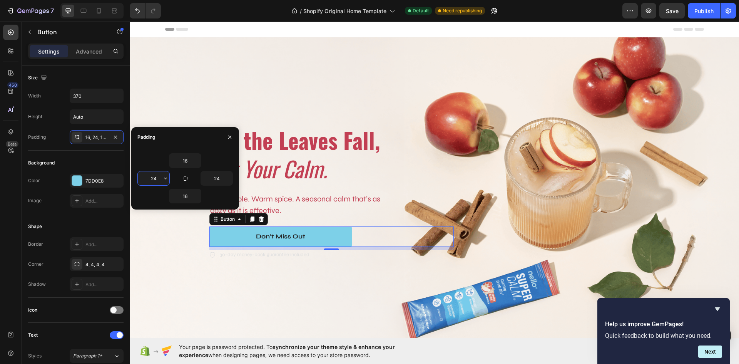
click at [161, 179] on input "24" at bounding box center [154, 178] width 32 height 14
click at [165, 178] on icon "button" at bounding box center [165, 179] width 2 height 2
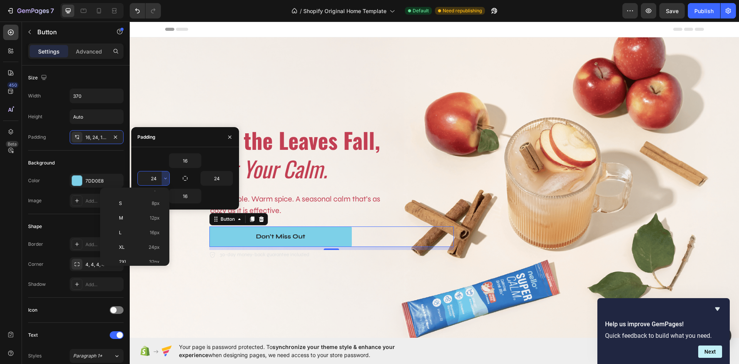
scroll to position [77, 0]
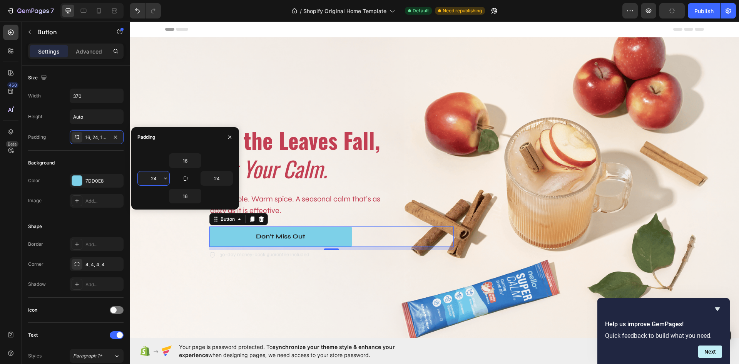
click at [158, 179] on input "24" at bounding box center [154, 178] width 32 height 14
type input "2"
type input "40"
click at [220, 175] on input "24" at bounding box center [217, 178] width 32 height 14
type input "40"
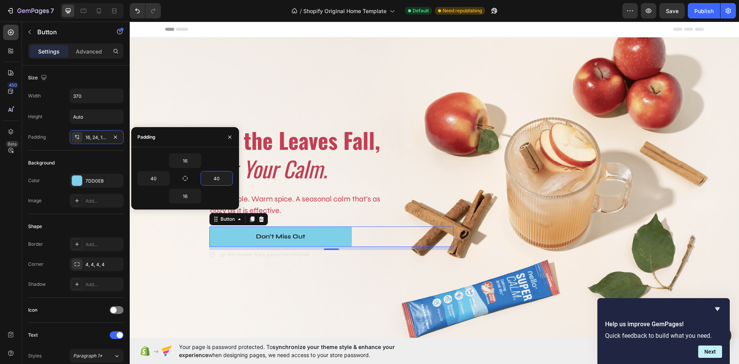
click at [103, 161] on div "Background" at bounding box center [76, 163] width 96 height 12
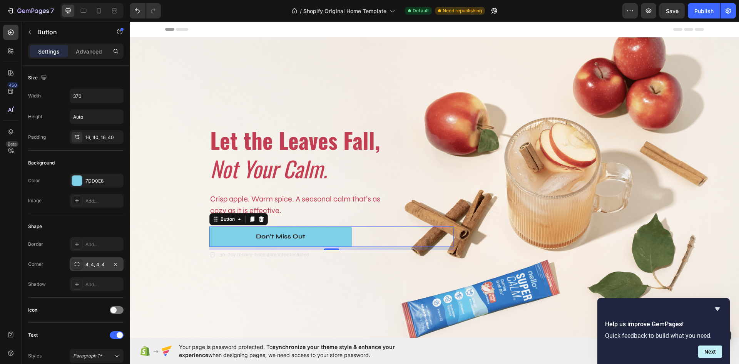
click at [97, 266] on div "4, 4, 4, 4" at bounding box center [96, 264] width 22 height 7
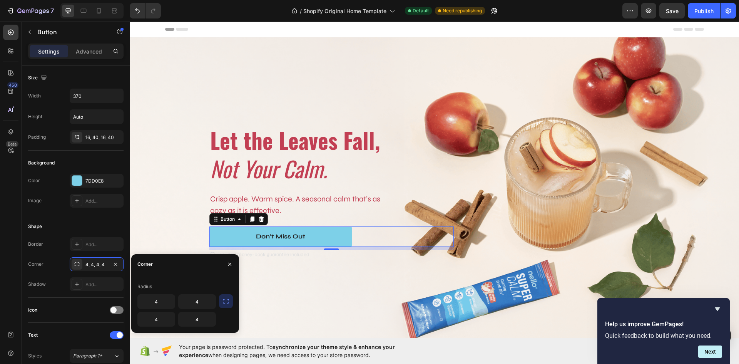
click at [224, 302] on icon "button" at bounding box center [226, 301] width 8 height 8
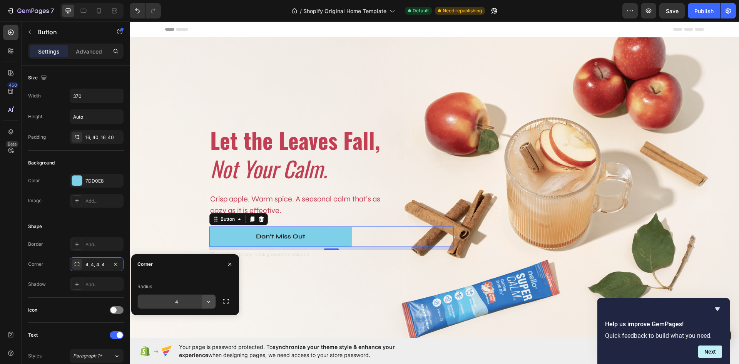
click at [209, 299] on icon "button" at bounding box center [209, 302] width 8 height 8
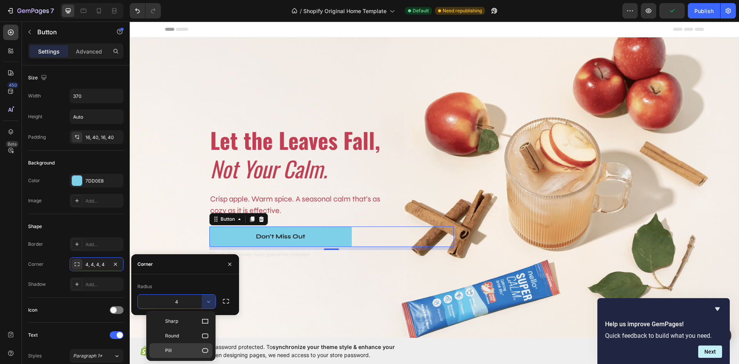
click at [188, 348] on p "Pill" at bounding box center [187, 351] width 44 height 8
type input "9999"
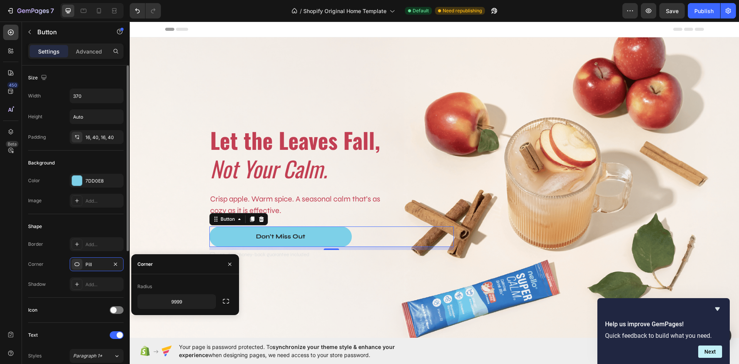
click at [107, 221] on div "Shape" at bounding box center [76, 226] width 96 height 12
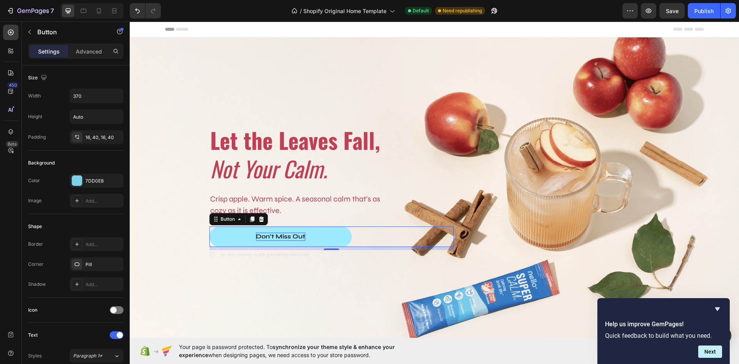
click at [297, 236] on div "Don’t Miss Out" at bounding box center [280, 237] width 49 height 8
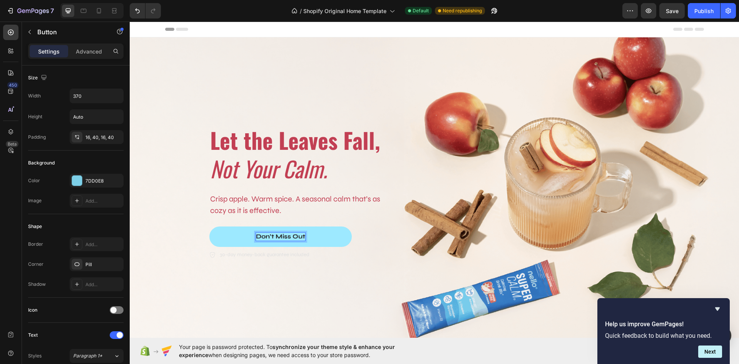
click at [301, 236] on p "Don’t Miss Out" at bounding box center [280, 237] width 49 height 8
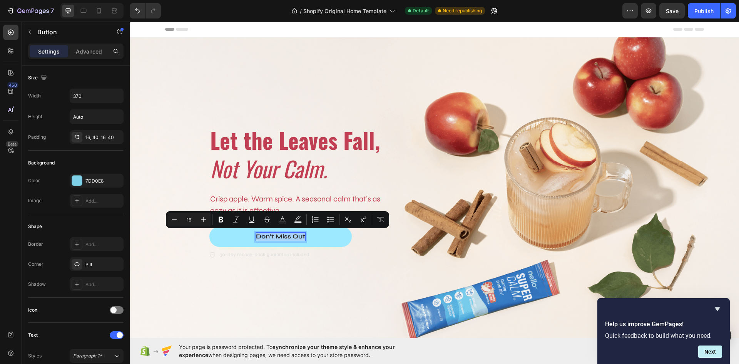
drag, startPoint x: 301, startPoint y: 236, endPoint x: 253, endPoint y: 237, distance: 48.1
click at [256, 237] on p "Don’t Miss Out" at bounding box center [280, 237] width 49 height 8
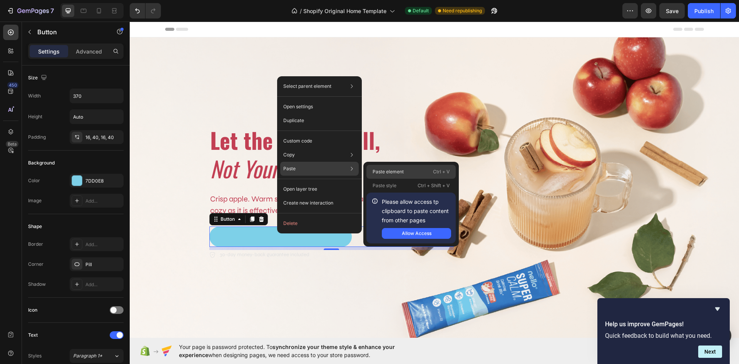
click at [379, 171] on p "Paste element" at bounding box center [388, 171] width 31 height 7
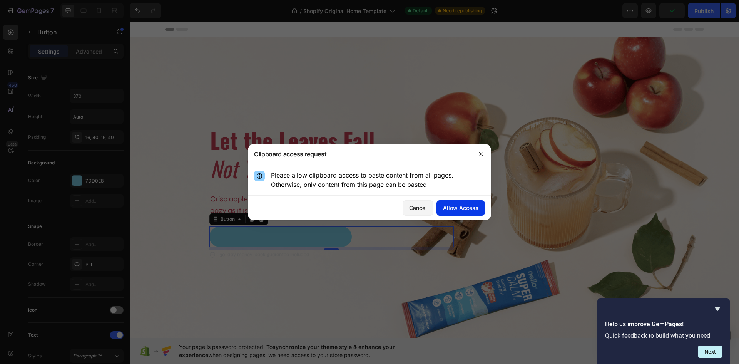
click at [445, 206] on div "Allow Access" at bounding box center [460, 208] width 35 height 8
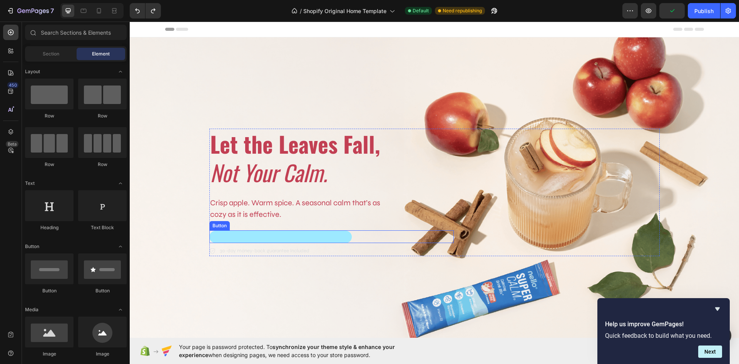
click at [279, 235] on button "Don’t Miss Out" at bounding box center [280, 237] width 142 height 12
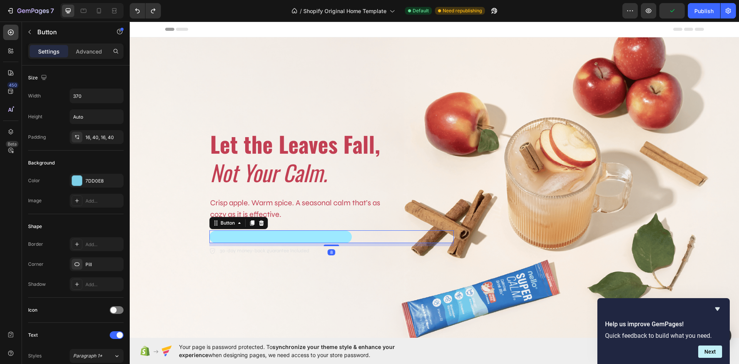
click at [276, 235] on button "Don’t Miss Out" at bounding box center [280, 237] width 142 height 12
click at [265, 235] on button "Don’t Miss Out" at bounding box center [280, 237] width 142 height 12
click at [270, 232] on button "<p>Don’t Miss Out</p>" at bounding box center [280, 237] width 142 height 12
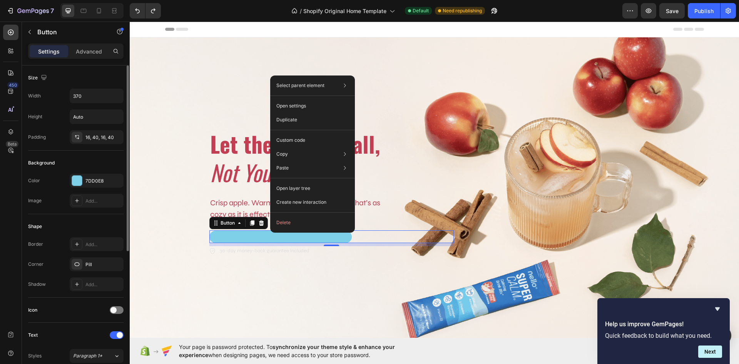
click at [111, 218] on div "Shape Border Add... Corner Pill Shadow Add..." at bounding box center [76, 256] width 96 height 84
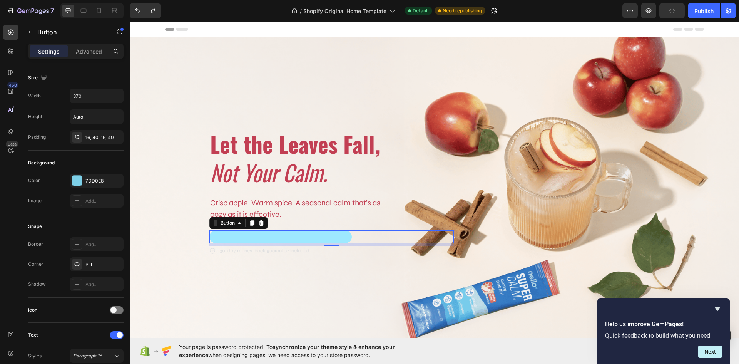
click at [269, 235] on button "<p>Don’t Miss Out</p>" at bounding box center [280, 237] width 142 height 12
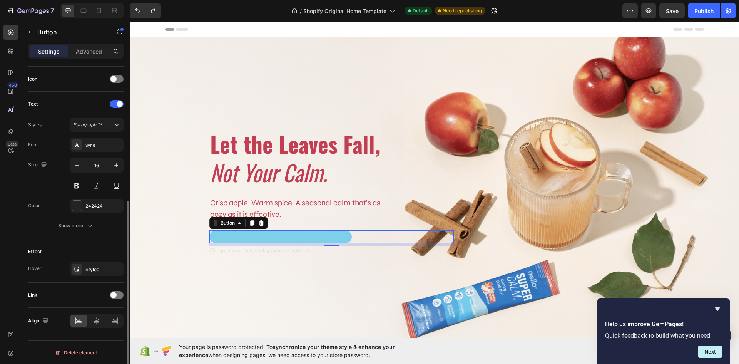
scroll to position [232, 0]
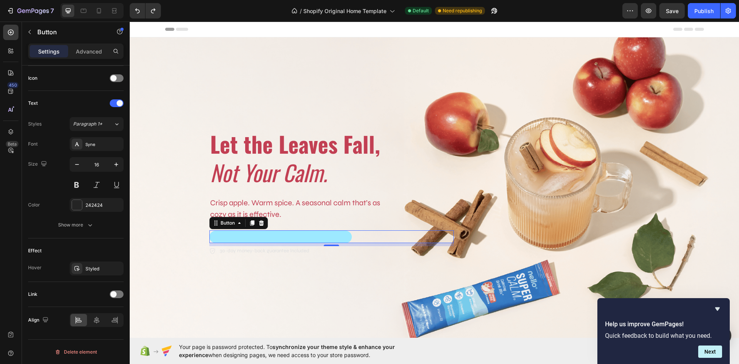
click at [267, 233] on button "<p>Don’t Miss Out</p>" at bounding box center [280, 237] width 142 height 12
click at [251, 231] on button "<p>Don’t Miss Out</p>" at bounding box center [280, 237] width 142 height 12
click at [349, 234] on button "<p>Don’t Miss Out</p>" at bounding box center [280, 237] width 142 height 12
click at [345, 234] on button "<p>Don’t Miss Out</p>" at bounding box center [280, 237] width 142 height 12
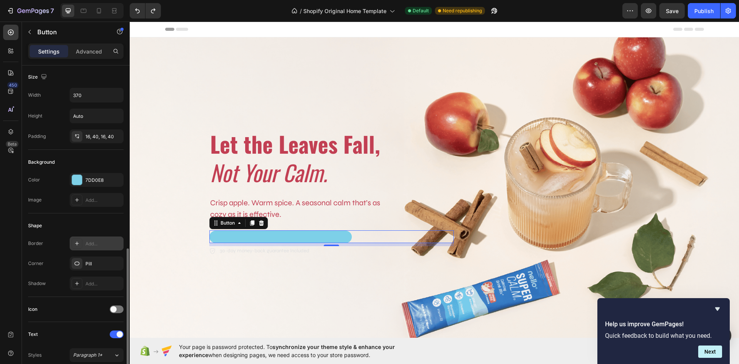
scroll to position [0, 0]
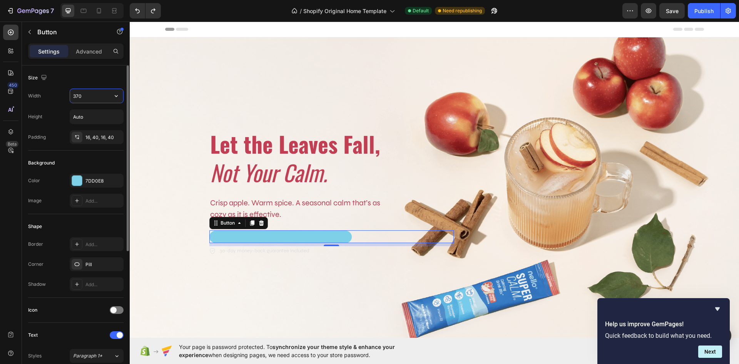
click at [96, 94] on input "370" at bounding box center [96, 96] width 53 height 14
click at [116, 94] on icon "button" at bounding box center [116, 96] width 8 height 8
click at [86, 128] on p "Full 100%" at bounding box center [95, 130] width 44 height 7
click at [119, 96] on icon "button" at bounding box center [116, 96] width 8 height 8
click at [62, 70] on div "Size Width 100% Height Auto Padding 16, 40, 16, 40" at bounding box center [76, 107] width 96 height 85
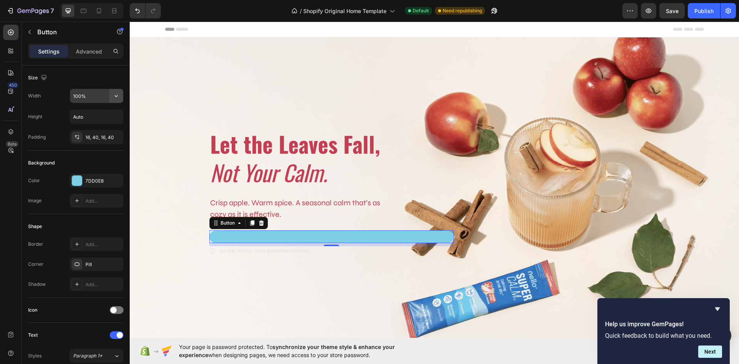
click at [114, 96] on icon "button" at bounding box center [116, 96] width 8 height 8
click at [96, 111] on div "Fit content Auto" at bounding box center [88, 115] width 63 height 15
type input "Auto"
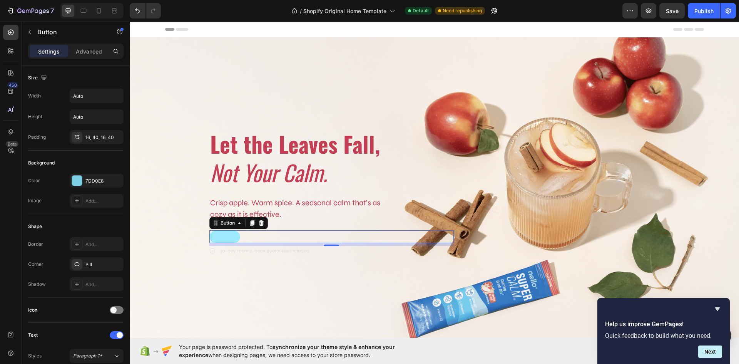
click at [220, 234] on button "<p>Don’t Miss Out</p>" at bounding box center [224, 237] width 31 height 12
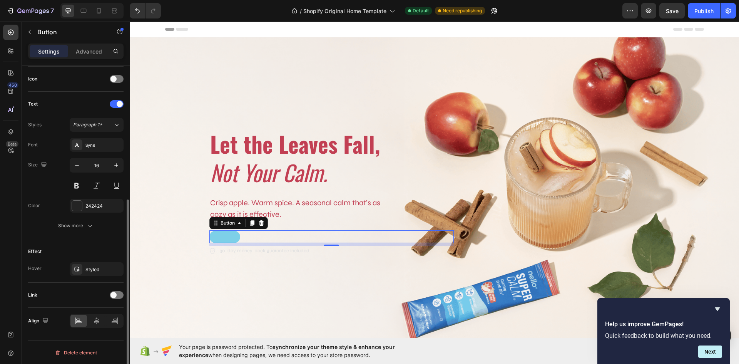
scroll to position [232, 0]
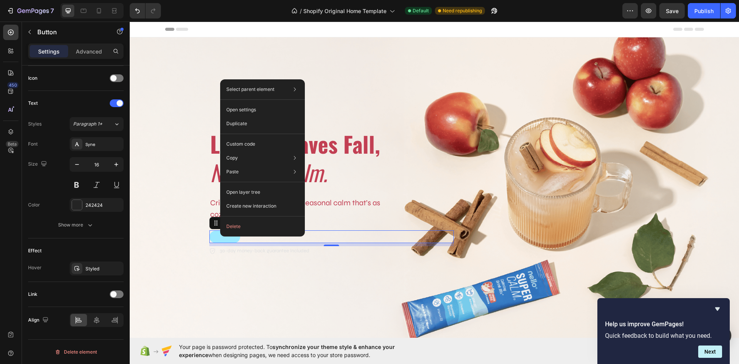
click at [215, 237] on button "<p>Don’t Miss Out</p>" at bounding box center [224, 237] width 31 height 12
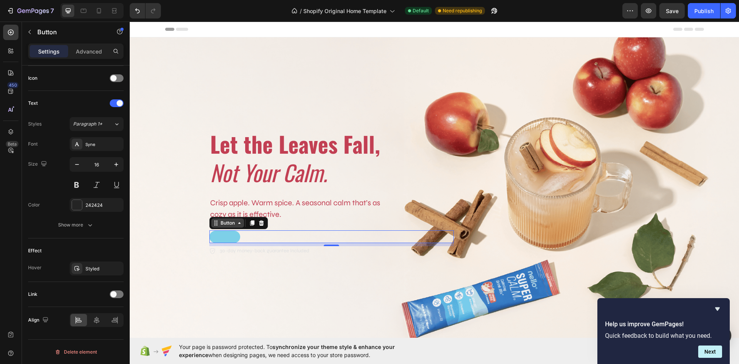
click at [220, 221] on div "Button" at bounding box center [227, 223] width 17 height 7
click at [225, 238] on button "<p>Don’t Miss Out</p>" at bounding box center [224, 237] width 31 height 12
click at [267, 233] on div "Button Row 1 col Hero Banner Section 8" at bounding box center [331, 236] width 245 height 13
click at [315, 211] on p "Crisp apple. Warm spice. A seasonal calm that’s as cozy as it is effective." at bounding box center [297, 208] width 174 height 23
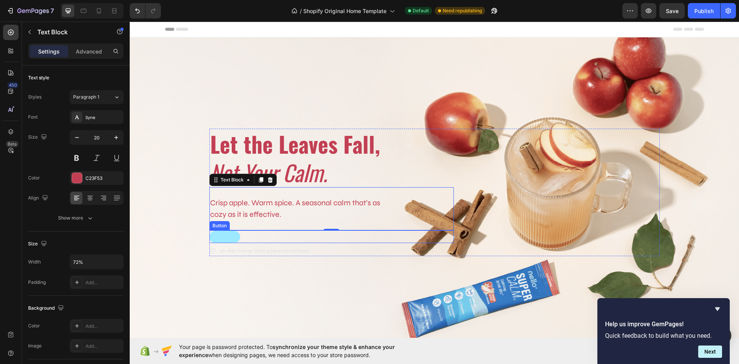
click at [227, 235] on button "<p>Don’t Miss Out</p>" at bounding box center [224, 237] width 31 height 12
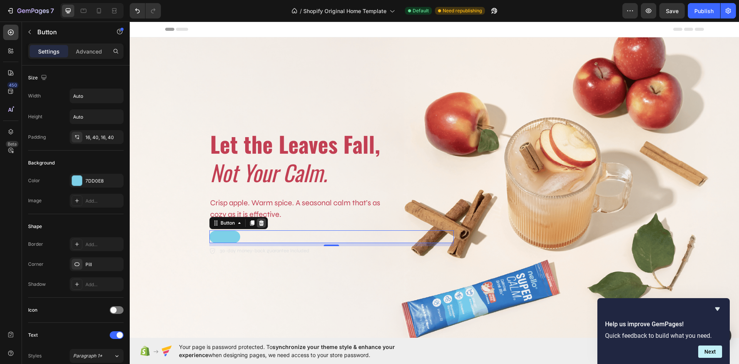
click at [260, 221] on icon at bounding box center [261, 222] width 5 height 5
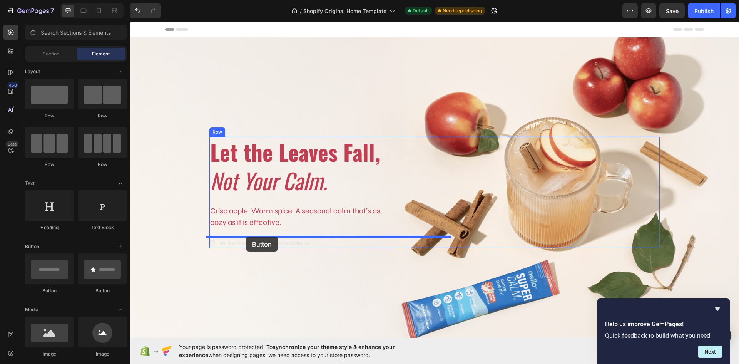
drag, startPoint x: 173, startPoint y: 298, endPoint x: 246, endPoint y: 236, distance: 96.0
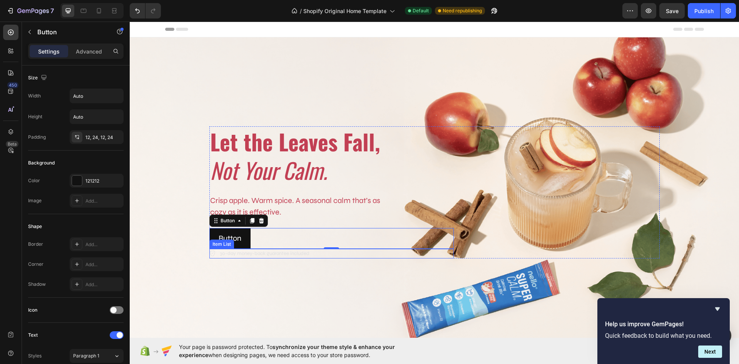
click at [312, 253] on div "30-day money-back guarantee included" at bounding box center [331, 254] width 245 height 10
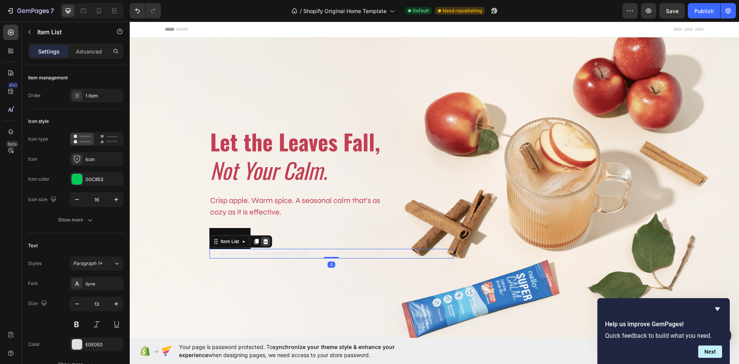
click at [264, 240] on icon at bounding box center [265, 241] width 5 height 5
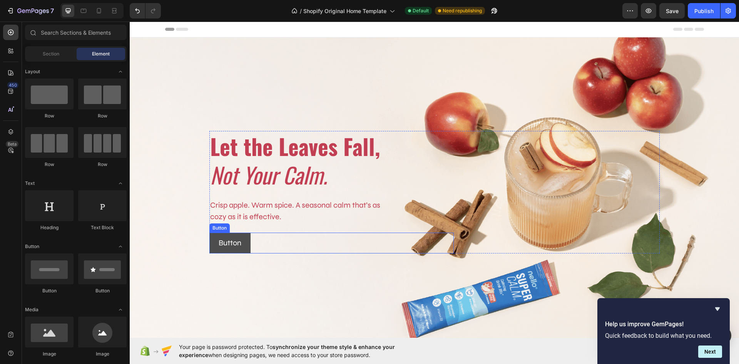
click at [245, 241] on button "Button" at bounding box center [229, 243] width 41 height 21
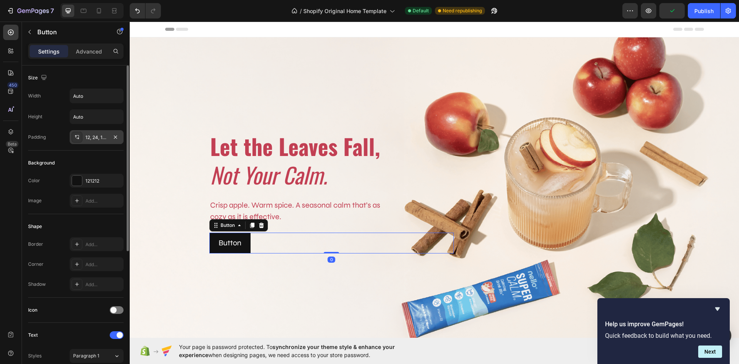
click at [94, 136] on div "12, 24, 12, 24" at bounding box center [96, 137] width 22 height 7
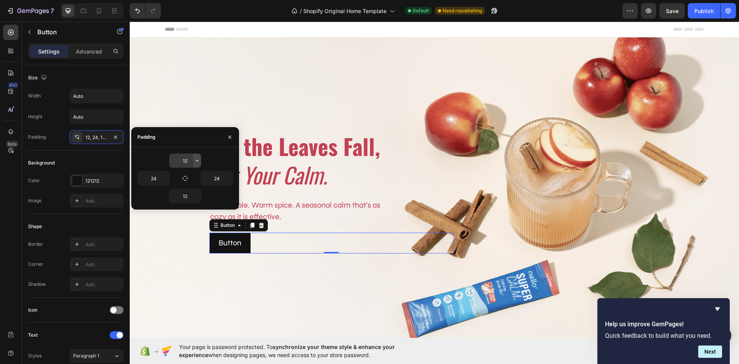
click at [201, 159] on button "button" at bounding box center [197, 161] width 8 height 14
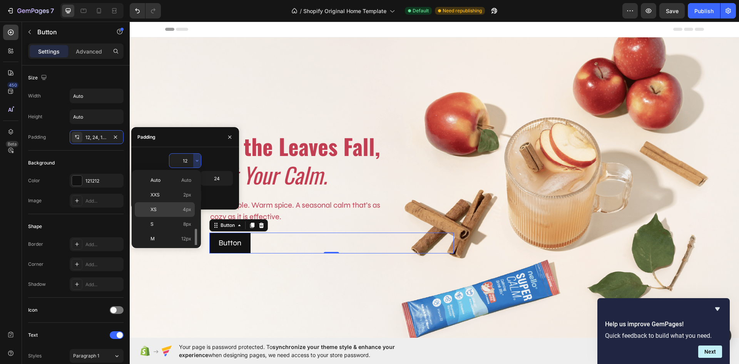
scroll to position [39, 0]
click at [176, 214] on p "L 16px" at bounding box center [171, 214] width 41 height 7
type input "16"
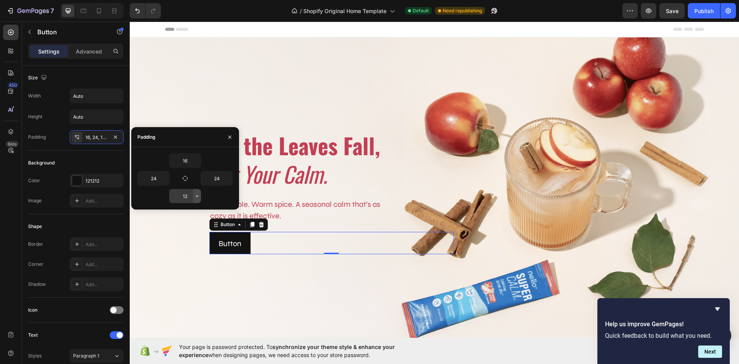
click at [195, 198] on icon "button" at bounding box center [197, 196] width 6 height 6
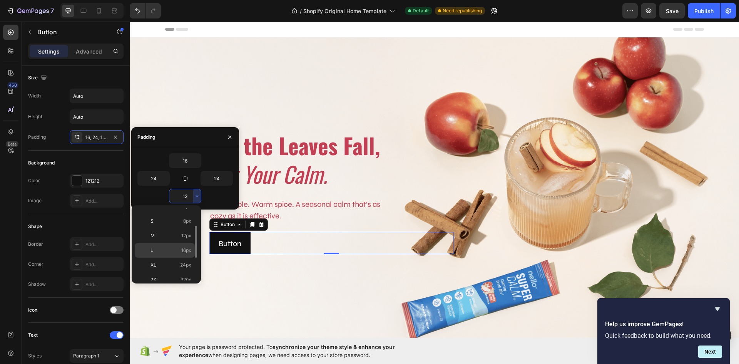
drag, startPoint x: 178, startPoint y: 249, endPoint x: 48, endPoint y: 216, distance: 133.9
click at [178, 249] on p "L 16px" at bounding box center [171, 250] width 41 height 7
type input "16"
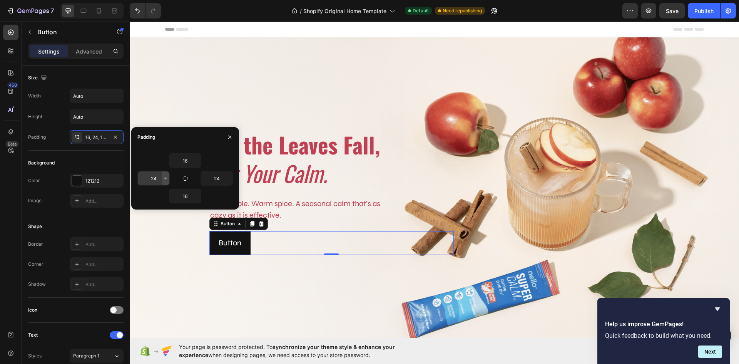
click at [166, 178] on icon "button" at bounding box center [165, 179] width 2 height 2
click at [159, 179] on input "24" at bounding box center [154, 178] width 32 height 14
type input "40"
click at [216, 179] on input "24" at bounding box center [217, 178] width 32 height 14
type input "40"
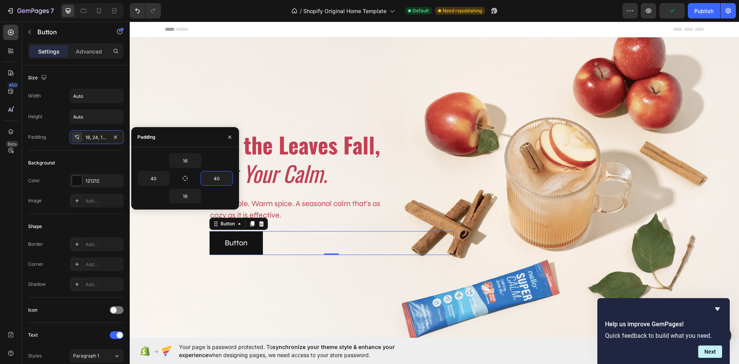
click at [223, 157] on div "16" at bounding box center [185, 160] width 96 height 15
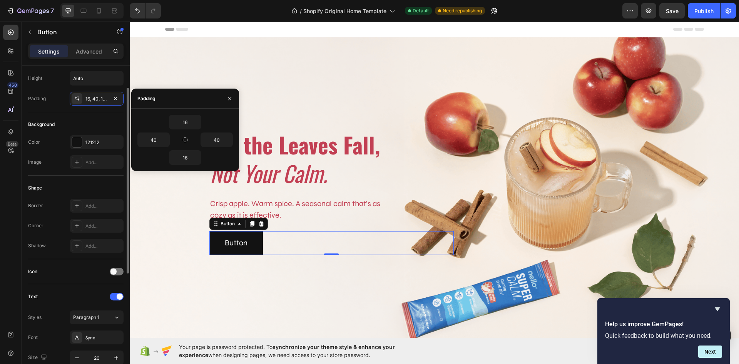
scroll to position [0, 0]
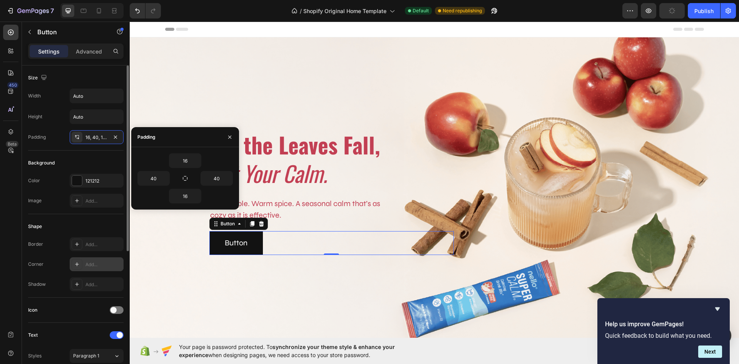
click at [92, 261] on div "Add..." at bounding box center [103, 264] width 36 height 7
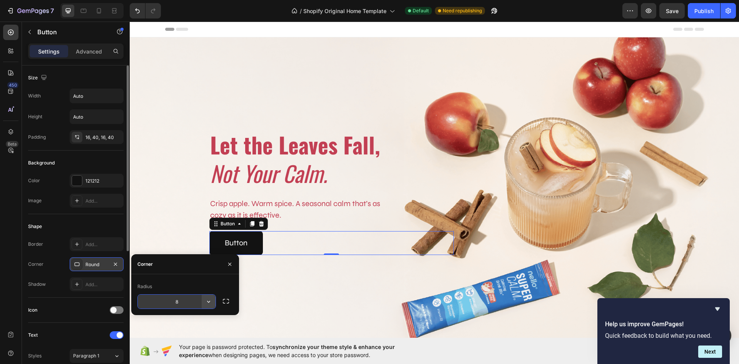
click at [207, 300] on icon "button" at bounding box center [209, 302] width 8 height 8
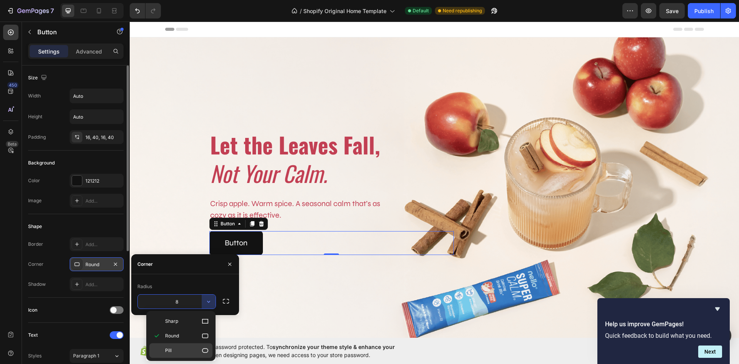
click at [179, 357] on div "Pill" at bounding box center [180, 350] width 63 height 15
type input "9999"
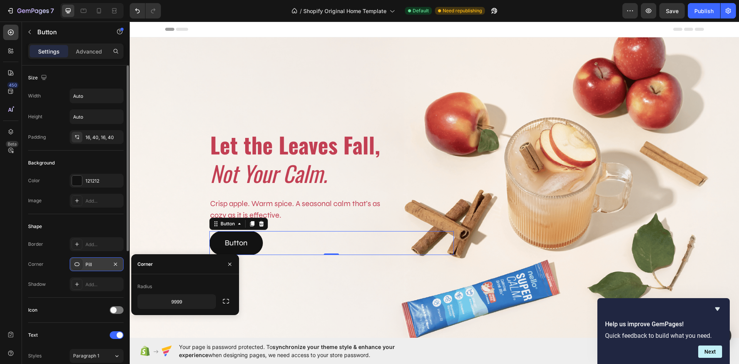
click at [96, 221] on div "Shape" at bounding box center [76, 226] width 96 height 12
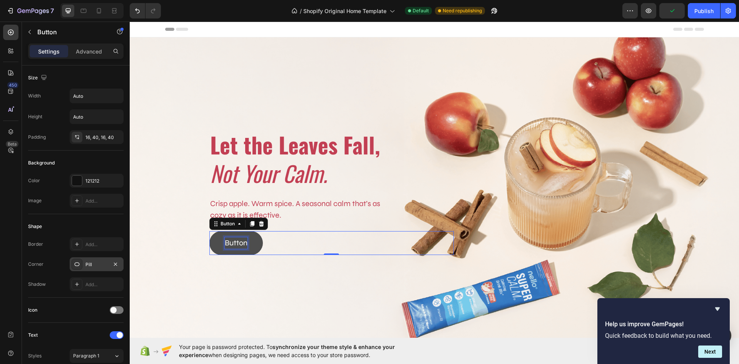
click at [244, 241] on p "Button" at bounding box center [236, 243] width 23 height 12
click at [222, 239] on button at bounding box center [224, 243] width 31 height 24
click at [222, 240] on button at bounding box center [224, 243] width 31 height 24
click at [223, 238] on button at bounding box center [224, 243] width 31 height 24
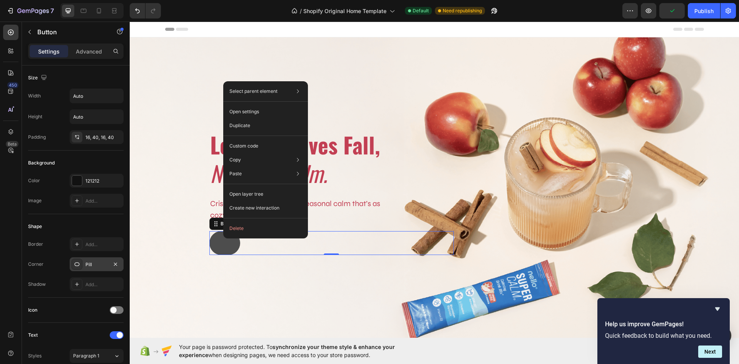
click at [222, 238] on button at bounding box center [224, 243] width 31 height 24
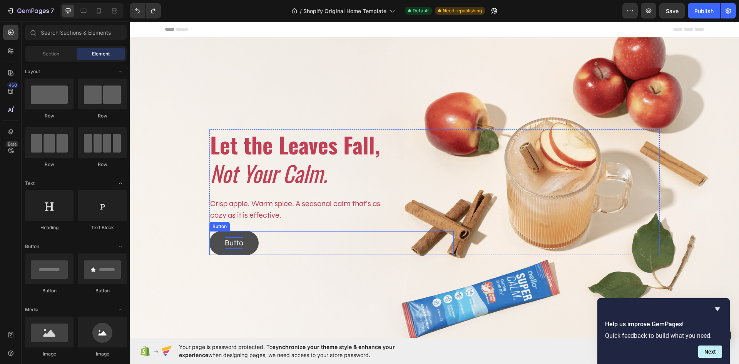
click at [239, 241] on p "Butto" at bounding box center [234, 243] width 18 height 12
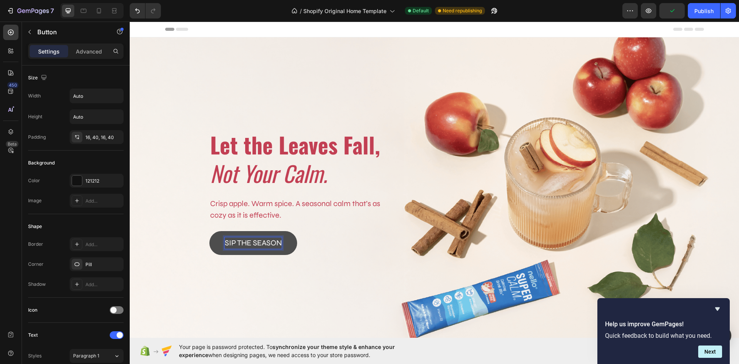
click at [278, 240] on p "SIP THE SEASON" at bounding box center [253, 243] width 57 height 12
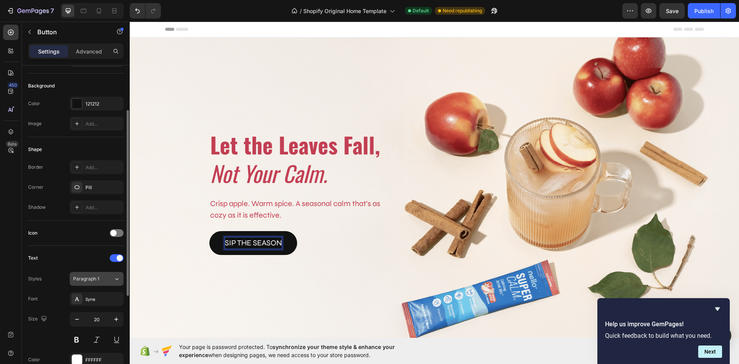
scroll to position [154, 0]
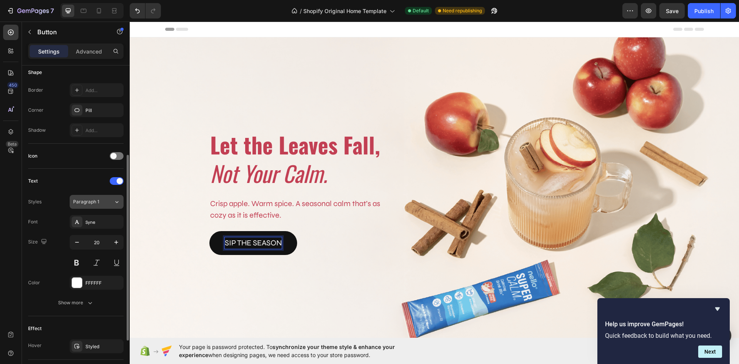
click at [101, 198] on button "Paragraph 1" at bounding box center [97, 202] width 54 height 14
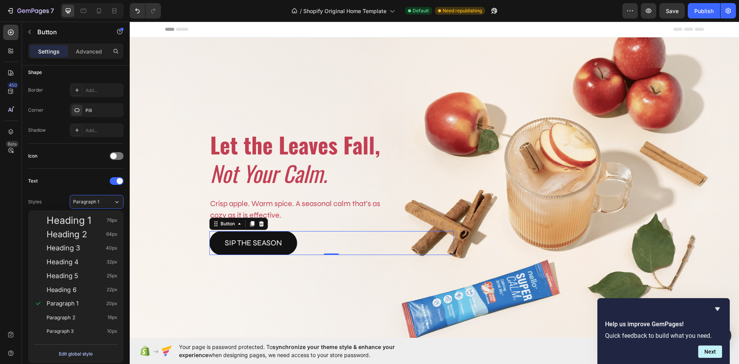
click at [87, 352] on div "Edit global style" at bounding box center [76, 353] width 34 height 9
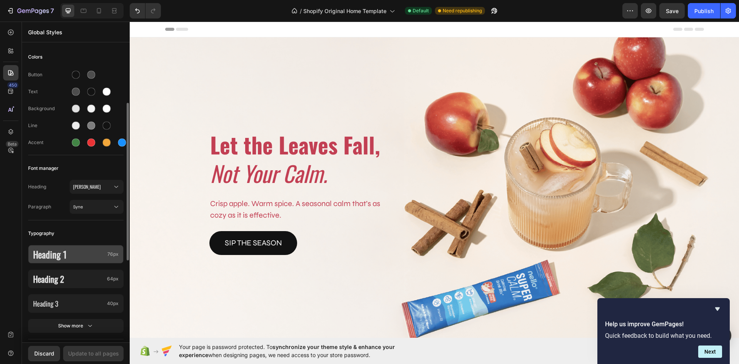
scroll to position [77, 0]
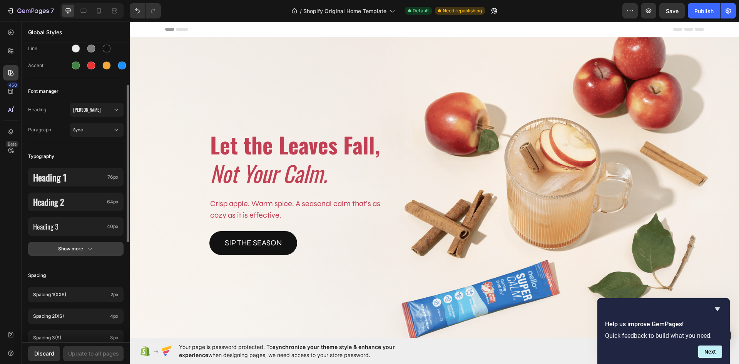
click at [87, 248] on icon "button" at bounding box center [90, 249] width 8 height 8
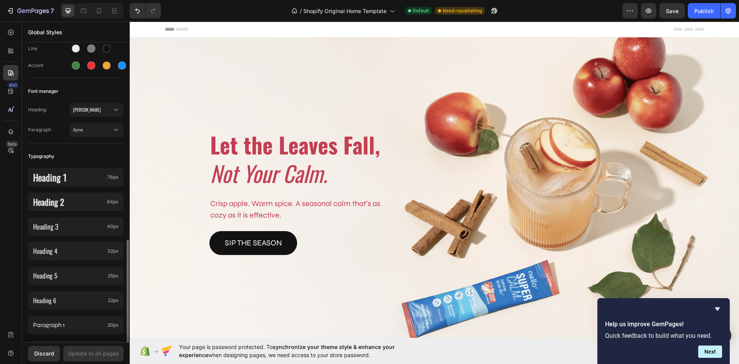
scroll to position [193, 0]
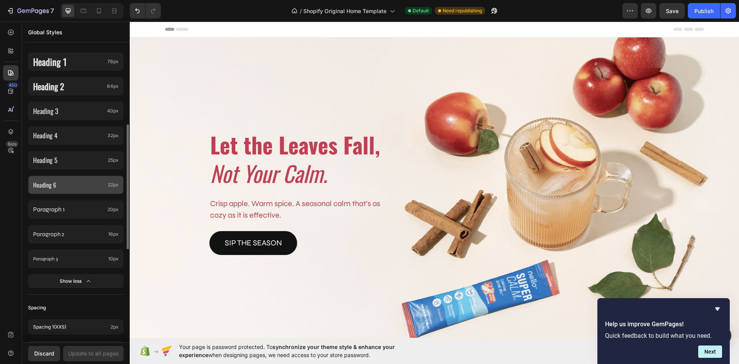
click at [74, 184] on p "Heading 6" at bounding box center [69, 184] width 72 height 11
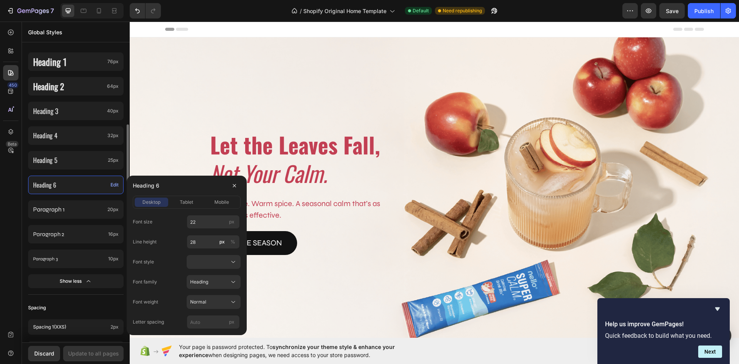
click at [70, 172] on div "Heading 1 76px Heading 2 64px Heading 3 40px Heading 4 32px Heading 5 25px Head…" at bounding box center [76, 171] width 96 height 246
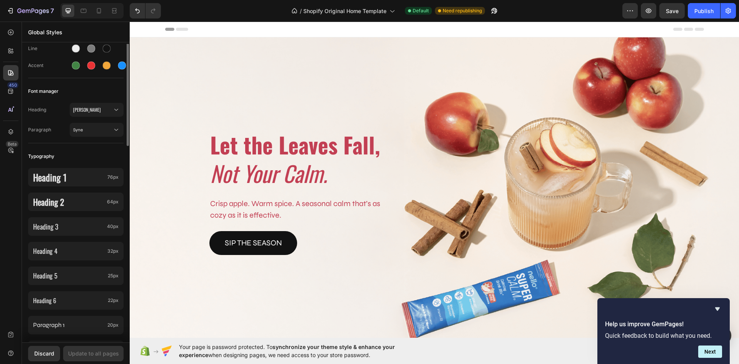
scroll to position [0, 0]
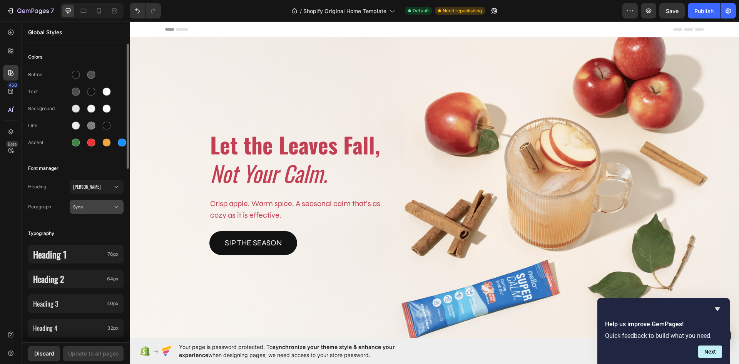
click at [96, 207] on span "Syne" at bounding box center [92, 206] width 39 height 7
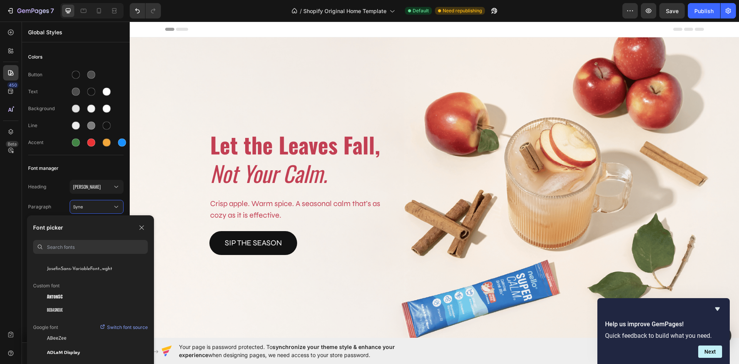
scroll to position [77, 0]
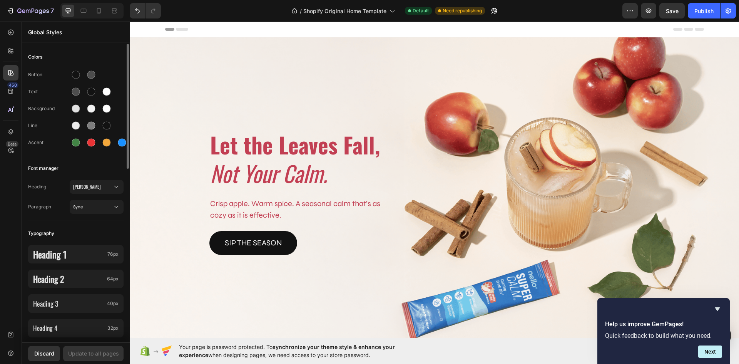
click at [59, 198] on div "Heading Oswald Paragraph Syne" at bounding box center [76, 197] width 96 height 45
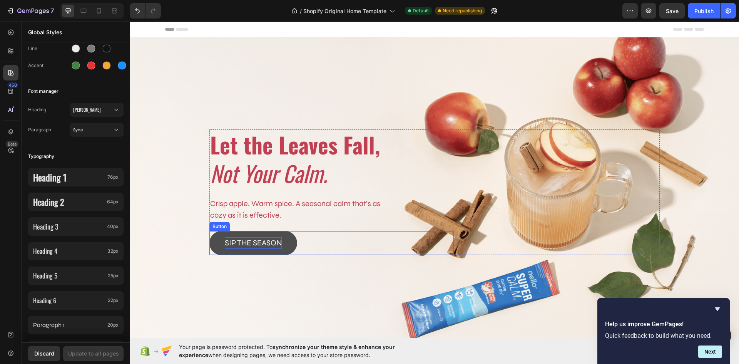
click at [234, 238] on p "SIP THE SEASON" at bounding box center [253, 243] width 57 height 12
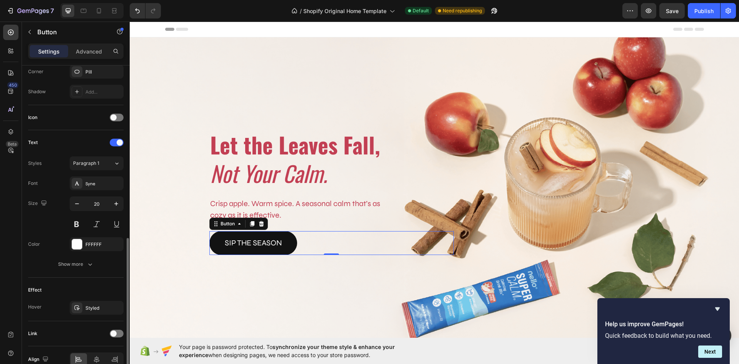
scroll to position [231, 0]
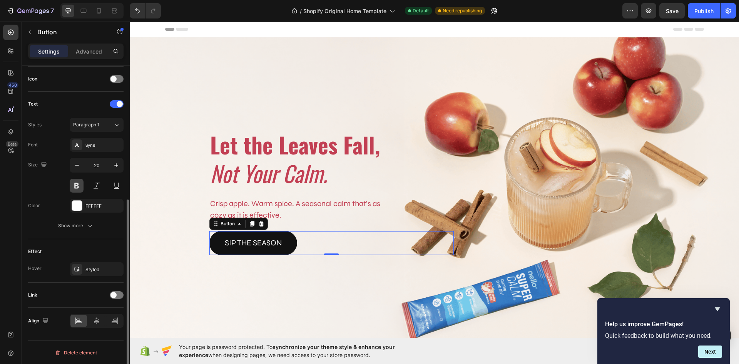
click at [78, 185] on button at bounding box center [77, 186] width 14 height 14
click at [87, 224] on icon "button" at bounding box center [90, 226] width 8 height 8
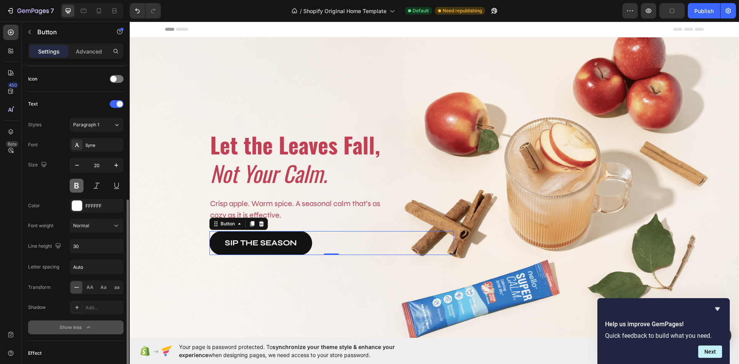
click at [77, 188] on button at bounding box center [77, 186] width 14 height 14
click at [106, 225] on div "Normal" at bounding box center [92, 225] width 39 height 7
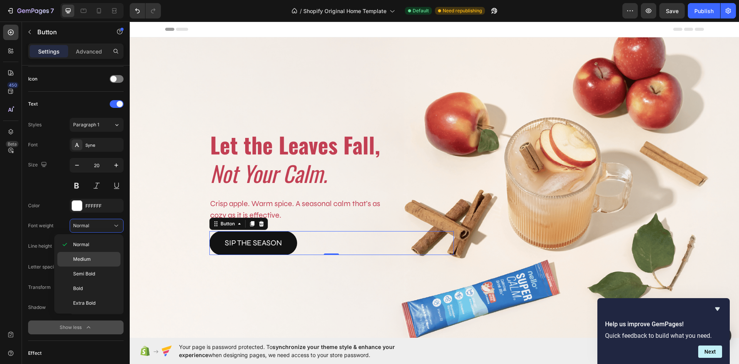
click at [104, 261] on p "Medium" at bounding box center [95, 259] width 44 height 7
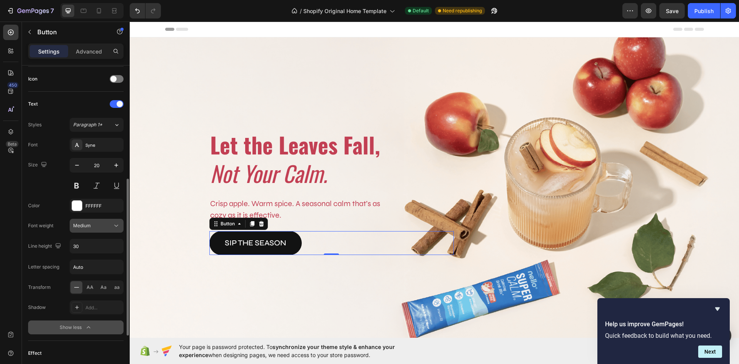
click at [113, 227] on icon at bounding box center [116, 226] width 8 height 8
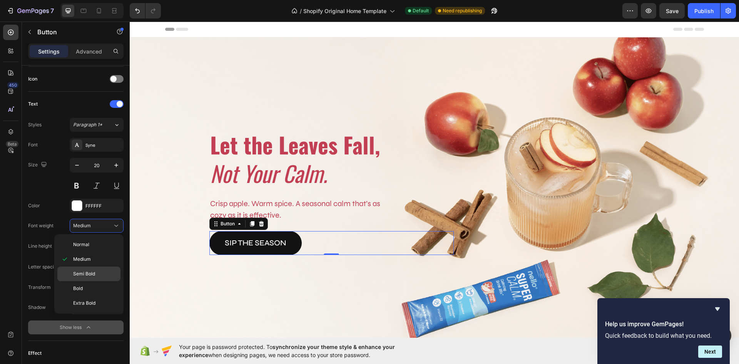
click at [89, 268] on div "Semi Bold" at bounding box center [88, 273] width 63 height 15
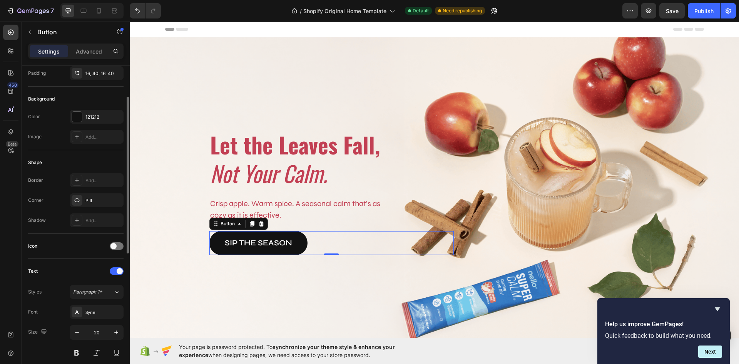
scroll to position [0, 0]
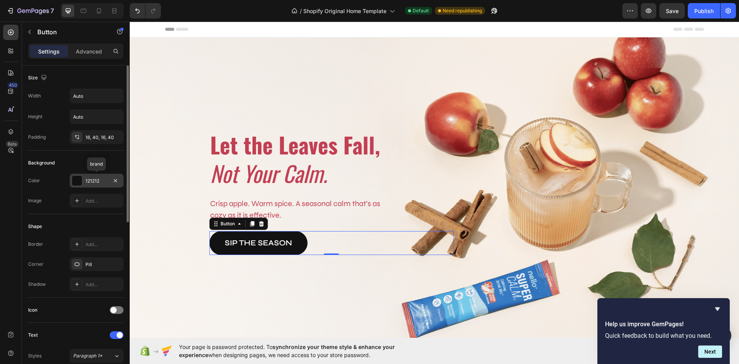
click at [98, 181] on div "121212" at bounding box center [96, 181] width 22 height 7
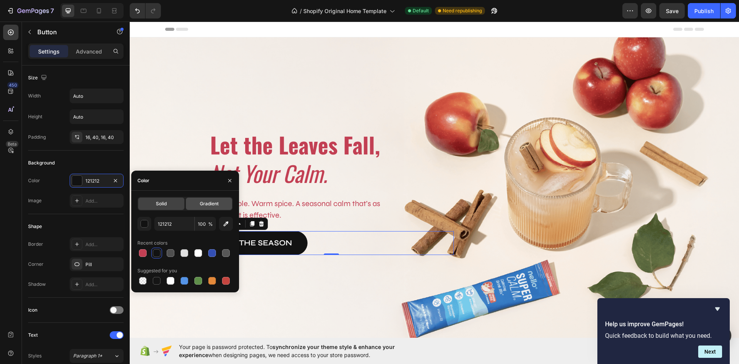
click at [219, 203] on div "Gradient" at bounding box center [209, 204] width 46 height 12
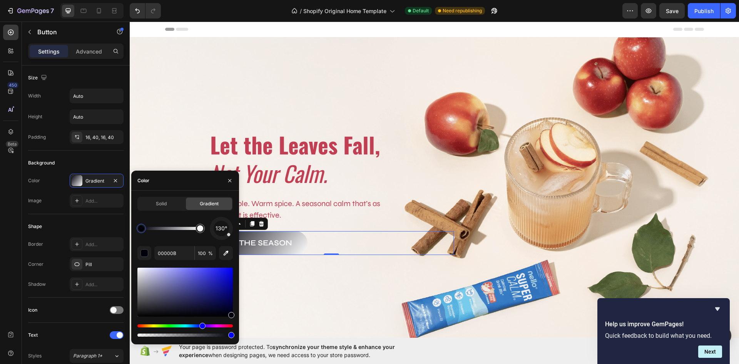
click at [224, 231] on span "130°" at bounding box center [222, 228] width 12 height 9
drag, startPoint x: 227, startPoint y: 228, endPoint x: 229, endPoint y: 235, distance: 7.3
click at [229, 235] on div "130°" at bounding box center [221, 228] width 23 height 23
click at [228, 235] on div at bounding box center [228, 235] width 4 height 4
click at [178, 256] on input "00000B" at bounding box center [174, 253] width 40 height 14
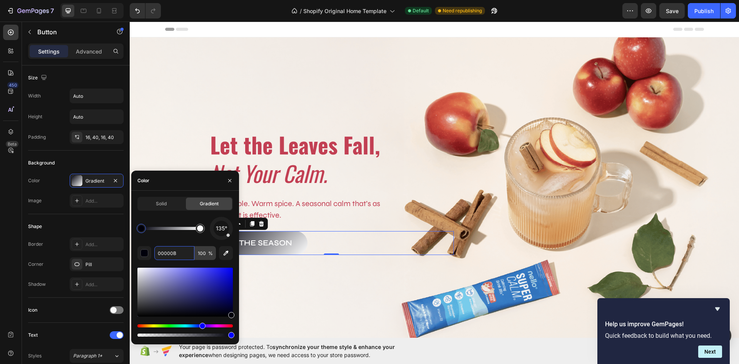
paste input "B74556FF"
click at [206, 253] on input "100" at bounding box center [205, 253] width 21 height 14
click at [227, 252] on icon "button" at bounding box center [226, 253] width 5 height 5
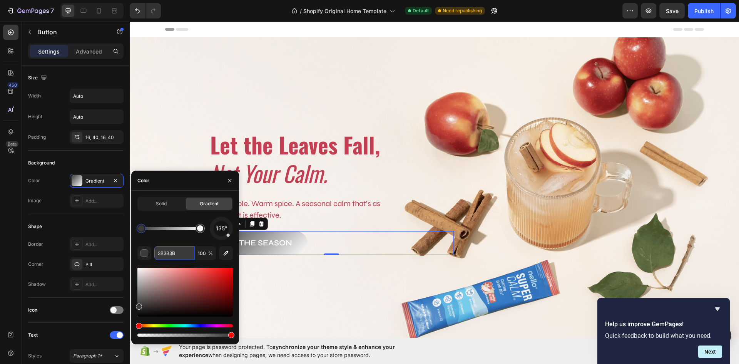
click at [190, 250] on input "3B3B3B" at bounding box center [174, 253] width 40 height 14
paste input "B74556FF"
click at [186, 244] on div "135° 3B3B3B 100 %" at bounding box center [185, 277] width 96 height 121
click at [178, 250] on input "3B3B3B" at bounding box center [174, 253] width 40 height 14
paste input "B74556FF"
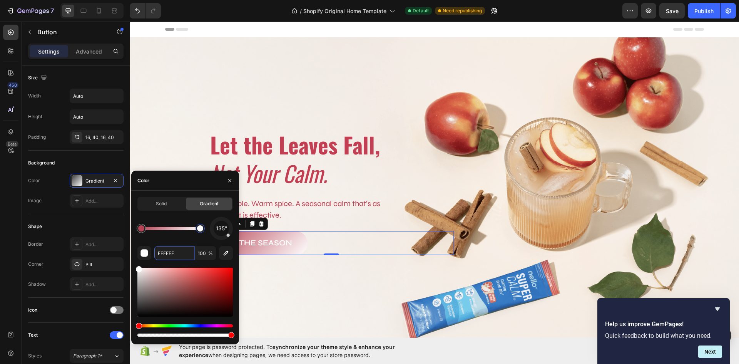
click at [198, 228] on div at bounding box center [200, 228] width 6 height 6
click at [203, 228] on div at bounding box center [200, 228] width 6 height 6
paste input "CC644BFF"
type input "CC644B"
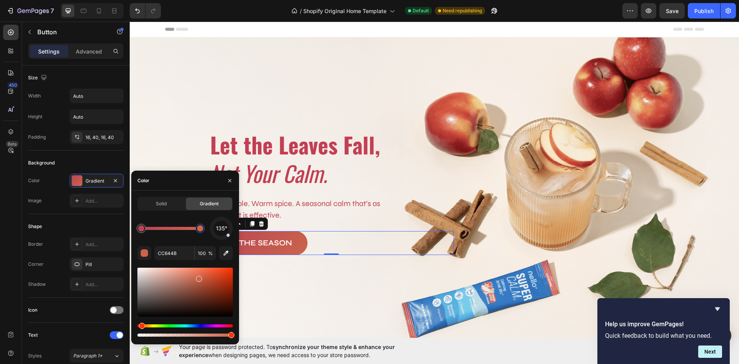
click at [181, 239] on div "135°" at bounding box center [185, 228] width 96 height 23
click at [333, 220] on div "Crisp apple. Warm spice. A seasonal calm that’s as cozy as it is effective." at bounding box center [297, 209] width 176 height 25
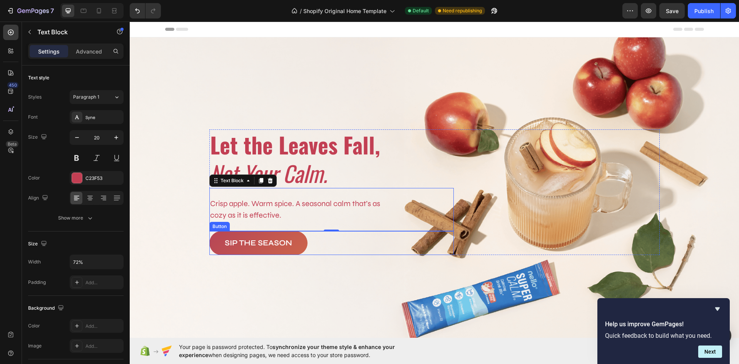
click at [313, 242] on div "SIP THE SEASON Button" at bounding box center [331, 243] width 245 height 24
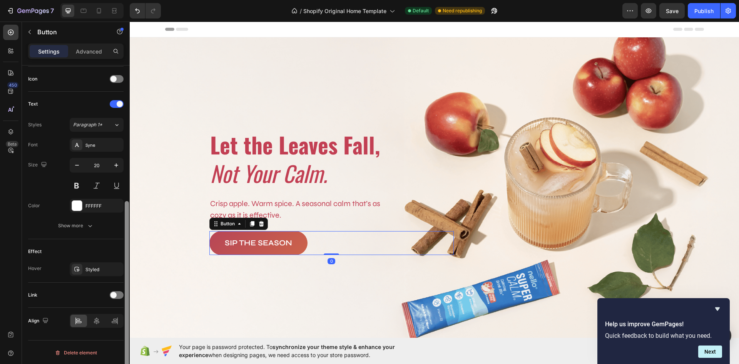
scroll to position [232, 0]
click at [104, 269] on div "Styled" at bounding box center [96, 268] width 22 height 7
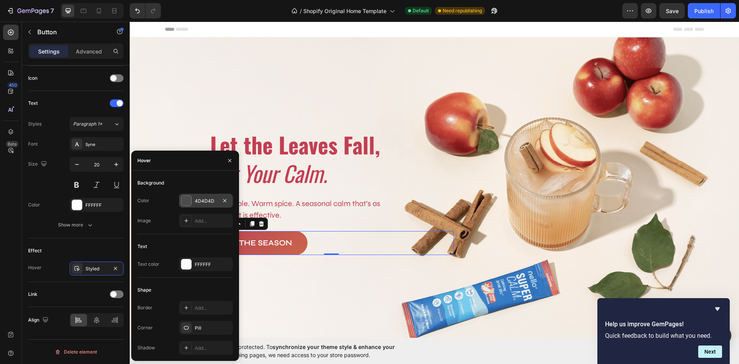
click at [201, 205] on div "4D4D4D" at bounding box center [206, 201] width 54 height 14
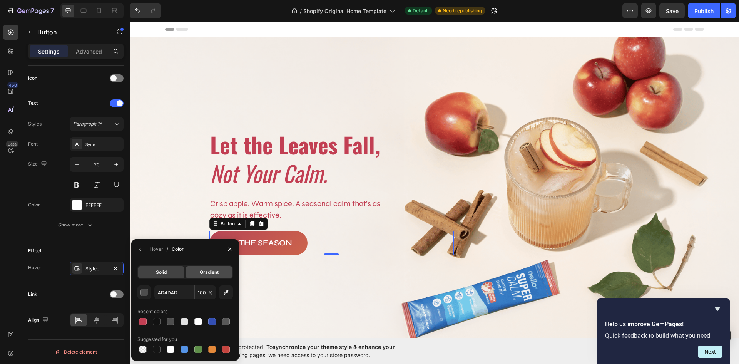
click at [208, 270] on span "Gradient" at bounding box center [209, 272] width 19 height 7
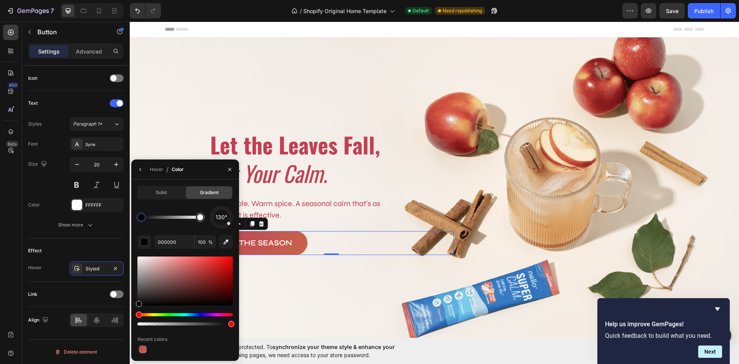
drag, startPoint x: 230, startPoint y: 225, endPoint x: 226, endPoint y: 226, distance: 4.9
click at [226, 226] on div "130°" at bounding box center [221, 217] width 23 height 23
click at [229, 225] on div at bounding box center [228, 224] width 4 height 4
click at [199, 217] on div at bounding box center [200, 217] width 6 height 6
click at [182, 242] on input "FFFFFF" at bounding box center [174, 242] width 40 height 14
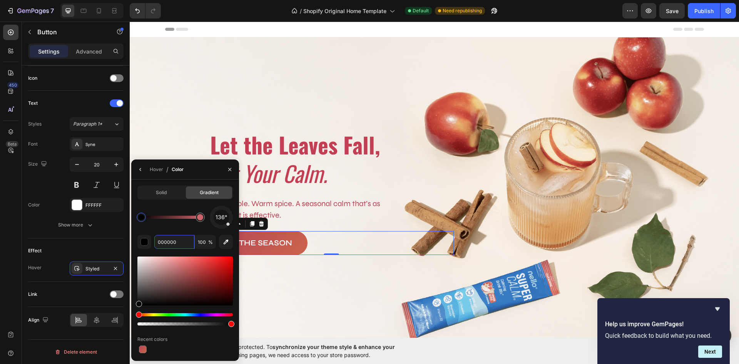
click at [143, 217] on div at bounding box center [141, 217] width 6 height 6
type input "C23F53"
click at [191, 225] on div "136°" at bounding box center [185, 217] width 96 height 23
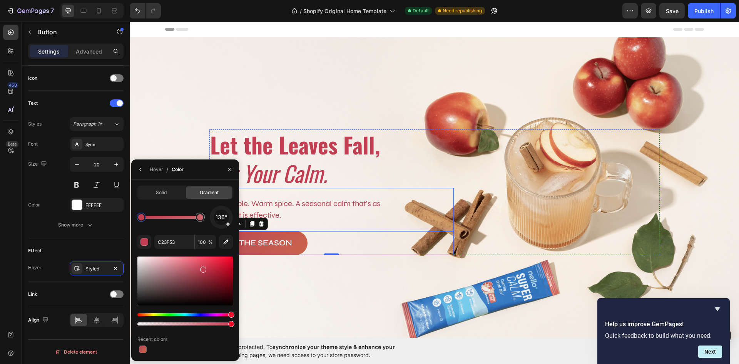
click at [331, 222] on div "Crisp apple. Warm spice. A seasonal calm that’s as cozy as it is effective. Tex…" at bounding box center [331, 209] width 245 height 43
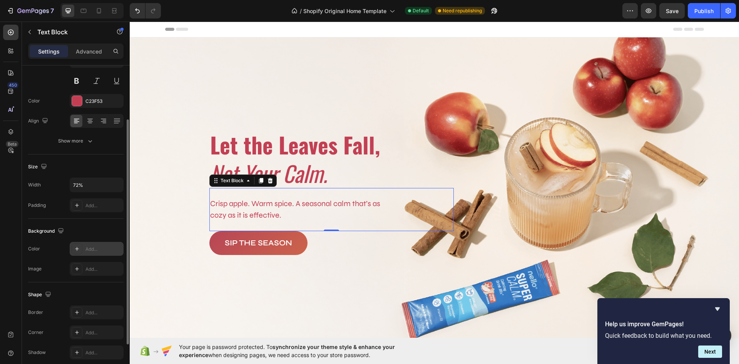
scroll to position [136, 0]
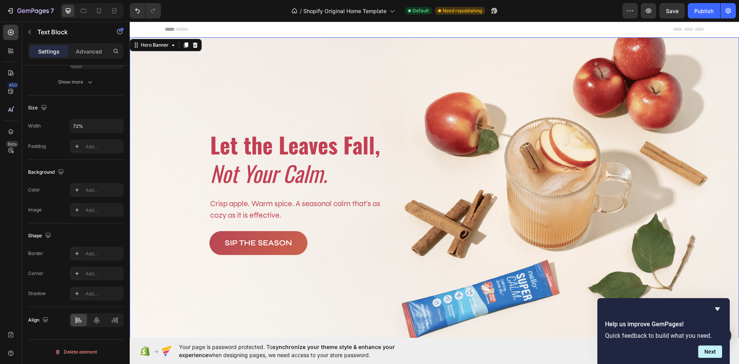
click at [390, 110] on div "Background Image" at bounding box center [435, 192] width 610 height 310
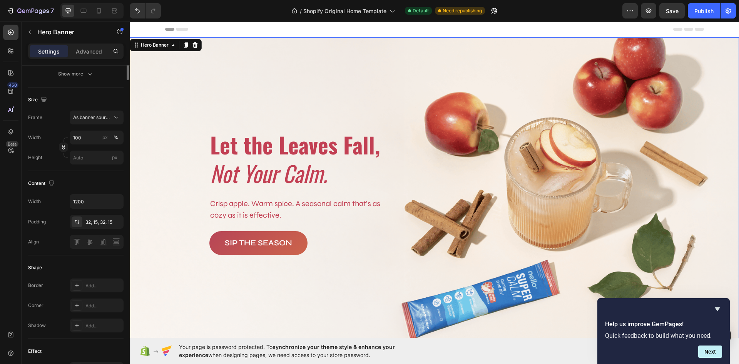
scroll to position [0, 0]
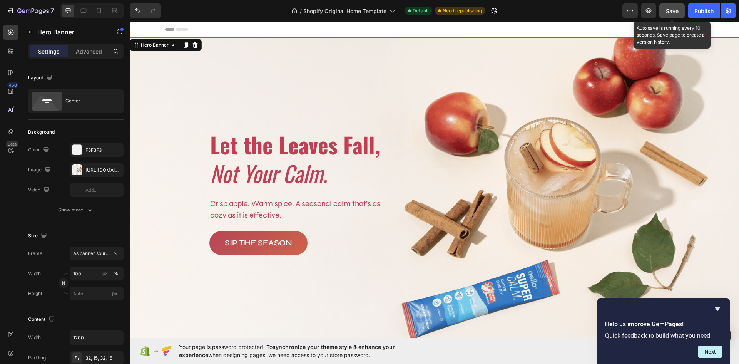
click at [679, 8] on span "Save" at bounding box center [672, 11] width 13 height 7
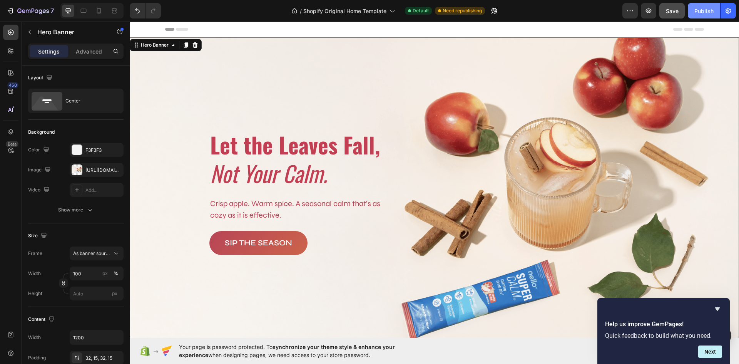
click at [702, 8] on div "Publish" at bounding box center [704, 11] width 19 height 8
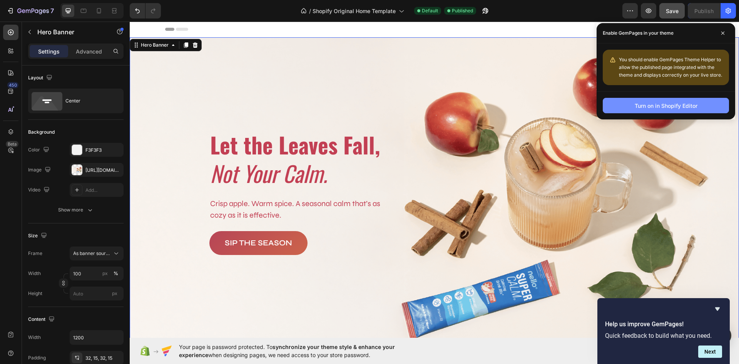
click at [648, 107] on div "Turn on in Shopify Editor" at bounding box center [666, 106] width 63 height 8
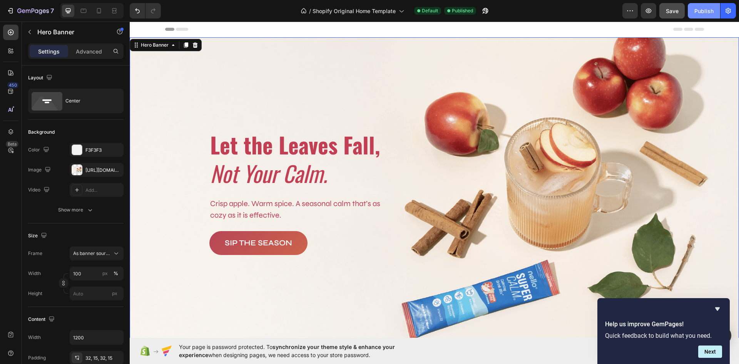
click at [703, 10] on div "Publish" at bounding box center [704, 11] width 19 height 8
click at [626, 13] on button "button" at bounding box center [630, 10] width 15 height 15
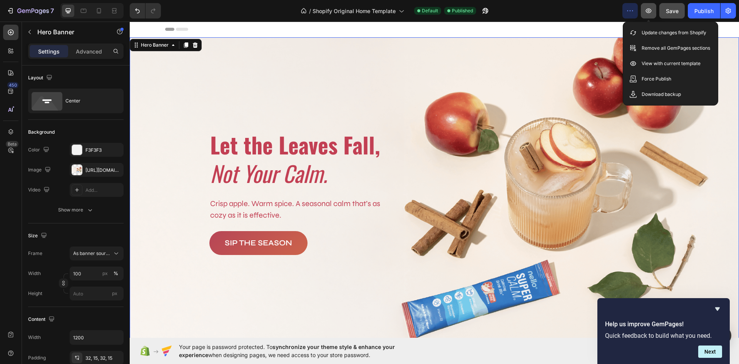
click at [648, 9] on icon "button" at bounding box center [649, 11] width 8 height 8
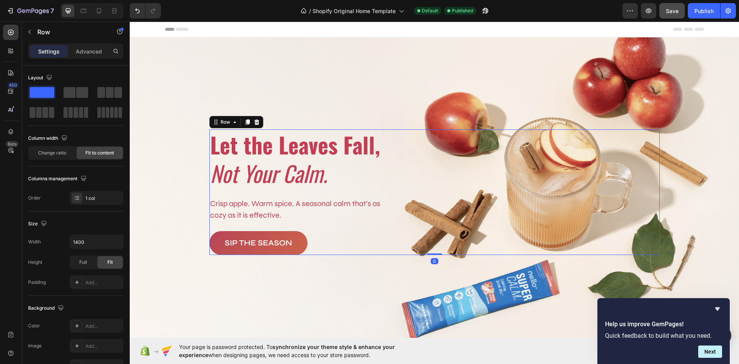
click at [469, 163] on div "⁠⁠⁠⁠⁠⁠⁠ Let the Leaves Fall, Not Your Calm. Heading Crisp apple. Warm spice. A …" at bounding box center [434, 192] width 451 height 126
click at [119, 240] on icon "button" at bounding box center [116, 242] width 8 height 8
click at [99, 275] on p "Full 100%" at bounding box center [95, 276] width 44 height 7
click at [119, 243] on icon "button" at bounding box center [116, 242] width 8 height 8
click at [112, 220] on div "Size" at bounding box center [76, 224] width 96 height 12
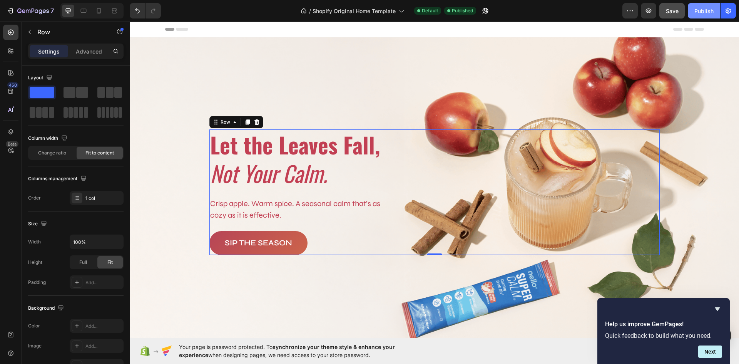
click at [697, 14] on div "Publish" at bounding box center [704, 11] width 19 height 8
click at [116, 245] on icon "button" at bounding box center [116, 242] width 8 height 8
click at [97, 242] on input "100%" at bounding box center [96, 242] width 53 height 14
click at [101, 241] on input "100%" at bounding box center [96, 242] width 53 height 14
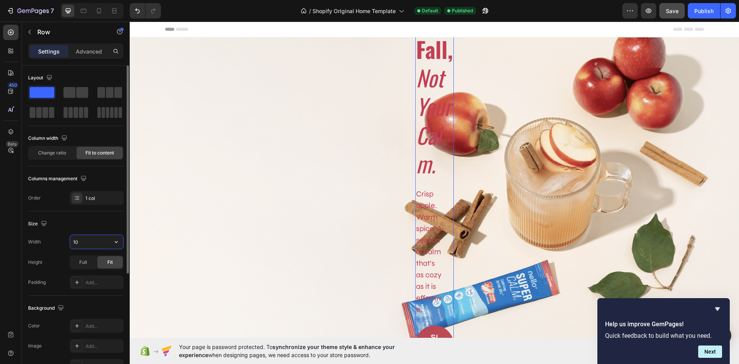
type input "1"
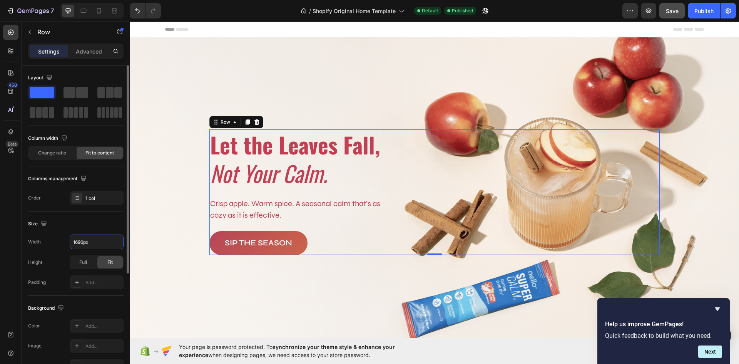
type input "1696"
click at [107, 225] on div "Size" at bounding box center [76, 224] width 96 height 12
click at [699, 12] on div "Publish" at bounding box center [704, 11] width 19 height 8
click at [459, 168] on div "⁠⁠⁠⁠⁠⁠⁠ Let the Leaves Fall, Not Your Calm. Heading Crisp apple. Warm spice. A …" at bounding box center [434, 192] width 451 height 126
click at [88, 55] on p "Advanced" at bounding box center [89, 51] width 26 height 8
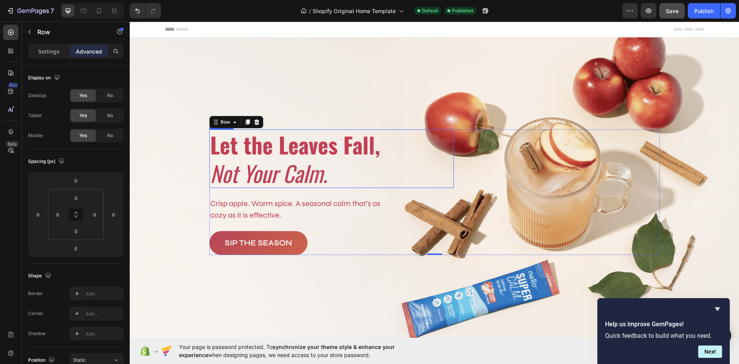
click at [260, 145] on strong "Let the Leaves Fall," at bounding box center [295, 144] width 170 height 32
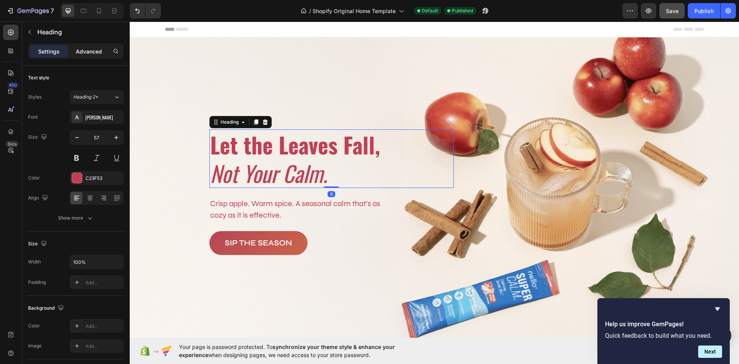
click at [94, 50] on p "Advanced" at bounding box center [89, 51] width 26 height 8
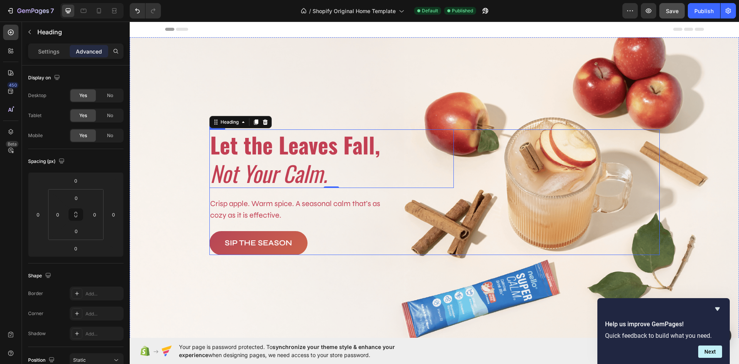
click at [478, 141] on div "⁠⁠⁠⁠⁠⁠⁠ Let the Leaves Fall, Not Your Calm. Heading 0 Crisp apple. Warm spice. …" at bounding box center [434, 192] width 451 height 126
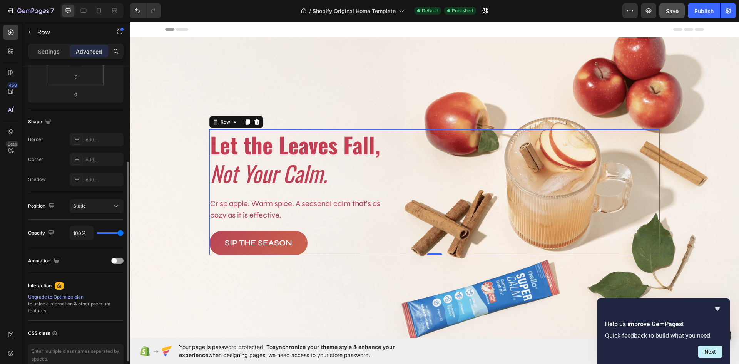
scroll to position [193, 0]
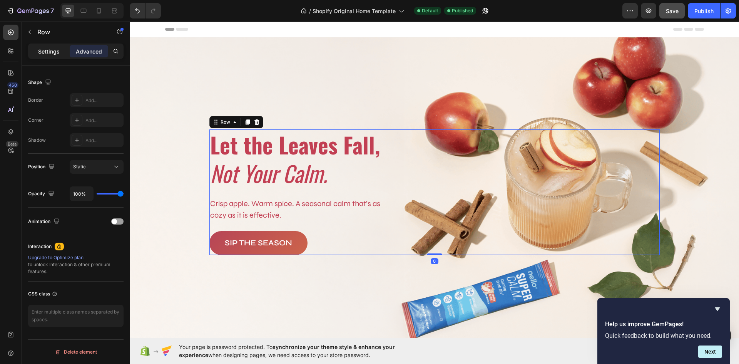
click at [43, 52] on p "Settings" at bounding box center [49, 51] width 22 height 8
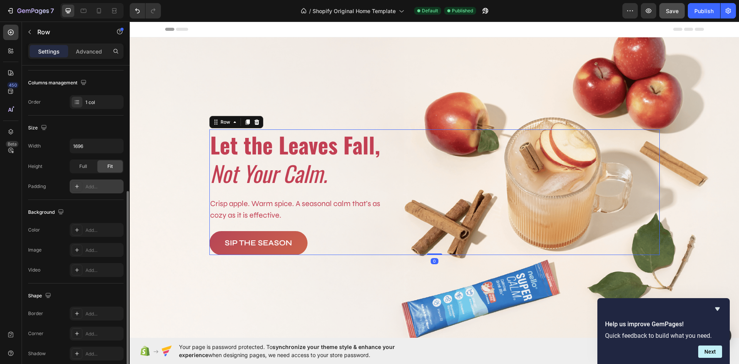
scroll to position [57, 0]
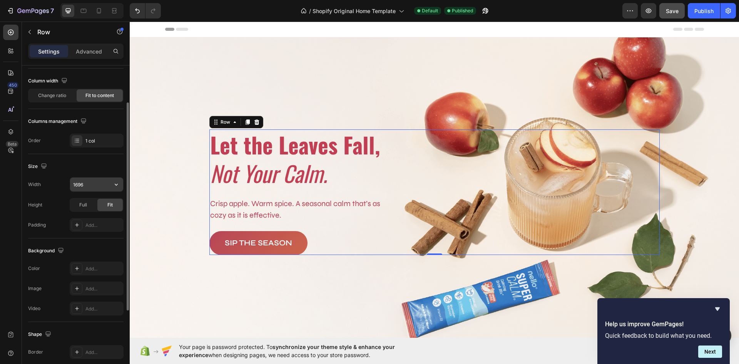
click at [93, 185] on input "1696" at bounding box center [96, 185] width 53 height 14
click at [118, 184] on icon "button" at bounding box center [116, 185] width 8 height 8
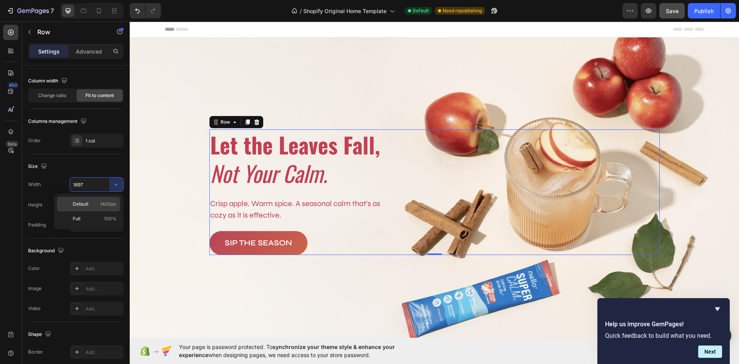
click at [95, 207] on p "Default 1400px" at bounding box center [95, 204] width 44 height 7
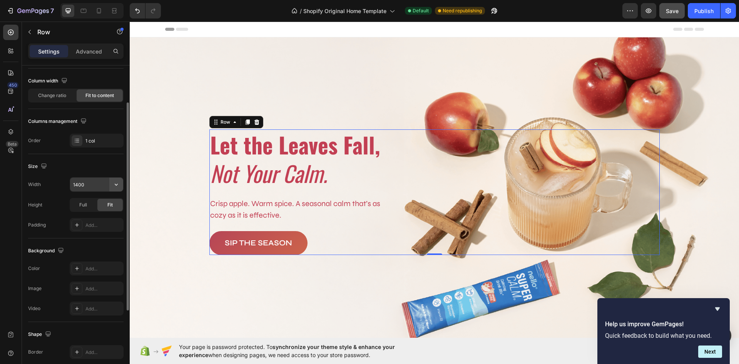
click at [116, 185] on icon "button" at bounding box center [116, 185] width 3 height 2
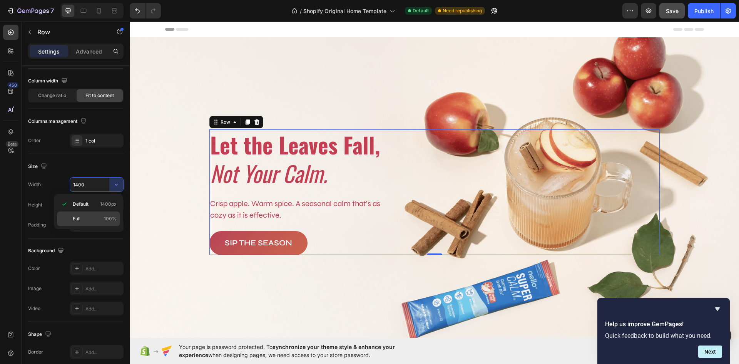
click at [90, 214] on div "Full 100%" at bounding box center [88, 218] width 63 height 15
type input "100%"
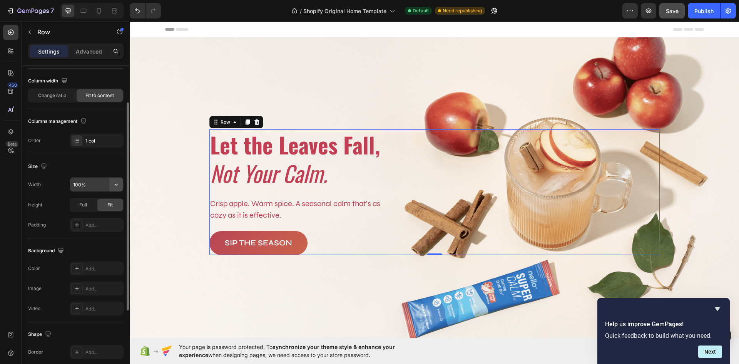
click at [112, 184] on icon "button" at bounding box center [116, 185] width 8 height 8
click at [11, 73] on icon at bounding box center [10, 72] width 5 height 5
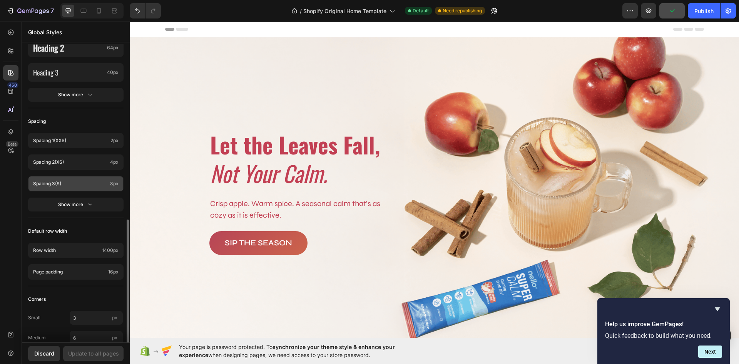
scroll to position [266, 0]
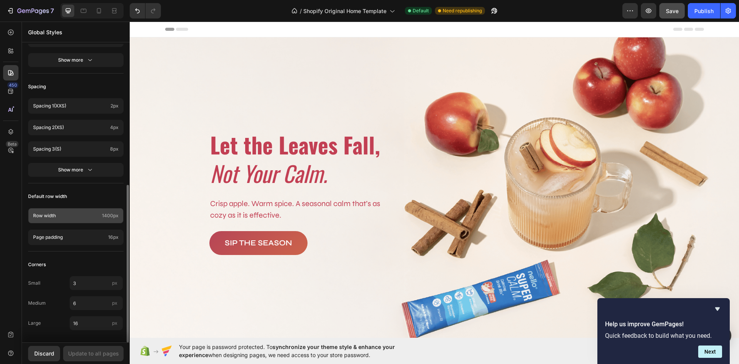
click at [86, 216] on p "Row width" at bounding box center [66, 215] width 66 height 7
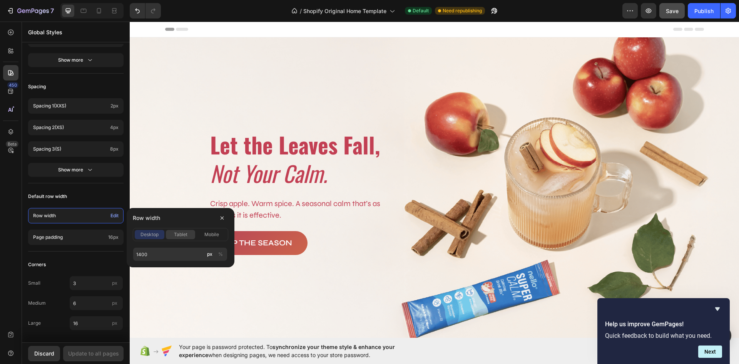
click at [182, 237] on span "tablet" at bounding box center [180, 234] width 13 height 7
click at [207, 234] on span "mobile" at bounding box center [211, 234] width 15 height 7
click at [153, 234] on span "desktop" at bounding box center [150, 234] width 18 height 7
click at [211, 254] on div "px" at bounding box center [209, 254] width 5 height 7
click at [219, 253] on div "%" at bounding box center [220, 254] width 5 height 7
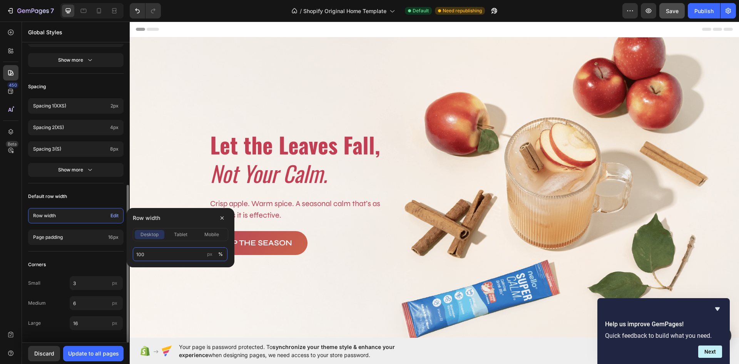
type input "100"
click at [108, 199] on div "Default row width" at bounding box center [76, 196] width 96 height 14
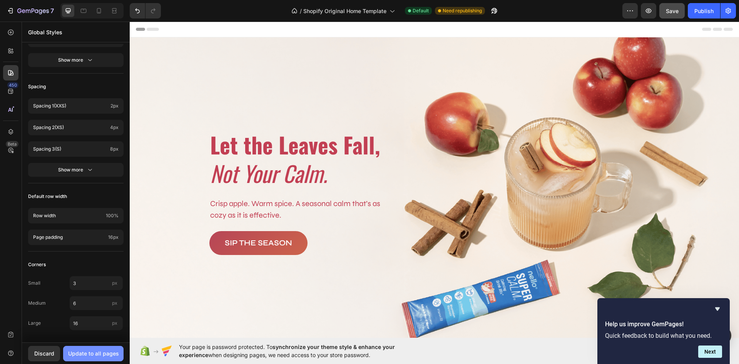
click at [92, 349] on button "Update to all pages" at bounding box center [93, 353] width 60 height 15
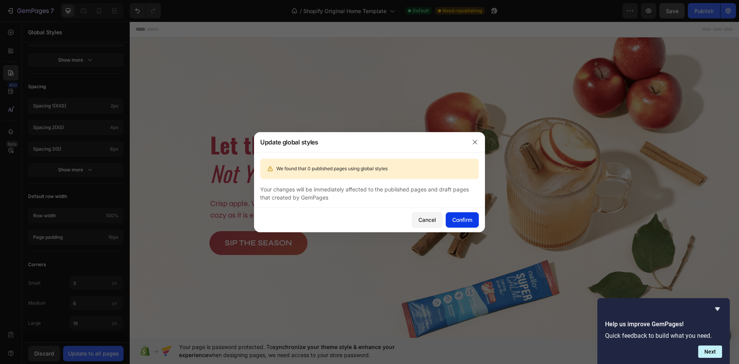
click at [456, 223] on div "Confirm" at bounding box center [462, 220] width 20 height 8
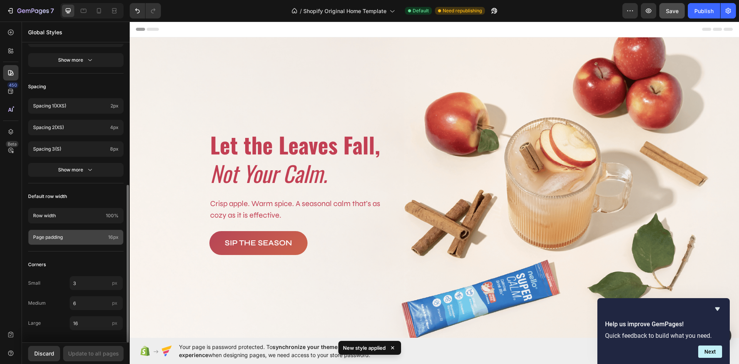
click at [96, 235] on p "Page padding" at bounding box center [69, 237] width 72 height 7
click at [97, 234] on p "Page padding" at bounding box center [69, 237] width 72 height 7
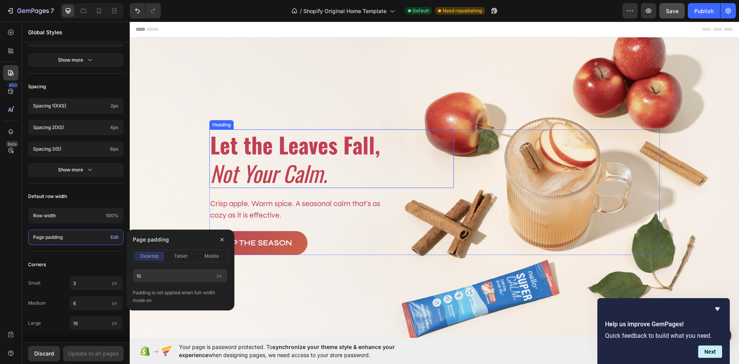
click at [218, 146] on strong "Let the Leaves Fall," at bounding box center [295, 144] width 170 height 32
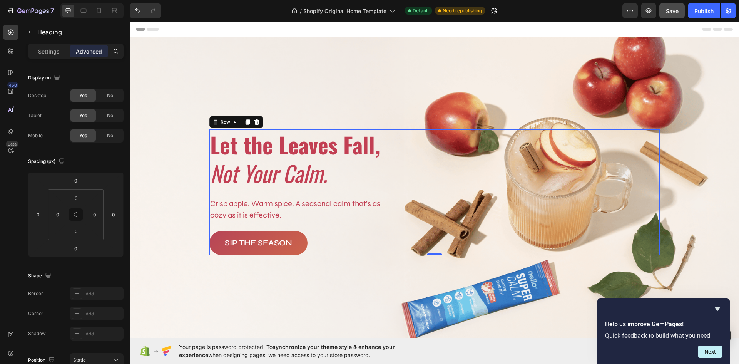
click at [483, 208] on div "⁠⁠⁠⁠⁠⁠⁠ Let the Leaves Fall, Not Your Calm. Heading Crisp apple. Warm spice. A …" at bounding box center [434, 192] width 451 height 126
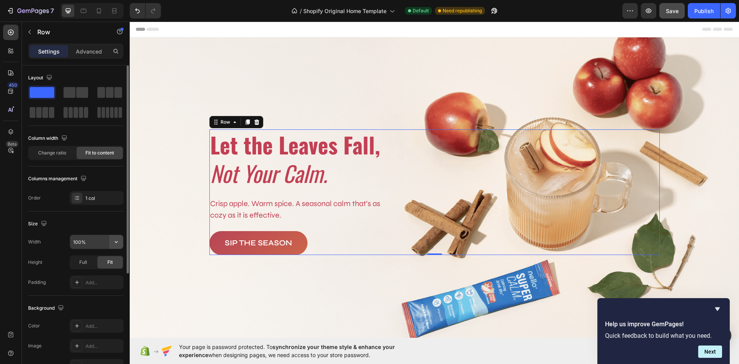
click at [118, 243] on icon "button" at bounding box center [116, 242] width 8 height 8
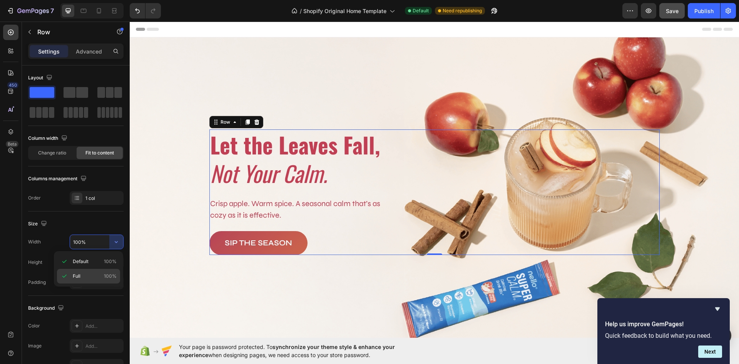
click at [91, 275] on p "Full 100%" at bounding box center [95, 276] width 44 height 7
click at [697, 8] on div "Publish" at bounding box center [704, 11] width 19 height 8
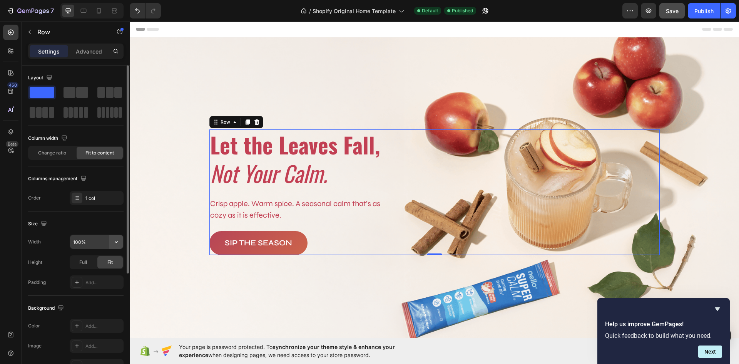
click at [119, 242] on icon "button" at bounding box center [116, 242] width 8 height 8
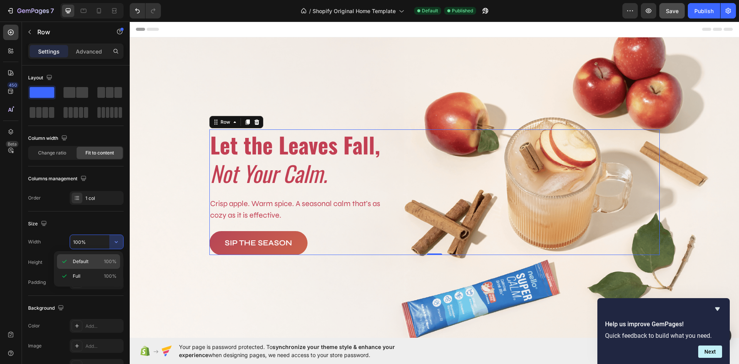
click at [91, 260] on p "Default 100%" at bounding box center [95, 261] width 44 height 7
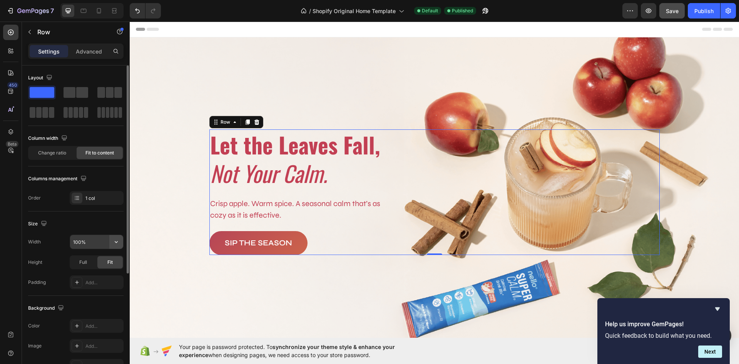
click at [115, 242] on icon "button" at bounding box center [116, 242] width 3 height 2
click at [96, 243] on input "100%" at bounding box center [96, 242] width 53 height 14
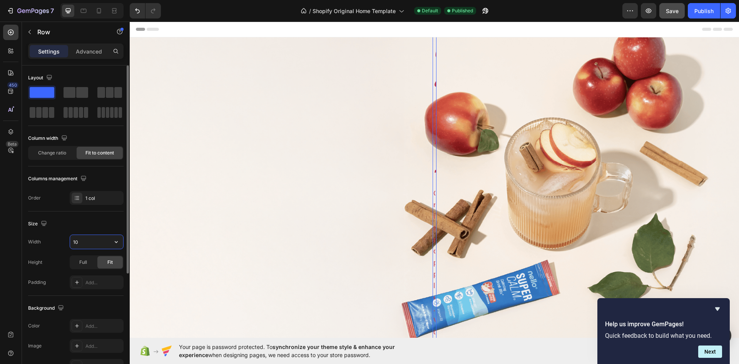
type input "1"
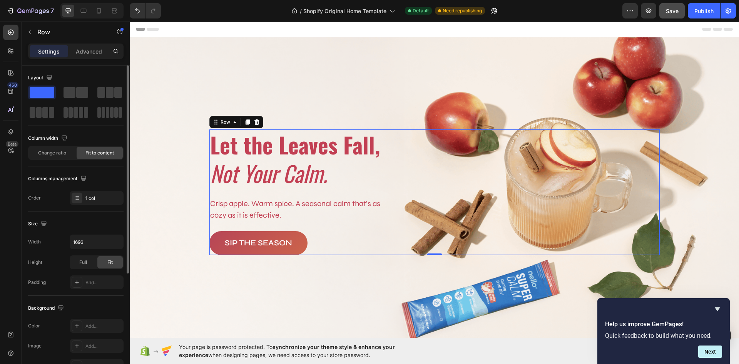
click at [90, 227] on div "Size" at bounding box center [76, 224] width 96 height 12
click at [508, 218] on div "⁠⁠⁠⁠⁠⁠⁠ Let the Leaves Fall, Not Your Calm. Heading Crisp apple. Warm spice. A …" at bounding box center [434, 192] width 451 height 126
click at [99, 242] on input "1696" at bounding box center [96, 242] width 53 height 14
click at [88, 241] on input "1696" at bounding box center [96, 242] width 53 height 14
click at [85, 242] on input "1696" at bounding box center [96, 242] width 53 height 14
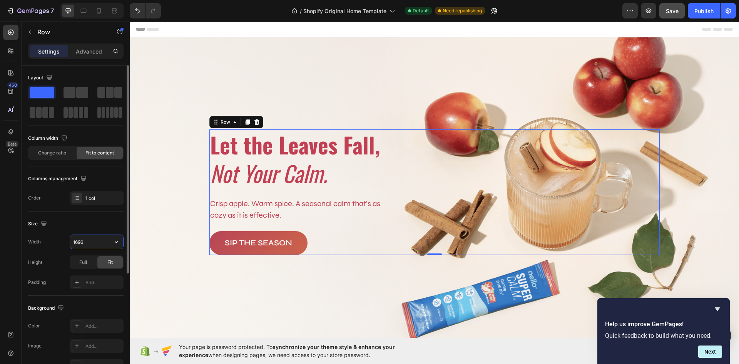
click at [83, 242] on input "1696" at bounding box center [96, 242] width 53 height 14
click at [82, 242] on input "1696" at bounding box center [96, 242] width 53 height 14
click at [92, 239] on input "1696" at bounding box center [96, 242] width 53 height 14
type input "1457"
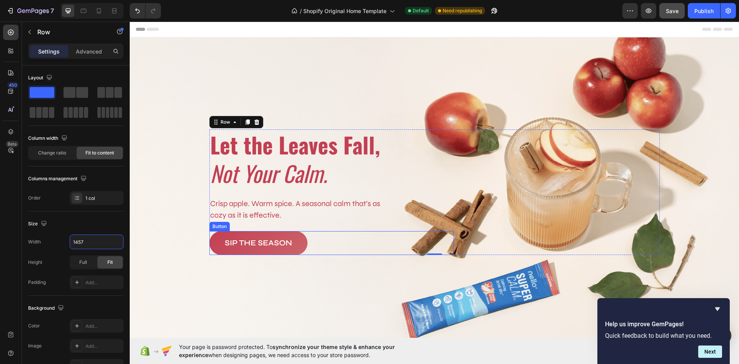
click at [230, 233] on button "SIP THE SEASON" at bounding box center [258, 243] width 98 height 24
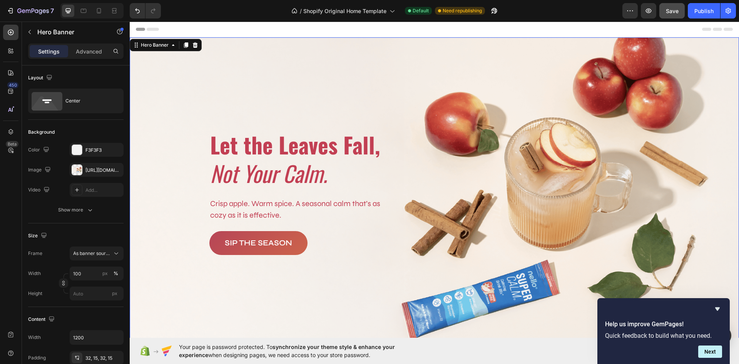
click at [210, 97] on div "Background Image" at bounding box center [435, 192] width 610 height 310
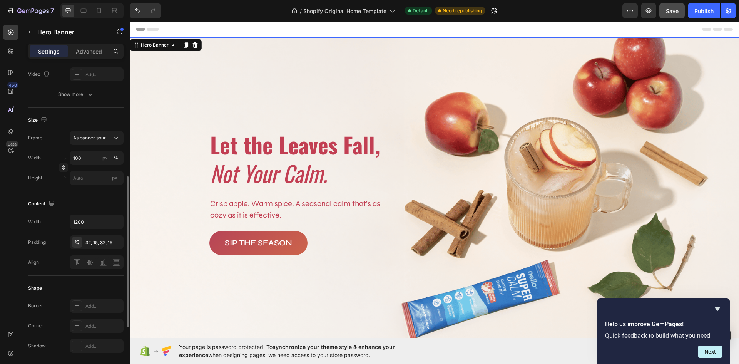
scroll to position [154, 0]
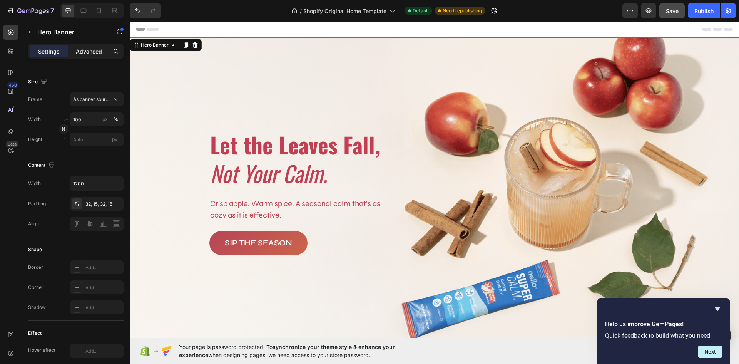
click at [82, 53] on p "Advanced" at bounding box center [89, 51] width 26 height 8
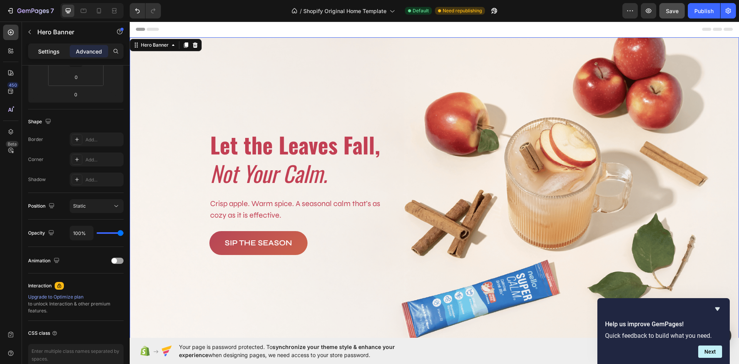
click at [48, 53] on p "Settings" at bounding box center [49, 51] width 22 height 8
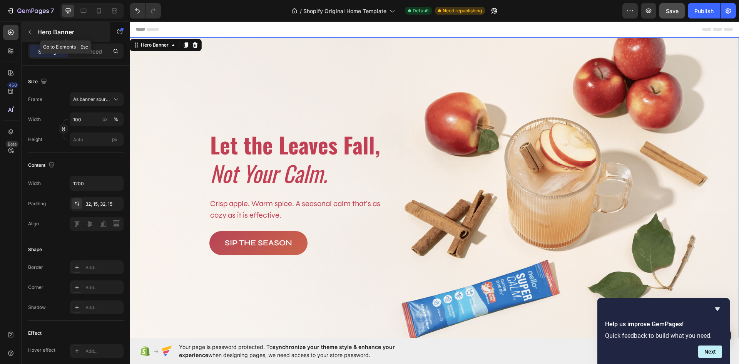
click at [30, 30] on icon "button" at bounding box center [30, 32] width 6 height 6
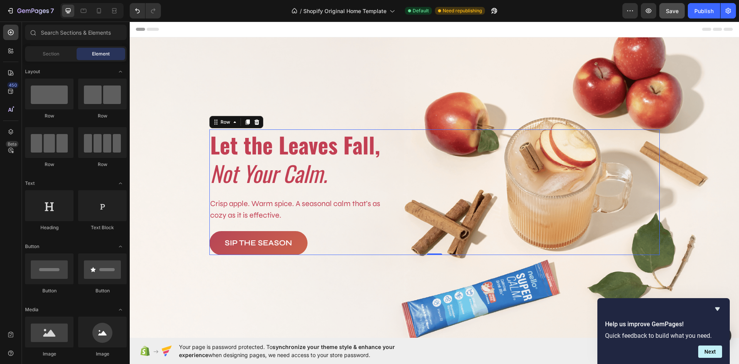
click at [499, 208] on div "⁠⁠⁠⁠⁠⁠⁠ Let the Leaves Fall, Not Your Calm. Heading Crisp apple. Warm spice. A …" at bounding box center [434, 192] width 451 height 126
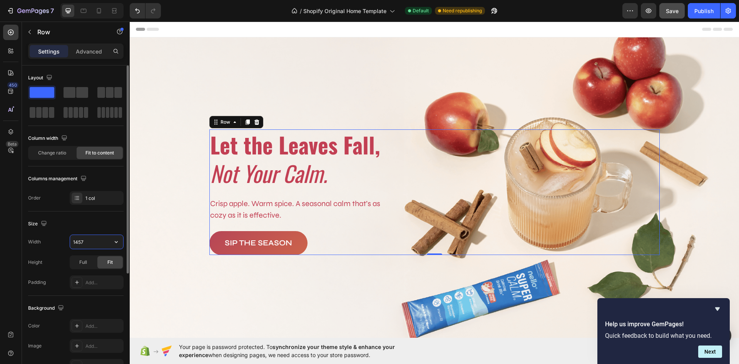
click at [89, 240] on input "1457" at bounding box center [96, 242] width 53 height 14
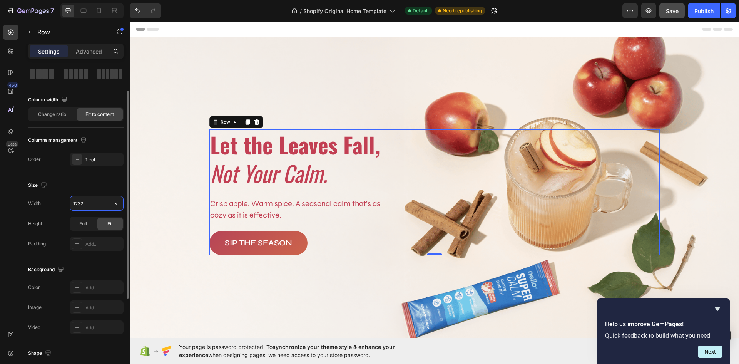
scroll to position [0, 0]
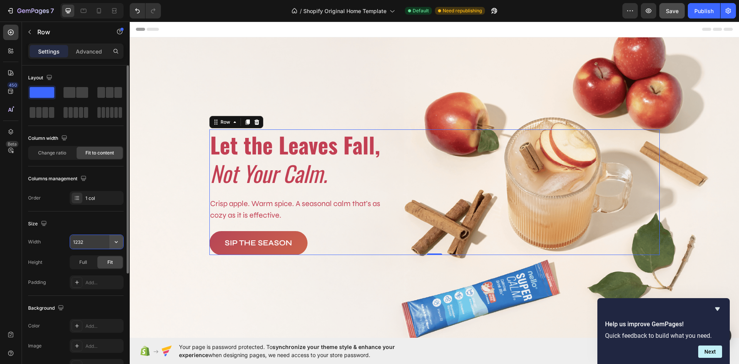
click at [116, 244] on icon "button" at bounding box center [116, 242] width 8 height 8
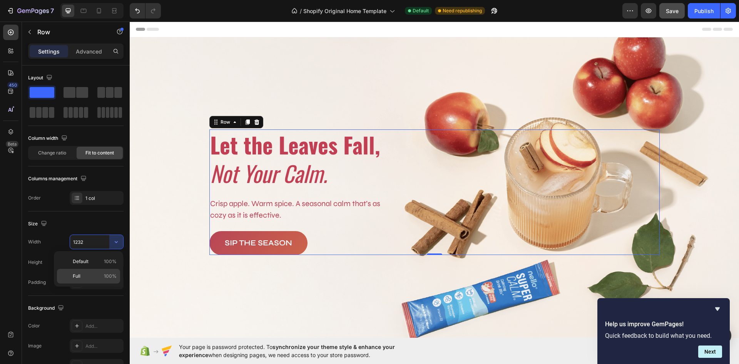
click at [96, 273] on p "Full 100%" at bounding box center [95, 276] width 44 height 7
type input "100%"
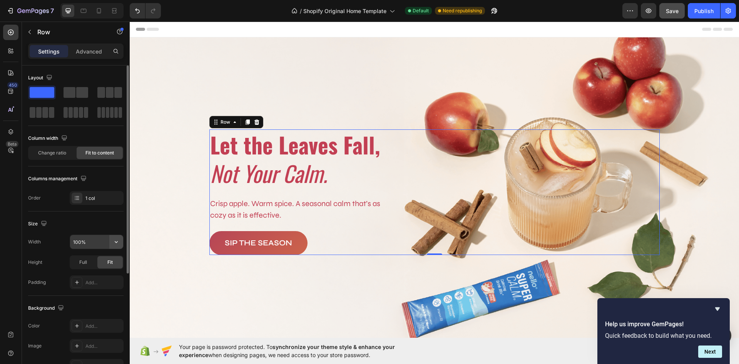
click at [114, 244] on icon "button" at bounding box center [116, 242] width 8 height 8
click at [83, 51] on p "Advanced" at bounding box center [89, 51] width 26 height 8
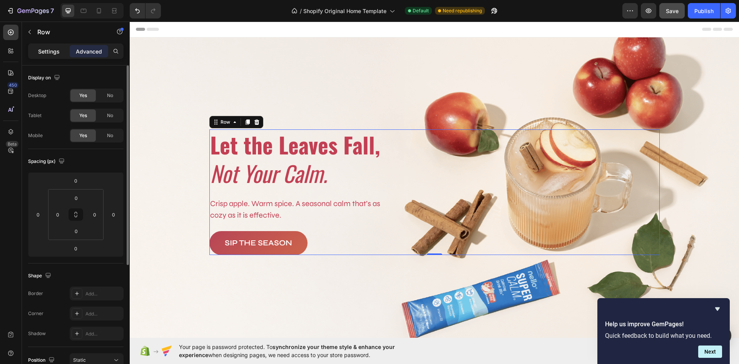
click at [40, 50] on p "Settings" at bounding box center [49, 51] width 22 height 8
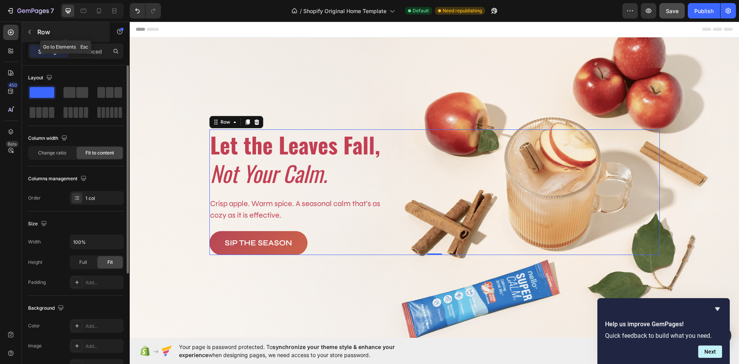
click at [27, 33] on icon "button" at bounding box center [30, 32] width 6 height 6
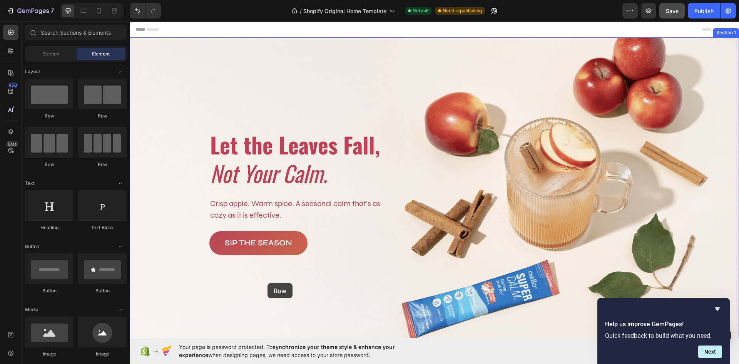
drag, startPoint x: 183, startPoint y: 124, endPoint x: 268, endPoint y: 283, distance: 180.4
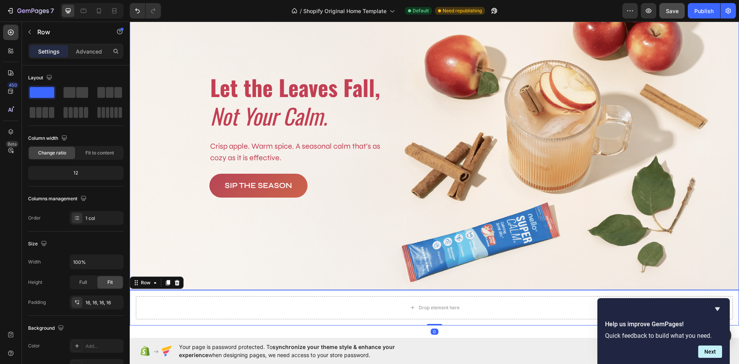
scroll to position [116, 0]
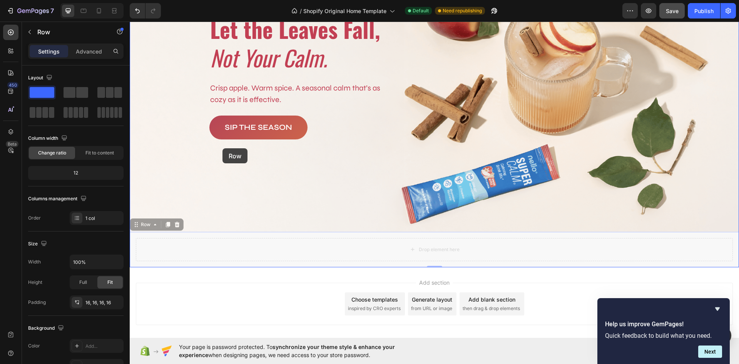
drag, startPoint x: 138, startPoint y: 221, endPoint x: 223, endPoint y: 148, distance: 111.7
click at [223, 148] on div "⁠⁠⁠⁠⁠⁠⁠ Let the Leaves Fall, Not Your Calm. Heading Crisp apple. Warm spice. A …" at bounding box center [435, 133] width 610 height 454
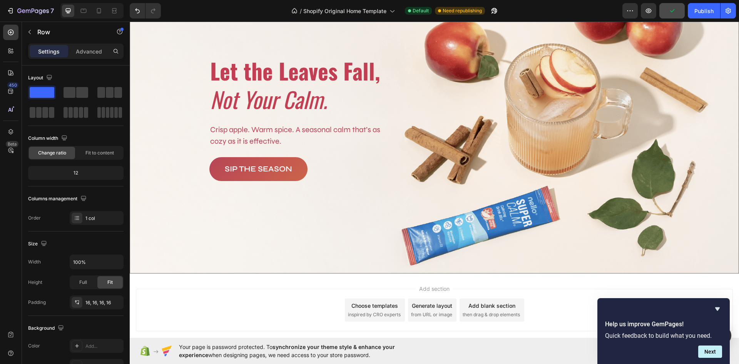
scroll to position [0, 0]
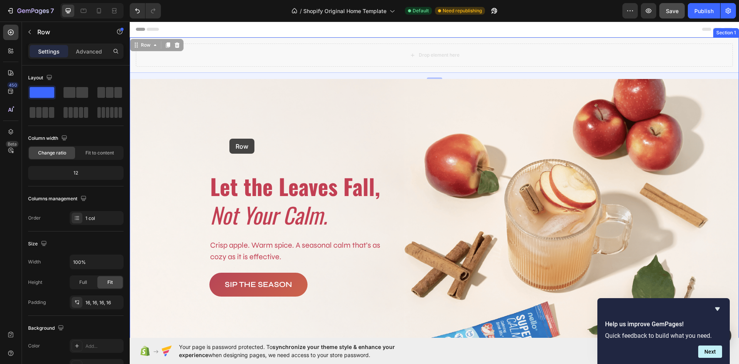
drag, startPoint x: 137, startPoint y: 44, endPoint x: 230, endPoint y: 133, distance: 128.0
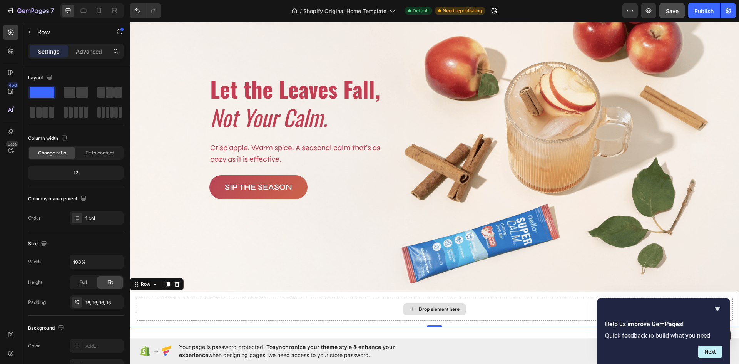
scroll to position [77, 0]
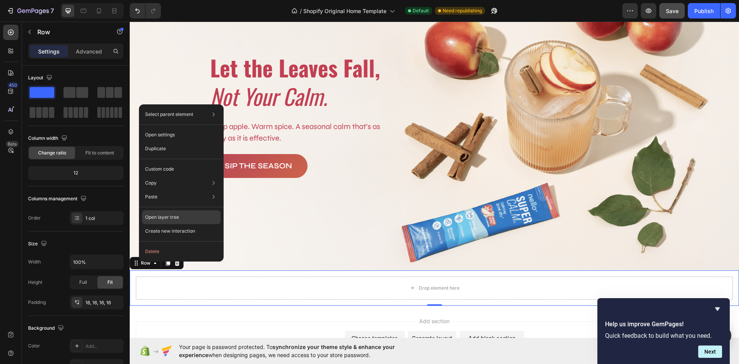
click at [160, 212] on div "Open layer tree" at bounding box center [181, 217] width 79 height 14
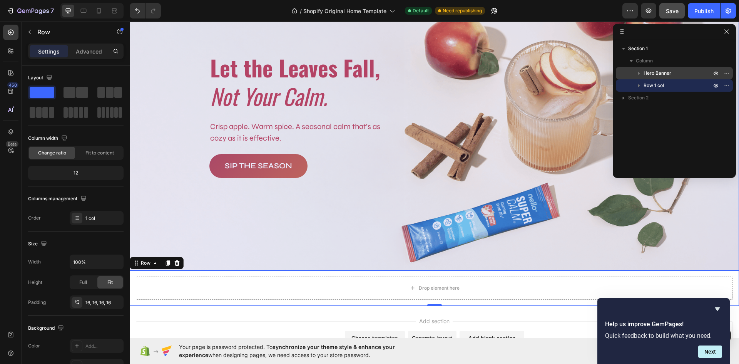
click at [640, 73] on icon "button" at bounding box center [639, 73] width 8 height 8
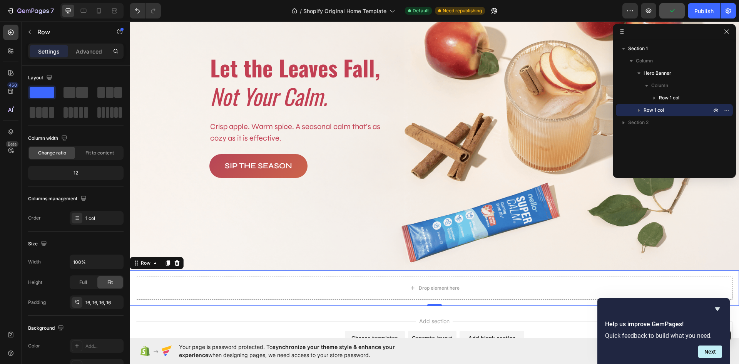
drag, startPoint x: 639, startPoint y: 110, endPoint x: 646, endPoint y: 105, distance: 8.6
click at [646, 105] on div "Row 1 col" at bounding box center [674, 110] width 111 height 12
click at [659, 110] on span "Row 1 col" at bounding box center [654, 110] width 20 height 8
click at [729, 110] on icon "button" at bounding box center [728, 110] width 1 height 1
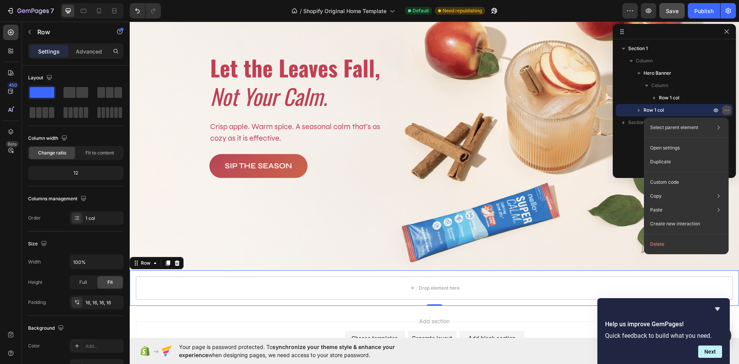
click at [729, 110] on icon "button" at bounding box center [728, 110] width 1 height 1
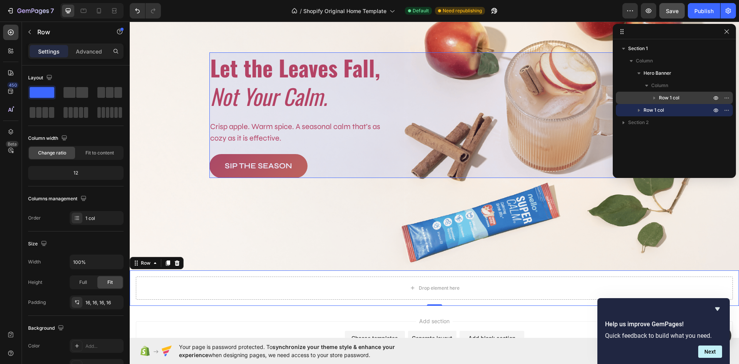
drag, startPoint x: 668, startPoint y: 112, endPoint x: 684, endPoint y: 96, distance: 22.6
click at [684, 96] on div "Hero Banner Column Row 1 col Row 1 col" at bounding box center [674, 91] width 117 height 49
drag, startPoint x: 640, startPoint y: 109, endPoint x: 660, endPoint y: 100, distance: 22.2
click at [660, 100] on div "Hero Banner Column Row 1 col Row 1 col" at bounding box center [674, 91] width 117 height 49
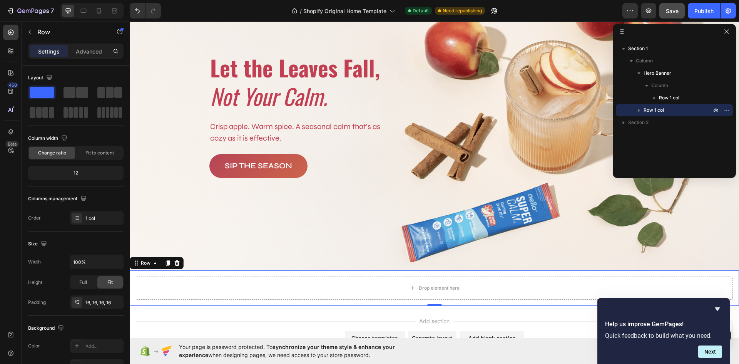
click at [639, 110] on icon "button" at bounding box center [639, 110] width 2 height 3
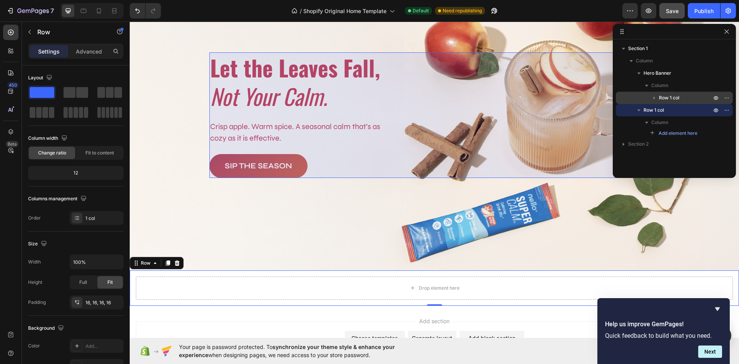
drag, startPoint x: 642, startPoint y: 110, endPoint x: 664, endPoint y: 97, distance: 25.0
click at [664, 97] on div "Hero Banner Column Row 1 col Row 1 col Column Add element here" at bounding box center [674, 102] width 117 height 71
click at [655, 99] on icon "button" at bounding box center [655, 98] width 8 height 8
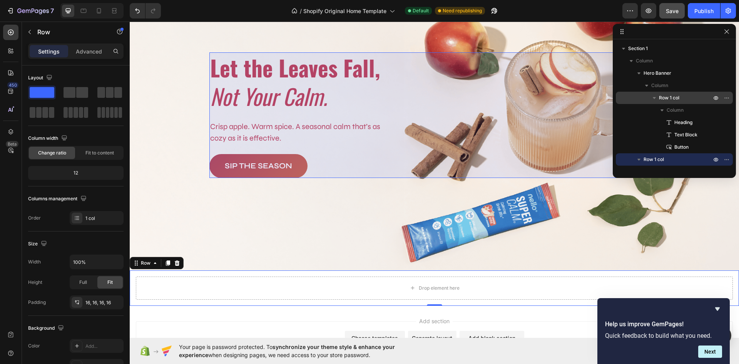
click at [655, 98] on icon "button" at bounding box center [654, 98] width 3 height 2
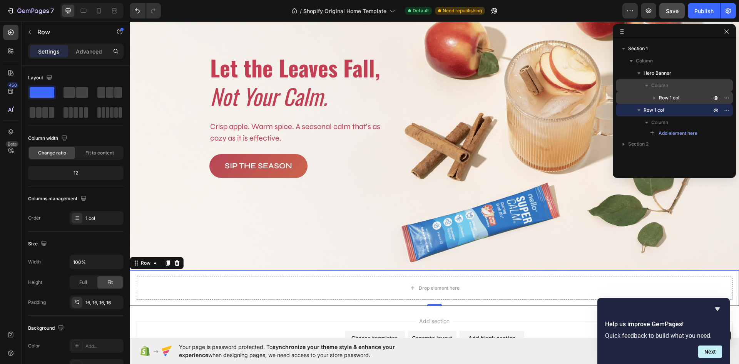
drag, startPoint x: 655, startPoint y: 98, endPoint x: 681, endPoint y: 87, distance: 27.9
click at [682, 87] on div "Column Row 1 col" at bounding box center [674, 91] width 117 height 25
click at [725, 28] on button "button" at bounding box center [726, 31] width 9 height 9
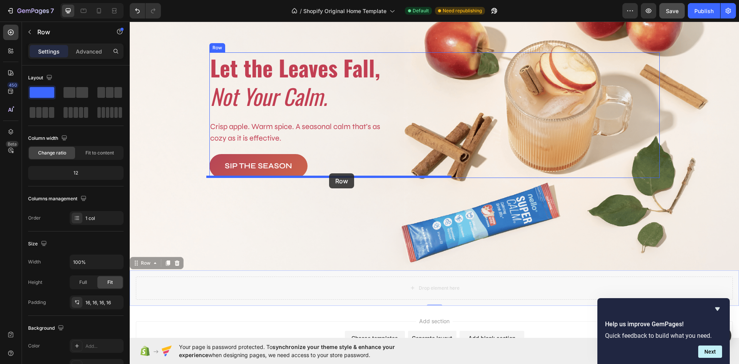
drag, startPoint x: 136, startPoint y: 260, endPoint x: 329, endPoint y: 173, distance: 211.7
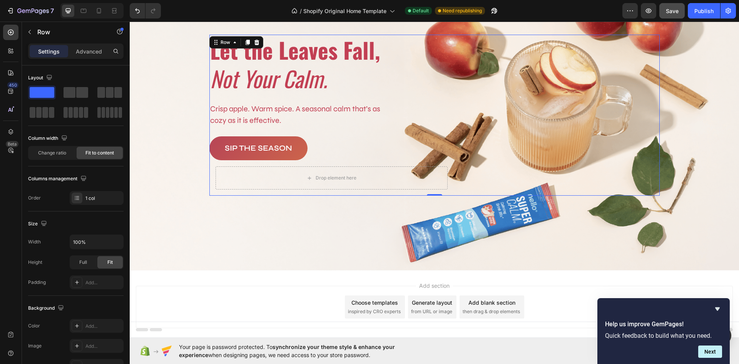
click at [551, 140] on div "⁠⁠⁠⁠⁠⁠⁠ Let the Leaves Fall, Not Your Calm. Heading Crisp apple. Warm spice. A …" at bounding box center [434, 115] width 451 height 161
click at [101, 198] on div "1 col" at bounding box center [103, 198] width 36 height 7
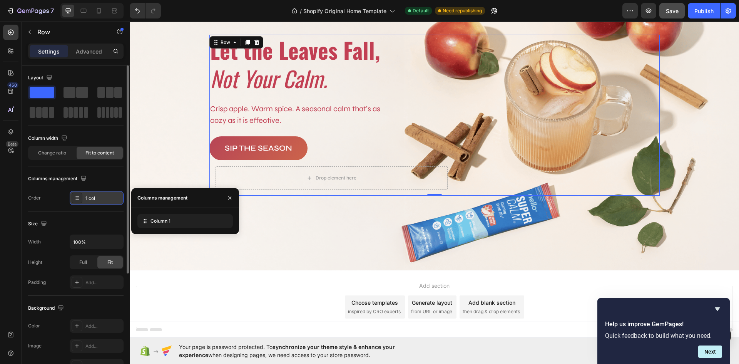
click at [101, 198] on div "1 col" at bounding box center [103, 198] width 36 height 7
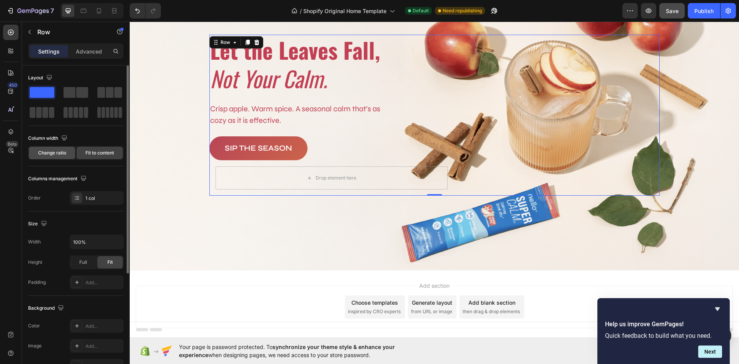
click at [61, 157] on div "Change ratio" at bounding box center [52, 153] width 46 height 12
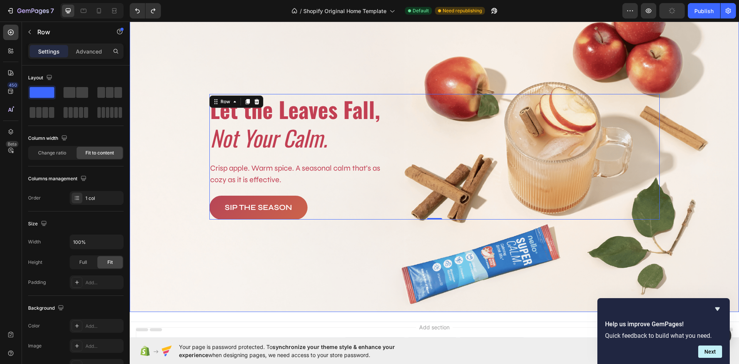
scroll to position [83, 0]
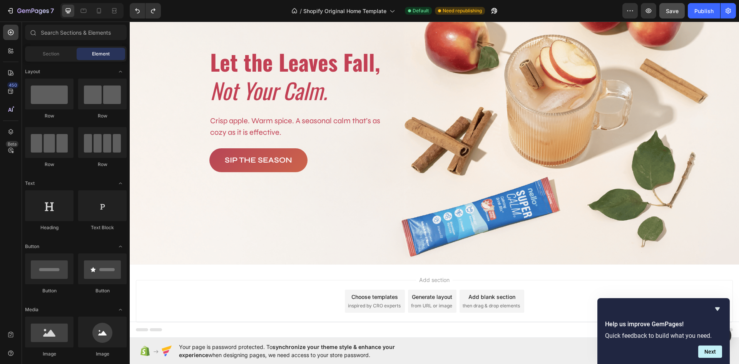
click at [469, 299] on div "Add blank section then drag & drop elements" at bounding box center [492, 301] width 65 height 23
click at [42, 58] on div "Section" at bounding box center [51, 54] width 49 height 12
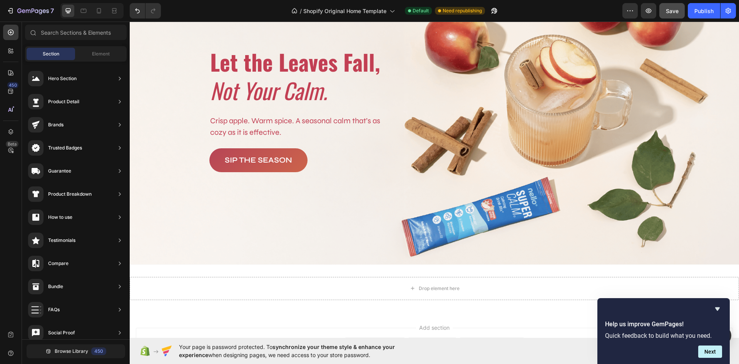
click at [48, 54] on span "Section" at bounding box center [51, 53] width 17 height 7
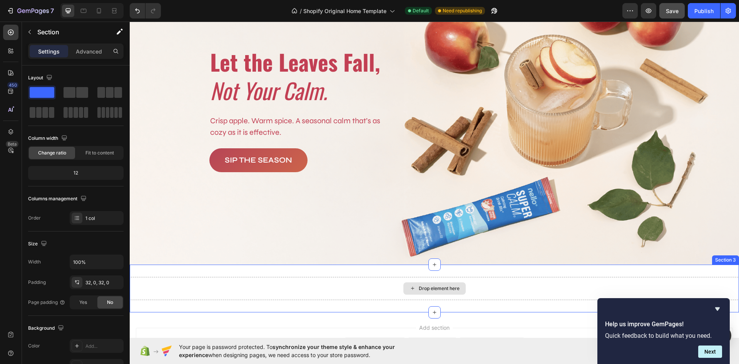
click at [376, 291] on div "Drop element here" at bounding box center [435, 288] width 610 height 23
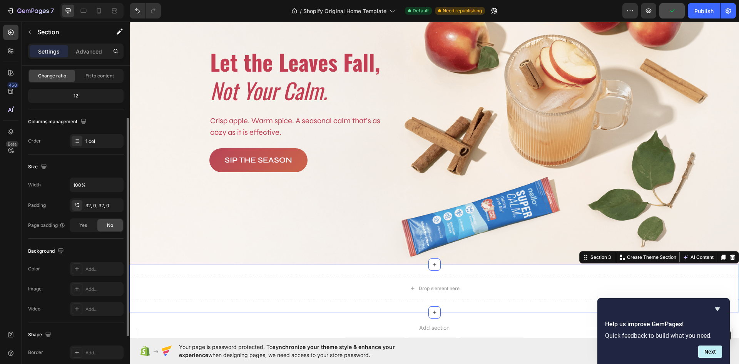
scroll to position [116, 0]
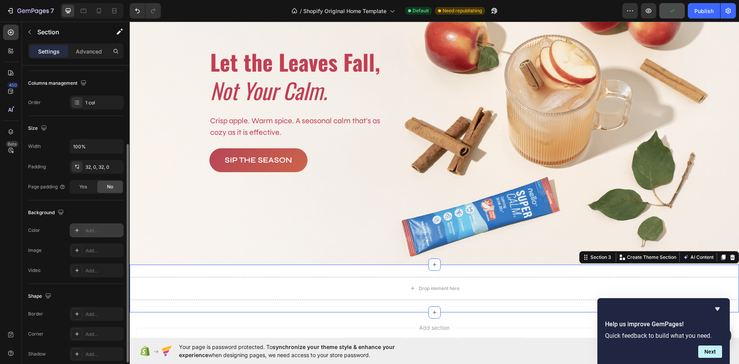
click at [94, 228] on div "Add..." at bounding box center [103, 230] width 36 height 7
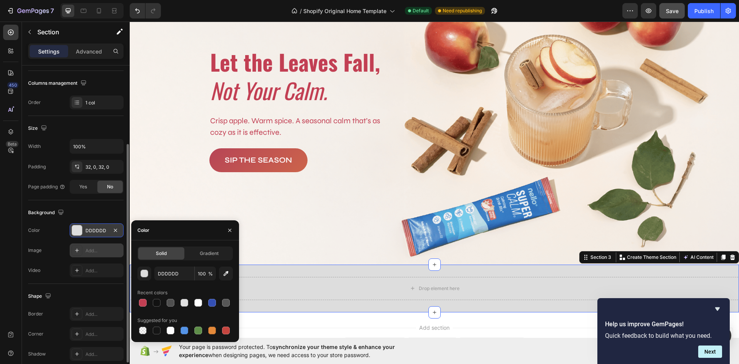
click at [96, 250] on div "Add..." at bounding box center [103, 250] width 36 height 7
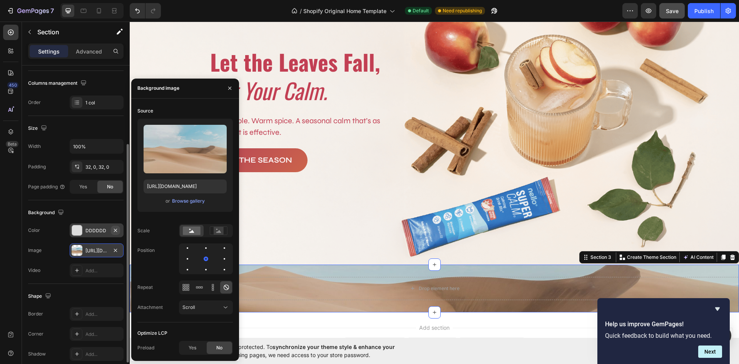
click at [116, 228] on icon "button" at bounding box center [115, 230] width 6 height 6
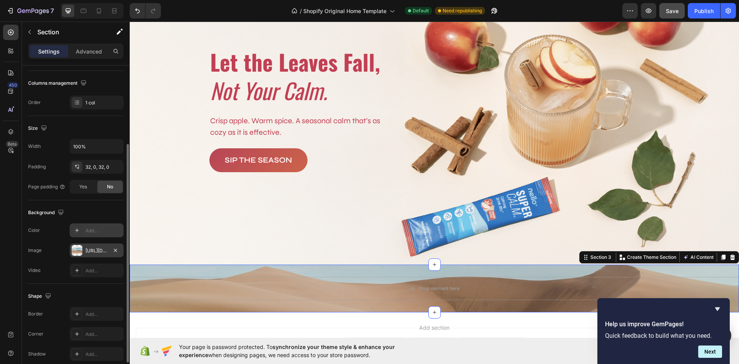
click at [98, 248] on div "https://cdn.shopify.com/s/files/1/2005/9307/files/background_settings.jpg" at bounding box center [96, 250] width 22 height 7
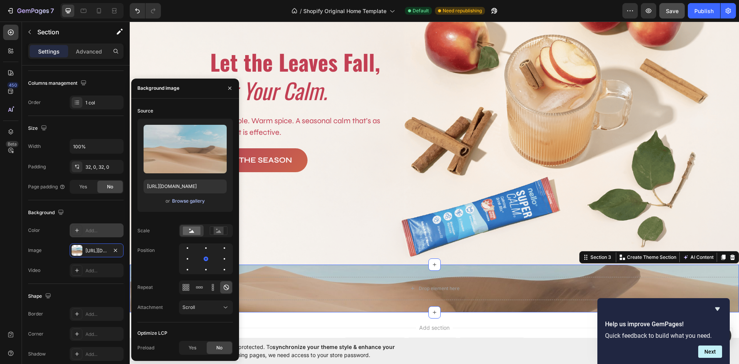
click at [185, 201] on div "Browse gallery" at bounding box center [188, 201] width 33 height 7
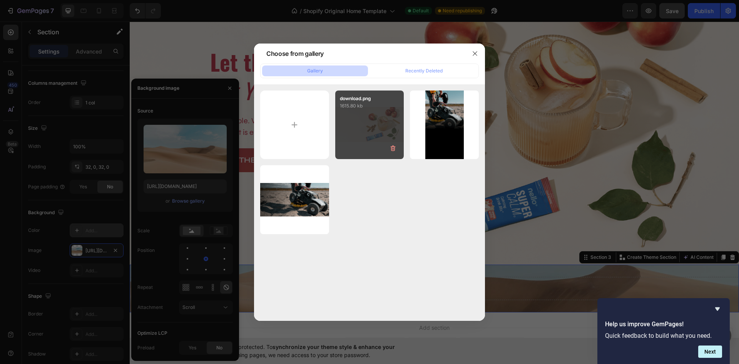
click at [377, 126] on div "download.png 1615.80 kb" at bounding box center [369, 124] width 69 height 69
type input "[URL][DOMAIN_NAME]"
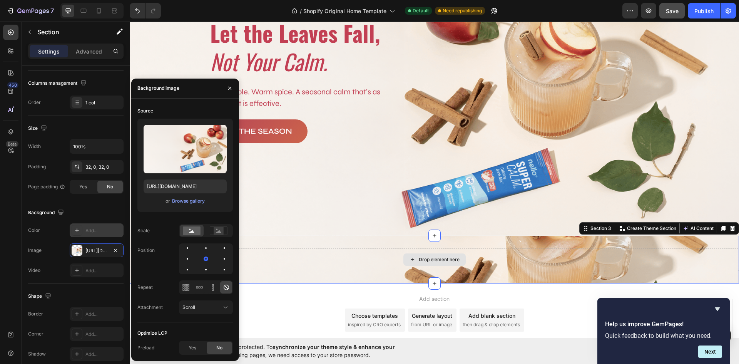
scroll to position [147, 0]
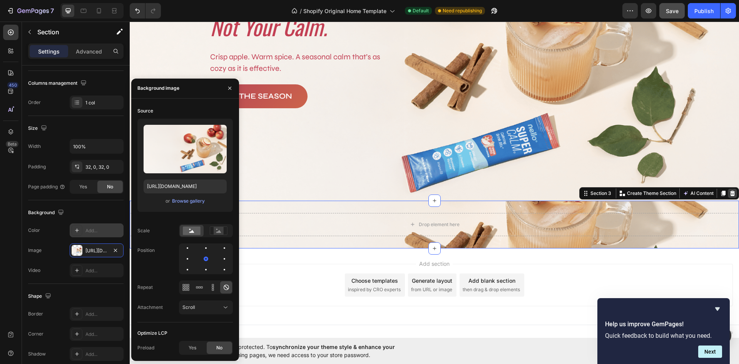
click at [730, 190] on icon at bounding box center [733, 193] width 6 height 6
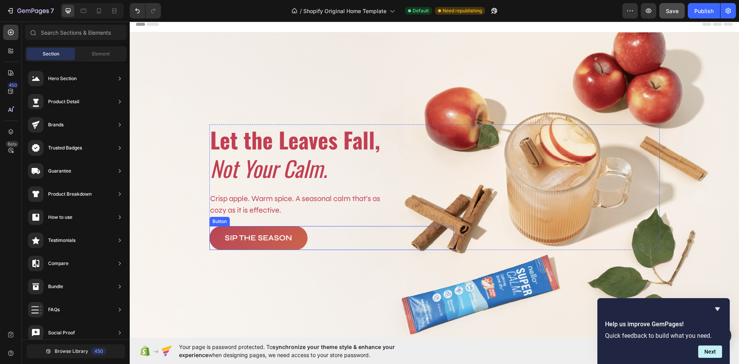
scroll to position [0, 0]
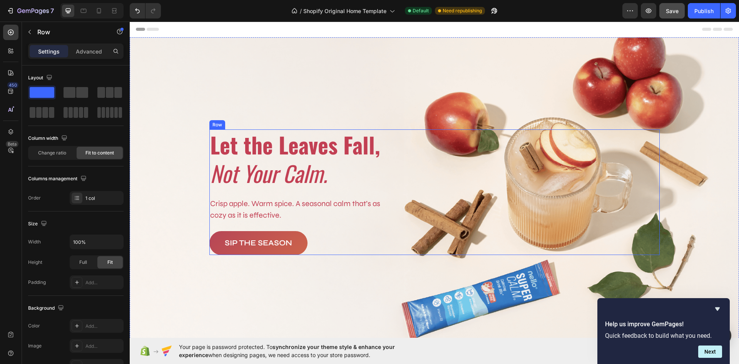
click at [572, 195] on div "⁠⁠⁠⁠⁠⁠⁠ Let the Leaves Fall, Not Your Calm. Heading Crisp apple. Warm spice. A …" at bounding box center [434, 192] width 451 height 126
click at [172, 92] on div "Background Image" at bounding box center [435, 192] width 610 height 310
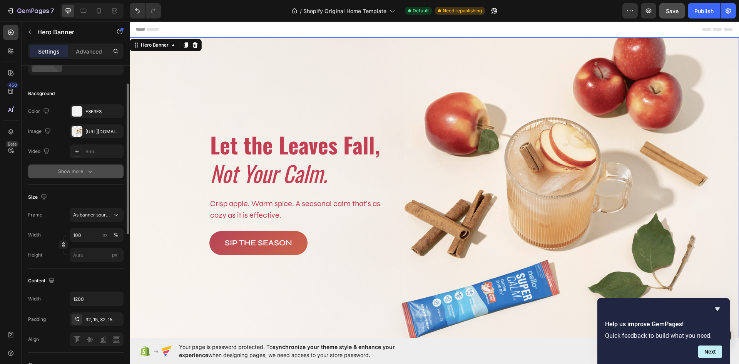
scroll to position [77, 0]
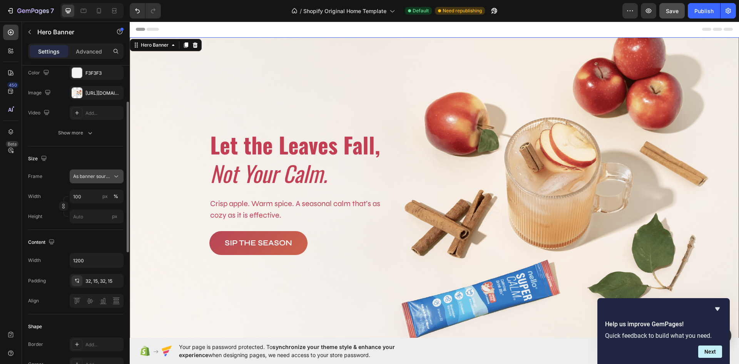
click at [95, 175] on span "As banner source" at bounding box center [92, 176] width 38 height 7
click at [92, 206] on div "Custom" at bounding box center [95, 208] width 45 height 7
click at [113, 261] on icon "button" at bounding box center [116, 260] width 8 height 8
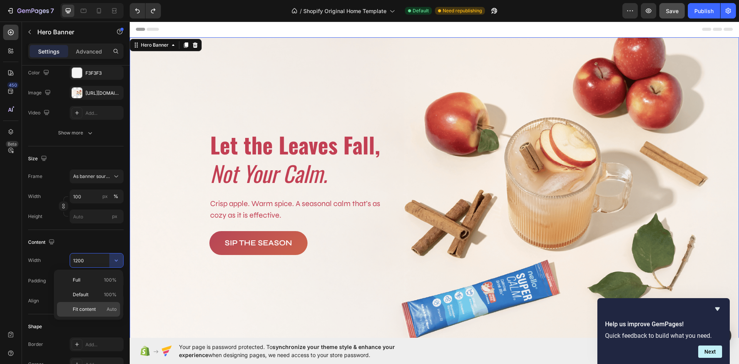
click at [98, 308] on p "Fit content Auto" at bounding box center [95, 309] width 44 height 7
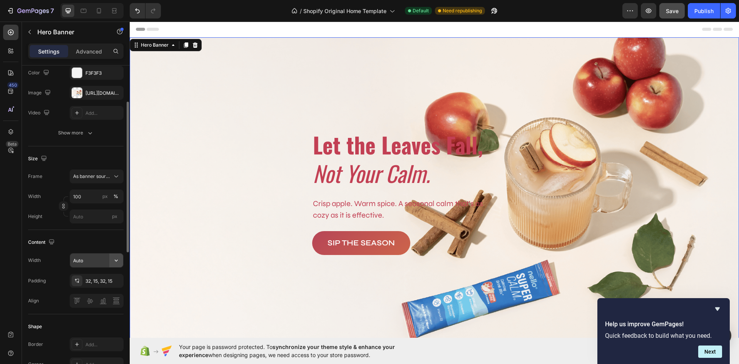
click at [118, 261] on icon "button" at bounding box center [116, 260] width 8 height 8
click at [99, 257] on input "Auto" at bounding box center [96, 260] width 53 height 14
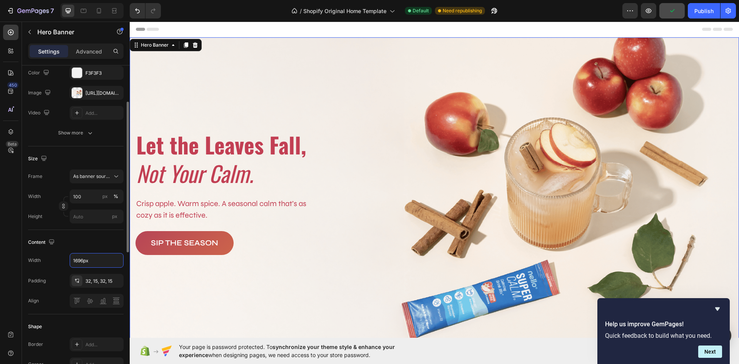
type input "1696"
click at [84, 241] on div "Content" at bounding box center [76, 242] width 96 height 12
click at [406, 193] on div "⁠⁠⁠⁠⁠⁠⁠ Let the Leaves Fall, Not Your Calm. Heading Crisp apple. Warm spice. A …" at bounding box center [435, 192] width 598 height 126
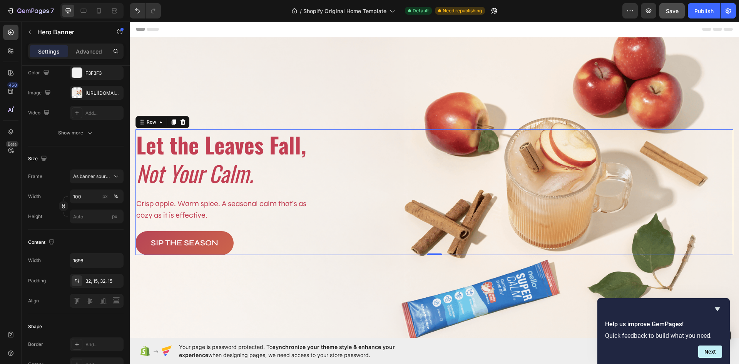
scroll to position [0, 0]
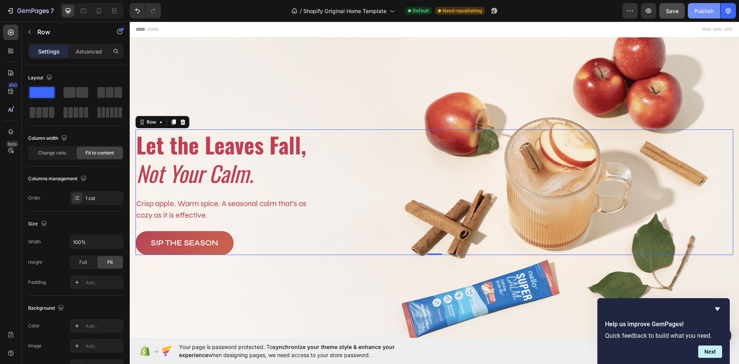
click at [699, 14] on div "Publish" at bounding box center [704, 11] width 19 height 8
click at [287, 100] on div "Background Image" at bounding box center [435, 192] width 610 height 310
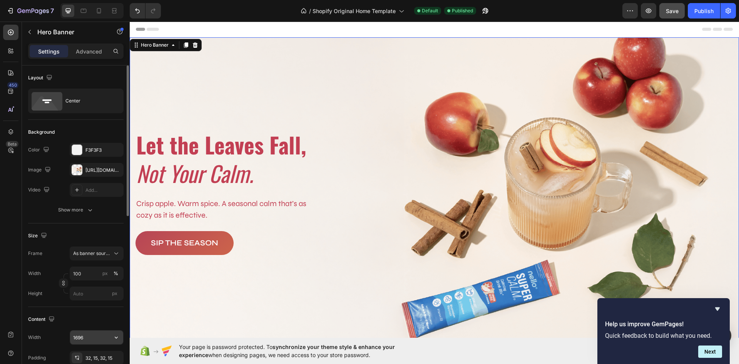
click at [89, 340] on input "1696" at bounding box center [96, 337] width 53 height 14
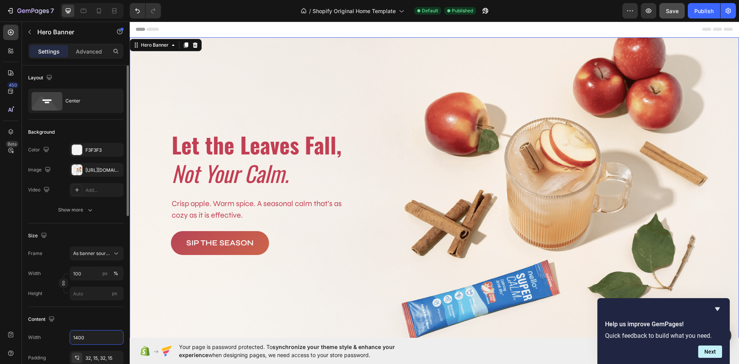
type input "1400"
click at [97, 317] on div "Content" at bounding box center [76, 319] width 96 height 12
click at [704, 9] on div "Publish" at bounding box center [704, 11] width 19 height 8
click at [10, 73] on icon at bounding box center [11, 73] width 8 height 8
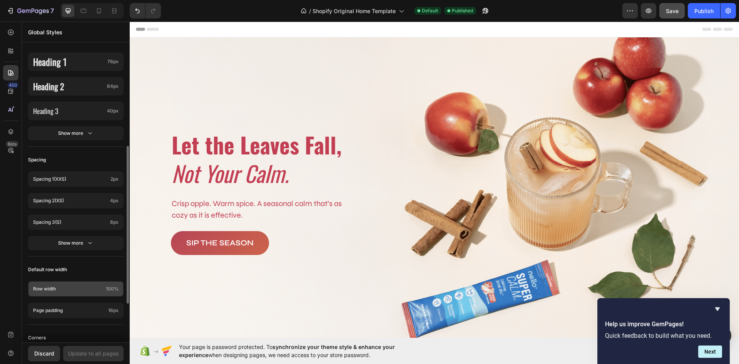
scroll to position [266, 0]
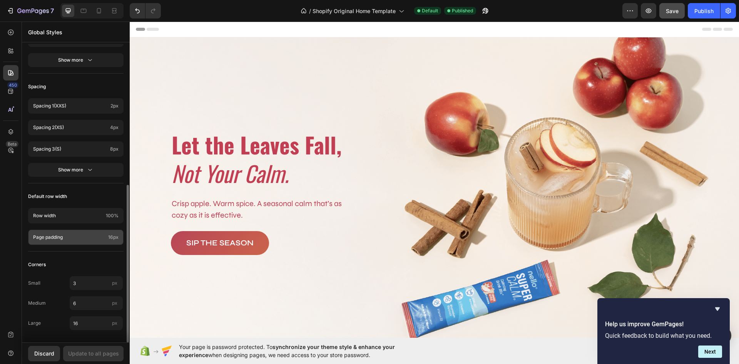
click at [82, 238] on p "Page padding" at bounding box center [69, 237] width 72 height 7
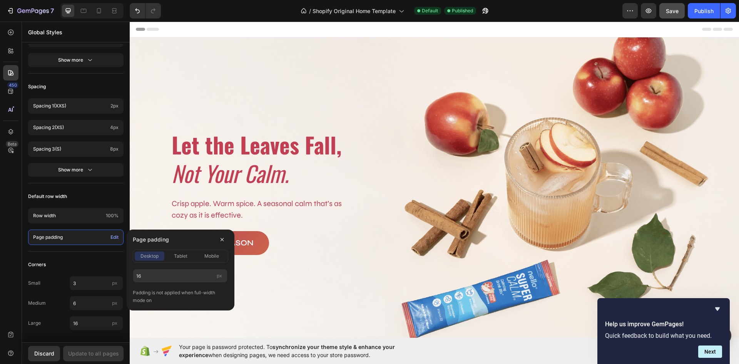
click at [178, 250] on div "desktop tablet mobile" at bounding box center [181, 256] width 96 height 13
click at [177, 256] on span "tablet" at bounding box center [180, 256] width 13 height 7
click at [210, 254] on span "mobile" at bounding box center [211, 256] width 15 height 7
click at [145, 255] on span "desktop" at bounding box center [150, 256] width 18 height 7
click at [150, 275] on input "16" at bounding box center [180, 276] width 95 height 14
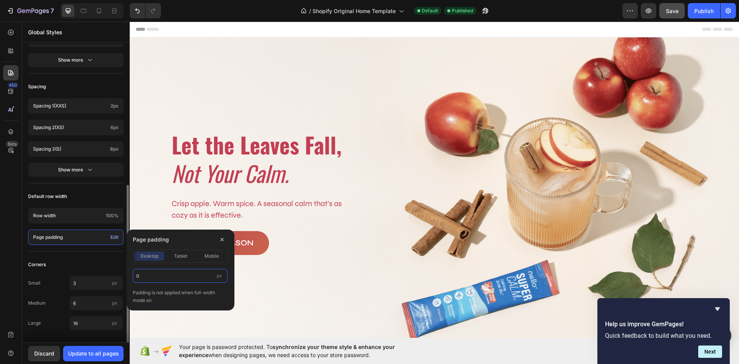
type input "0"
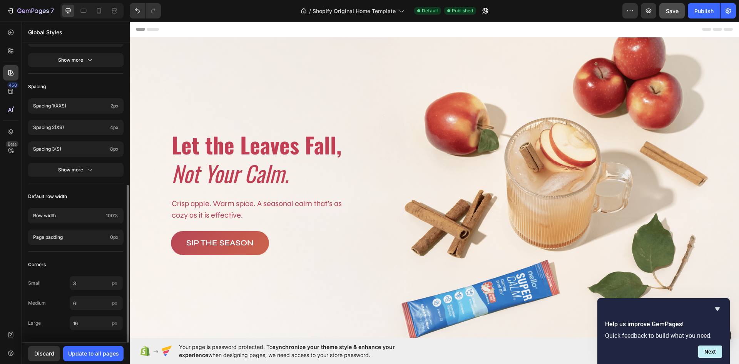
click at [104, 198] on div "Default row width" at bounding box center [76, 196] width 96 height 14
click at [80, 237] on p "Page padding" at bounding box center [70, 237] width 74 height 7
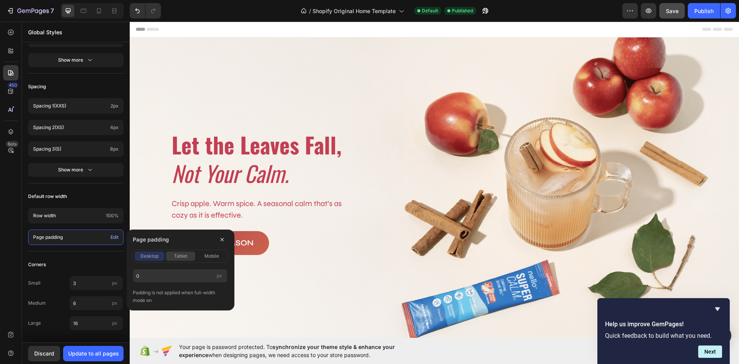
click at [180, 258] on button "tablet" at bounding box center [181, 255] width 30 height 9
click at [215, 255] on span "mobile" at bounding box center [211, 256] width 15 height 7
click at [101, 199] on div "Default row width" at bounding box center [76, 196] width 96 height 14
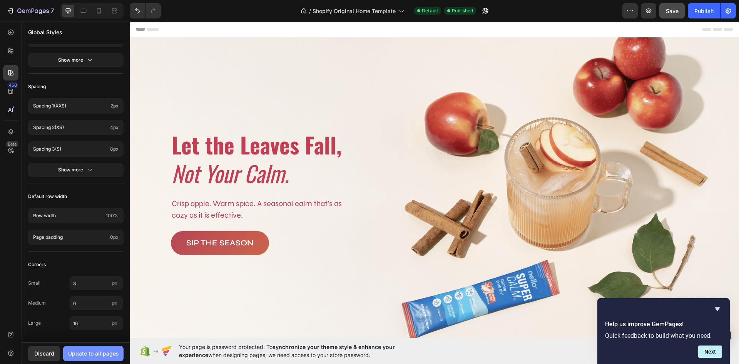
click at [102, 357] on div "Update to all pages" at bounding box center [93, 353] width 51 height 8
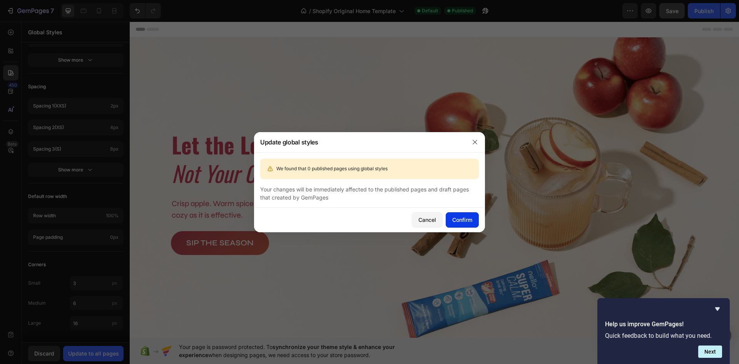
click at [456, 215] on button "Confirm" at bounding box center [462, 219] width 33 height 15
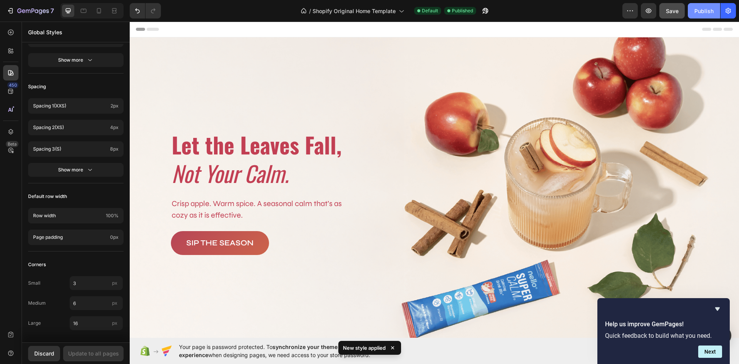
click at [702, 10] on div "Publish" at bounding box center [704, 11] width 19 height 8
click at [198, 155] on strong "Let the Leaves Fall," at bounding box center [257, 144] width 170 height 32
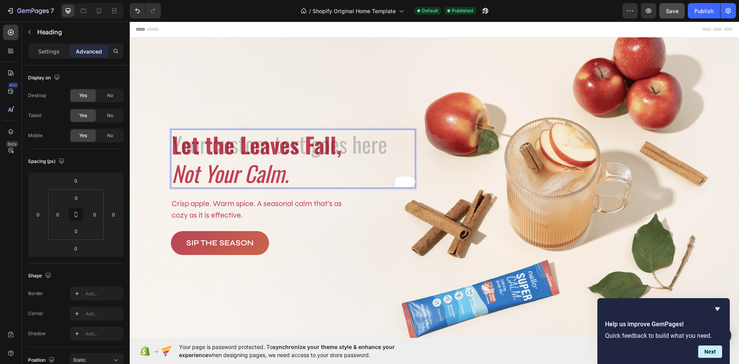
click at [367, 160] on p "Let the Leaves Fall, Not Your Calm." at bounding box center [293, 158] width 243 height 57
click at [399, 87] on div "Background Image" at bounding box center [435, 192] width 610 height 310
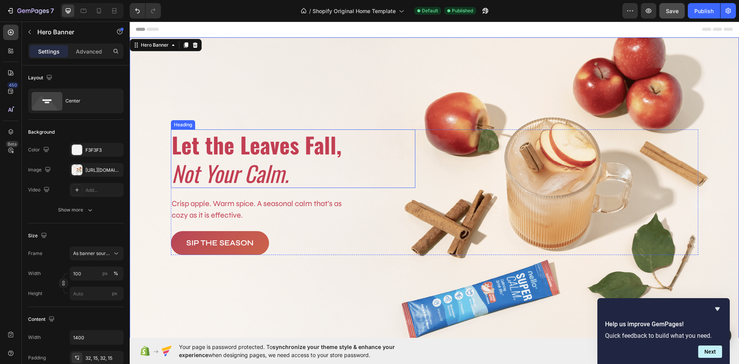
click at [323, 153] on strong "Let the Leaves Fall," at bounding box center [257, 144] width 170 height 32
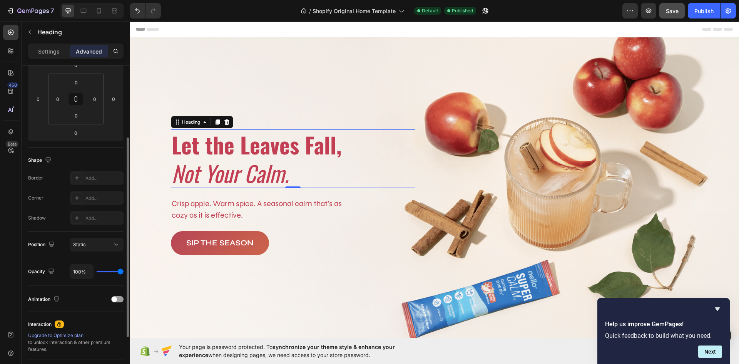
scroll to position [193, 0]
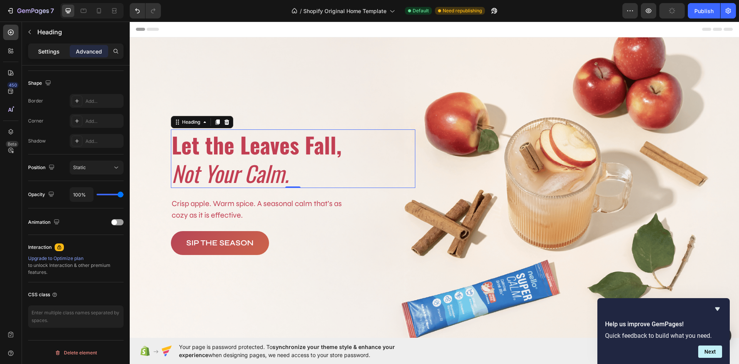
click at [49, 52] on p "Settings" at bounding box center [49, 51] width 22 height 8
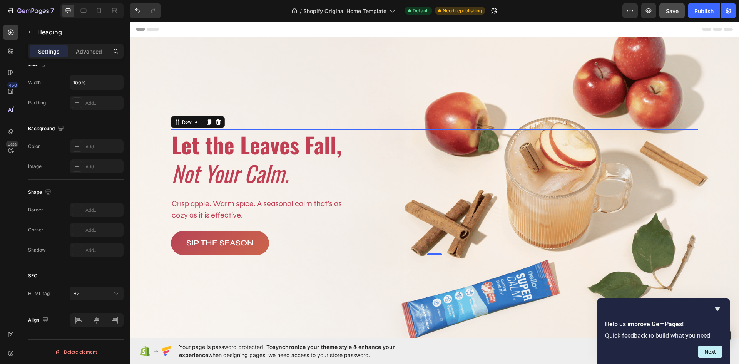
scroll to position [0, 0]
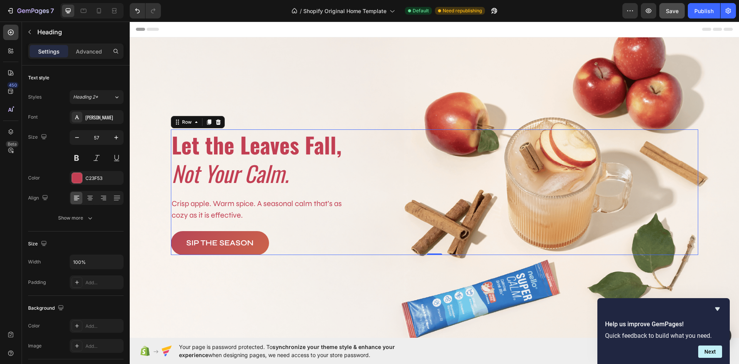
click at [446, 158] on div "⁠⁠⁠⁠⁠⁠⁠ Let the Leaves Fall, Not Your Calm. Heading Crisp apple. Warm spice. A …" at bounding box center [435, 192] width 528 height 126
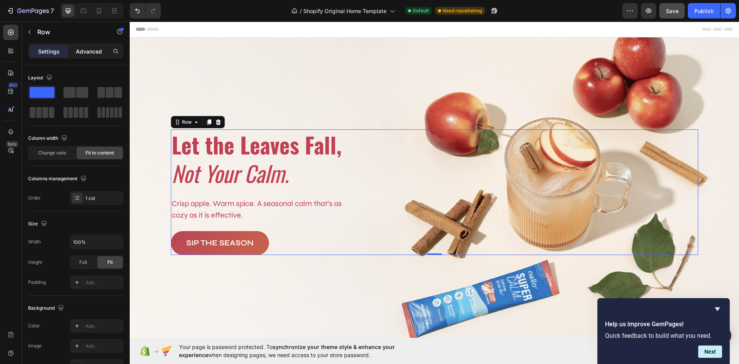
click at [84, 52] on p "Advanced" at bounding box center [89, 51] width 26 height 8
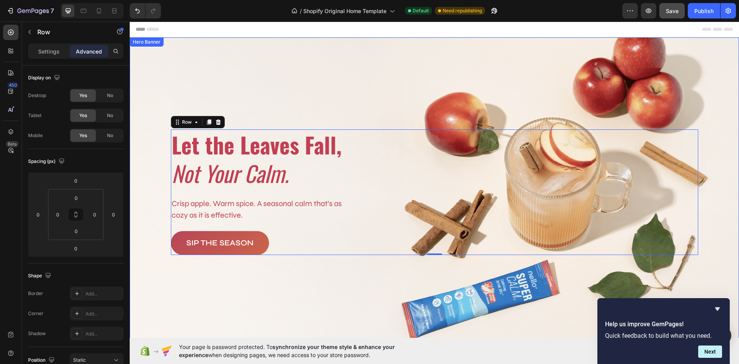
click at [265, 118] on div "⁠⁠⁠⁠⁠⁠⁠ Let the Leaves Fall, Not Your Calm. Heading Crisp apple. Warm spice. A …" at bounding box center [434, 192] width 539 height 150
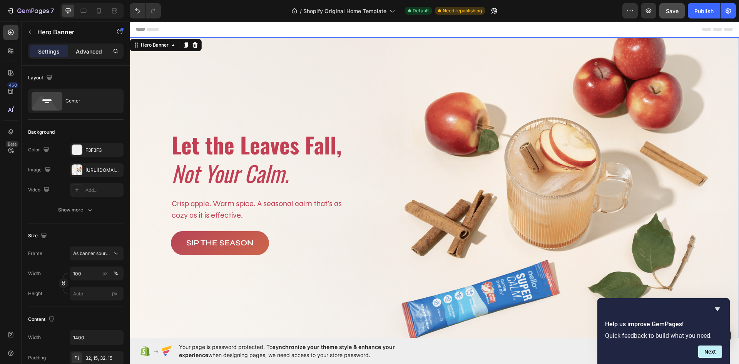
click at [84, 53] on p "Advanced" at bounding box center [89, 51] width 26 height 8
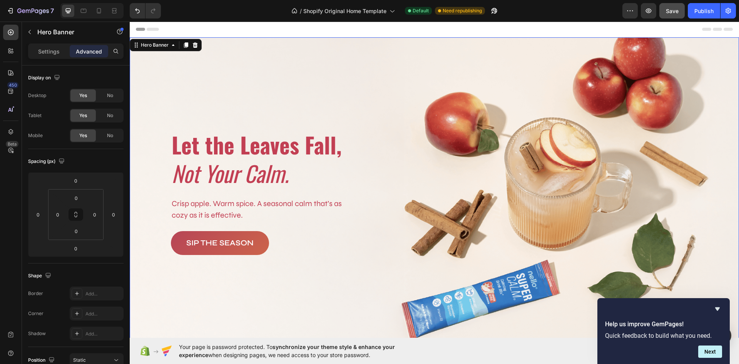
click at [276, 94] on div "Background Image" at bounding box center [435, 192] width 610 height 310
click at [41, 52] on p "Settings" at bounding box center [49, 51] width 22 height 8
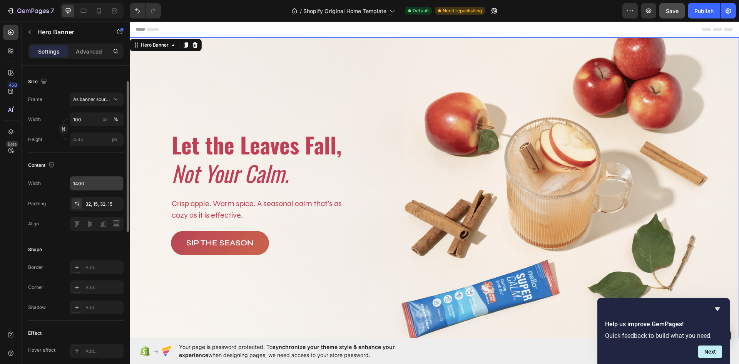
scroll to position [193, 0]
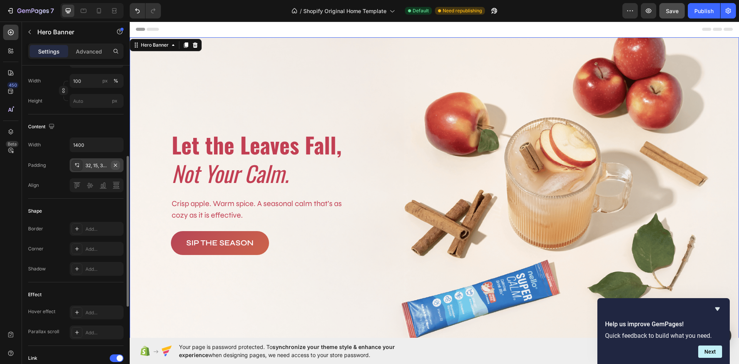
click at [117, 163] on icon "button" at bounding box center [115, 165] width 6 height 6
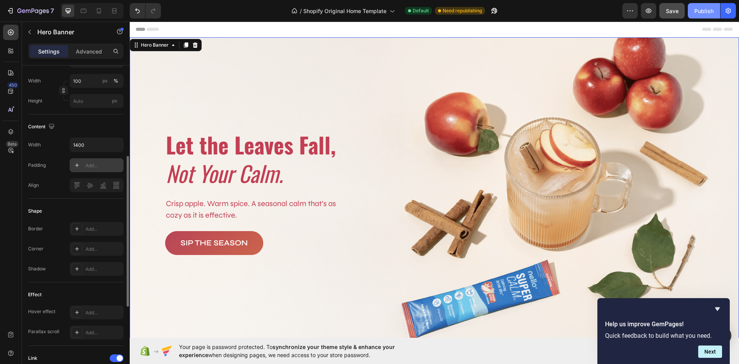
click at [695, 12] on div "Publish" at bounding box center [704, 11] width 19 height 8
click at [697, 12] on div "Publish" at bounding box center [704, 11] width 19 height 8
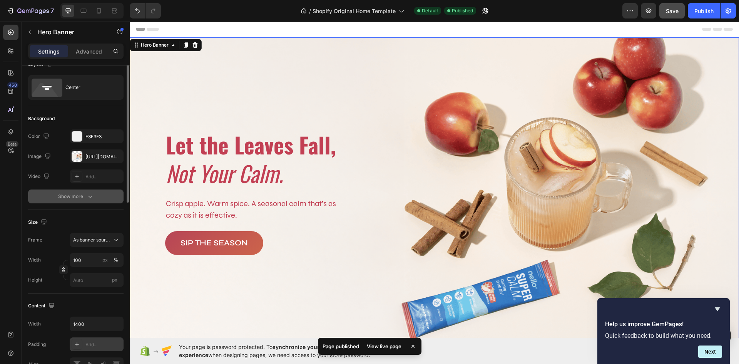
scroll to position [0, 0]
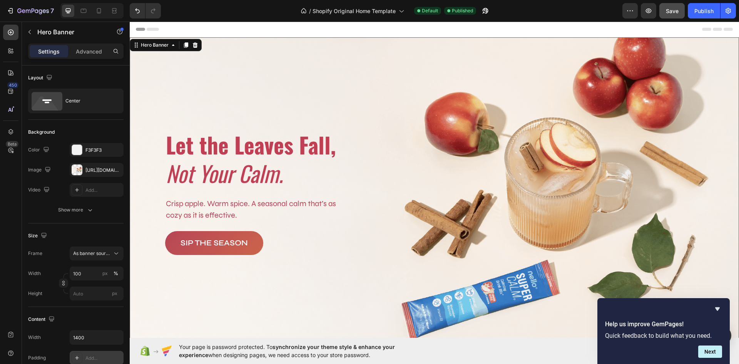
click at [307, 94] on div "Background Image" at bounding box center [435, 192] width 610 height 310
click at [103, 251] on span "As banner source" at bounding box center [92, 253] width 38 height 7
click at [115, 254] on icon at bounding box center [116, 254] width 8 height 8
click at [98, 295] on input "px" at bounding box center [97, 294] width 54 height 14
click at [98, 325] on p "Fit screen 100vh" at bounding box center [95, 325] width 45 height 7
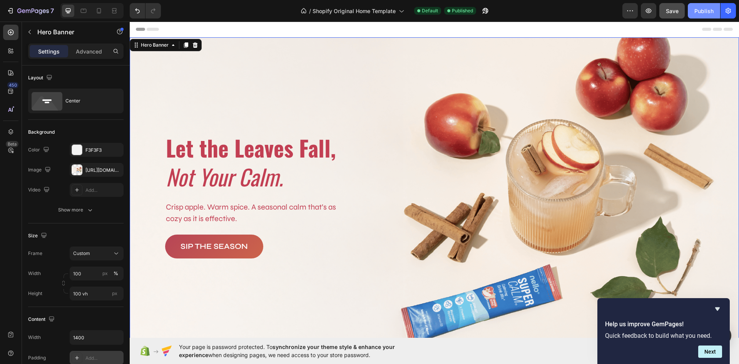
click at [698, 9] on div "Publish" at bounding box center [704, 11] width 19 height 8
click at [76, 295] on input "100 vh" at bounding box center [97, 294] width 54 height 14
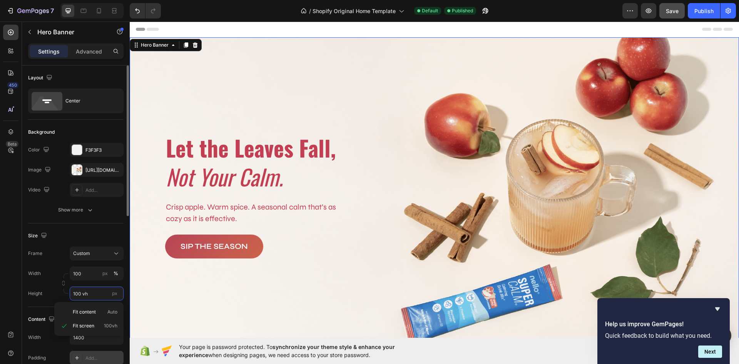
click at [78, 293] on input "100 vh" at bounding box center [97, 294] width 54 height 14
click at [90, 293] on input "100 vh" at bounding box center [97, 294] width 54 height 14
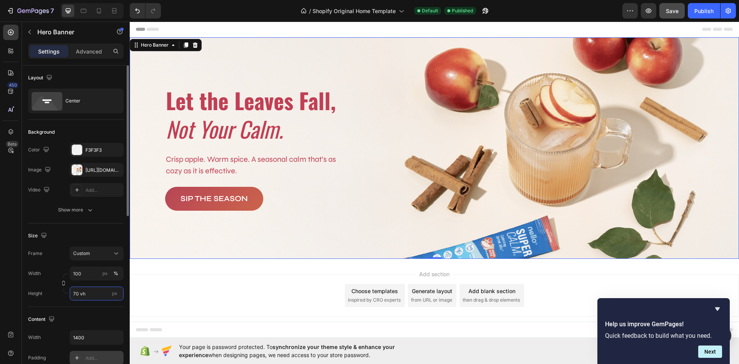
type input "70 vh"
click at [99, 236] on div "Size" at bounding box center [76, 236] width 96 height 12
click at [699, 15] on button "Publish" at bounding box center [704, 10] width 32 height 15
